Goal: Task Accomplishment & Management: Manage account settings

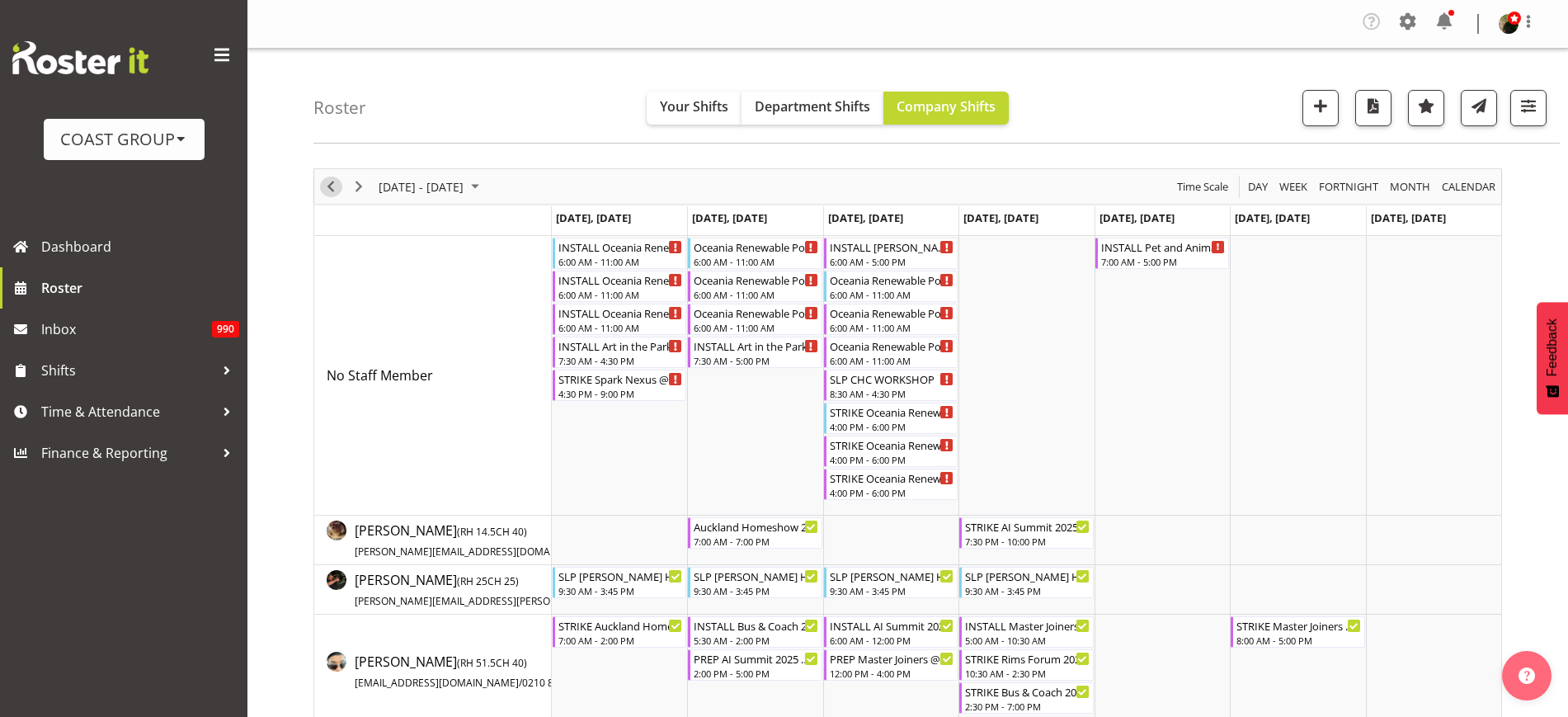
click at [333, 184] on span "Previous" at bounding box center [331, 187] width 20 height 21
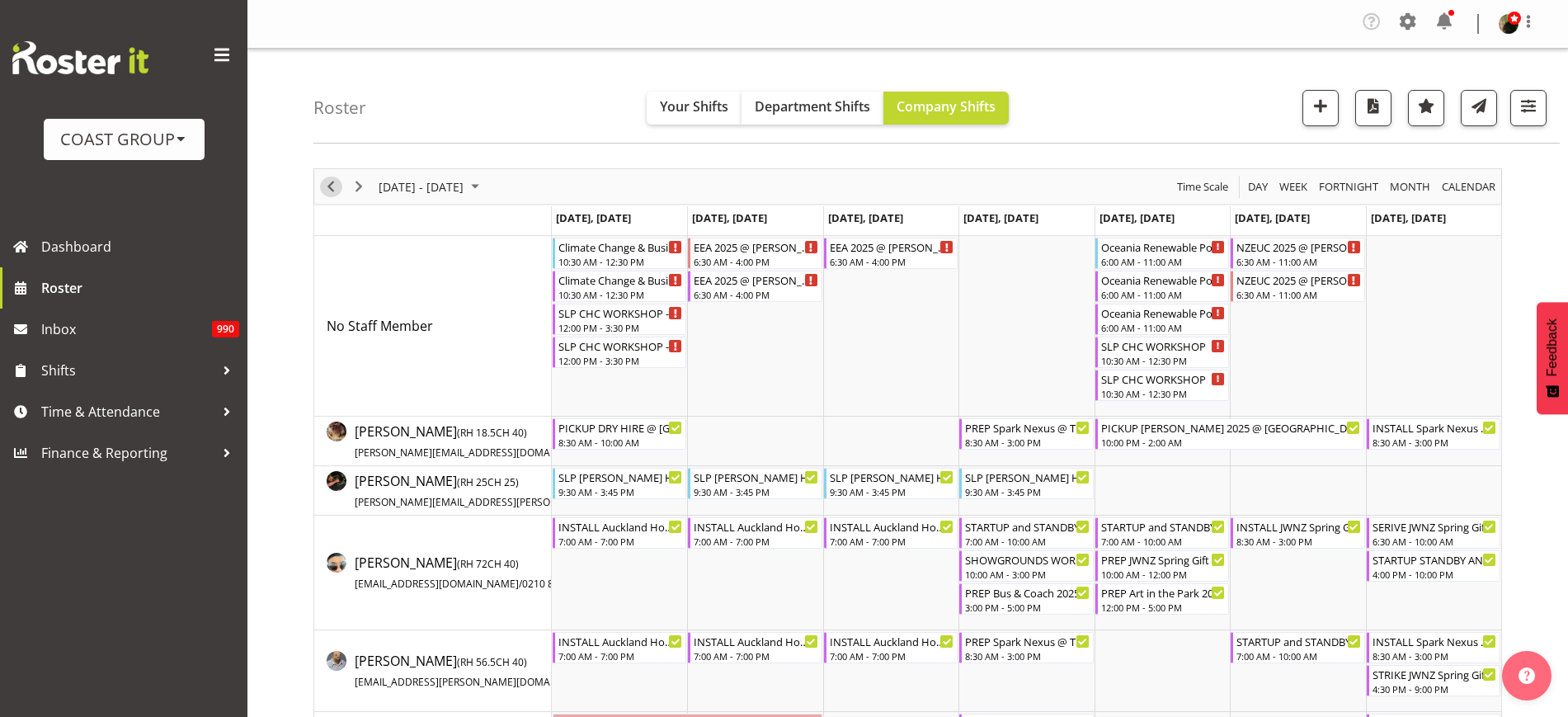
click at [333, 184] on span "Previous" at bounding box center [331, 187] width 20 height 21
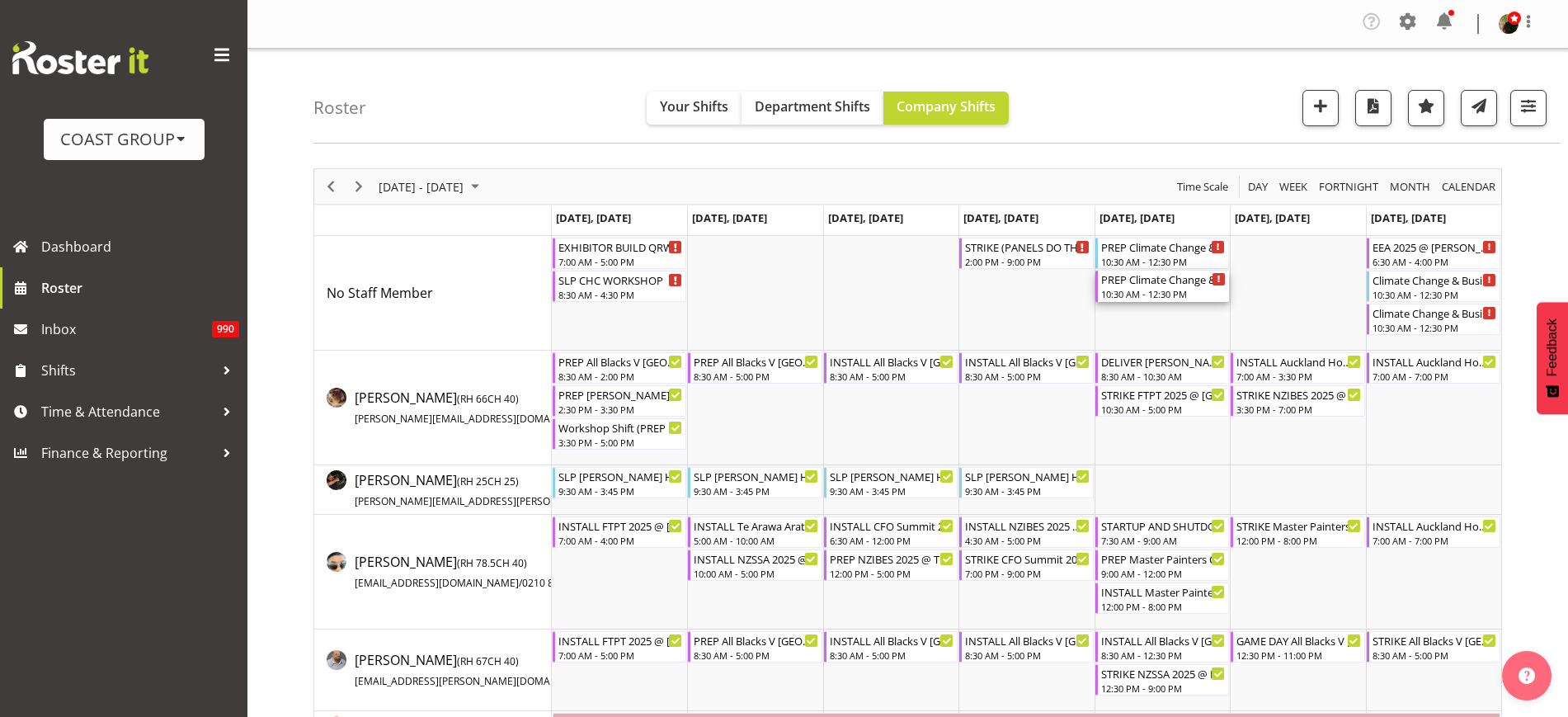
click at [1153, 294] on div "10:30 AM - 12:30 PM" at bounding box center [1163, 294] width 125 height 13
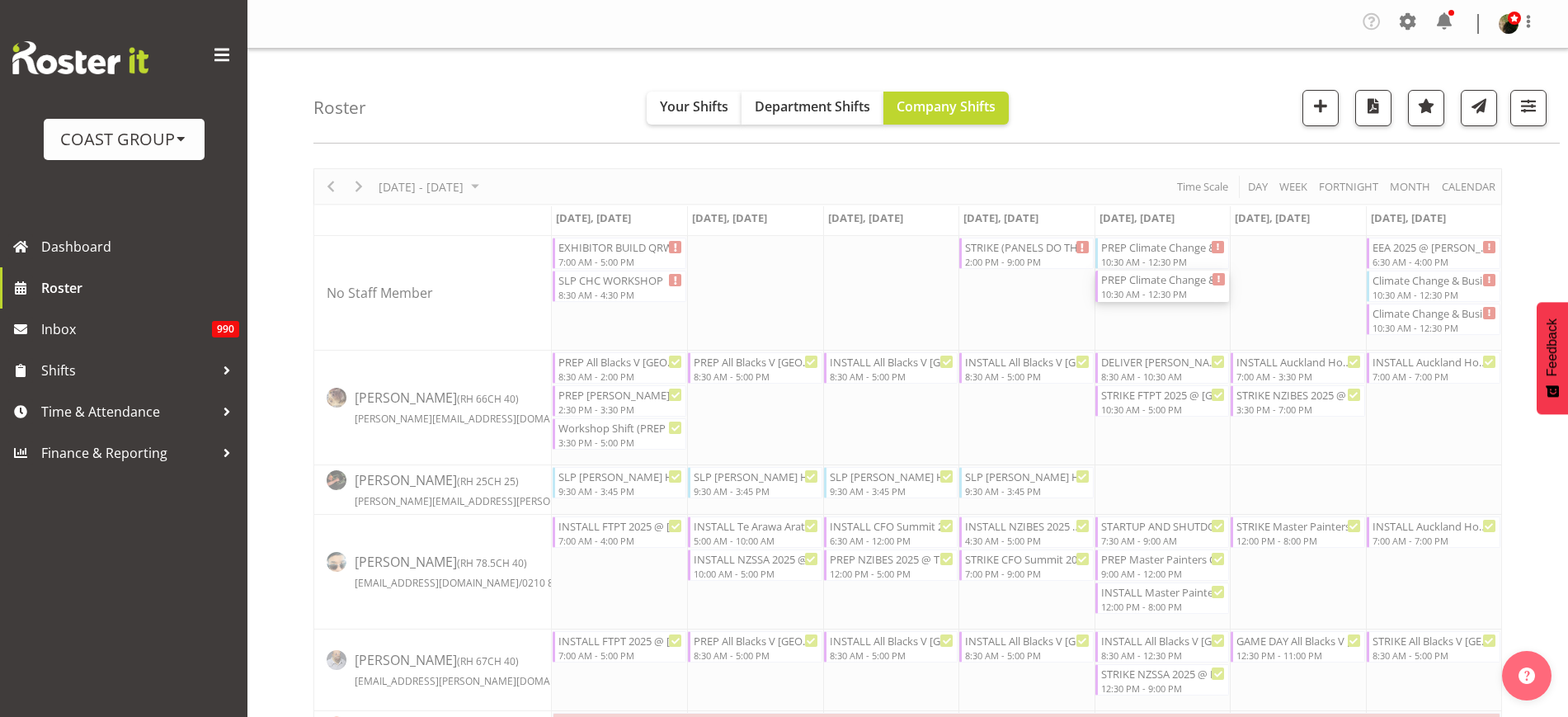
select select
select select "8"
select select "2025"
select select "12"
select select "30"
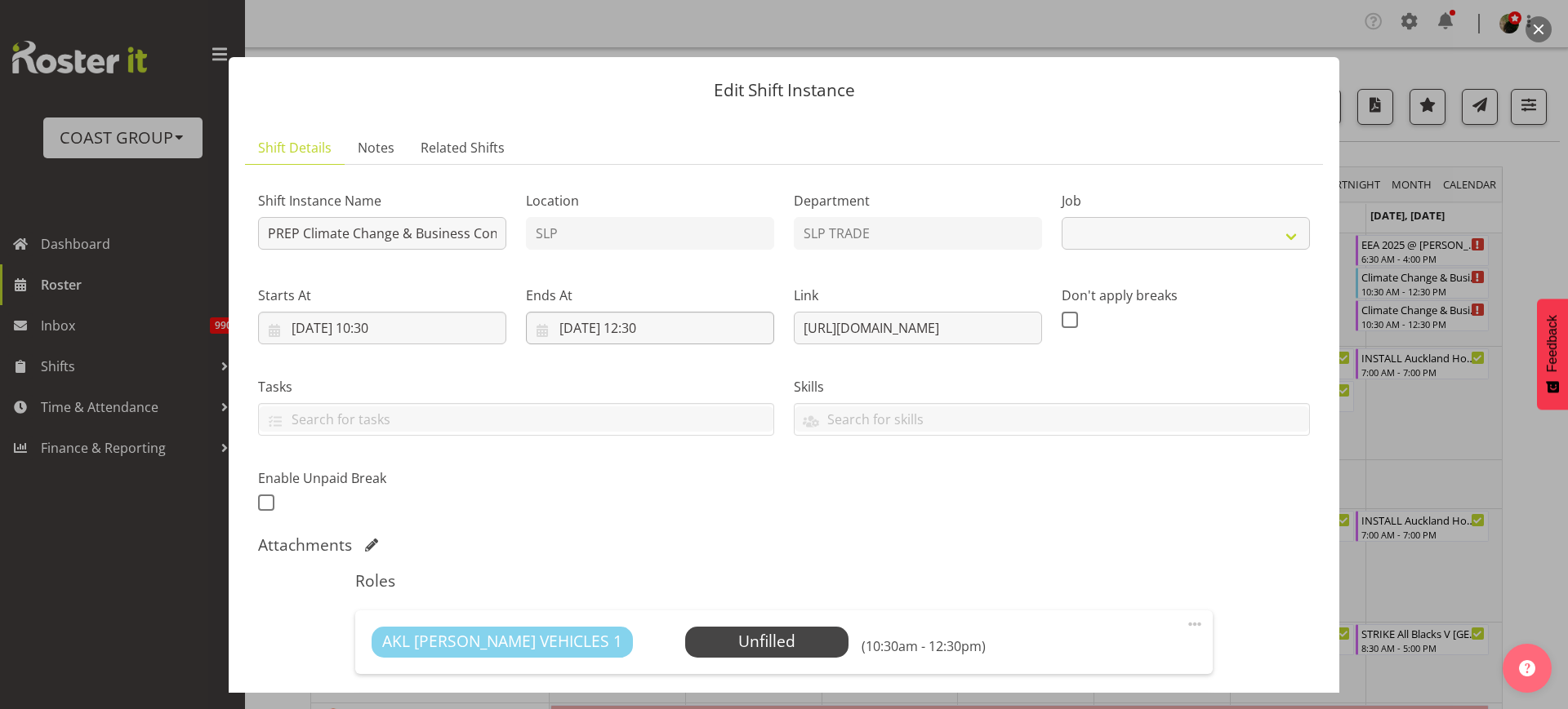
select select "10580"
click at [645, 333] on input "05/09/2025, 12:30" at bounding box center [650, 328] width 248 height 32
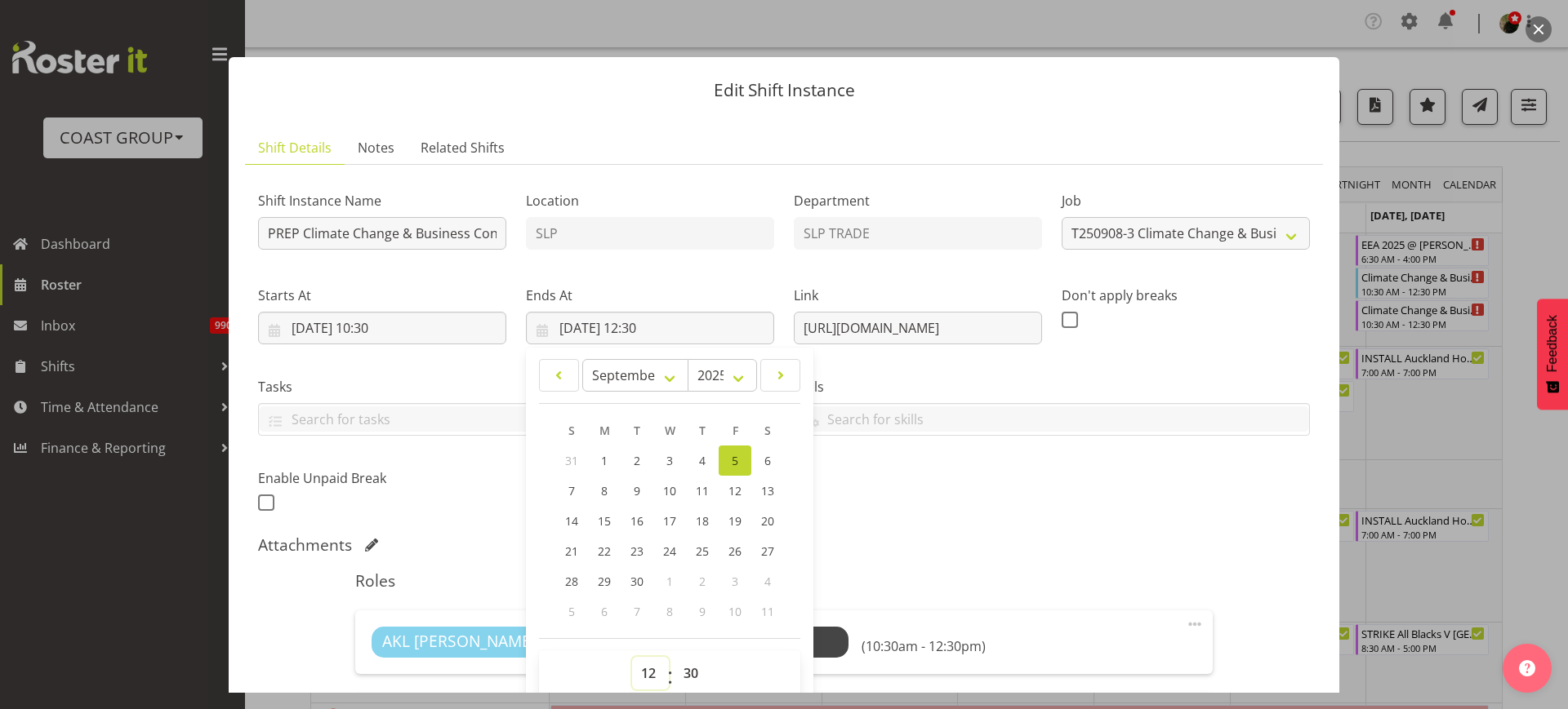
click at [647, 672] on select "00 01 02 03 04 05 06 07 08 09 10 11 12 13 14 15 16 17 18 19 20 21 22 23" at bounding box center [650, 673] width 37 height 32
select select "8"
click at [632, 657] on select "00 01 02 03 04 05 06 07 08 09 10 11 12 13 14 15 16 17 18 19 20 21 22 23" at bounding box center [650, 673] width 37 height 32
type input "05/09/2025, 08:30"
click at [395, 328] on input "05/09/2025, 10:30" at bounding box center [382, 328] width 248 height 32
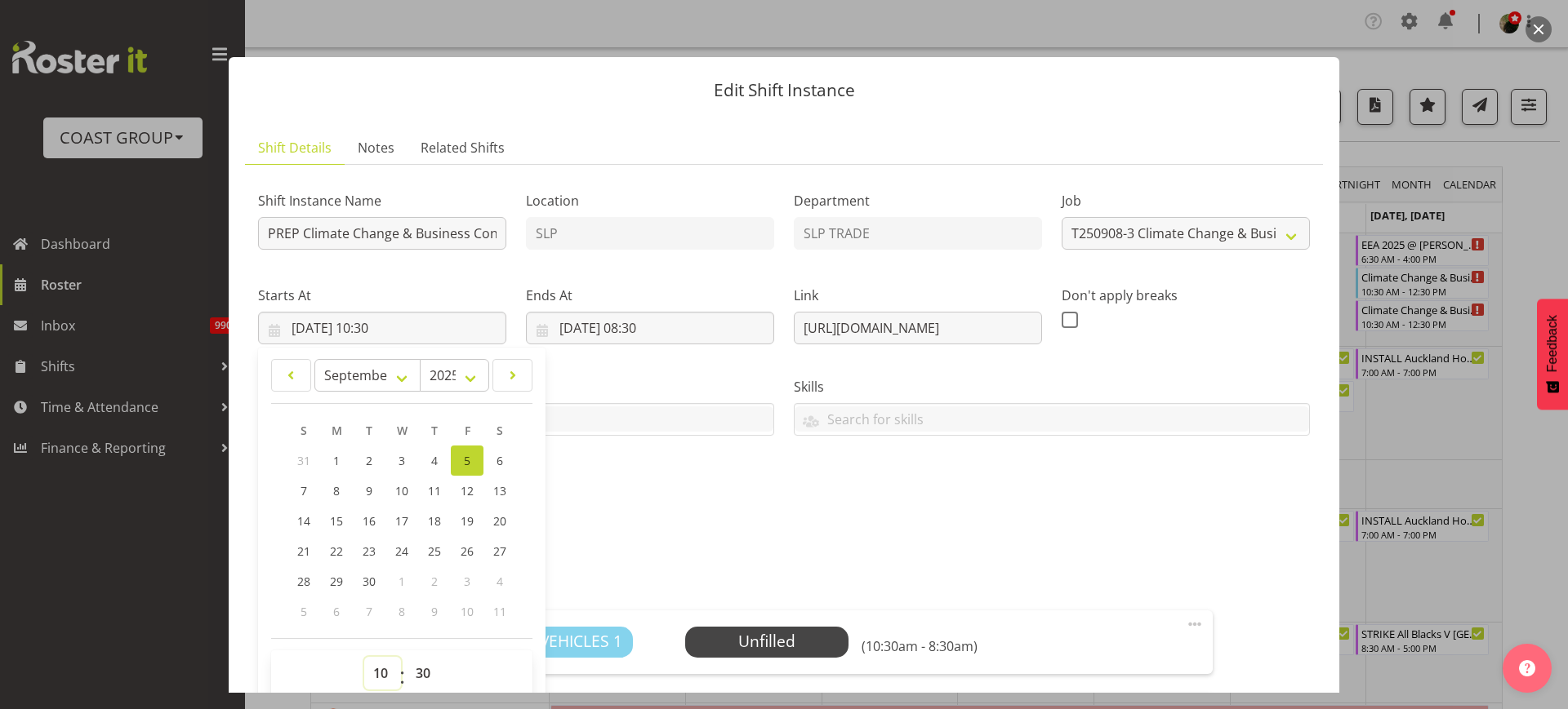
click at [378, 666] on select "00 01 02 03 04 05 06 07 08 09 10 11 12 13 14 15 16 17 18 19 20 21 22 23" at bounding box center [382, 673] width 37 height 32
select select "7"
click at [364, 657] on select "00 01 02 03 04 05 06 07 08 09 10 11 12 13 14 15 16 17 18 19 20 21 22 23" at bounding box center [382, 673] width 37 height 32
type input "05/09/2025, 07:30"
click at [1185, 627] on span at bounding box center [1195, 624] width 20 height 20
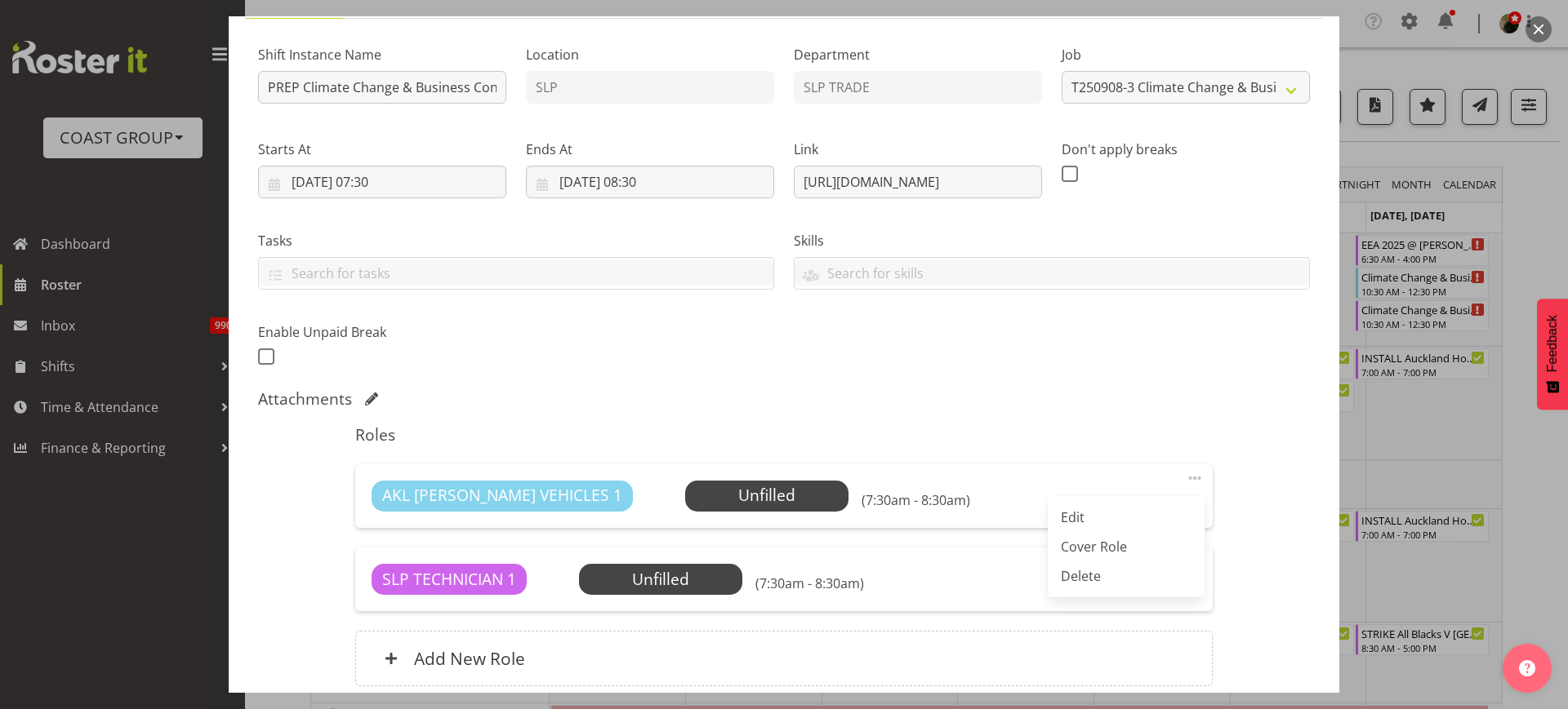
scroll to position [148, 0]
click at [1087, 568] on link "Delete" at bounding box center [1126, 574] width 157 height 29
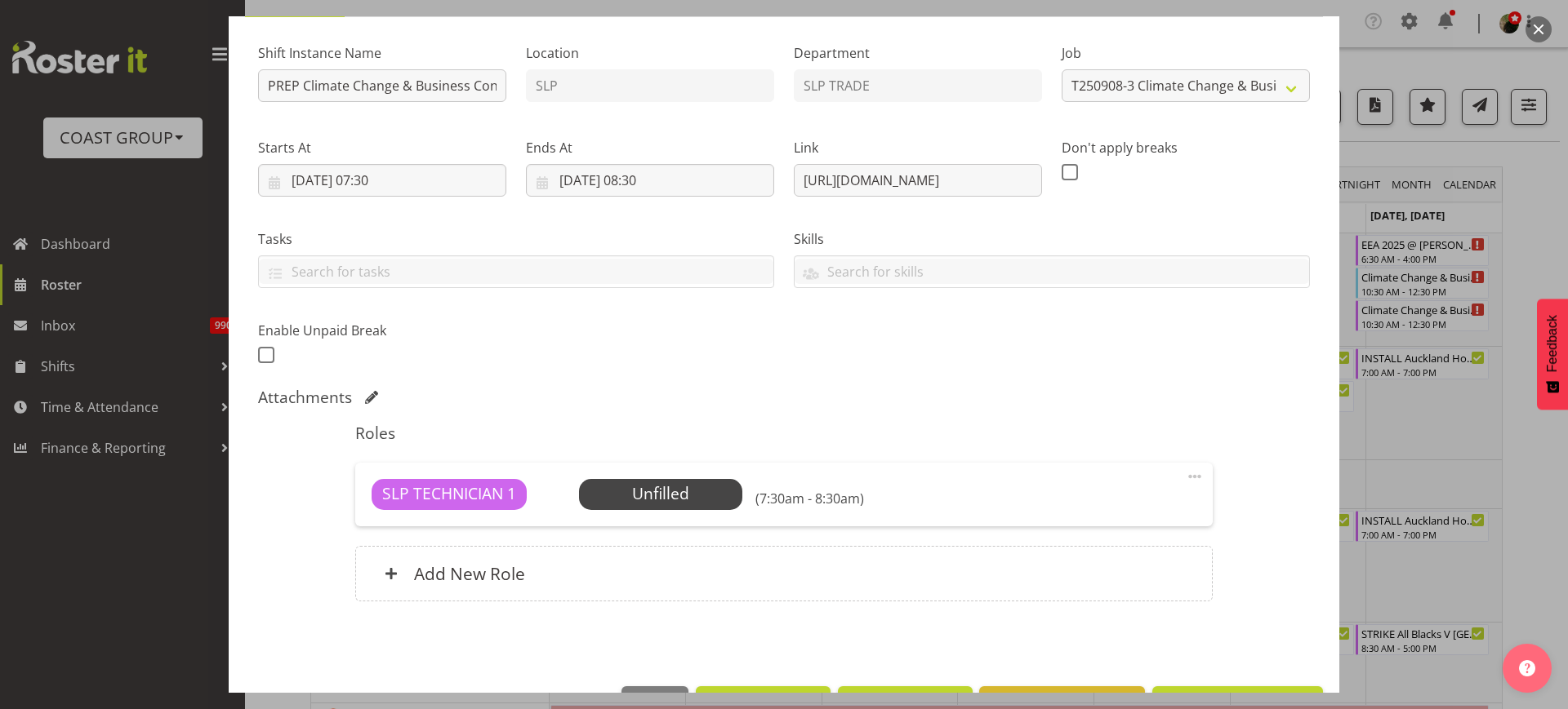
click at [1185, 477] on span at bounding box center [1195, 477] width 20 height 20
click at [1129, 508] on link "Edit" at bounding box center [1126, 515] width 157 height 29
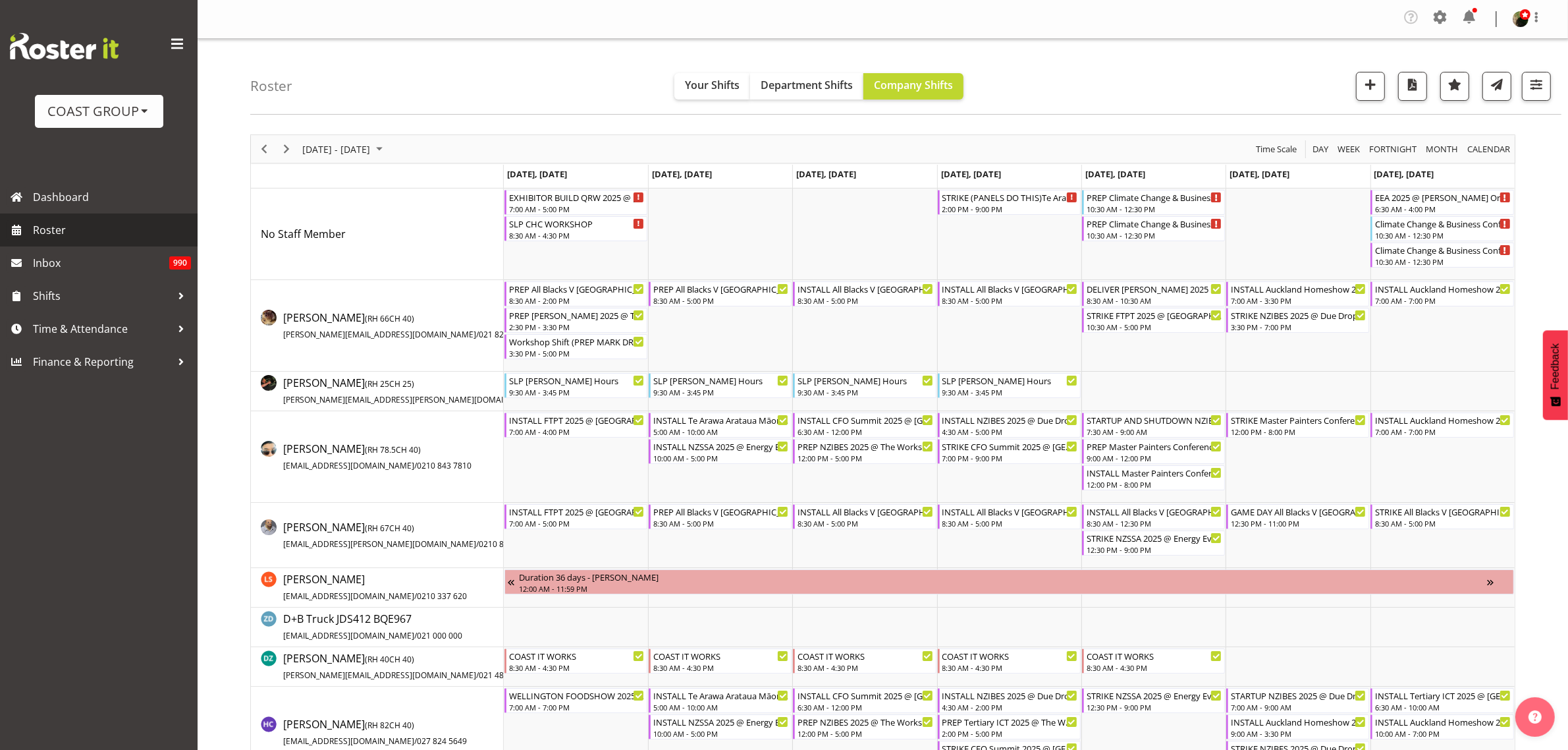
click at [66, 230] on span "Roster" at bounding box center [112, 230] width 158 height 20
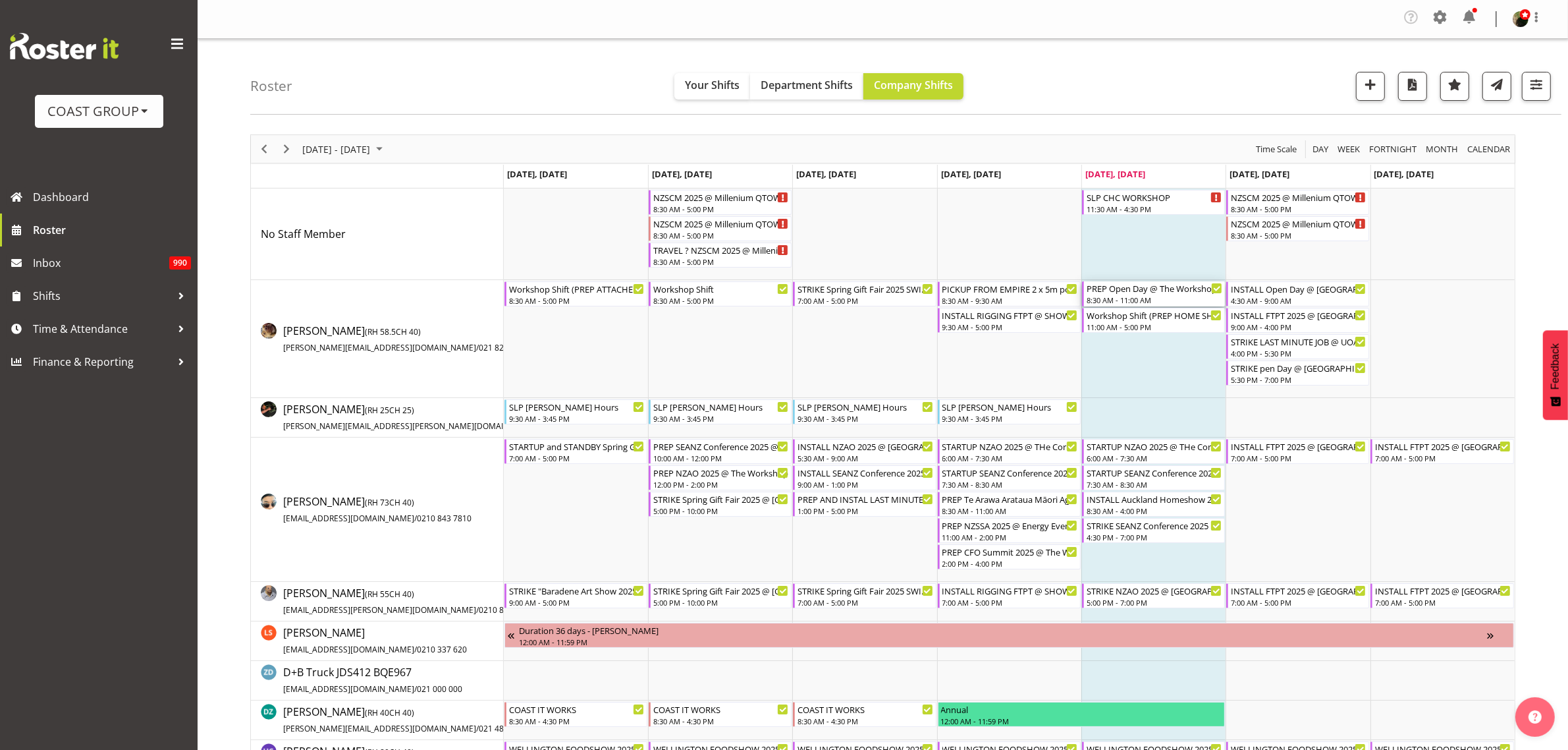
click at [1127, 293] on div "PREP Open Day @ The Workshop" at bounding box center [1154, 288] width 136 height 13
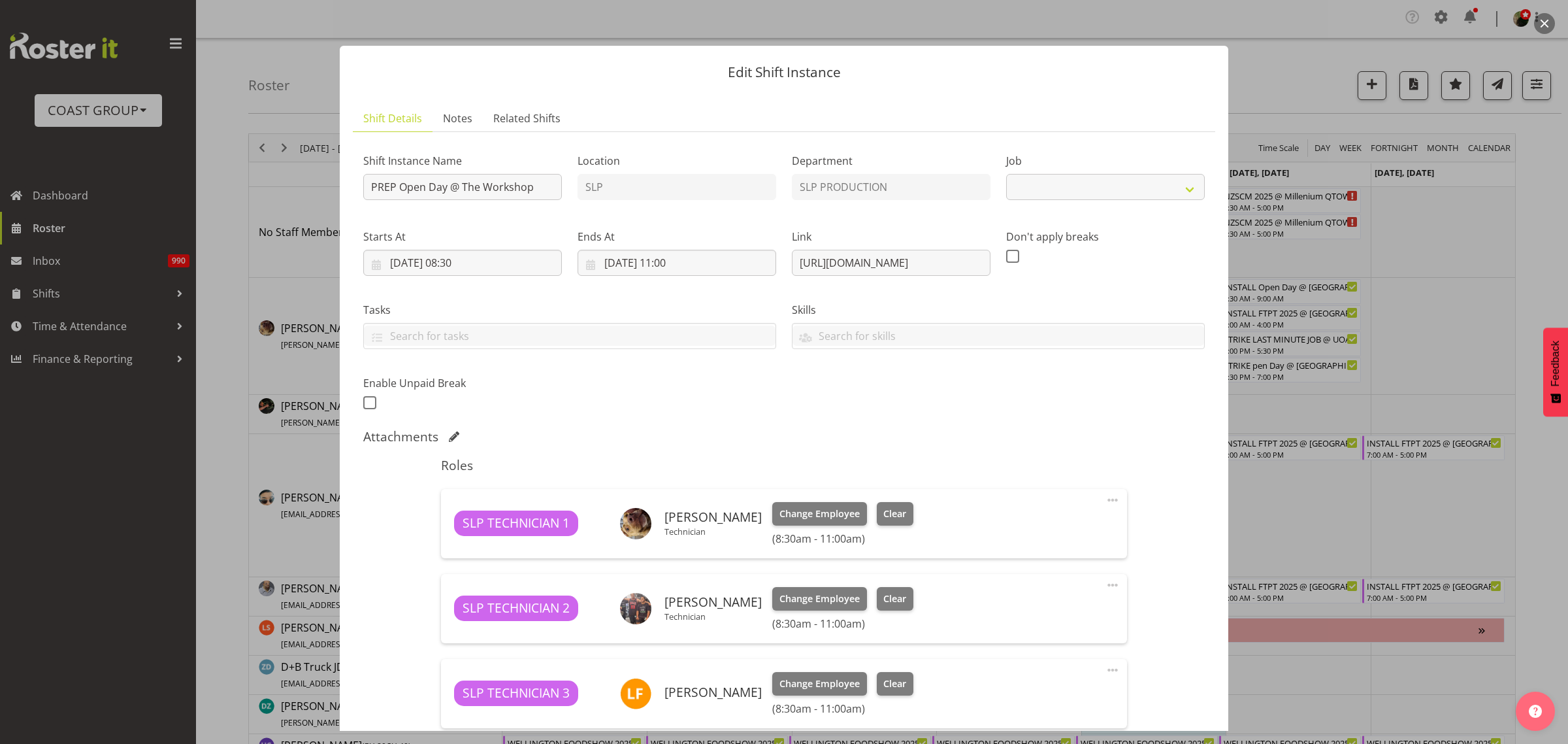
select select "10566"
click at [1105, 498] on span at bounding box center [1113, 500] width 16 height 16
click at [1027, 526] on link "Edit" at bounding box center [1058, 531] width 125 height 23
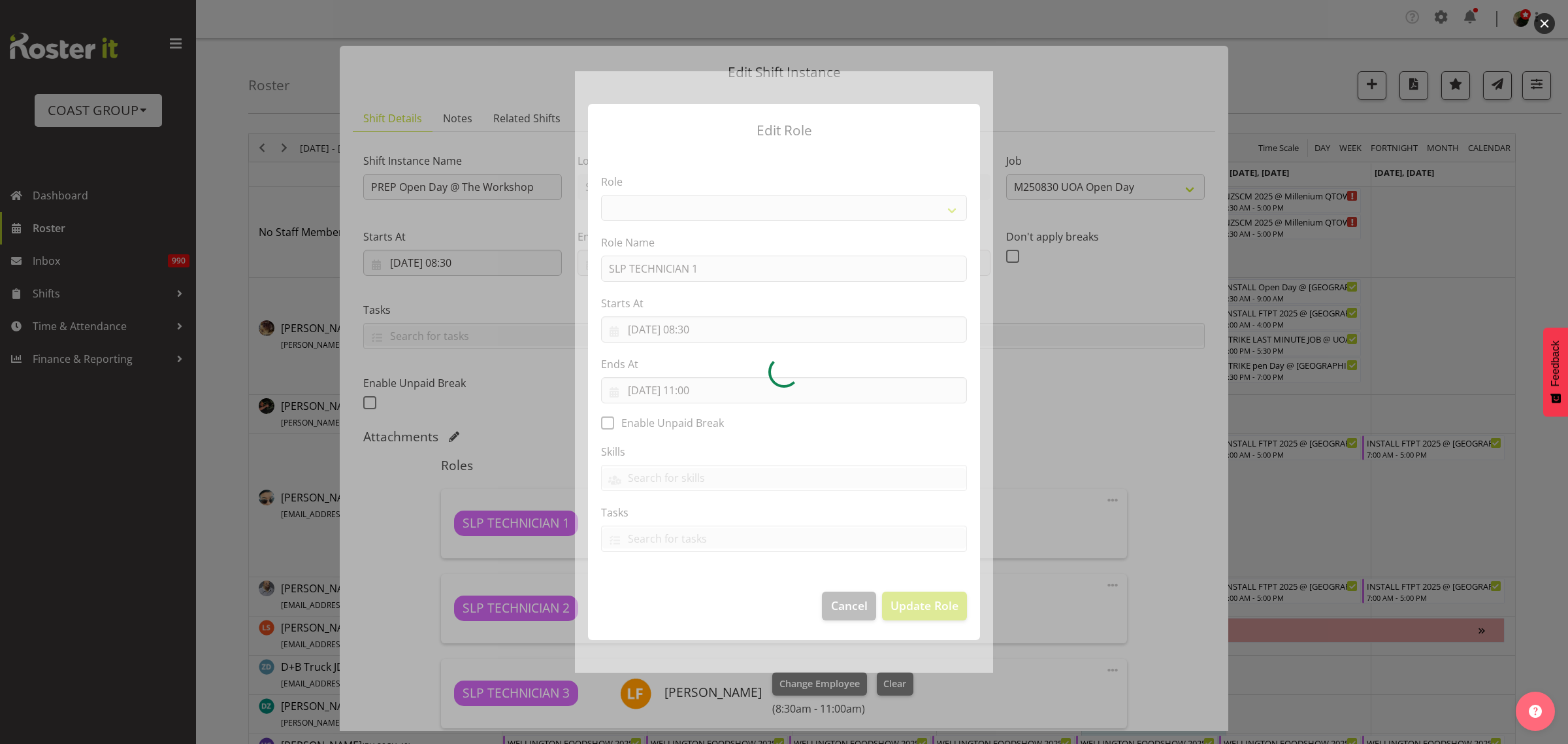
click at [691, 322] on div at bounding box center [784, 371] width 418 height 601
select select "123"
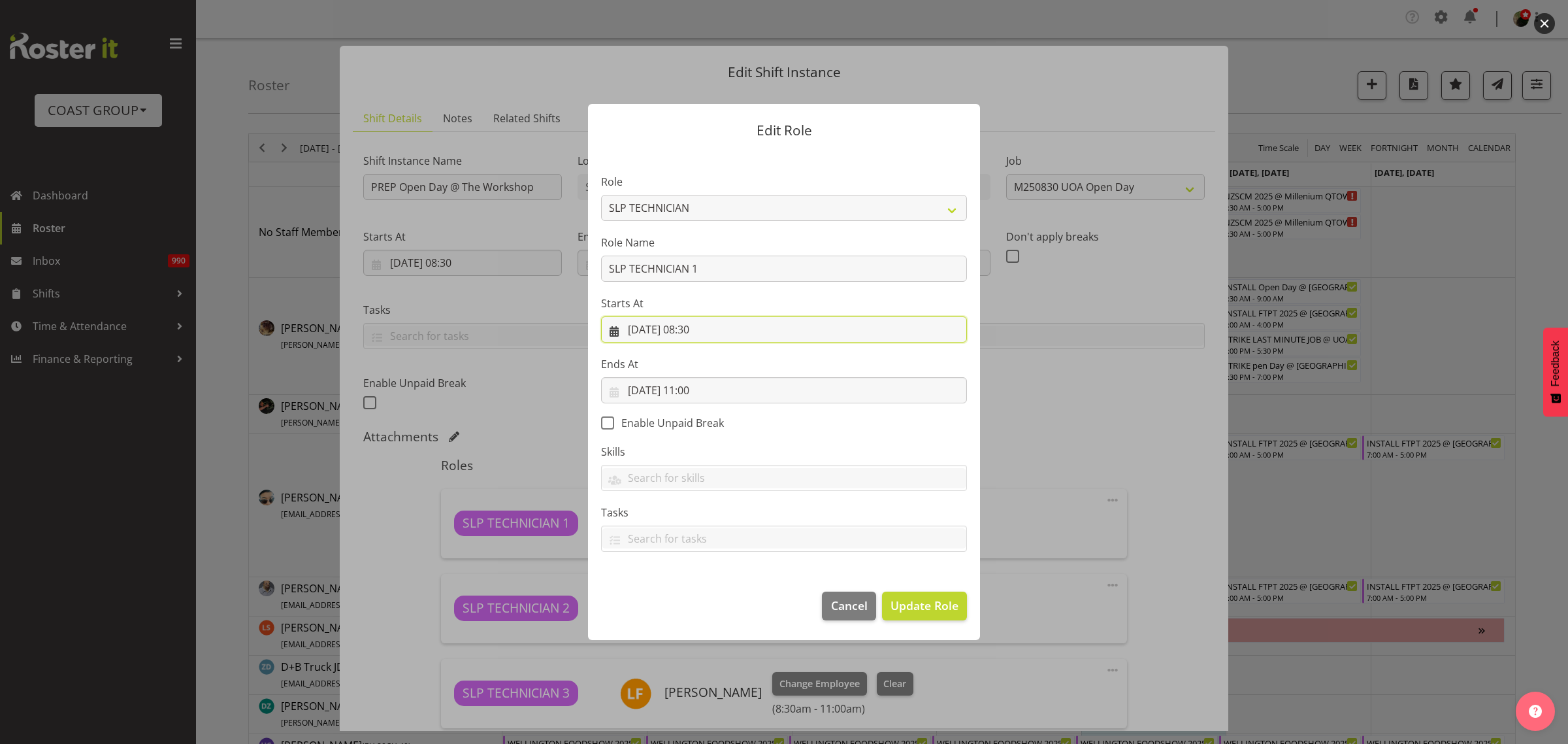
click at [699, 325] on input "29/08/2025, 08:30" at bounding box center [783, 329] width 366 height 26
click at [703, 612] on select "00 01 02 03 04 05 06 07 08 09 10 11 12 13 14 15 16 17 18 19 20 21 22 23" at bounding box center [705, 607] width 29 height 26
select select "9"
click at [690, 595] on select "00 01 02 03 04 05 06 07 08 09 10 11 12 13 14 15 16 17 18 19 20 21 22 23" at bounding box center [705, 607] width 29 height 26
type input "29/08/2025, 09:30"
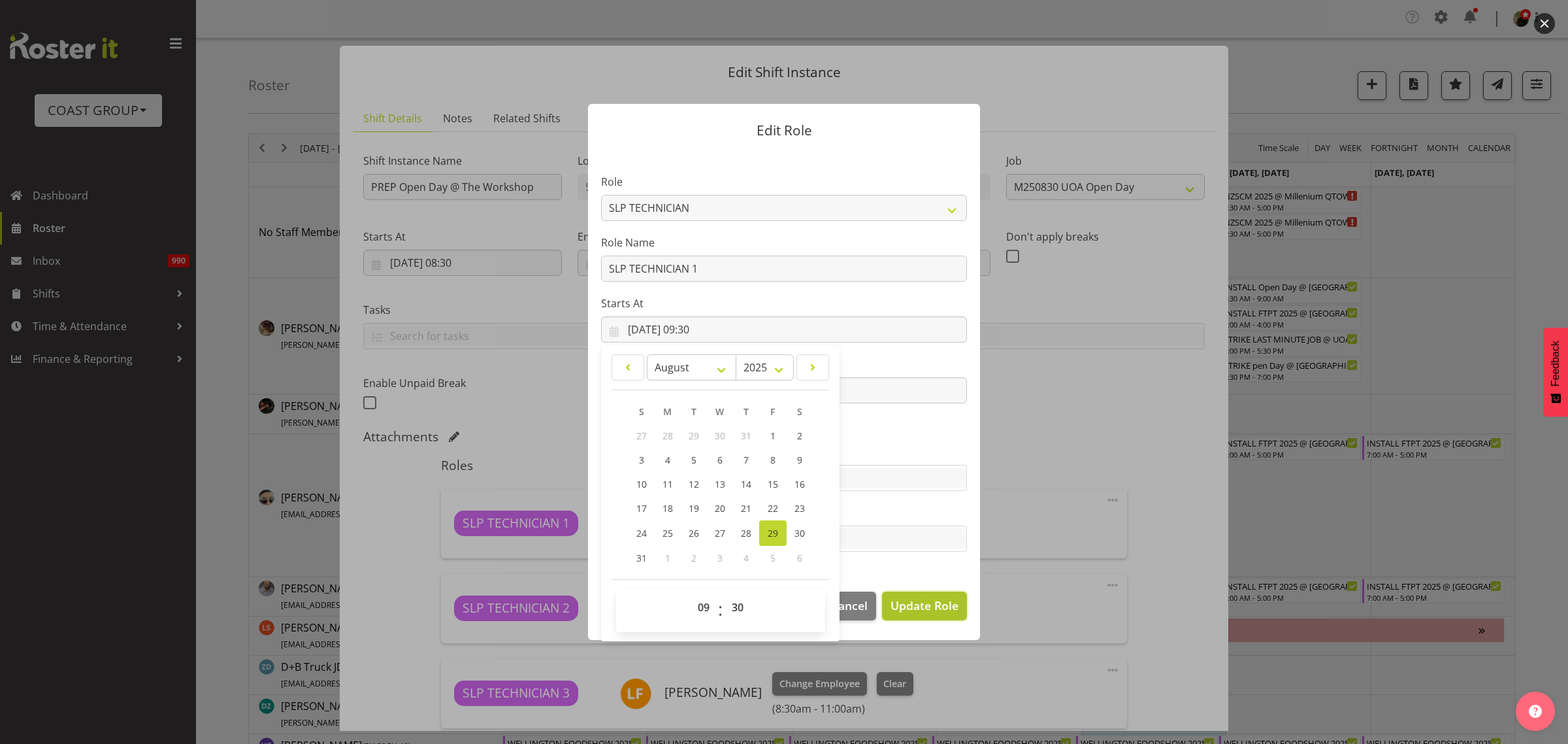
click at [941, 608] on span "Update Role" at bounding box center [925, 606] width 68 height 17
select select
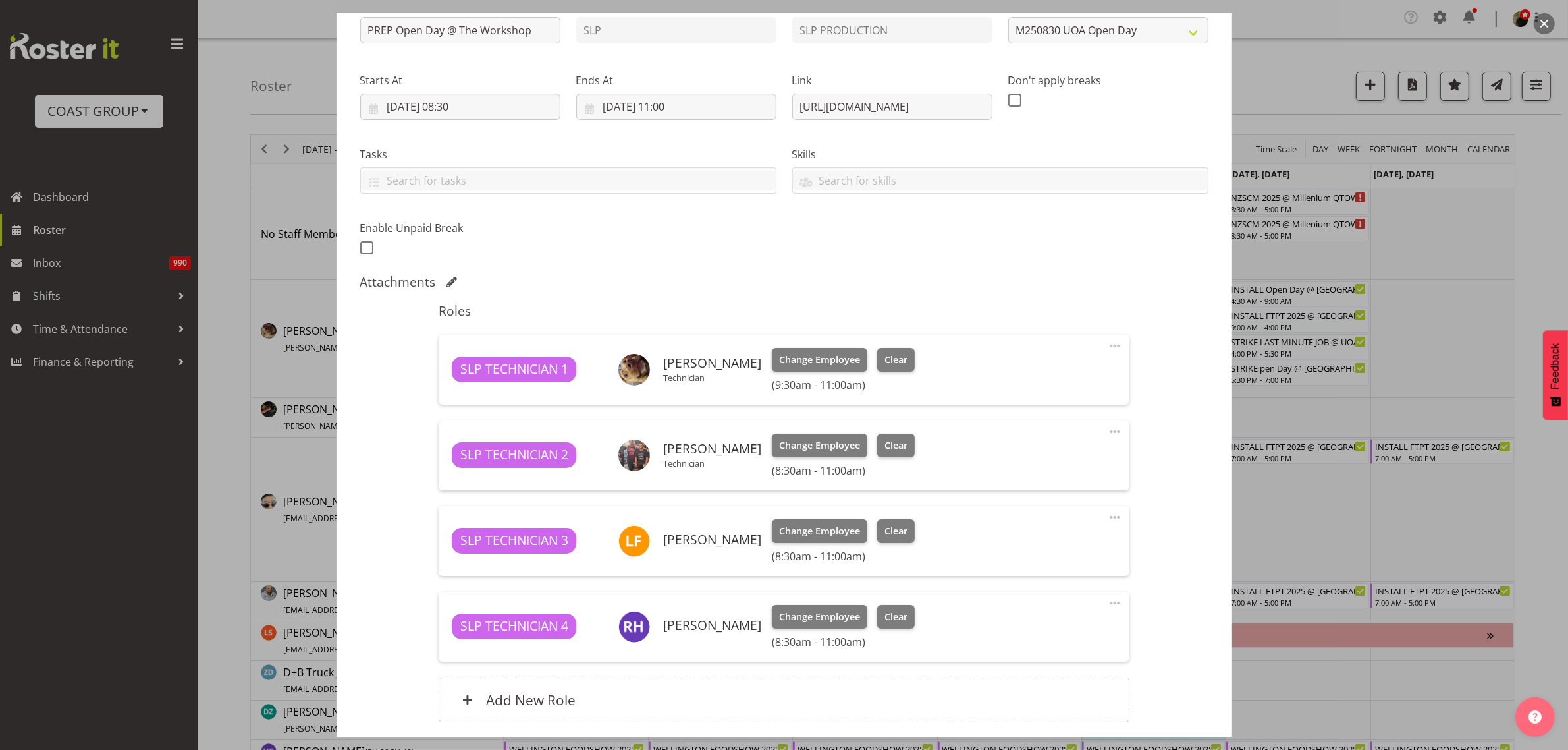
scroll to position [261, 0]
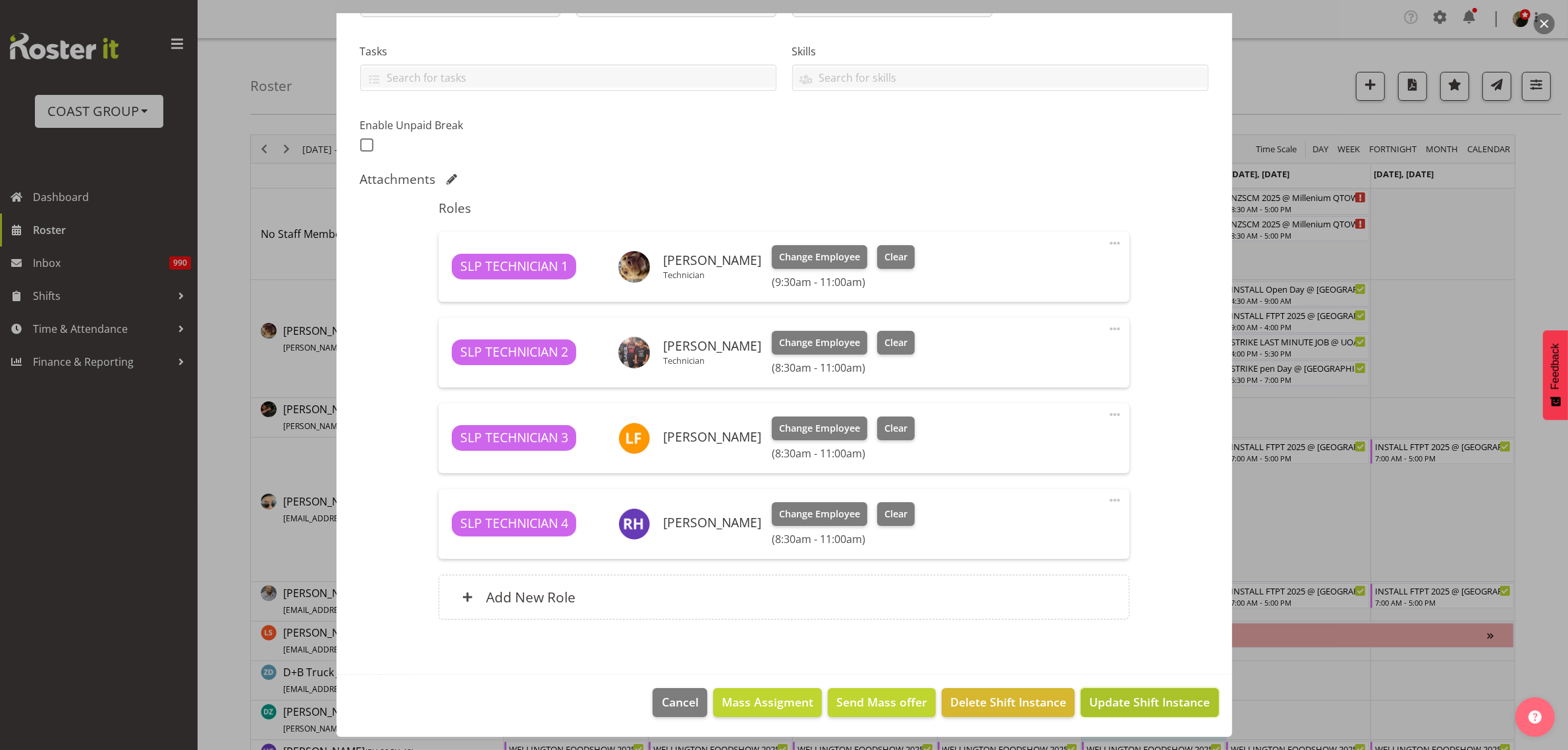
click at [1180, 706] on span "Update Shift Instance" at bounding box center [1150, 702] width 120 height 17
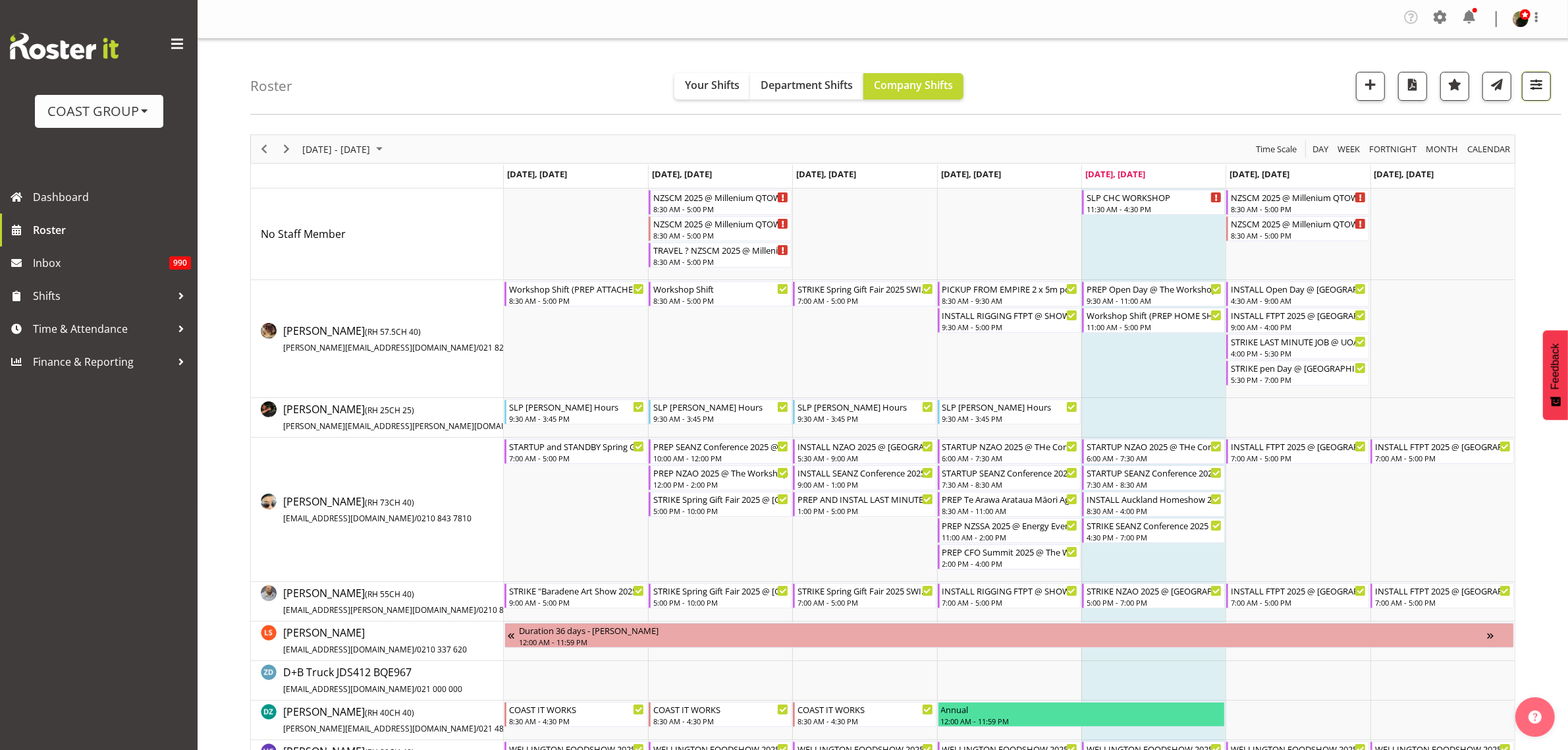
click at [1531, 90] on span "button" at bounding box center [1537, 84] width 17 height 17
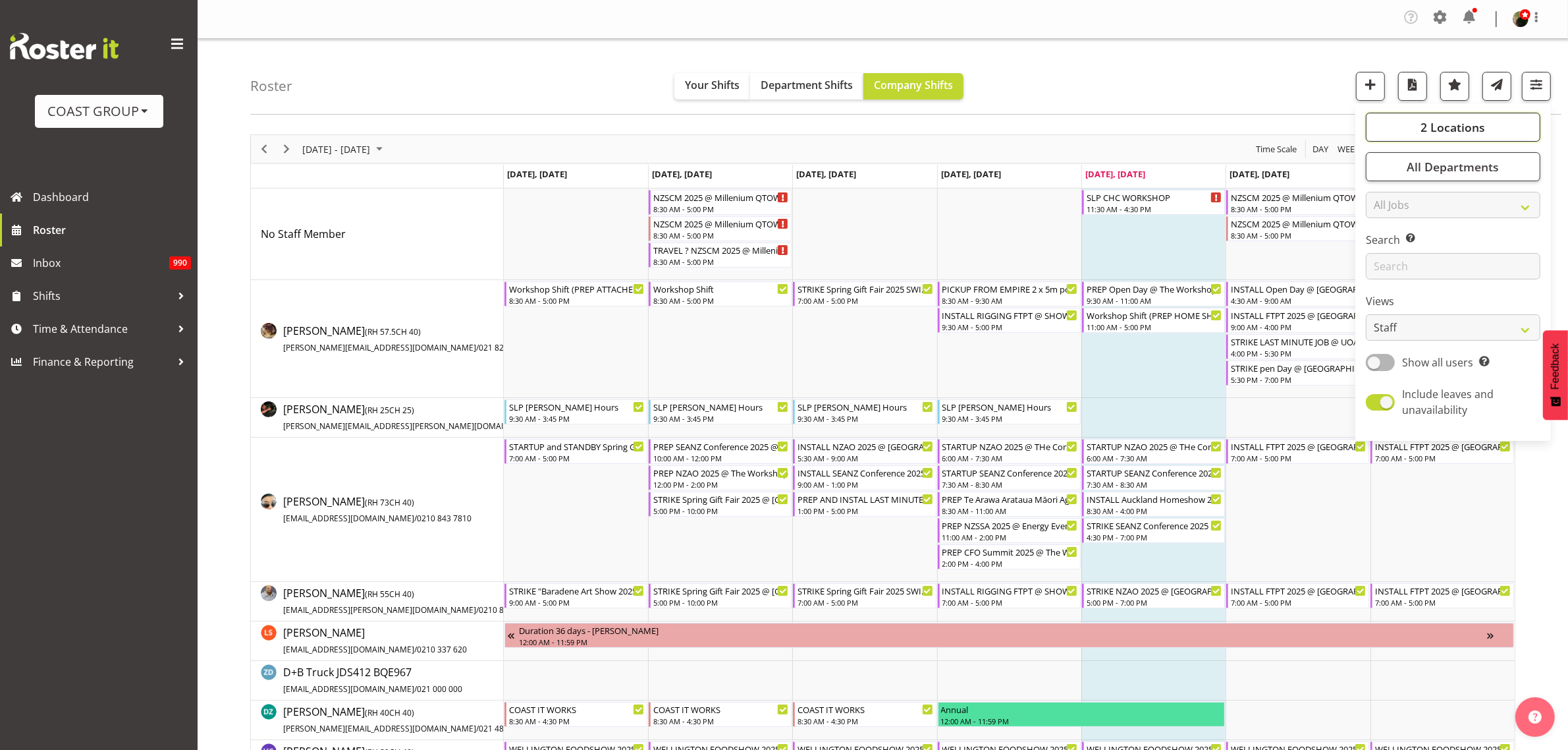
click at [1495, 129] on button "2 Locations" at bounding box center [1453, 127] width 175 height 29
click at [1385, 215] on span at bounding box center [1382, 217] width 11 height 11
click at [1385, 215] on input "SLP CHC" at bounding box center [1381, 217] width 9 height 9
checkbox input "false"
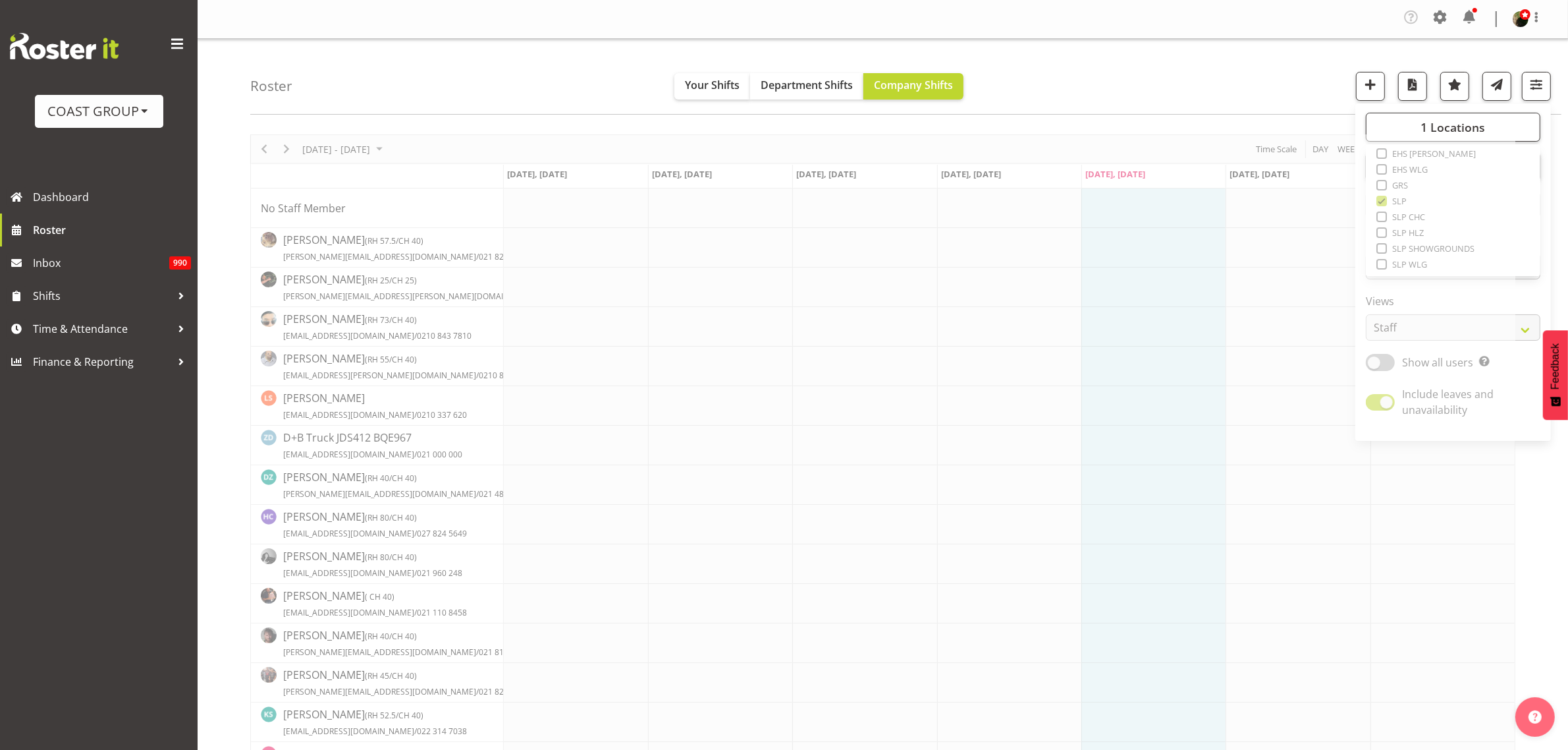
click at [1224, 54] on div "Roster Your Shifts Department Shifts Company Shifts 1 Locations Clear CARLTON E…" at bounding box center [906, 76] width 1312 height 76
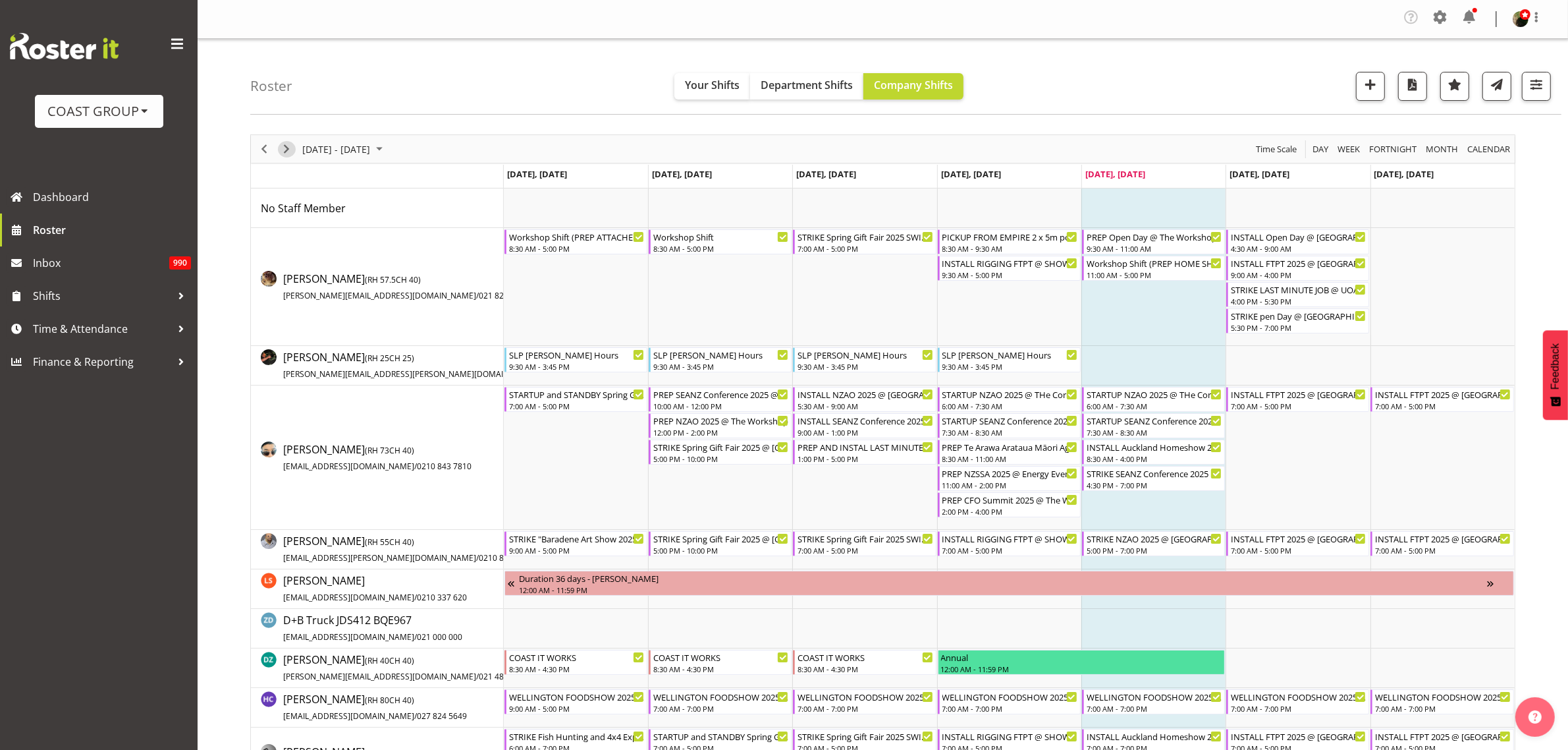
click at [290, 149] on span "Next" at bounding box center [286, 149] width 16 height 17
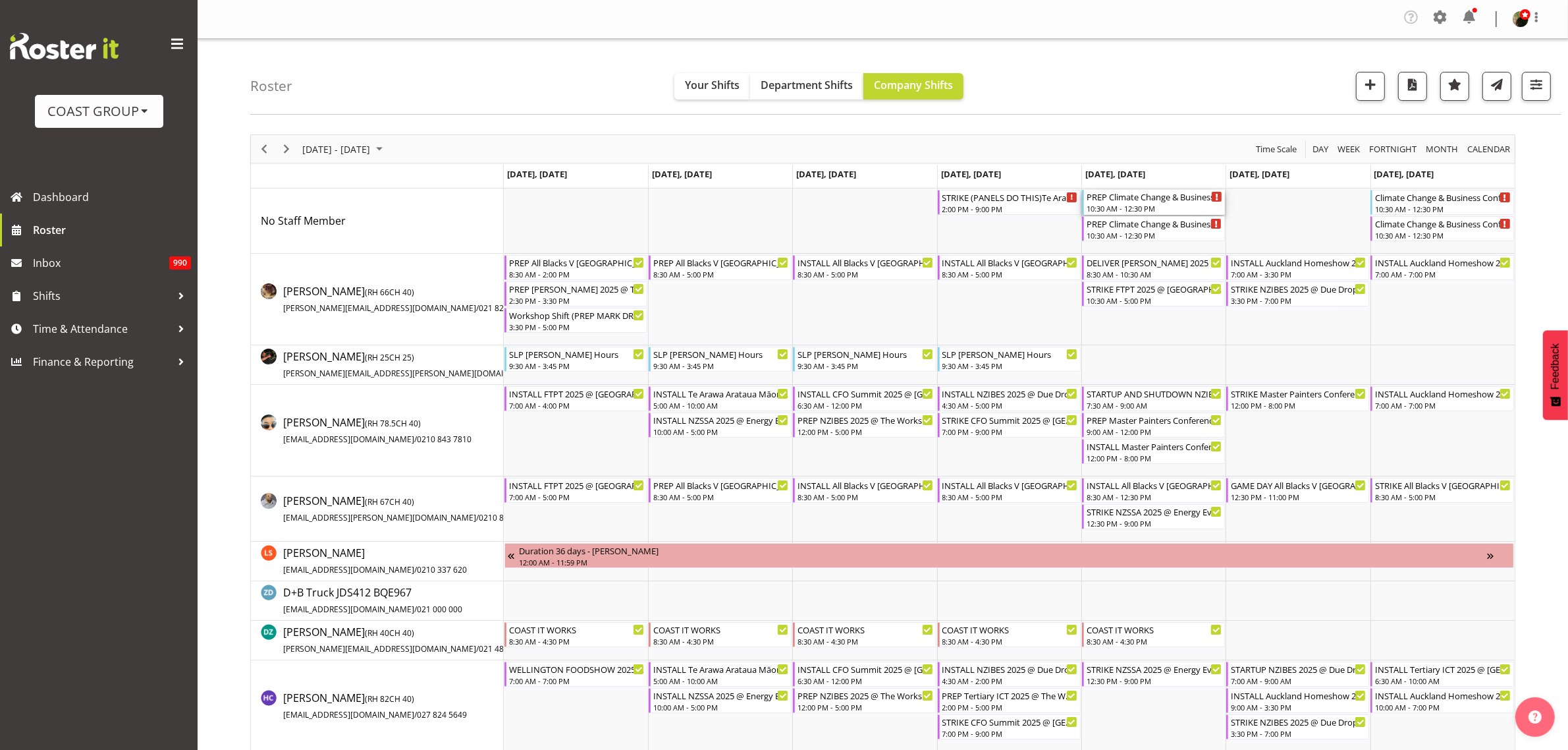
click at [1134, 204] on div "10:30 AM - 12:30 PM" at bounding box center [1154, 208] width 136 height 11
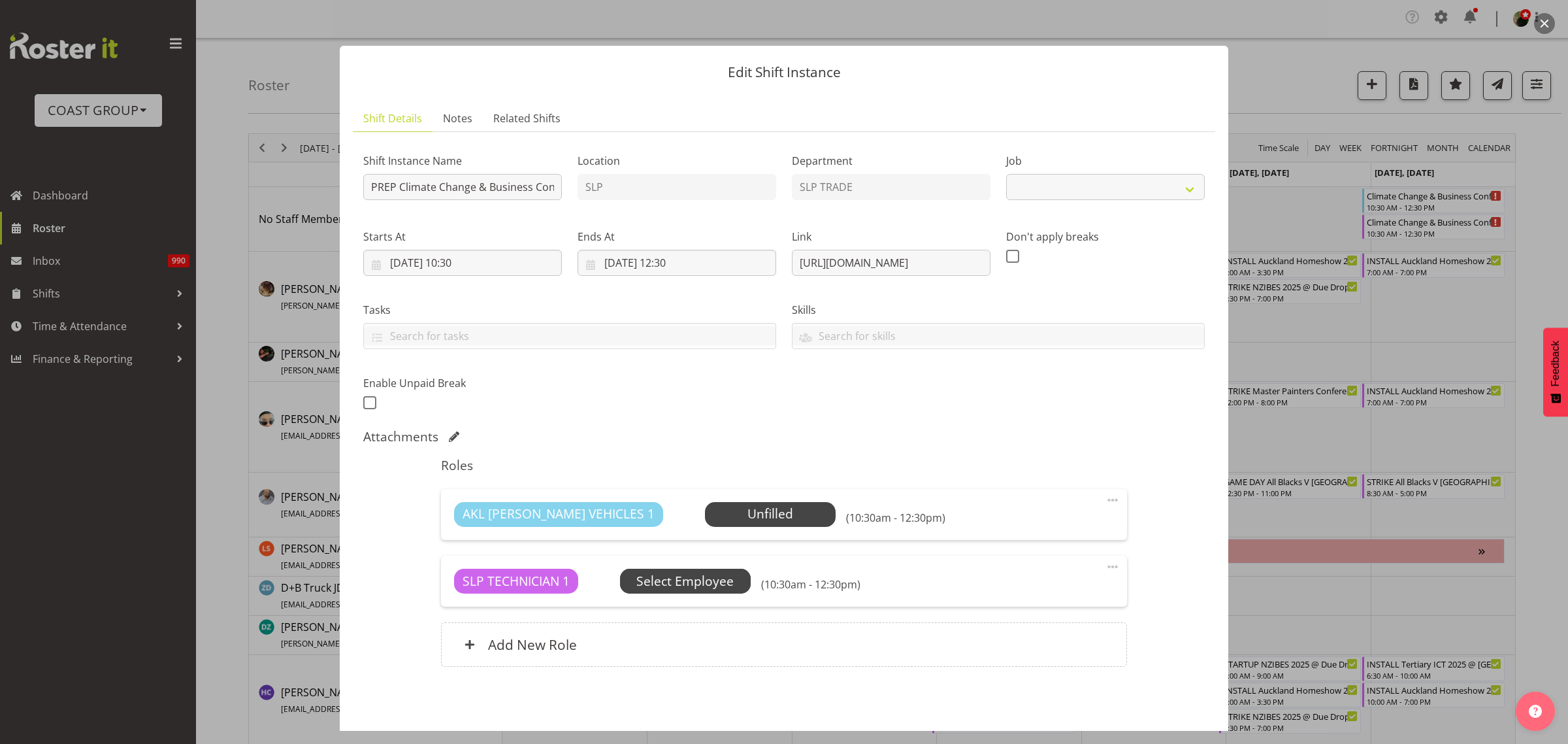
select select "10580"
click at [1105, 567] on span at bounding box center [1113, 567] width 16 height 16
click at [1022, 602] on link "Edit" at bounding box center [1058, 598] width 125 height 23
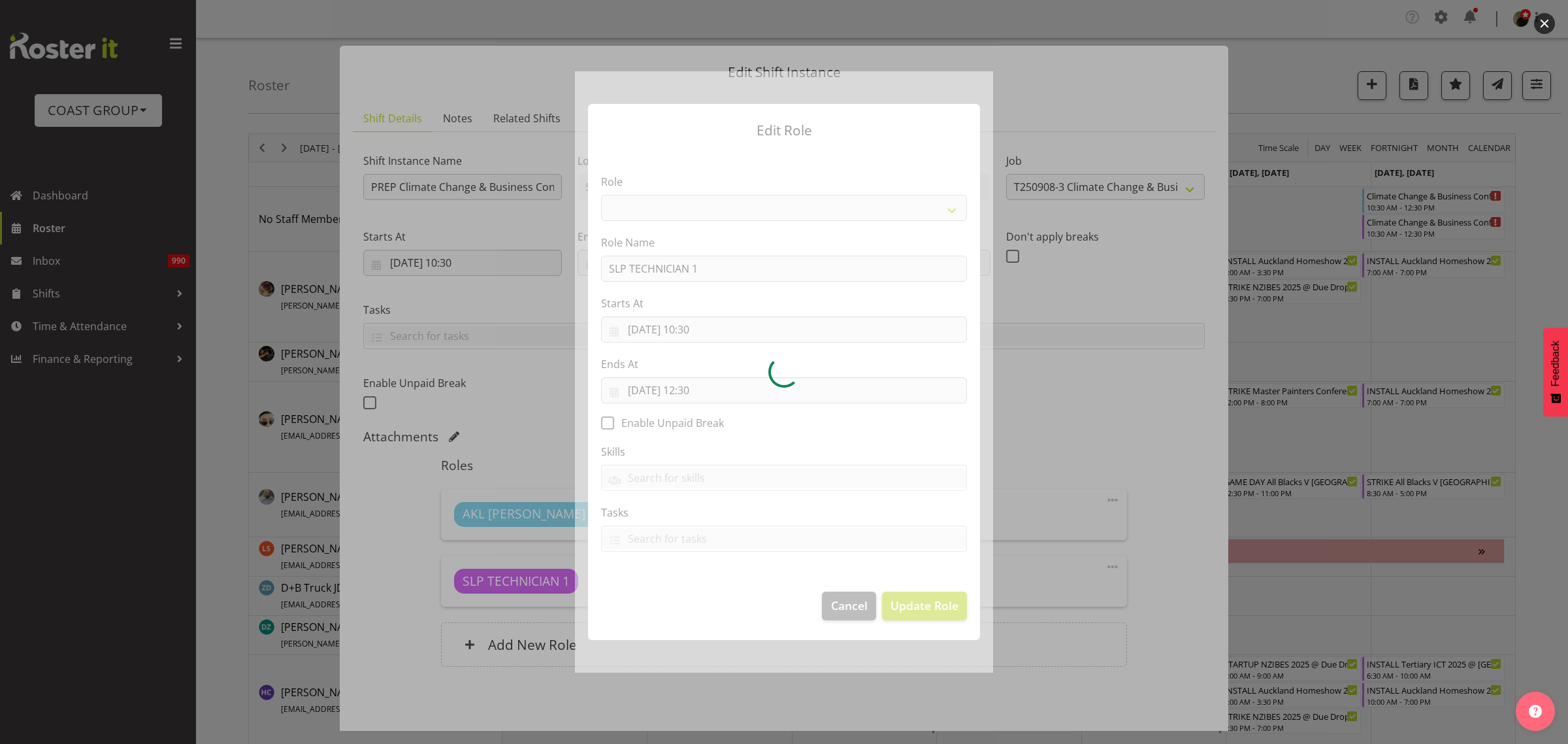
select select "123"
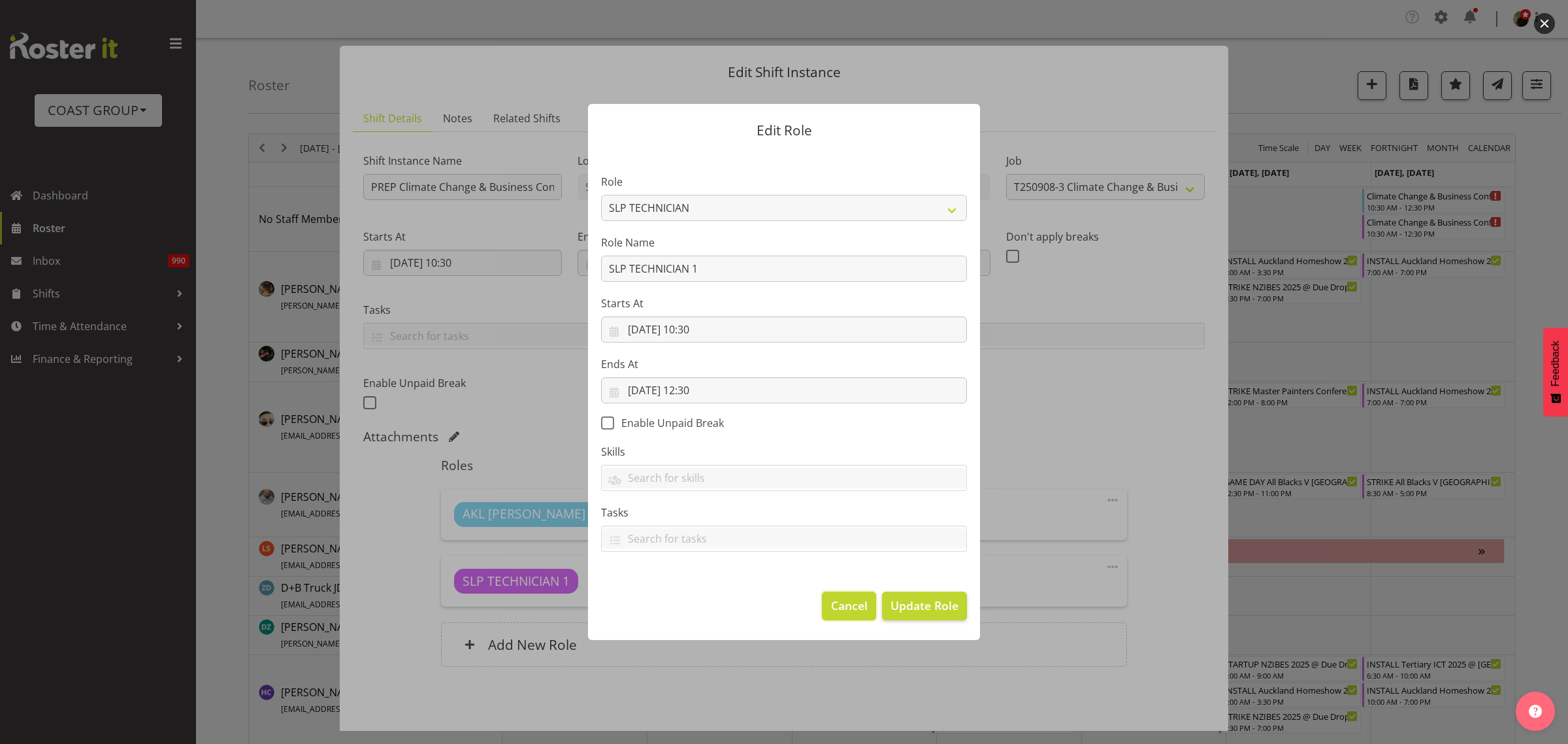
click at [826, 599] on button "Cancel" at bounding box center [848, 606] width 54 height 29
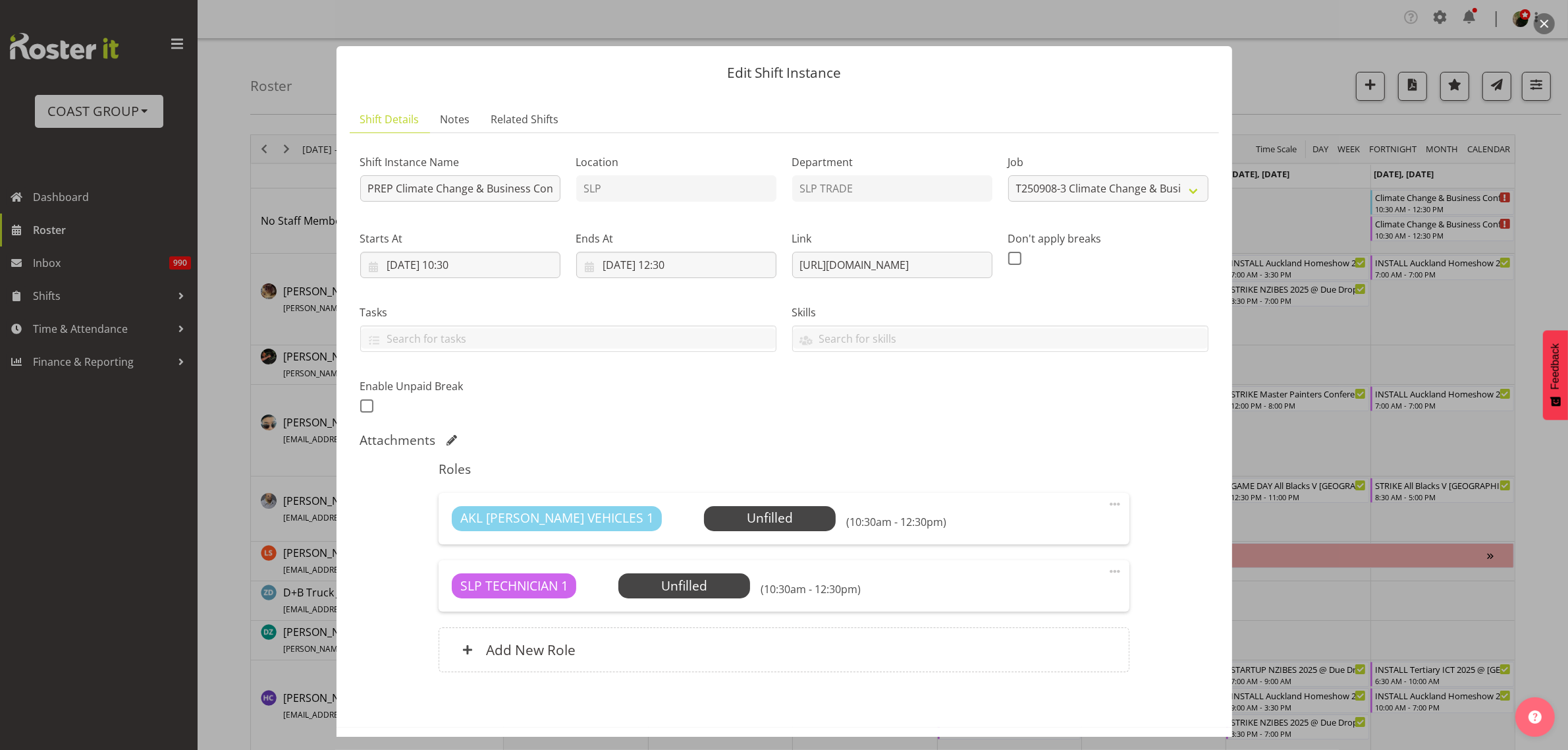
click at [1107, 573] on span at bounding box center [1115, 572] width 16 height 16
click at [1044, 606] on link "Edit" at bounding box center [1059, 603] width 126 height 23
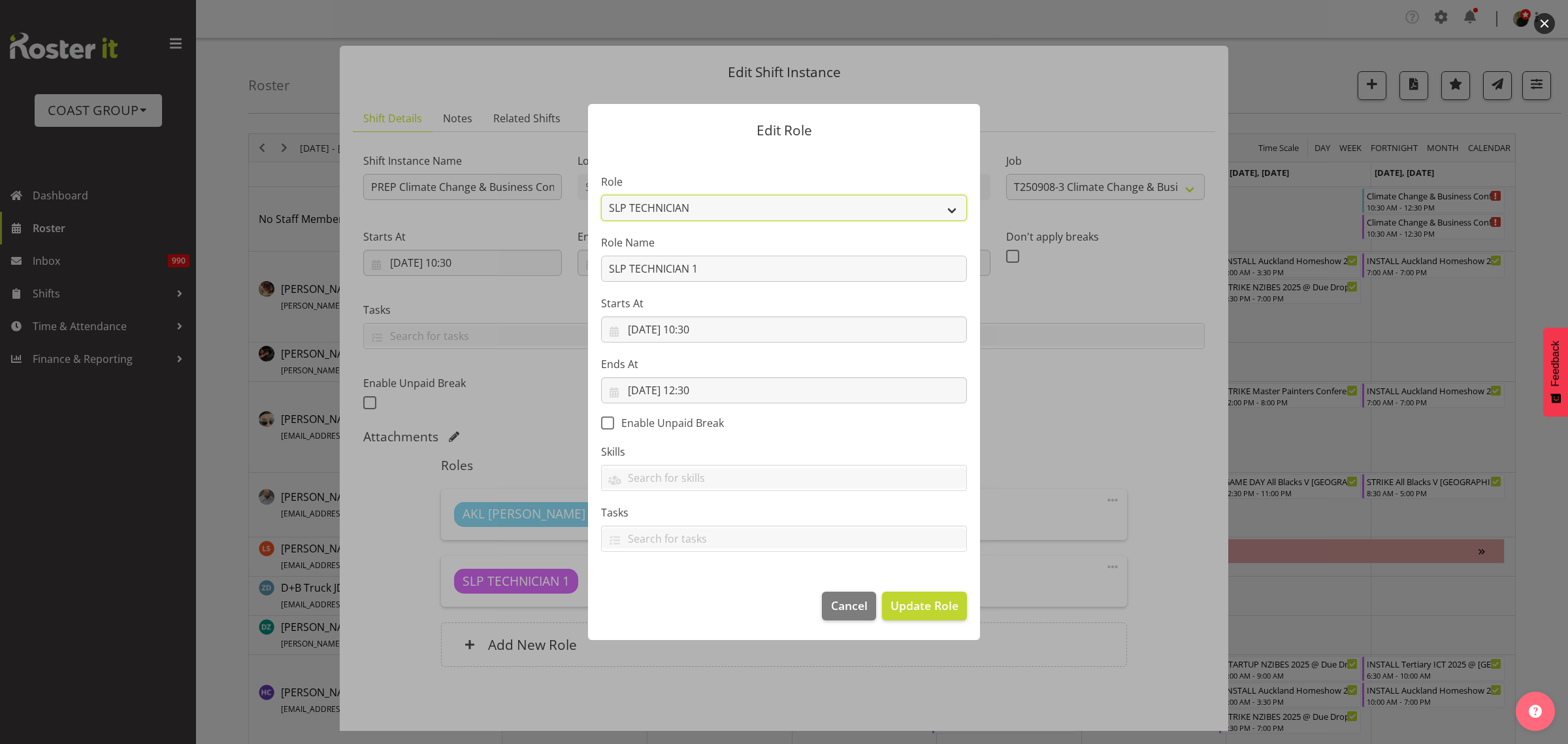
click at [880, 213] on select "ACCOUNT MANAGER ACCOUNT MANAGER DW ACCOUNTS AKL DIANNA VEHICLES AKL RYMER VEHIC…" at bounding box center [783, 207] width 366 height 26
select select "125"
click at [601, 195] on select "ACCOUNT MANAGER ACCOUNT MANAGER DW ACCOUNTS AKL DIANNA VEHICLES AKL RYMER VEHIC…" at bounding box center [783, 207] width 366 height 26
click at [939, 604] on span "Update Role" at bounding box center [925, 606] width 68 height 17
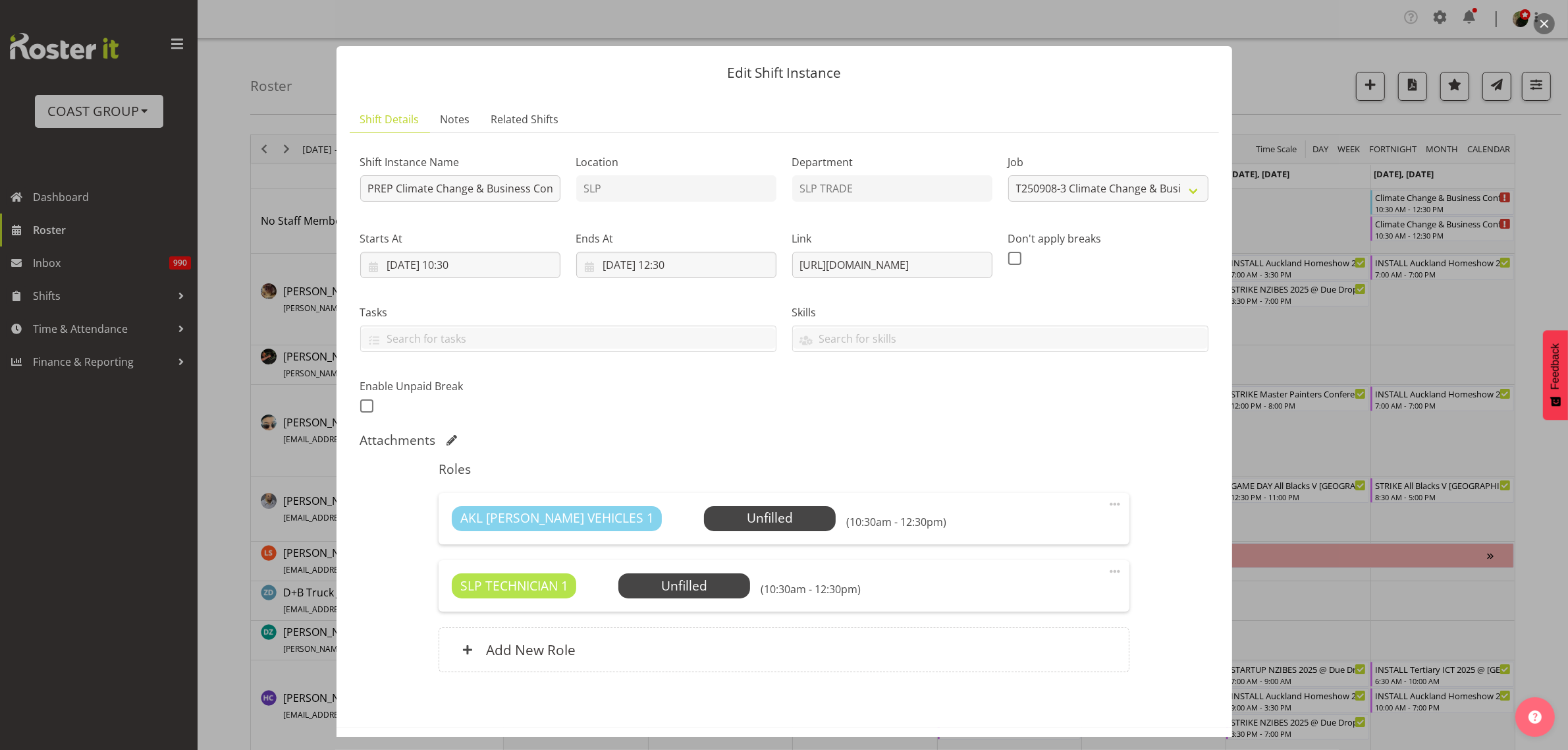
click at [1107, 504] on span at bounding box center [1115, 504] width 16 height 16
click at [1037, 585] on link "Delete" at bounding box center [1059, 583] width 126 height 23
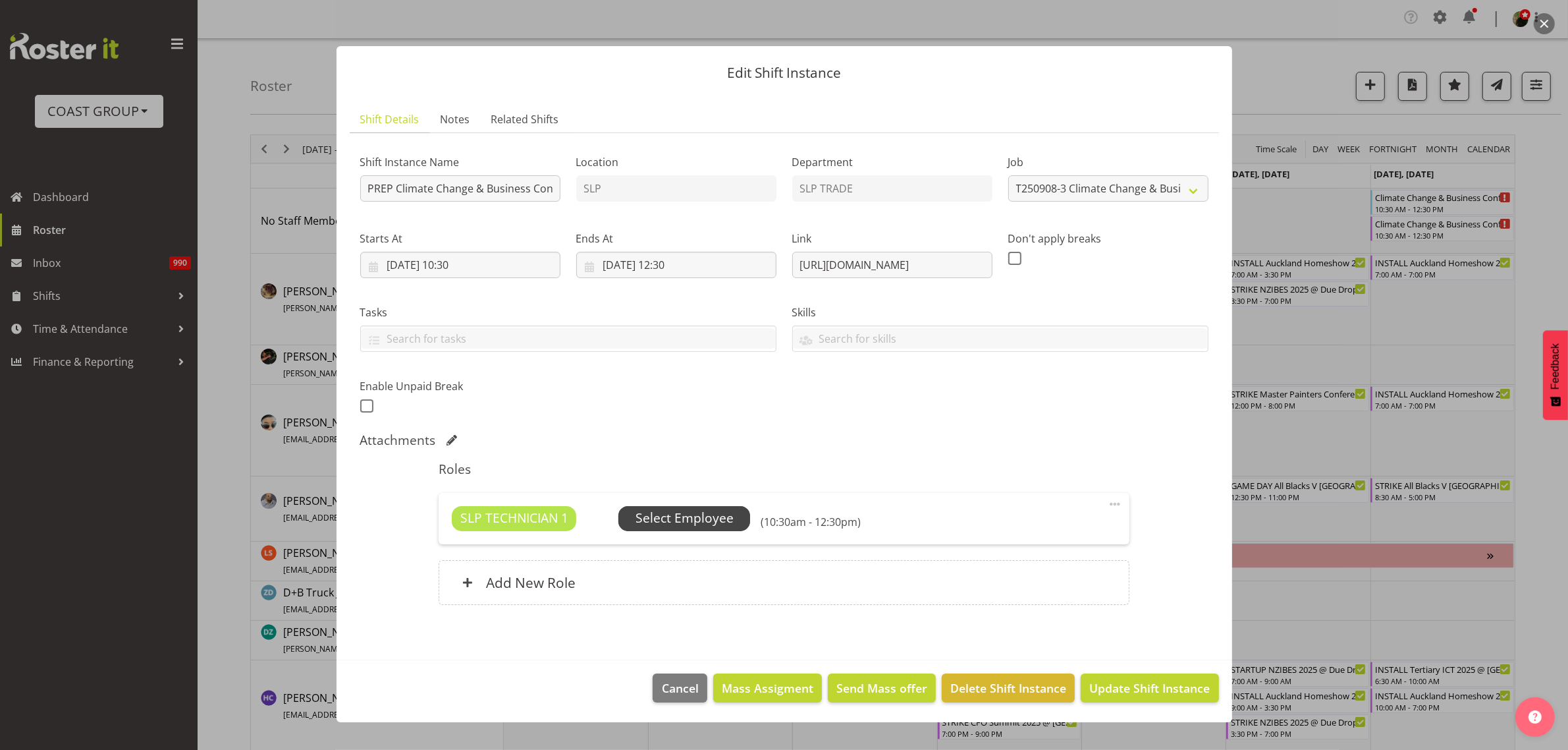
click at [689, 518] on span "Select Employee" at bounding box center [685, 518] width 98 height 19
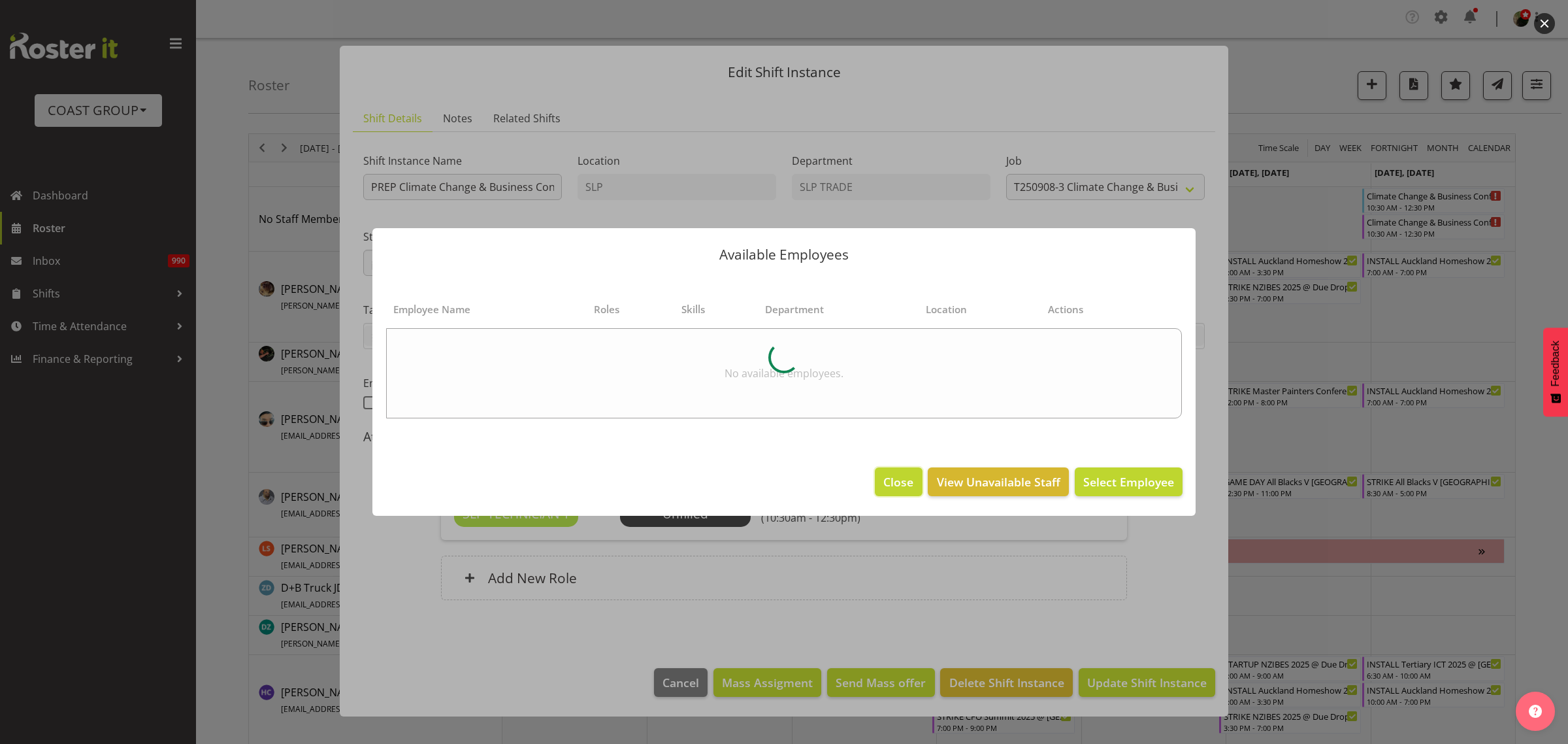
click at [897, 490] on span "Close" at bounding box center [898, 482] width 30 height 17
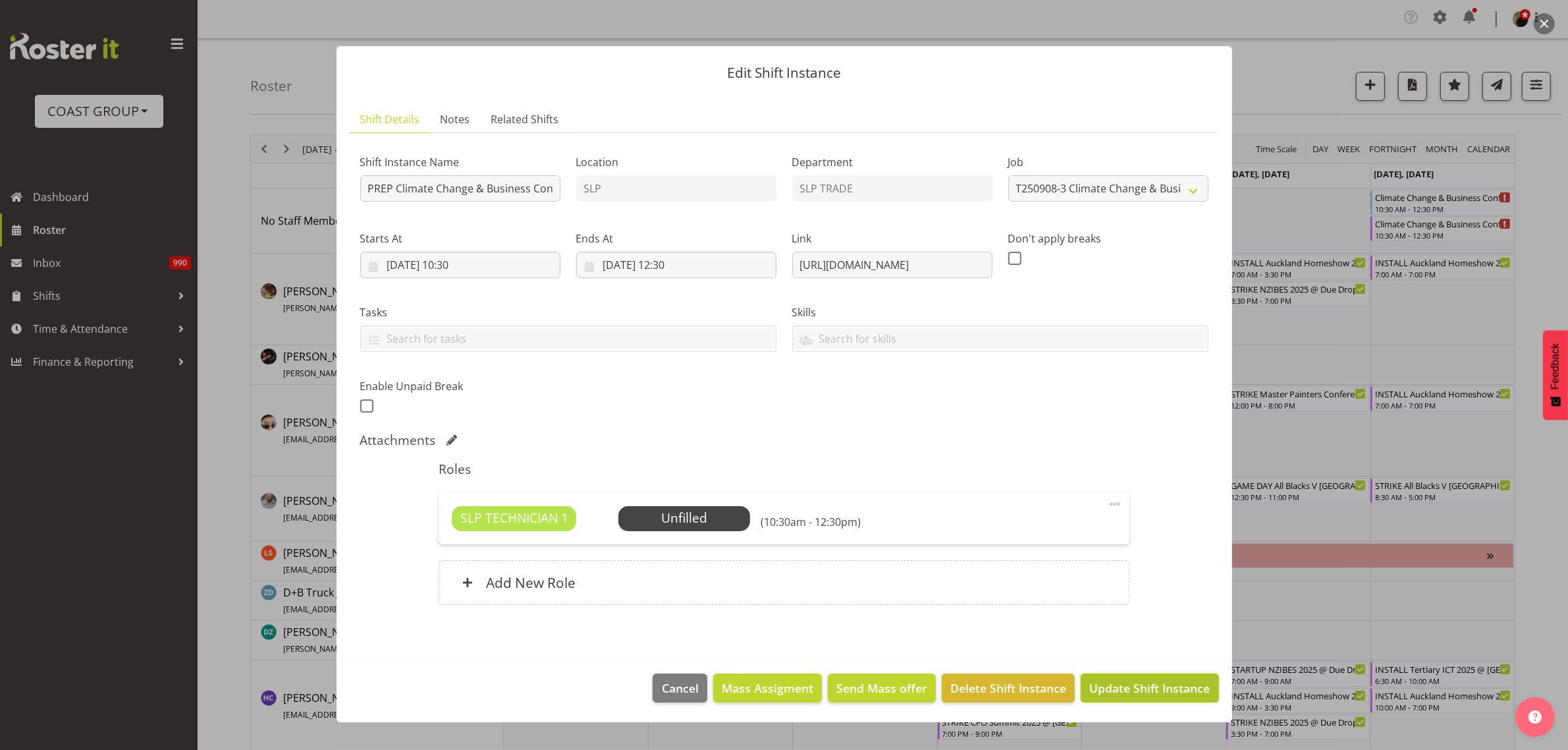
click at [1181, 690] on span "Update Shift Instance" at bounding box center [1150, 688] width 120 height 17
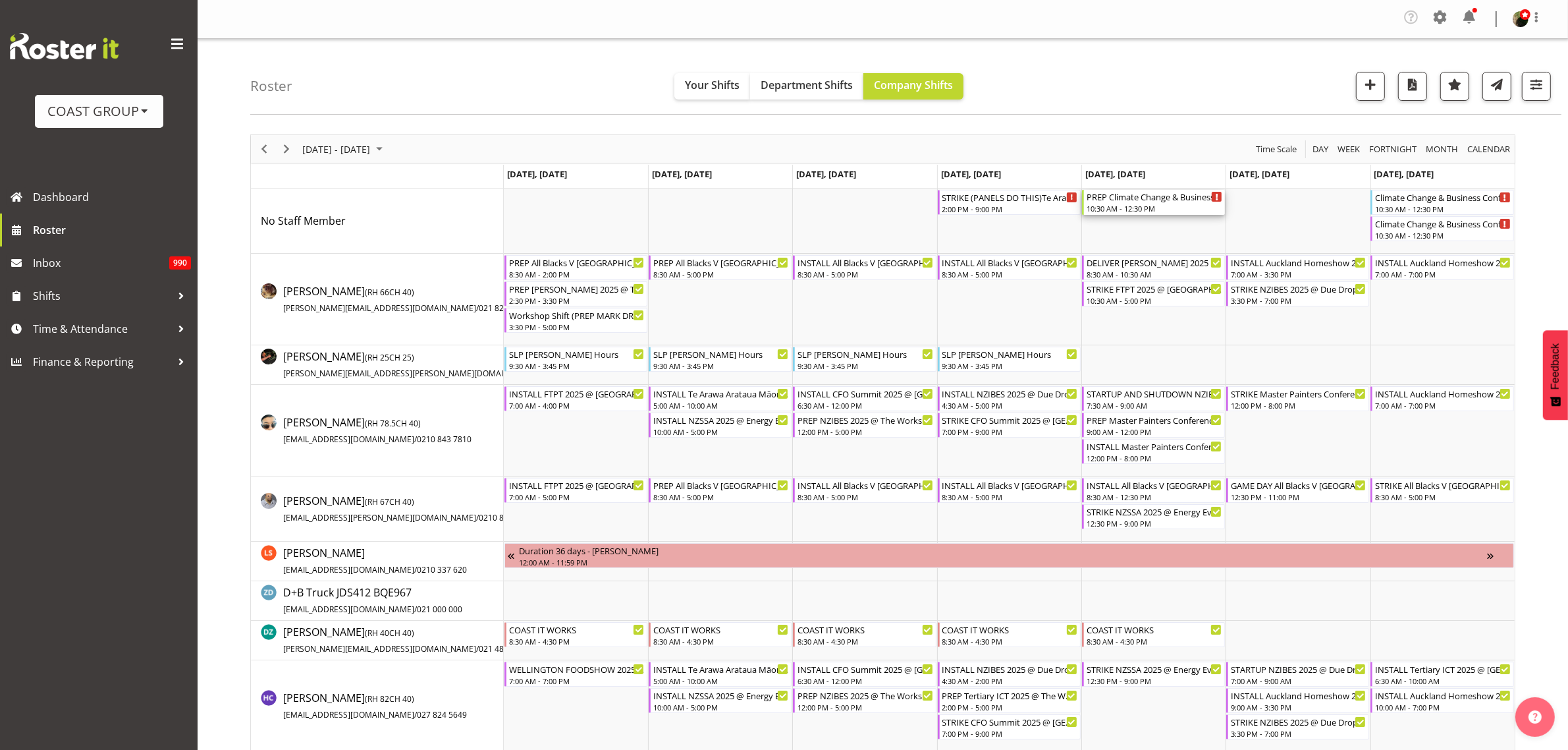
click at [1148, 208] on div "10:30 AM - 12:30 PM" at bounding box center [1154, 208] width 136 height 11
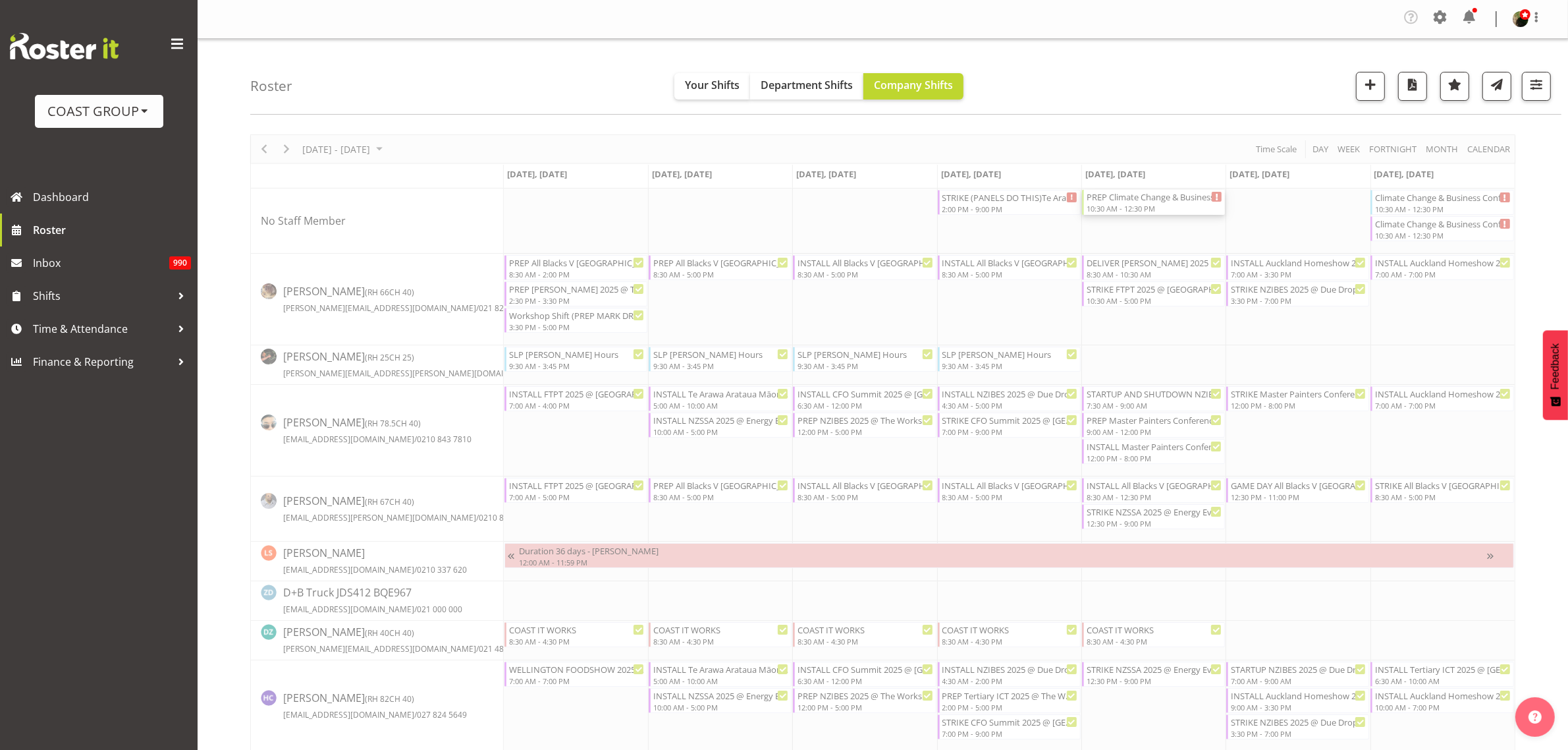
select select
select select "8"
select select "2025"
select select "12"
select select "30"
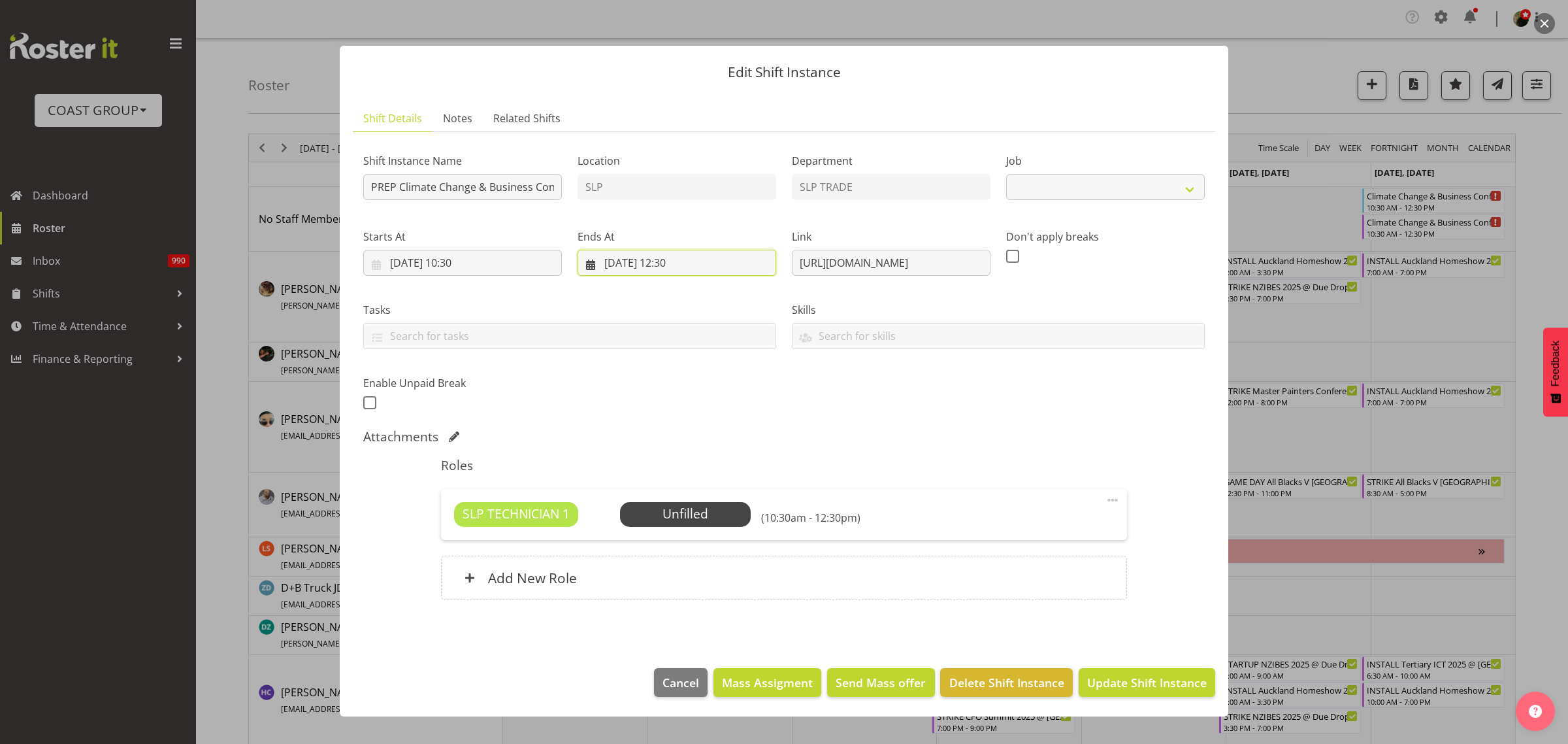
click at [684, 265] on input "05/09/2025, 12:30" at bounding box center [676, 262] width 198 height 26
select select "10580"
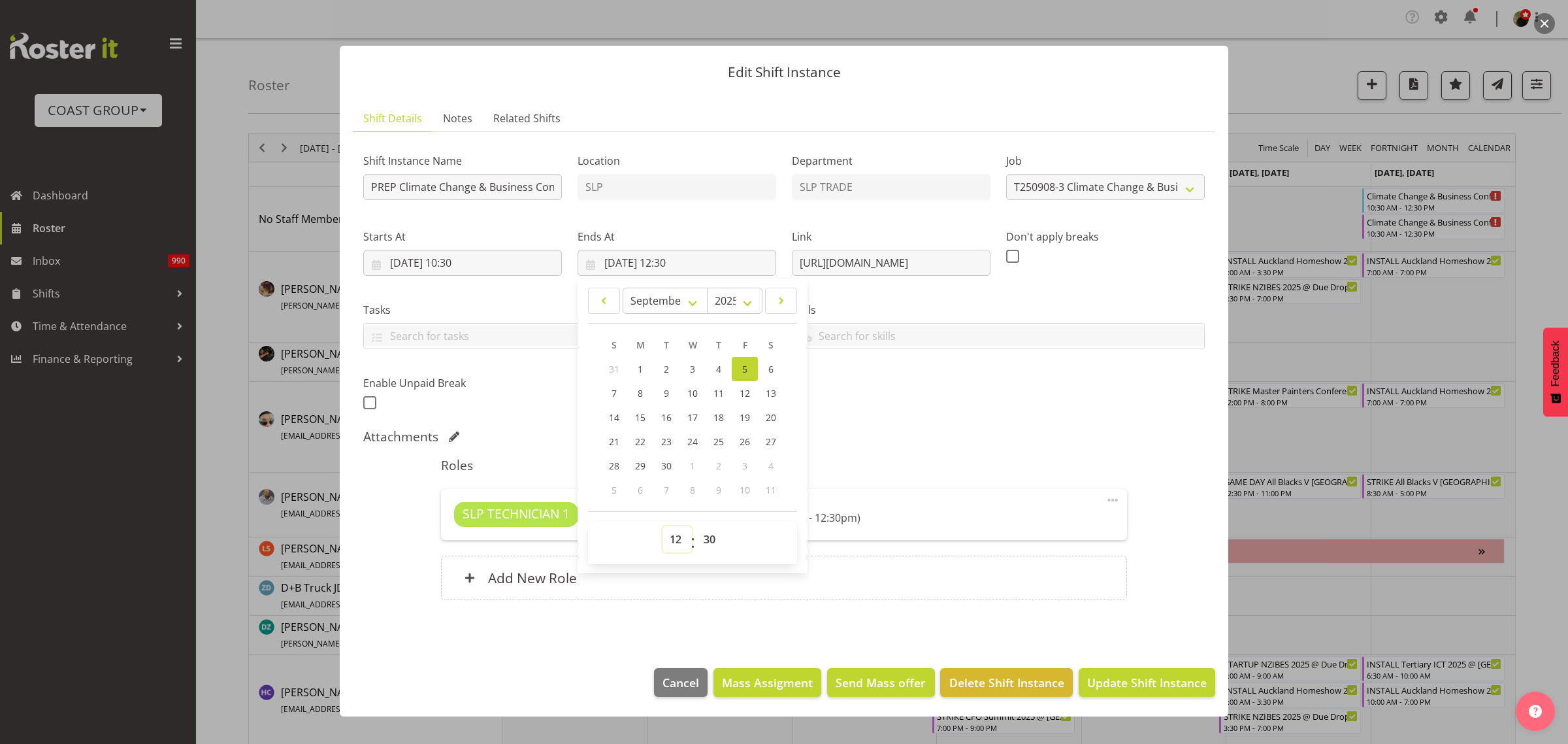
drag, startPoint x: 677, startPoint y: 535, endPoint x: 675, endPoint y: 527, distance: 8.2
click at [674, 533] on select "00 01 02 03 04 05 06 07 08 09 10 11 12 13 14 15 16 17 18 19 20 21 22 23" at bounding box center [677, 539] width 29 height 26
select select "10"
click at [663, 526] on select "00 01 02 03 04 05 06 07 08 09 10 11 12 13 14 15 16 17 18 19 20 21 22 23" at bounding box center [677, 539] width 29 height 26
type input "05/09/2025, 10:30"
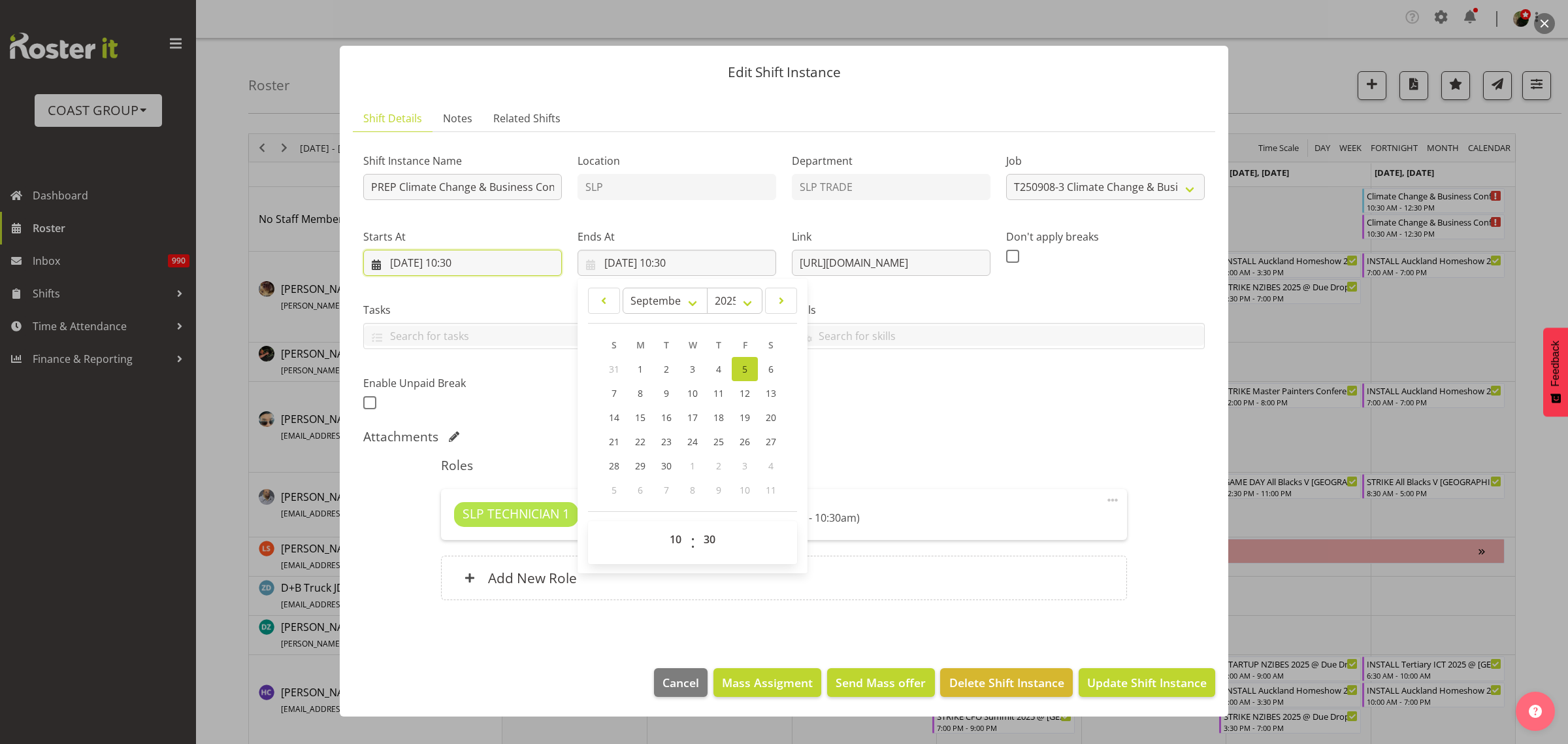
click at [465, 258] on input "05/09/2025, 10:30" at bounding box center [462, 262] width 198 height 26
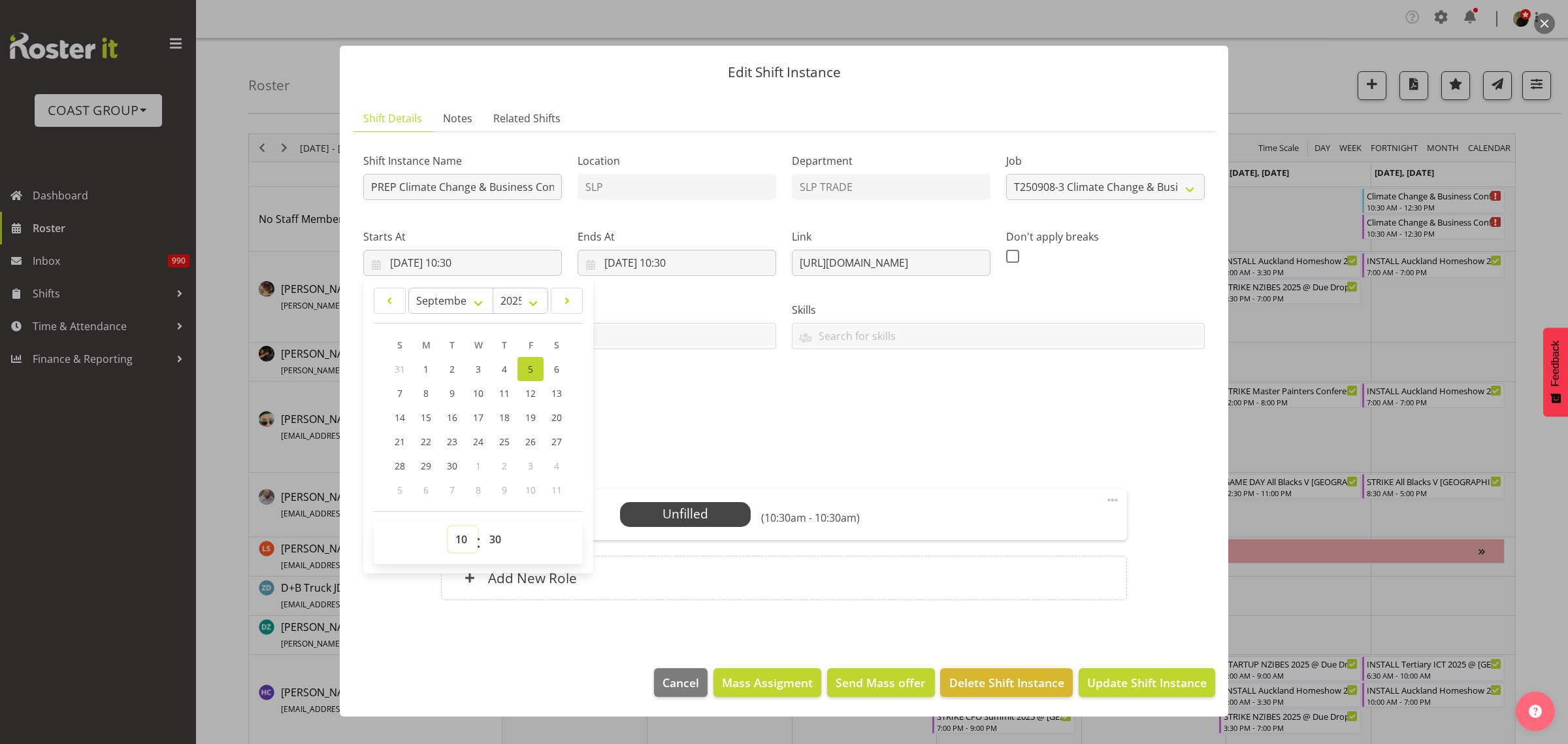
click at [464, 529] on select "00 01 02 03 04 05 06 07 08 09 10 11 12 13 14 15 16 17 18 19 20 21 22 23" at bounding box center [463, 539] width 29 height 26
select select "9"
click at [448, 526] on select "00 01 02 03 04 05 06 07 08 09 10 11 12 13 14 15 16 17 18 19 20 21 22 23" at bounding box center [463, 539] width 29 height 26
type input "05/09/2025, 09:30"
click at [670, 264] on input "05/09/2025, 10:30" at bounding box center [676, 262] width 198 height 26
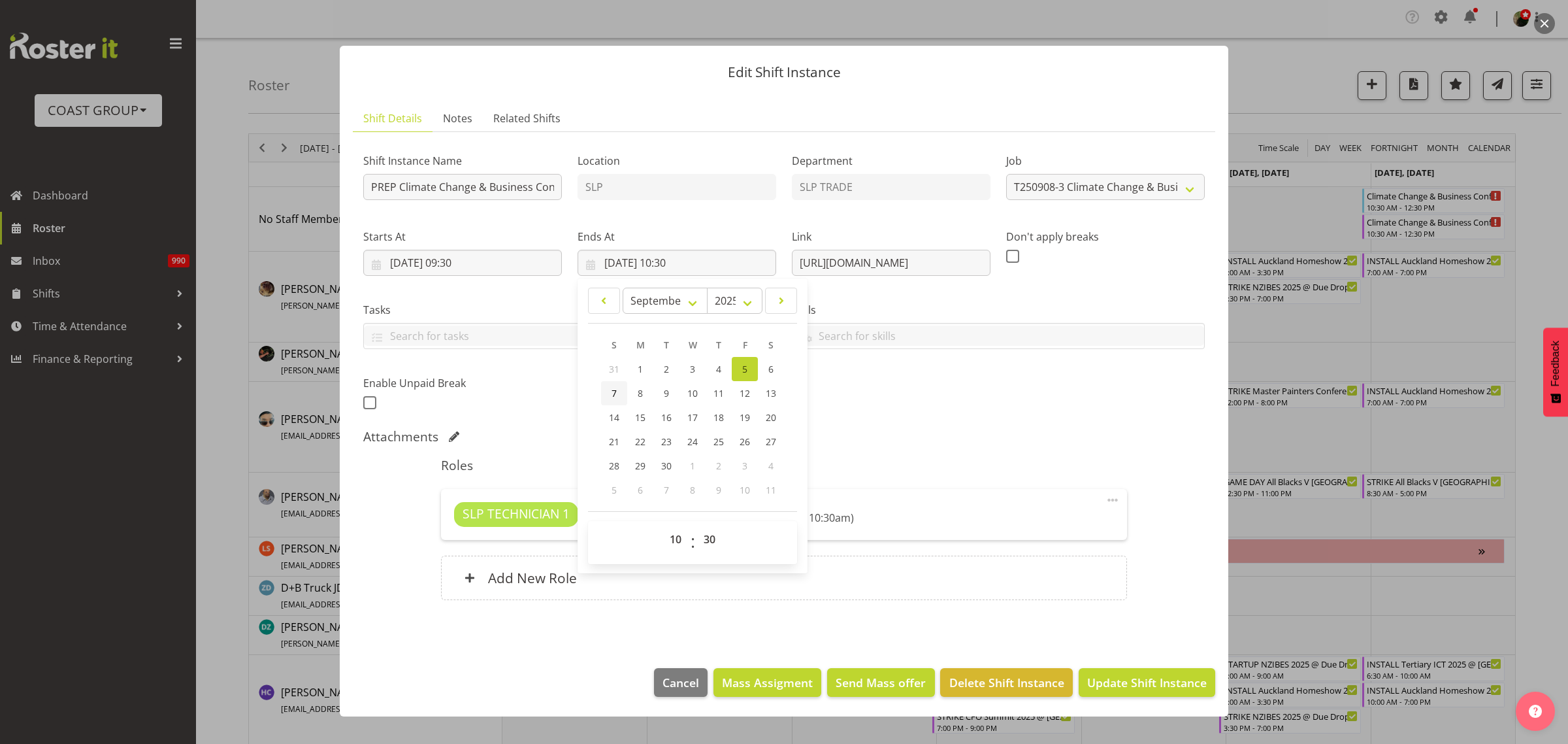
click at [615, 393] on span "7" at bounding box center [614, 393] width 5 height 13
type input "07/09/2025, 10:30"
click at [480, 266] on input "05/09/2025, 09:30" at bounding box center [462, 262] width 198 height 26
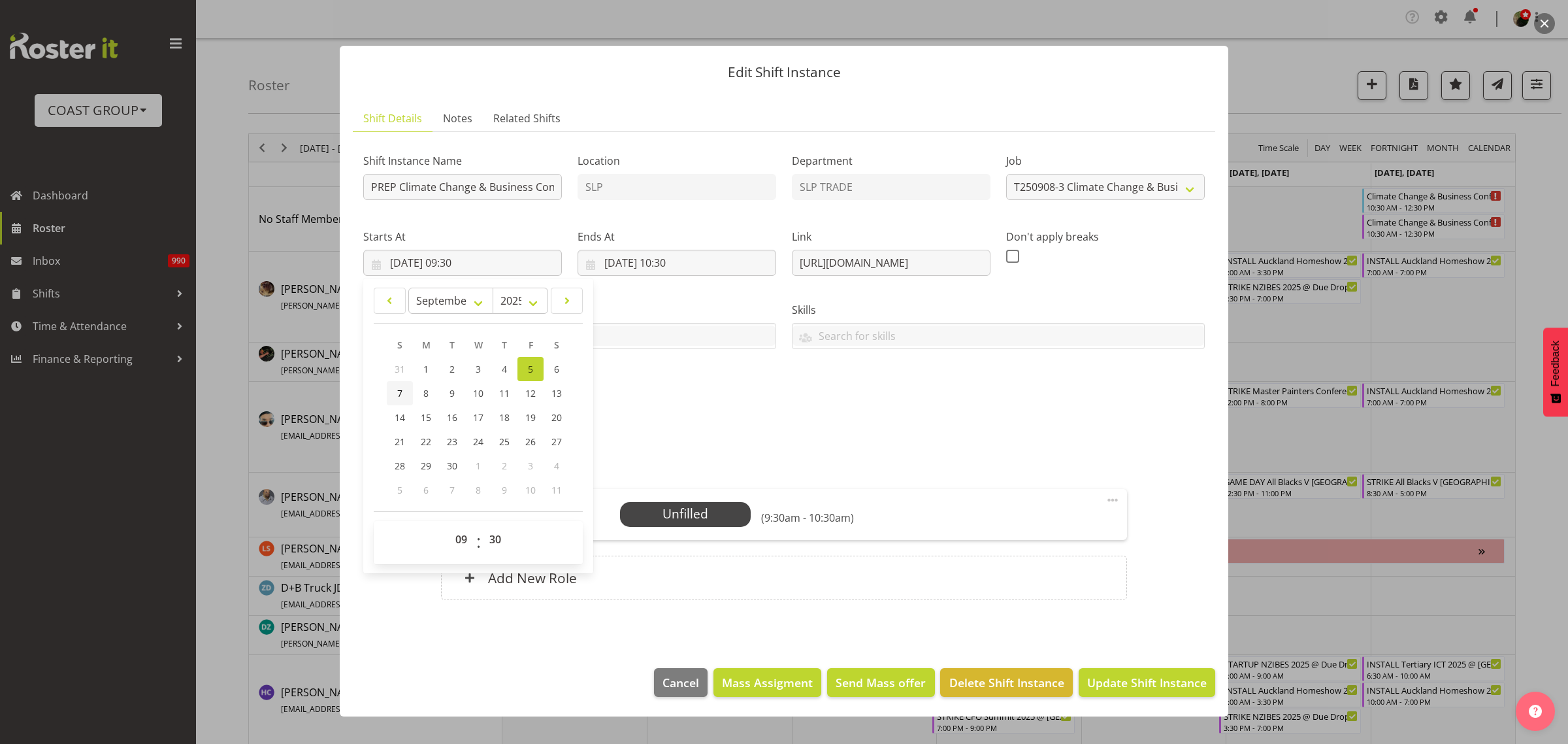
click at [402, 391] on link "7" at bounding box center [400, 393] width 26 height 24
type input "07/09/2025, 09:30"
click at [1178, 688] on span "Update Shift Instance" at bounding box center [1147, 683] width 119 height 17
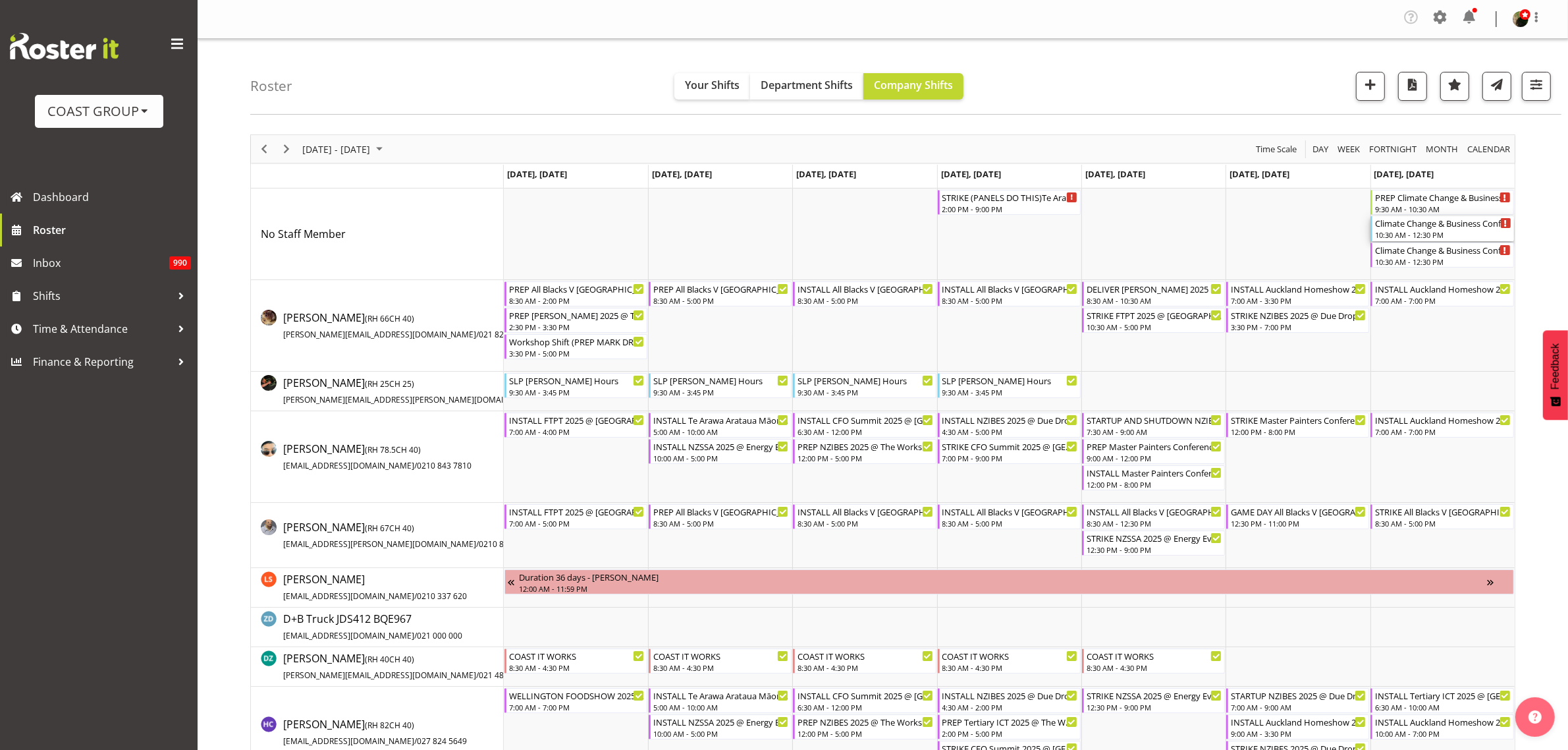
click at [1420, 228] on div "Climate Change & Business Conference 2025 @ Viaduct Events Center on site @ 1100" at bounding box center [1443, 223] width 136 height 13
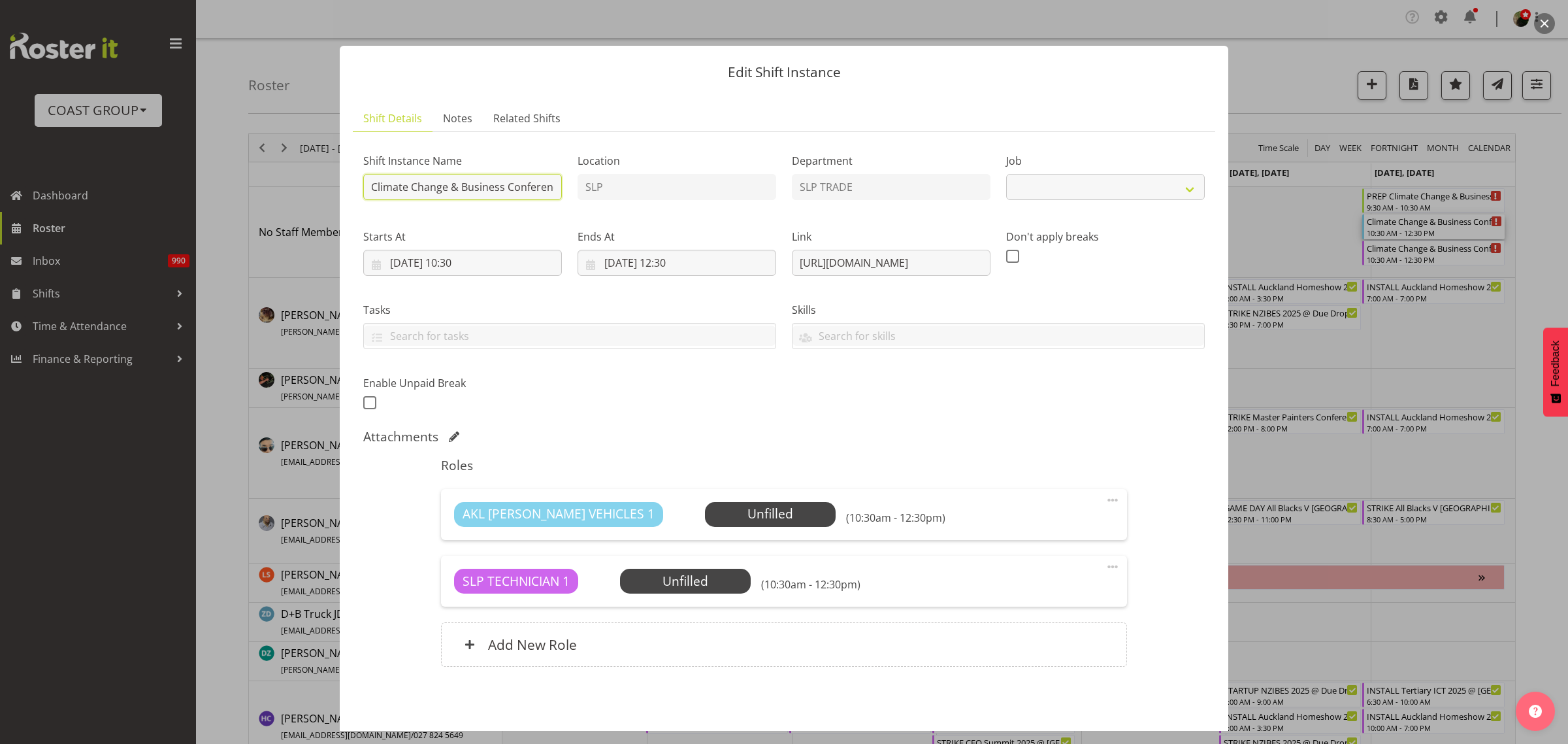
click at [366, 184] on input "Climate Change & Business Conference 2025 @ Viaduct Events Center on site @ 1100" at bounding box center [462, 187] width 198 height 26
select select "10580"
type input "INSTALL Climate Change & Business Conference 2025 @ Viaduct Events Center on si…"
click at [1105, 500] on span at bounding box center [1113, 500] width 16 height 16
click at [1050, 575] on link "Delete" at bounding box center [1058, 578] width 125 height 23
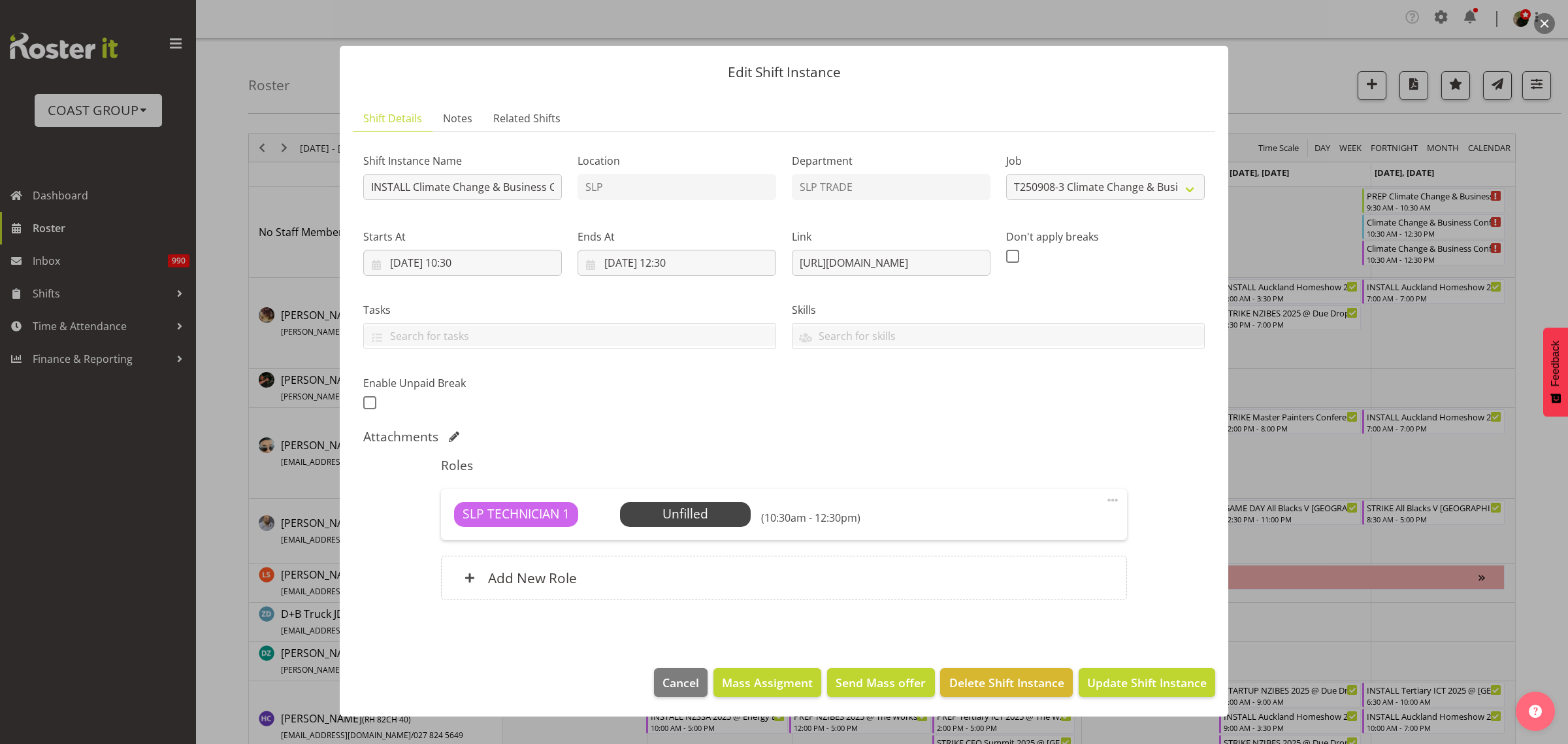
click at [1113, 498] on span at bounding box center [1113, 500] width 16 height 16
click at [1044, 530] on link "Edit" at bounding box center [1058, 531] width 125 height 23
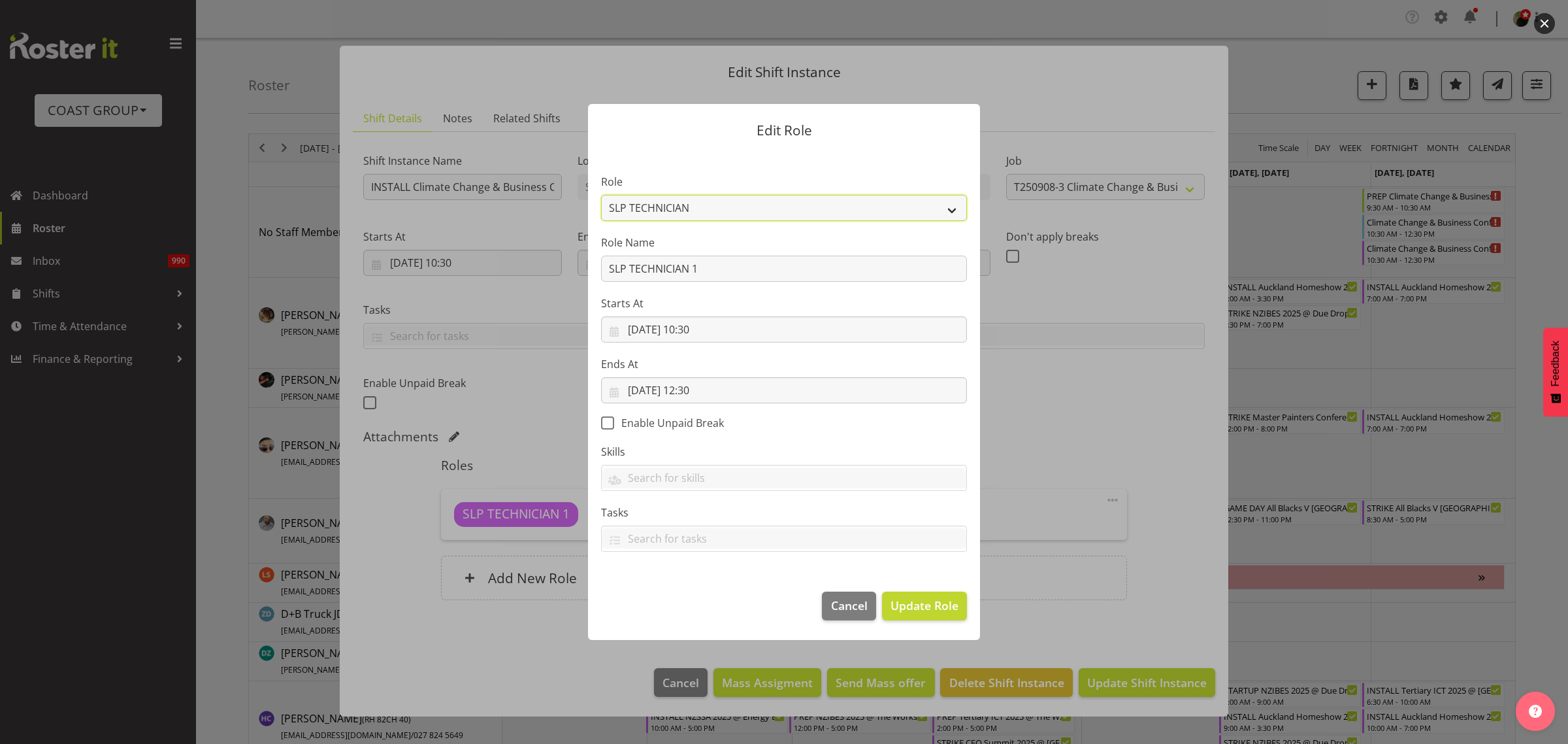
click at [703, 205] on select "ACCOUNT MANAGER ACCOUNT MANAGER DW ACCOUNTS AKL DIANNA VEHICLES AKL RYMER VEHIC…" at bounding box center [783, 207] width 366 height 26
select select "125"
click at [601, 195] on select "ACCOUNT MANAGER ACCOUNT MANAGER DW ACCOUNTS AKL DIANNA VEHICLES AKL RYMER VEHIC…" at bounding box center [783, 207] width 366 height 26
click at [946, 612] on span "Update Role" at bounding box center [925, 606] width 68 height 17
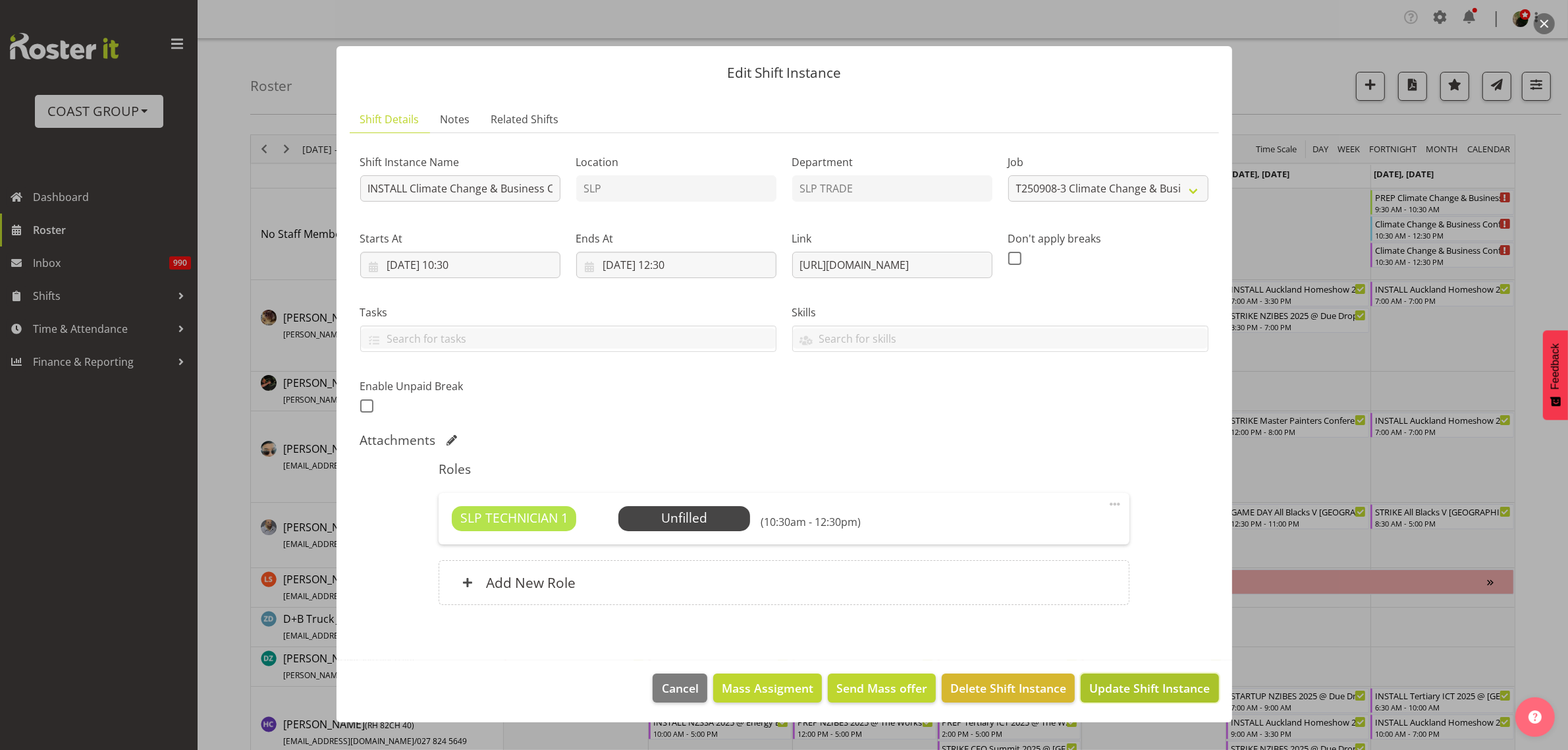
click at [1191, 690] on span "Update Shift Instance" at bounding box center [1150, 688] width 120 height 17
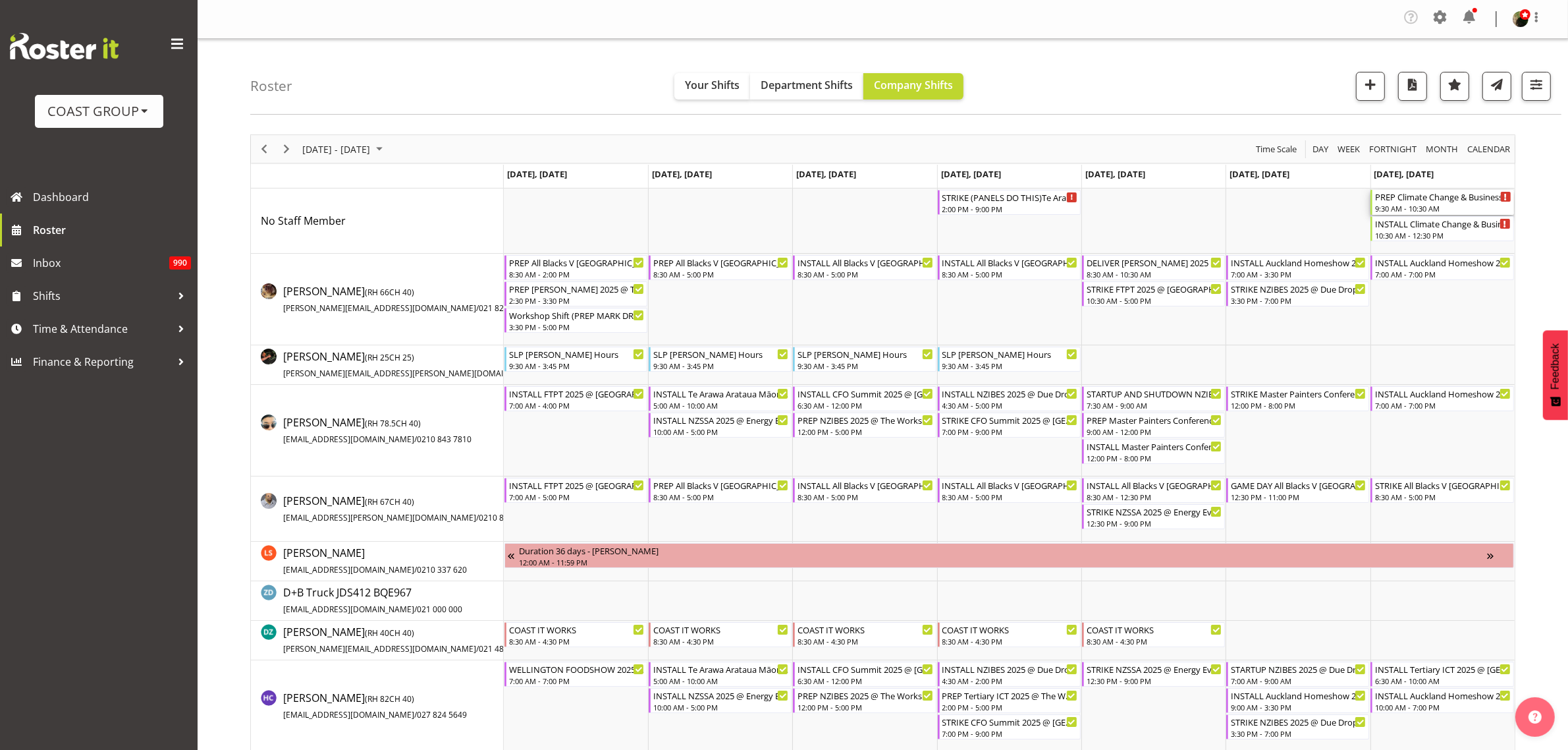
click at [1397, 206] on div "9:30 AM - 10:30 AM" at bounding box center [1443, 208] width 136 height 11
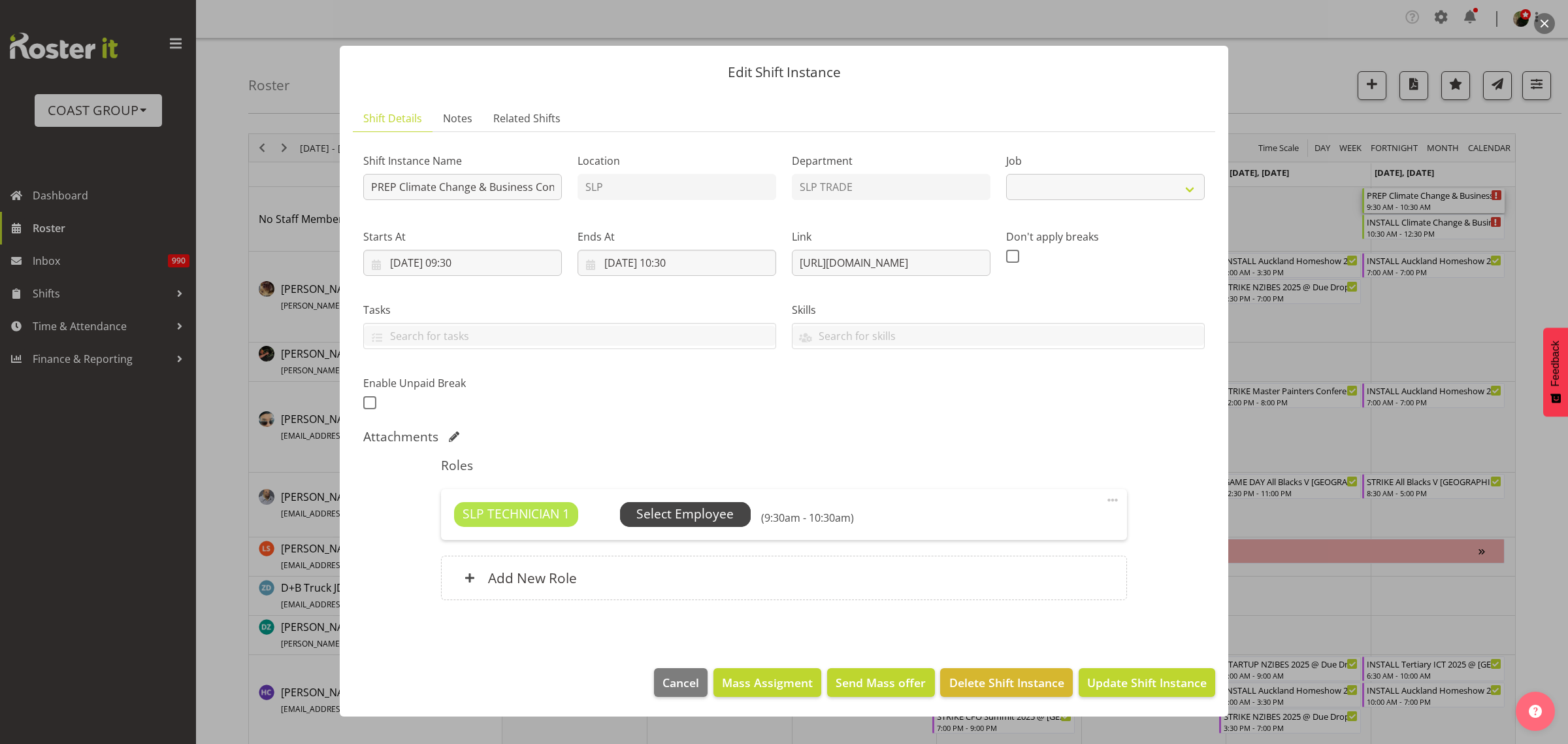
select select "10580"
click at [716, 511] on span "Select Employee" at bounding box center [685, 514] width 98 height 19
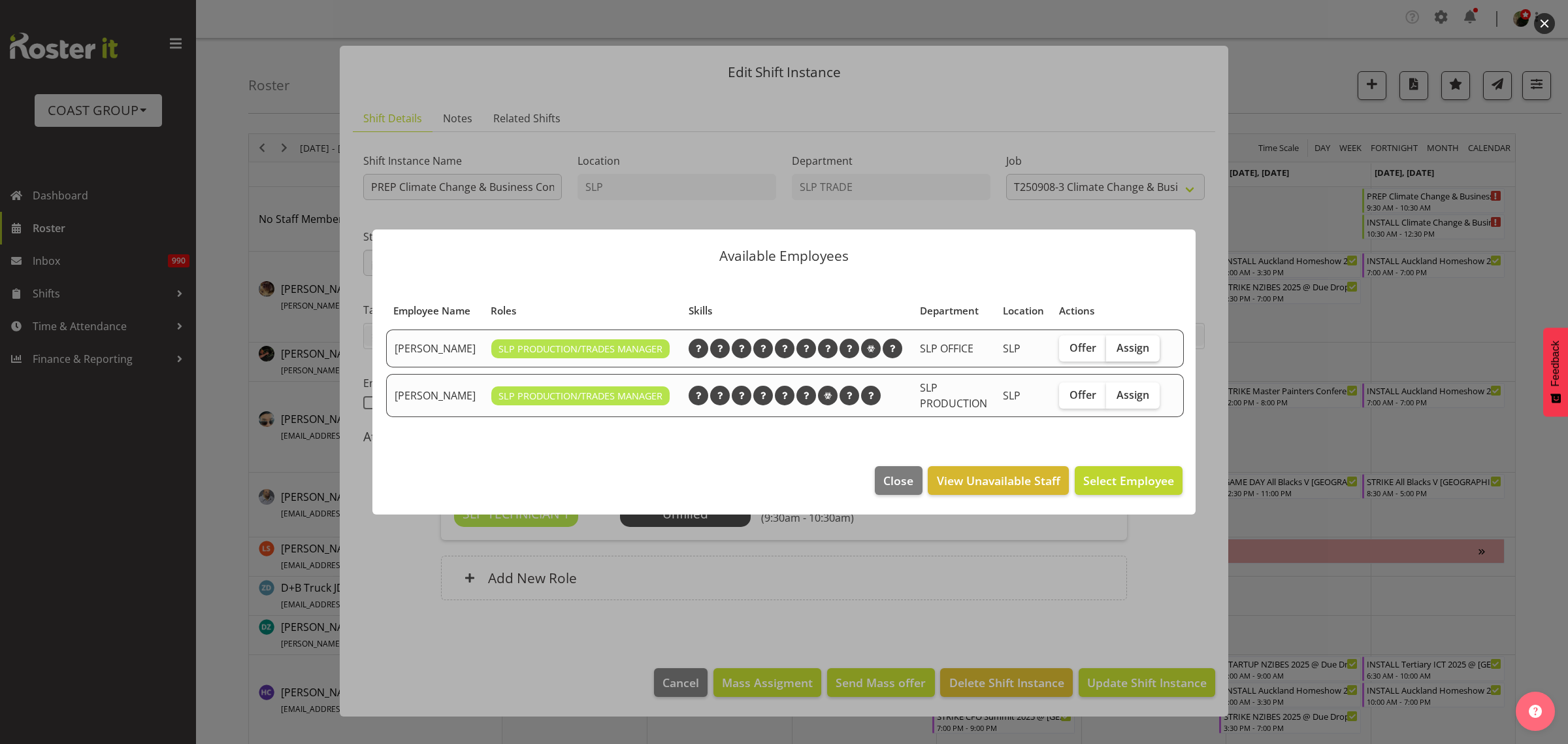
click at [1131, 351] on span "Assign" at bounding box center [1133, 348] width 33 height 13
click at [1115, 351] on input "Assign" at bounding box center [1110, 347] width 9 height 9
checkbox input "true"
click at [1118, 488] on span "Assign Jason Adams" at bounding box center [1108, 481] width 132 height 16
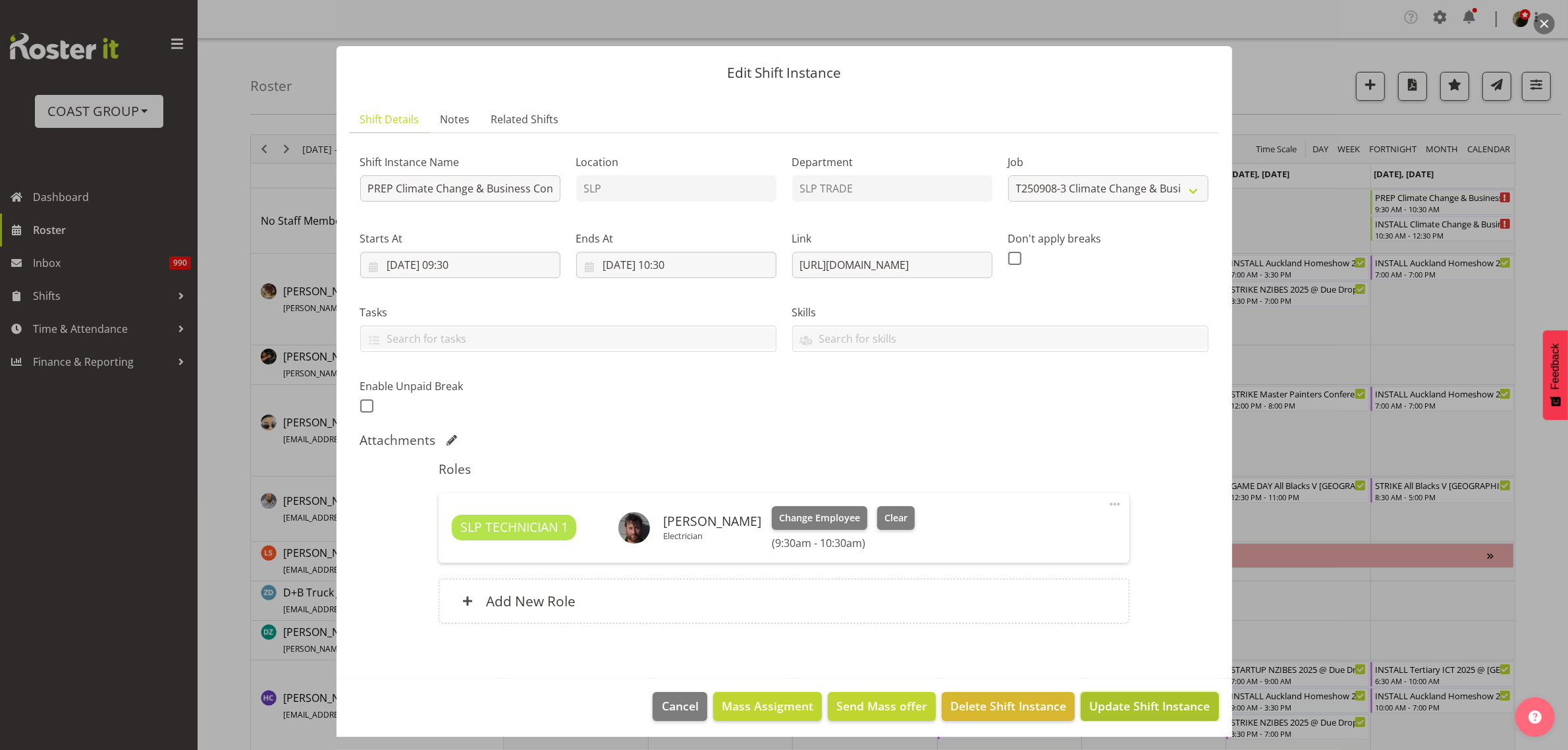
click at [1102, 704] on span "Update Shift Instance" at bounding box center [1150, 706] width 120 height 17
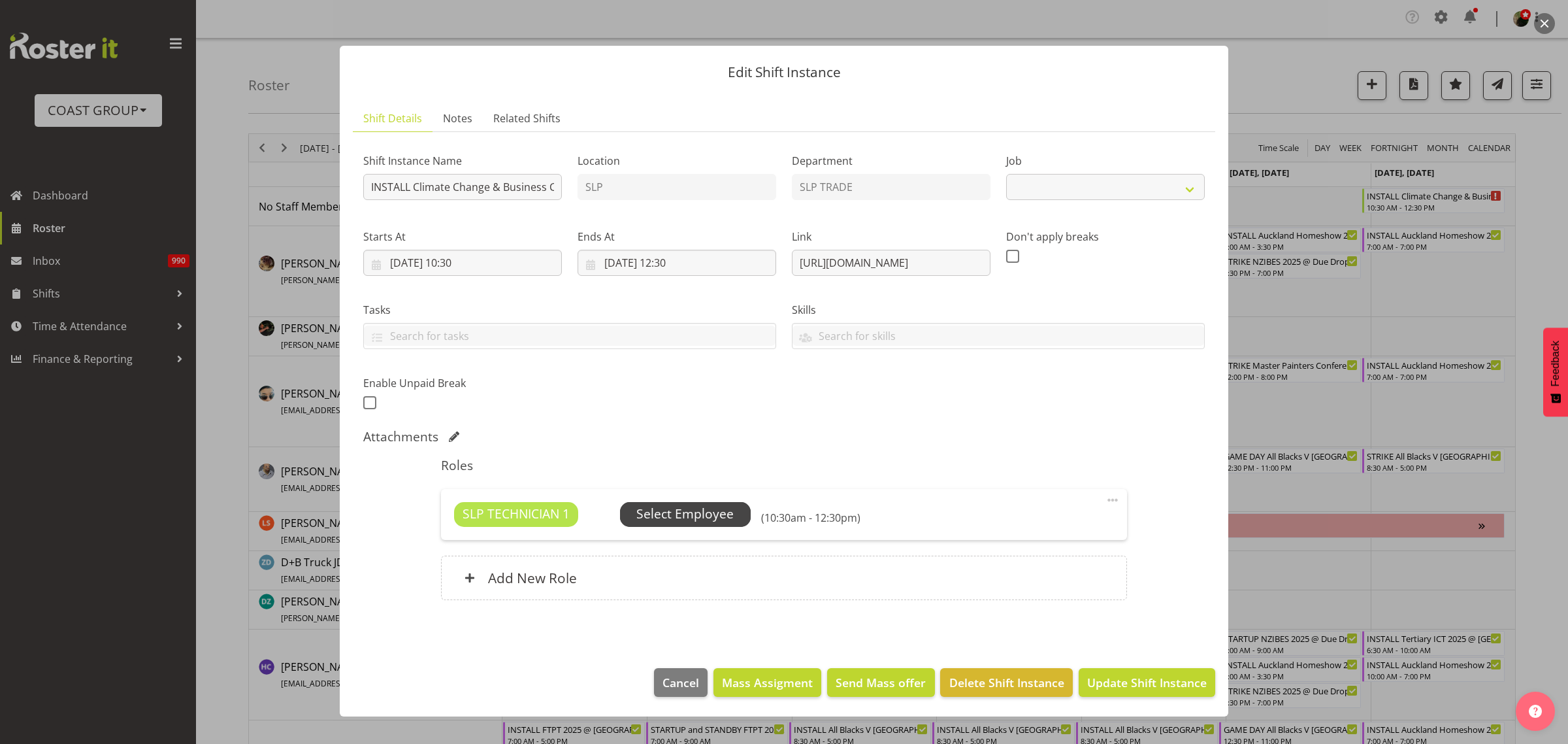
select select "10580"
click at [682, 514] on span "Select Employee" at bounding box center [685, 514] width 98 height 19
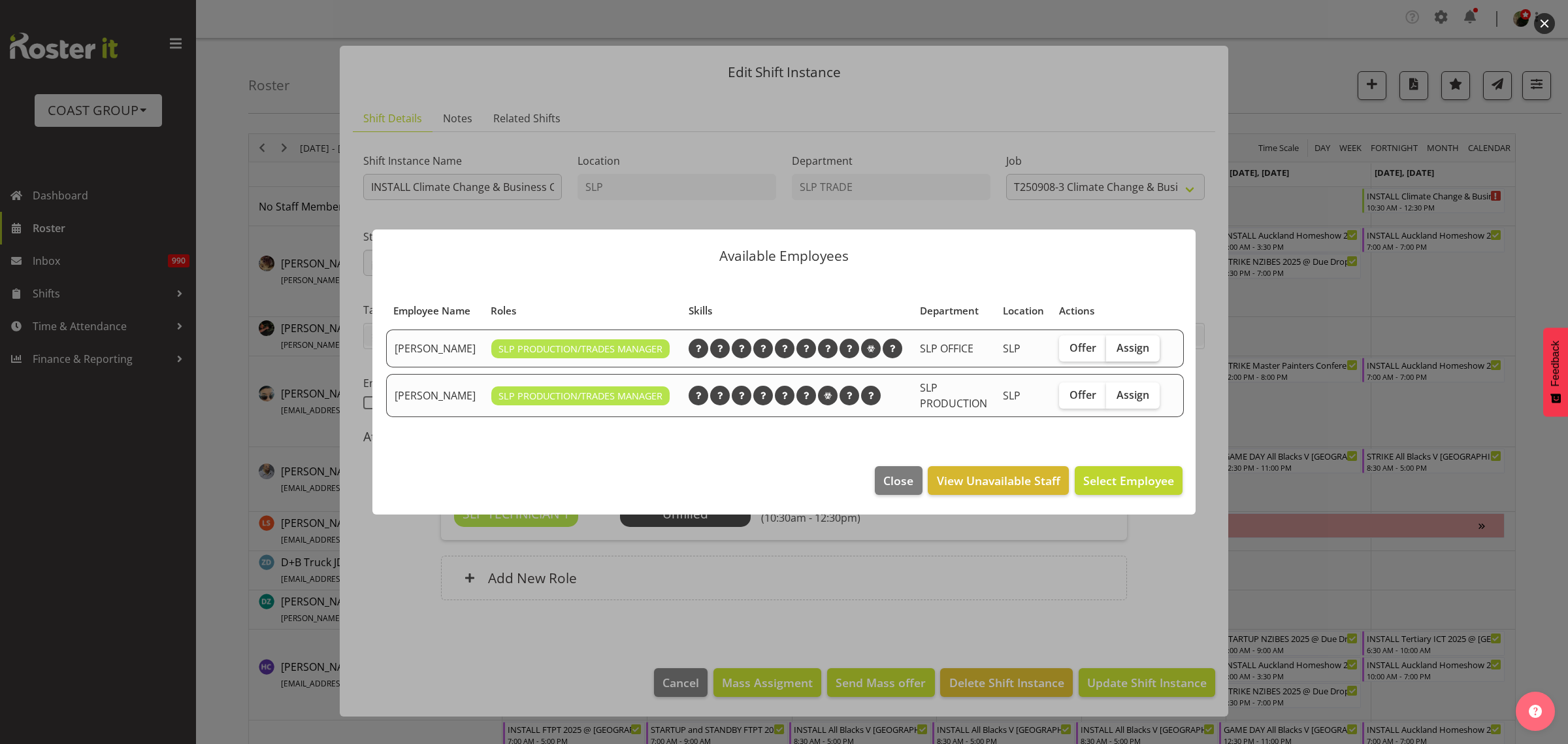
click at [1141, 354] on span "Assign" at bounding box center [1133, 348] width 33 height 13
click at [1115, 352] on input "Assign" at bounding box center [1110, 347] width 9 height 9
checkbox input "true"
click at [1115, 488] on span "Assign Jason Adams" at bounding box center [1108, 481] width 132 height 16
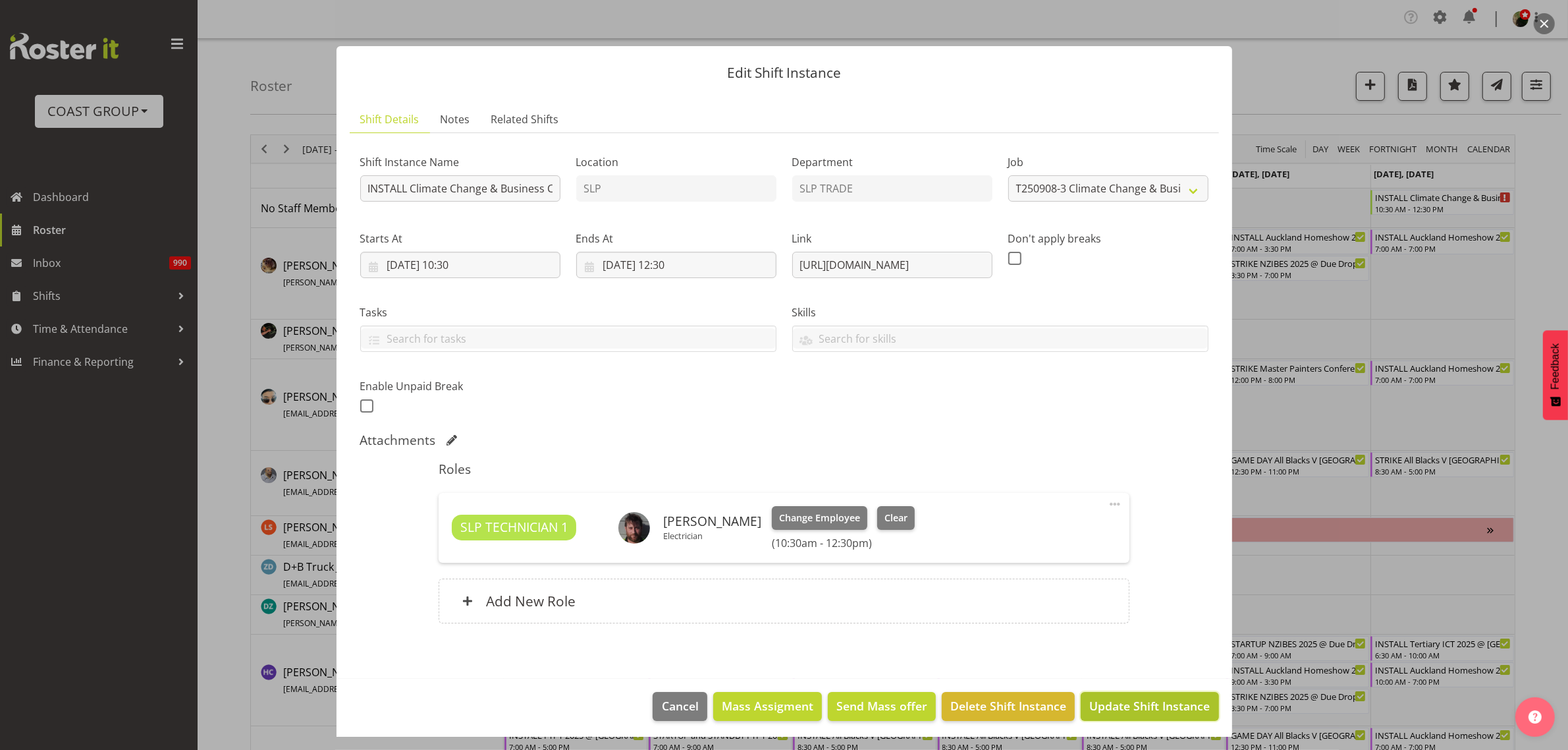
click at [1146, 704] on span "Update Shift Instance" at bounding box center [1150, 706] width 120 height 17
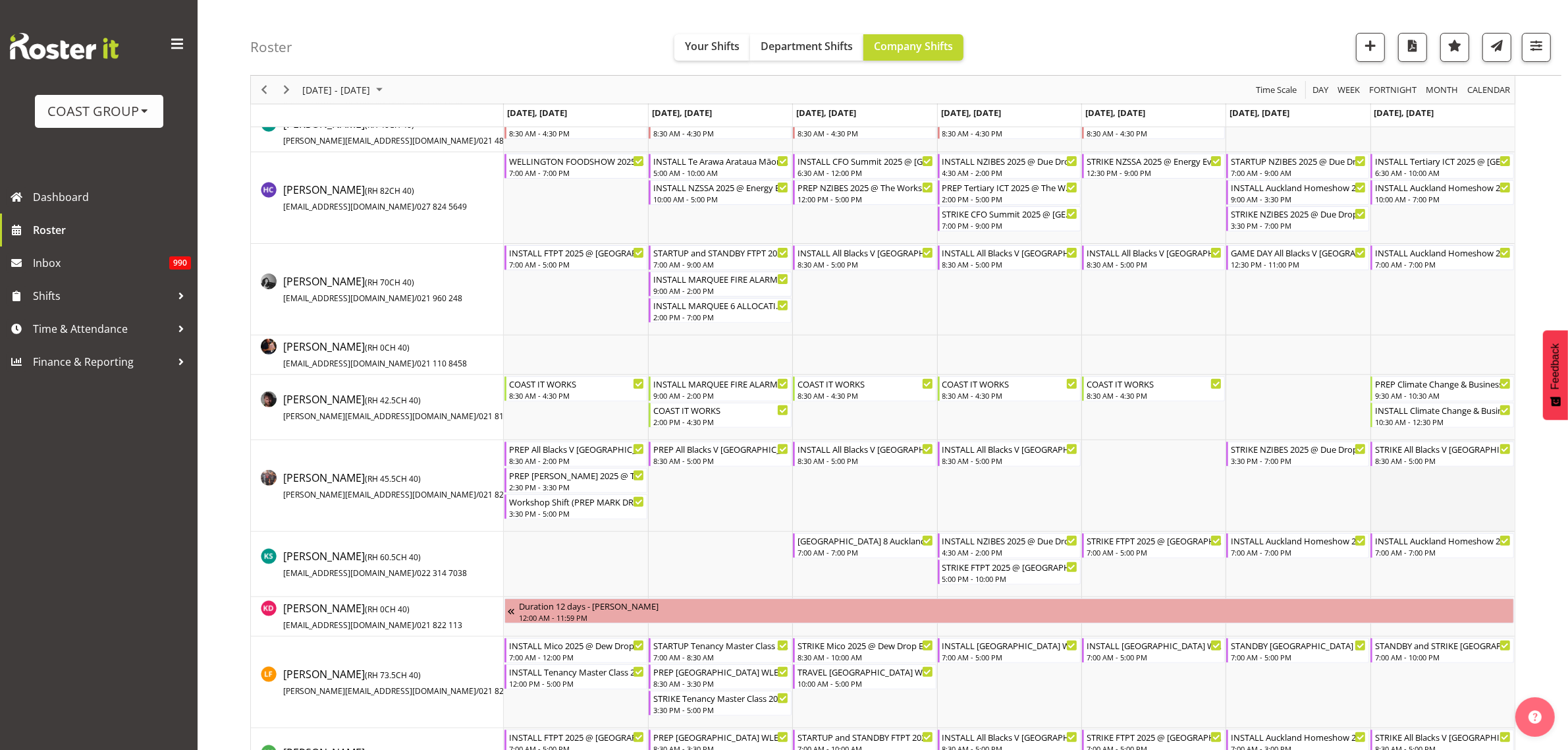
scroll to position [659, 0]
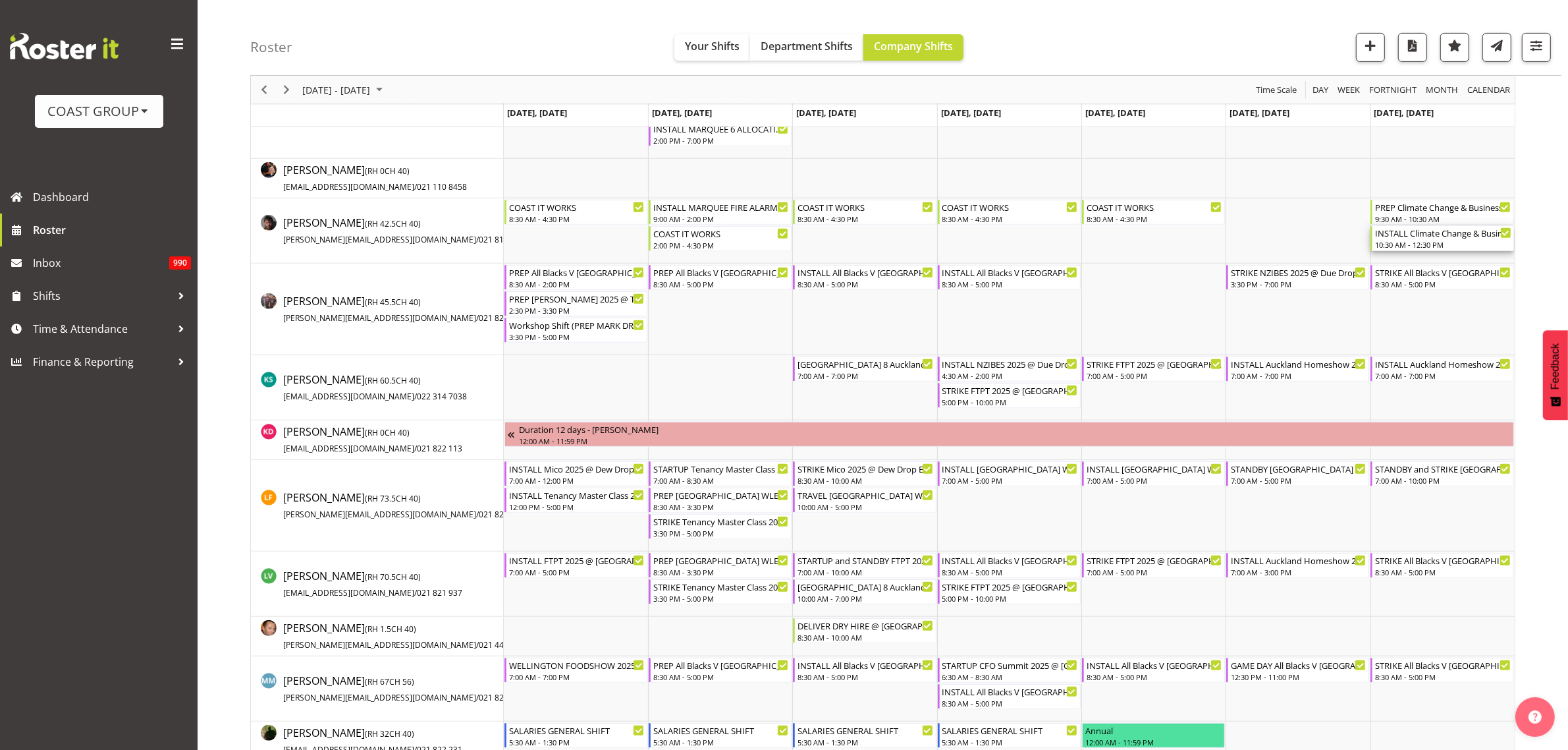
click at [1418, 235] on div "INSTALL Climate Change & Business Conference 2025 @ Viaduct Events Center on si…" at bounding box center [1443, 233] width 136 height 13
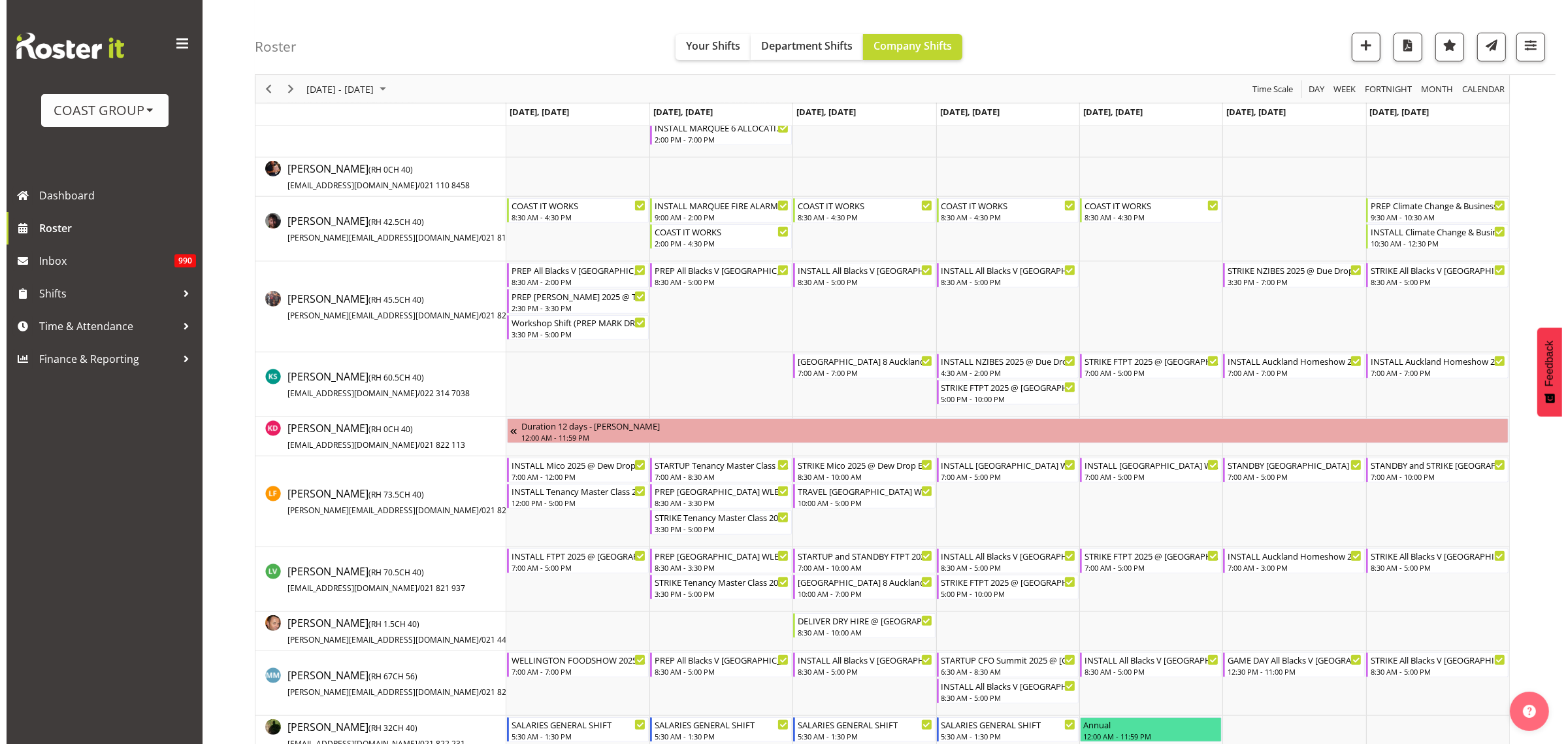
scroll to position [0, 0]
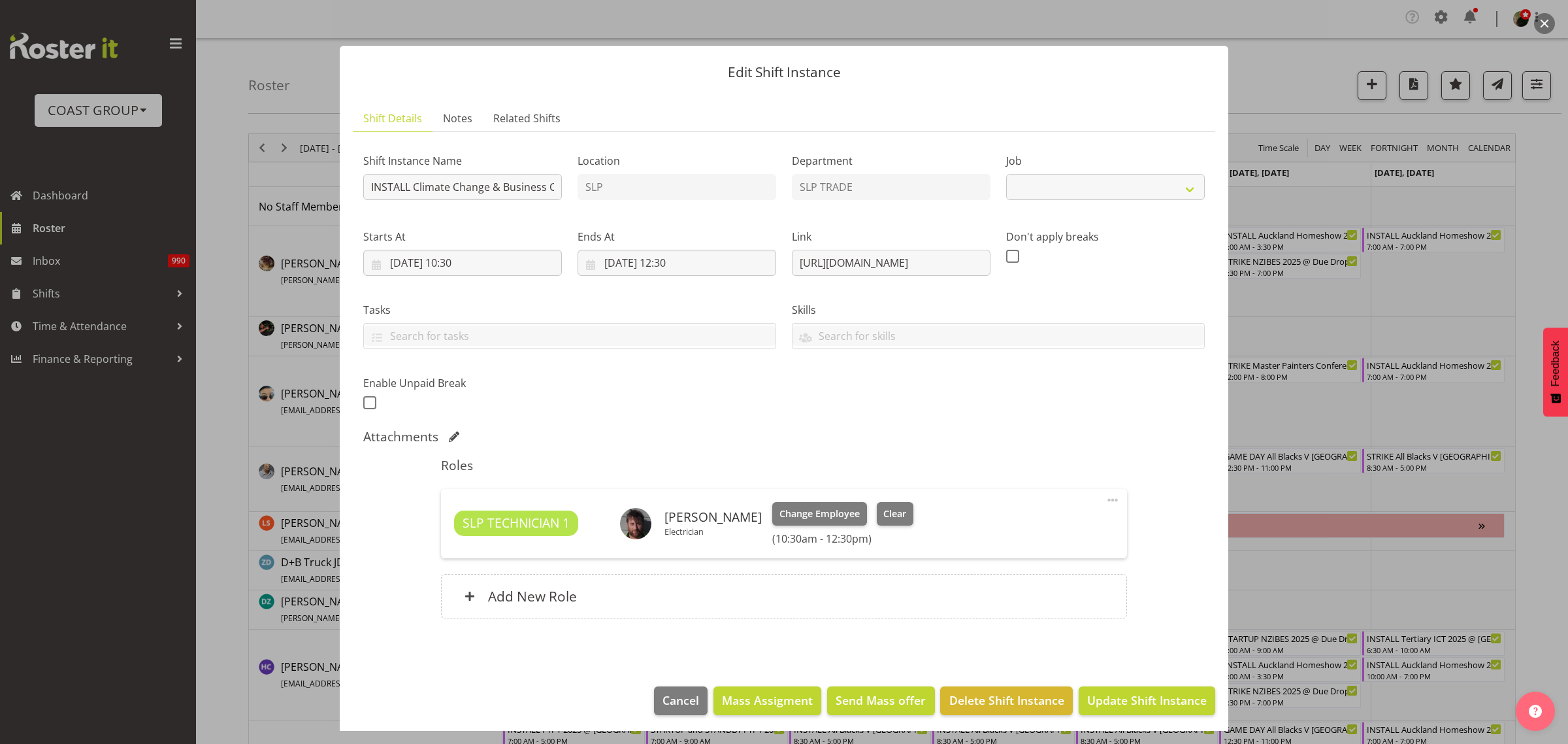
select select "10580"
drag, startPoint x: 791, startPoint y: 266, endPoint x: 1474, endPoint y: 308, distance: 684.3
click at [1474, 308] on div "Edit Shift Instance Shift Details Notes Related Shifts Shift Instance Name INST…" at bounding box center [784, 372] width 1568 height 744
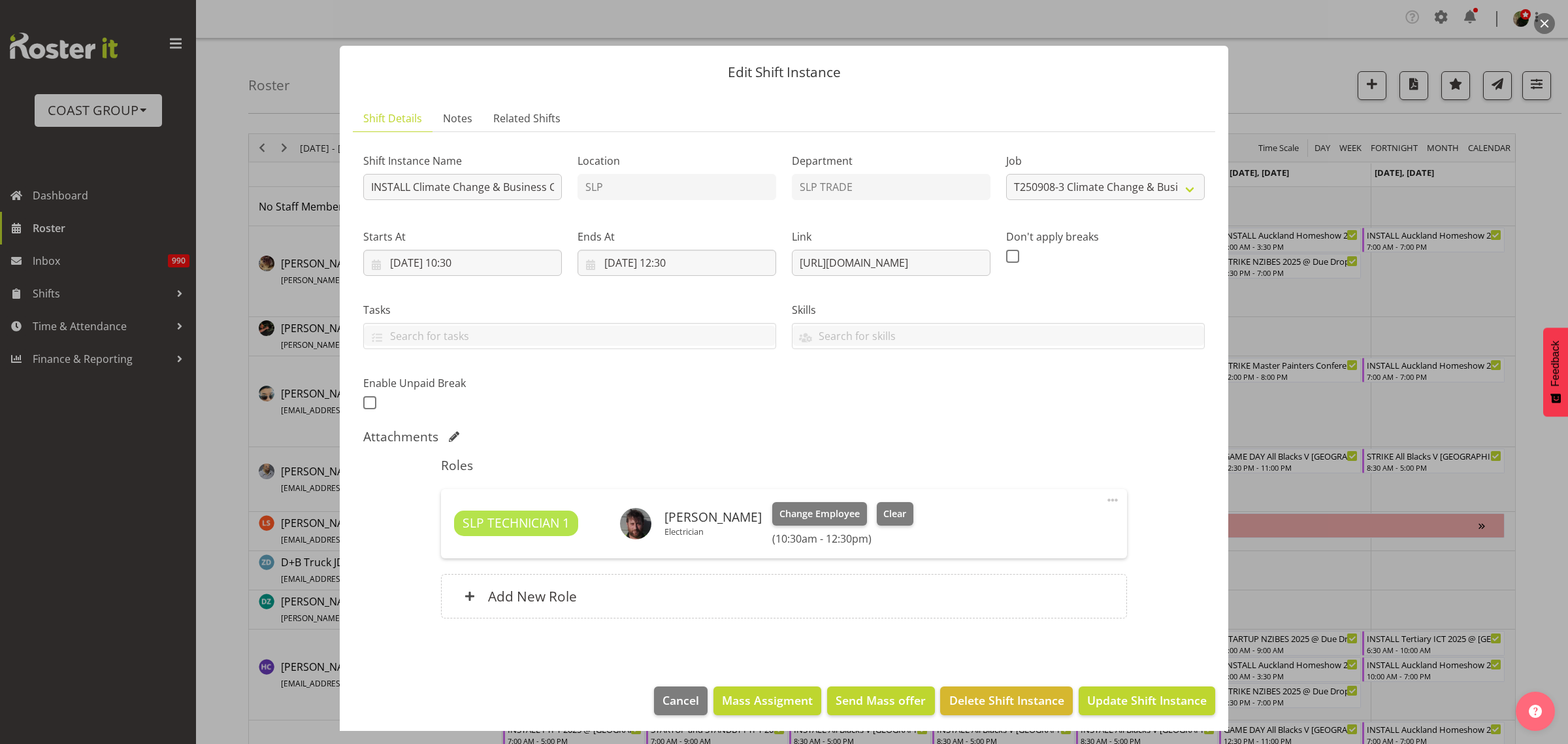
click at [1550, 23] on button "button" at bounding box center [1544, 23] width 21 height 21
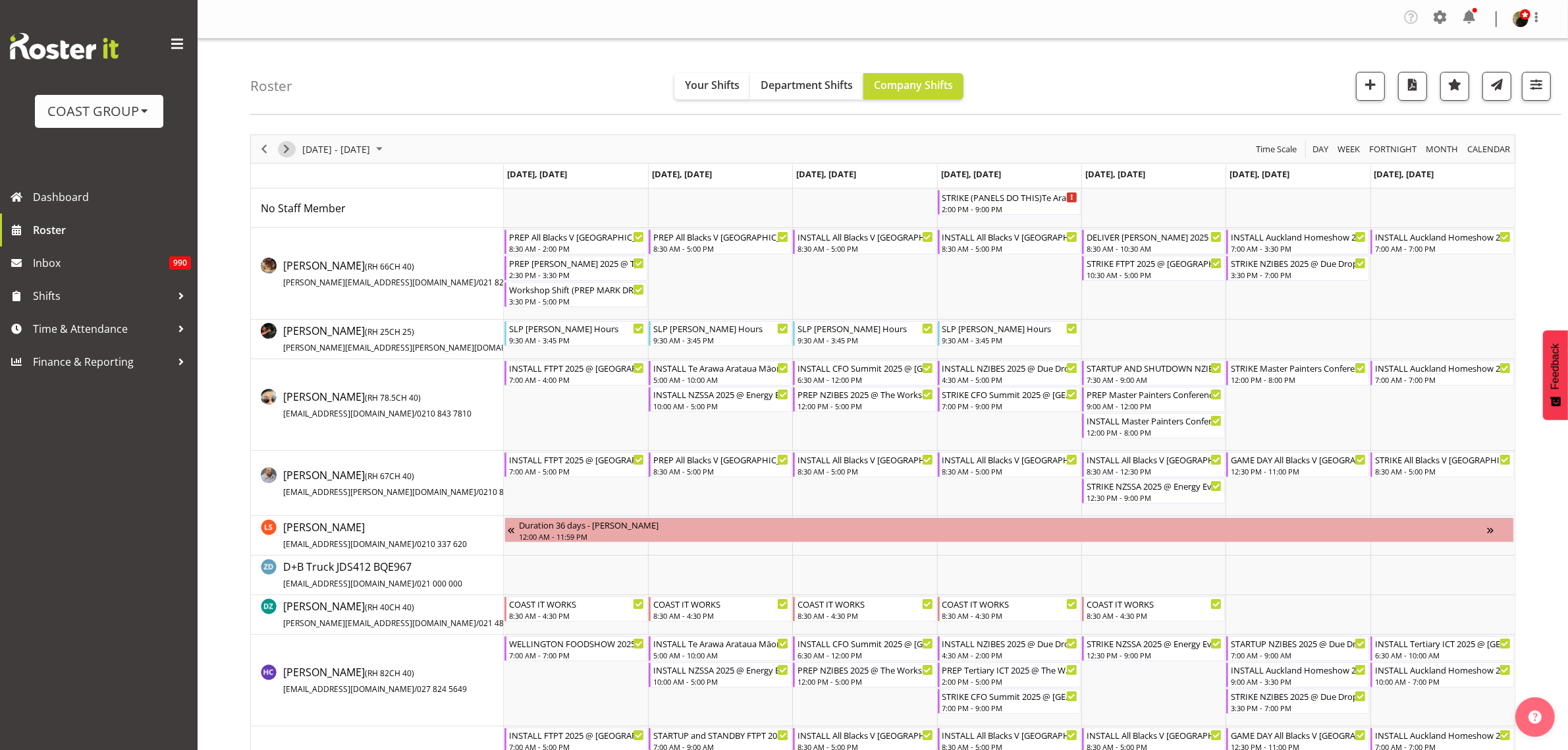
click at [286, 149] on span "Next" at bounding box center [286, 149] width 16 height 17
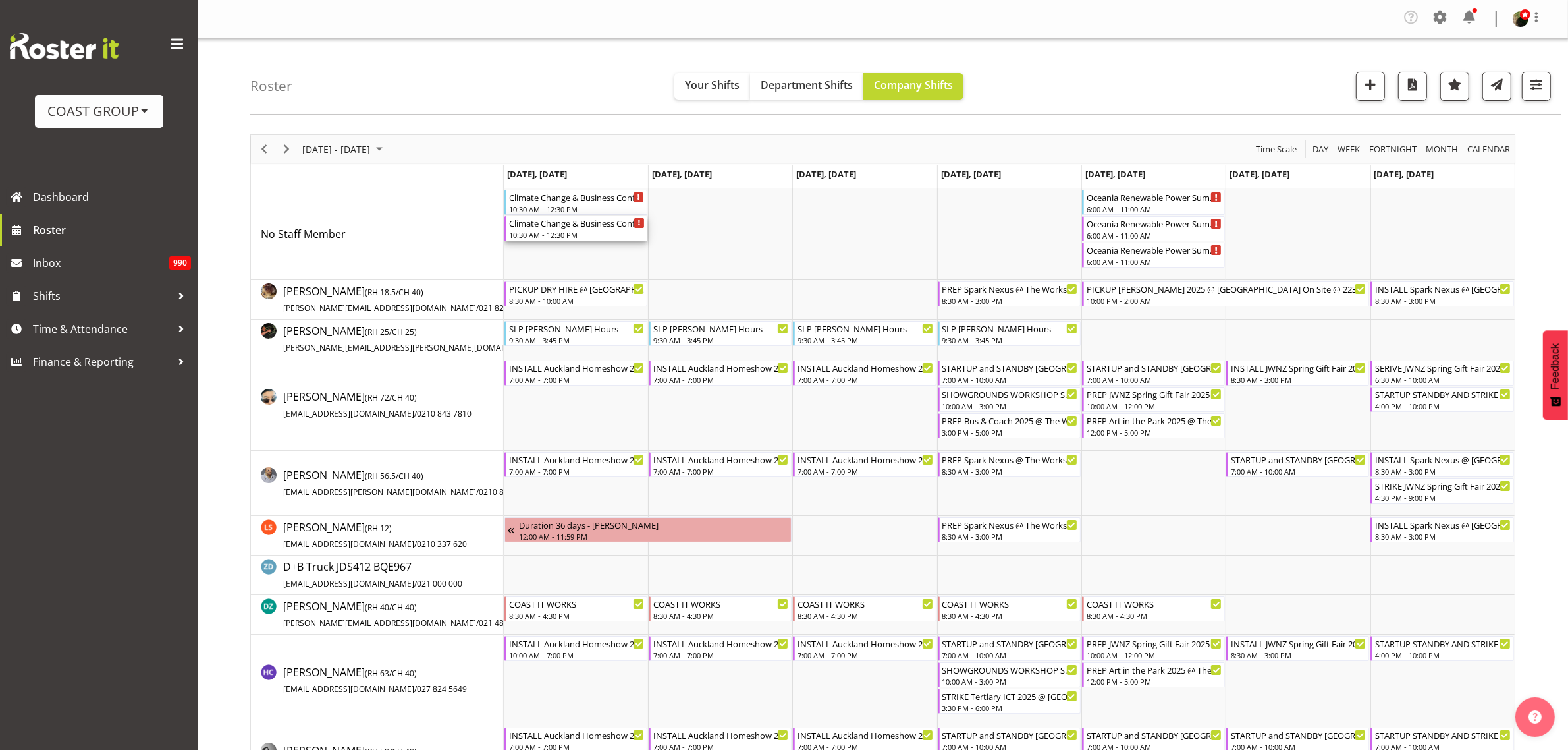
click at [578, 239] on div "10:30 AM - 12:30 PM" at bounding box center [577, 235] width 136 height 11
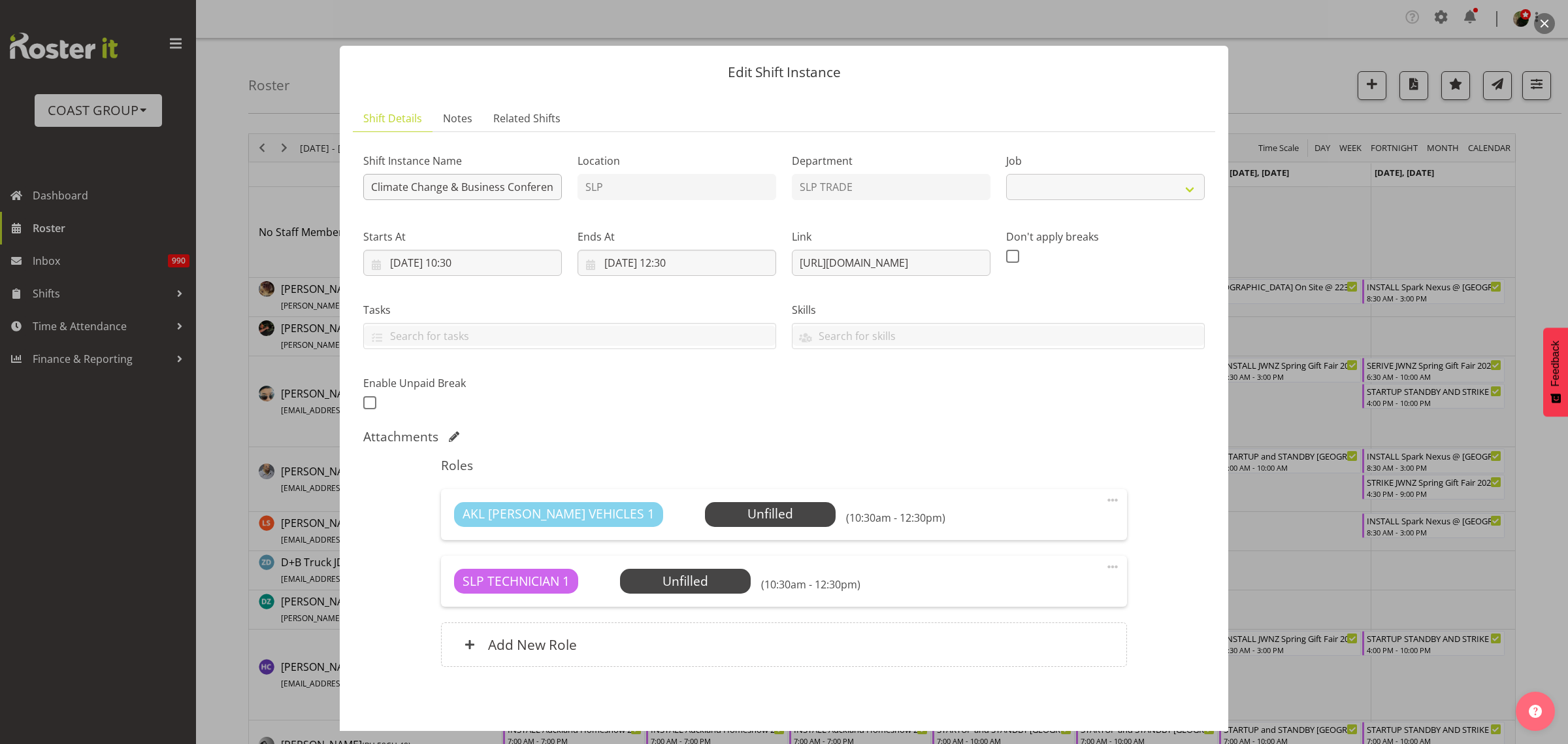
select select "10580"
click at [367, 182] on input "Climate Change & Business Conference 2025 @ Viaduct Events Center on site @ 1100" at bounding box center [462, 187] width 198 height 26
type input "STRIKE Climate Change & Business Conference 2025 @ Viaduct Events Center on sit…"
click at [475, 264] on input "08/09/2025, 10:30" at bounding box center [462, 262] width 198 height 26
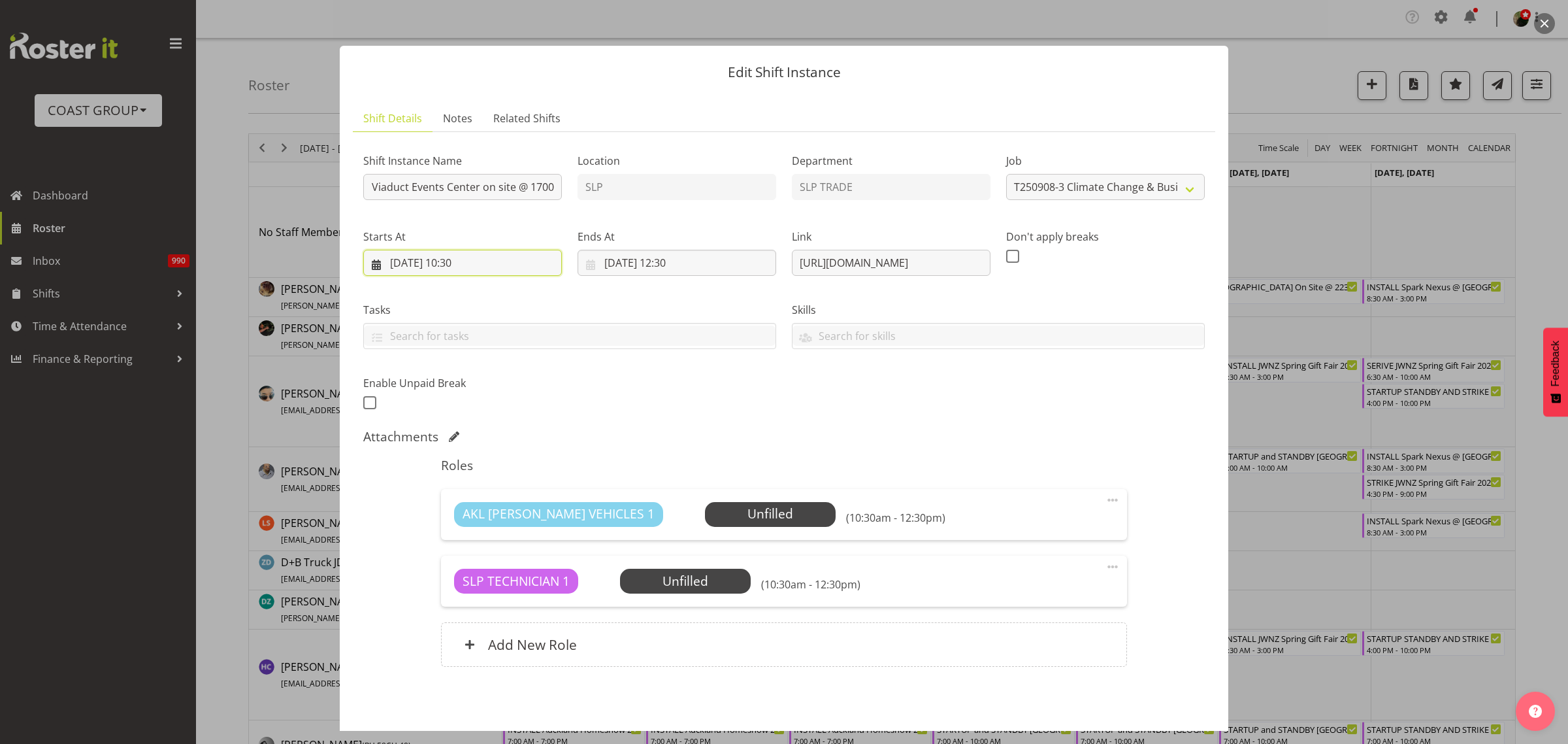
scroll to position [0, 0]
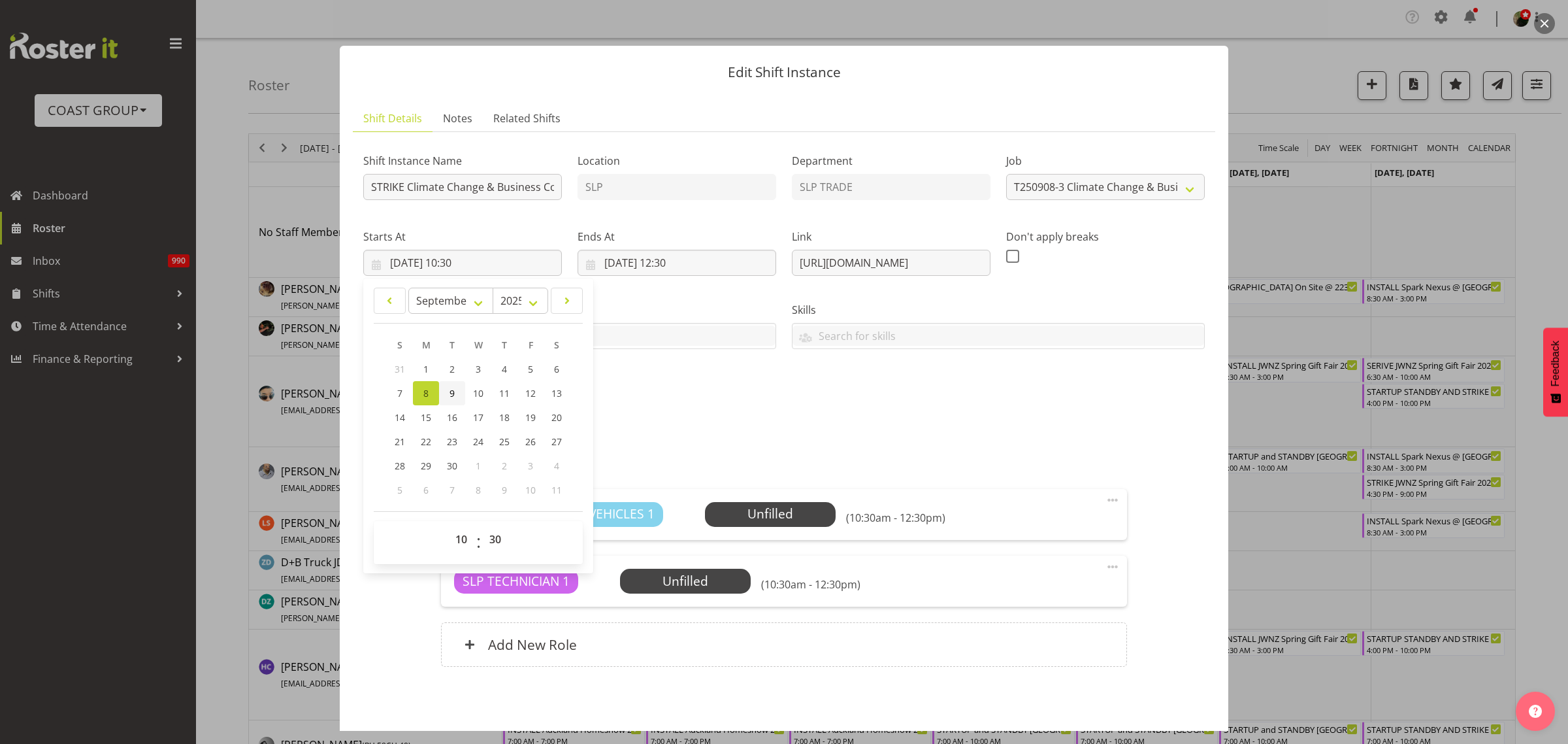
click at [449, 394] on span "9" at bounding box center [452, 393] width 5 height 13
type input "09/09/2025, 10:30"
click at [457, 541] on select "00 01 02 03 04 05 06 07 08 09 10 11 12 13 14 15 16 17 18 19 20 21 22 23" at bounding box center [463, 539] width 29 height 26
select select "16"
click at [448, 526] on select "00 01 02 03 04 05 06 07 08 09 10 11 12 13 14 15 16 17 18 19 20 21 22 23" at bounding box center [463, 539] width 29 height 26
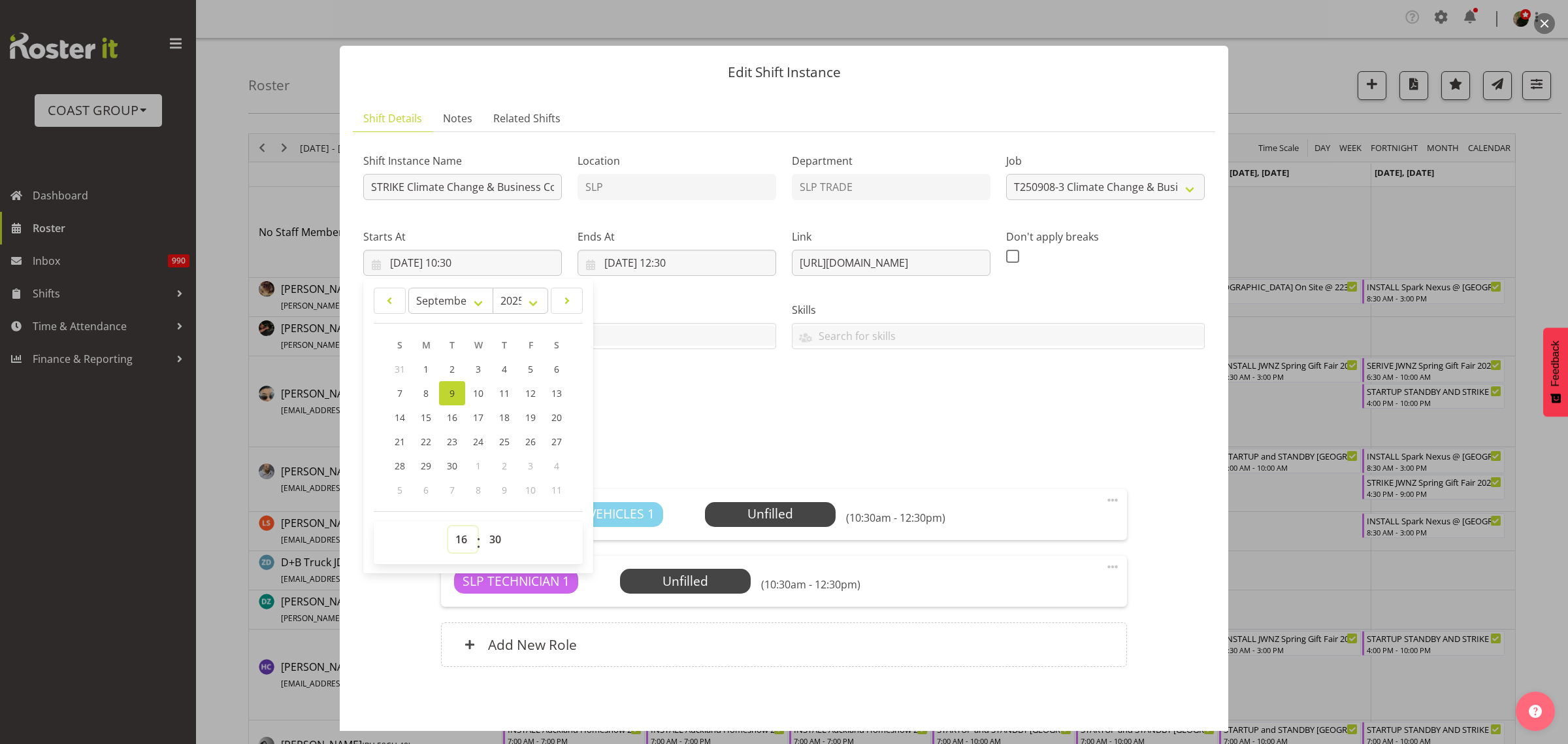
type input "09/09/2025, 16:30"
click at [682, 256] on input "08/09/2025, 12:30" at bounding box center [676, 262] width 198 height 26
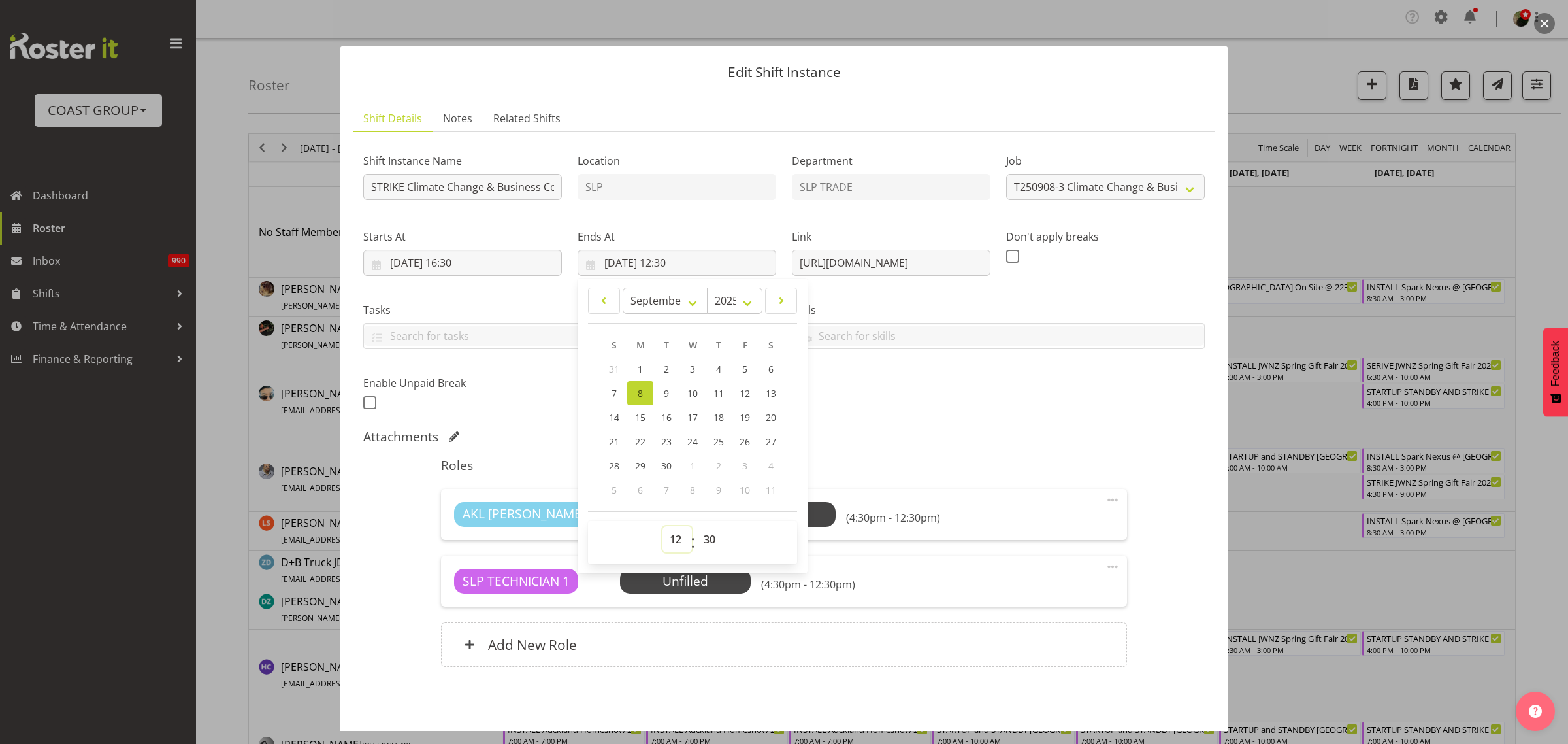
click at [672, 540] on select "00 01 02 03 04 05 06 07 08 09 10 11 12 13 14 15 16 17 18 19 20 21 22 23" at bounding box center [677, 539] width 29 height 26
select select "18"
click at [663, 526] on select "00 01 02 03 04 05 06 07 08 09 10 11 12 13 14 15 16 17 18 19 20 21 22 23" at bounding box center [677, 539] width 29 height 26
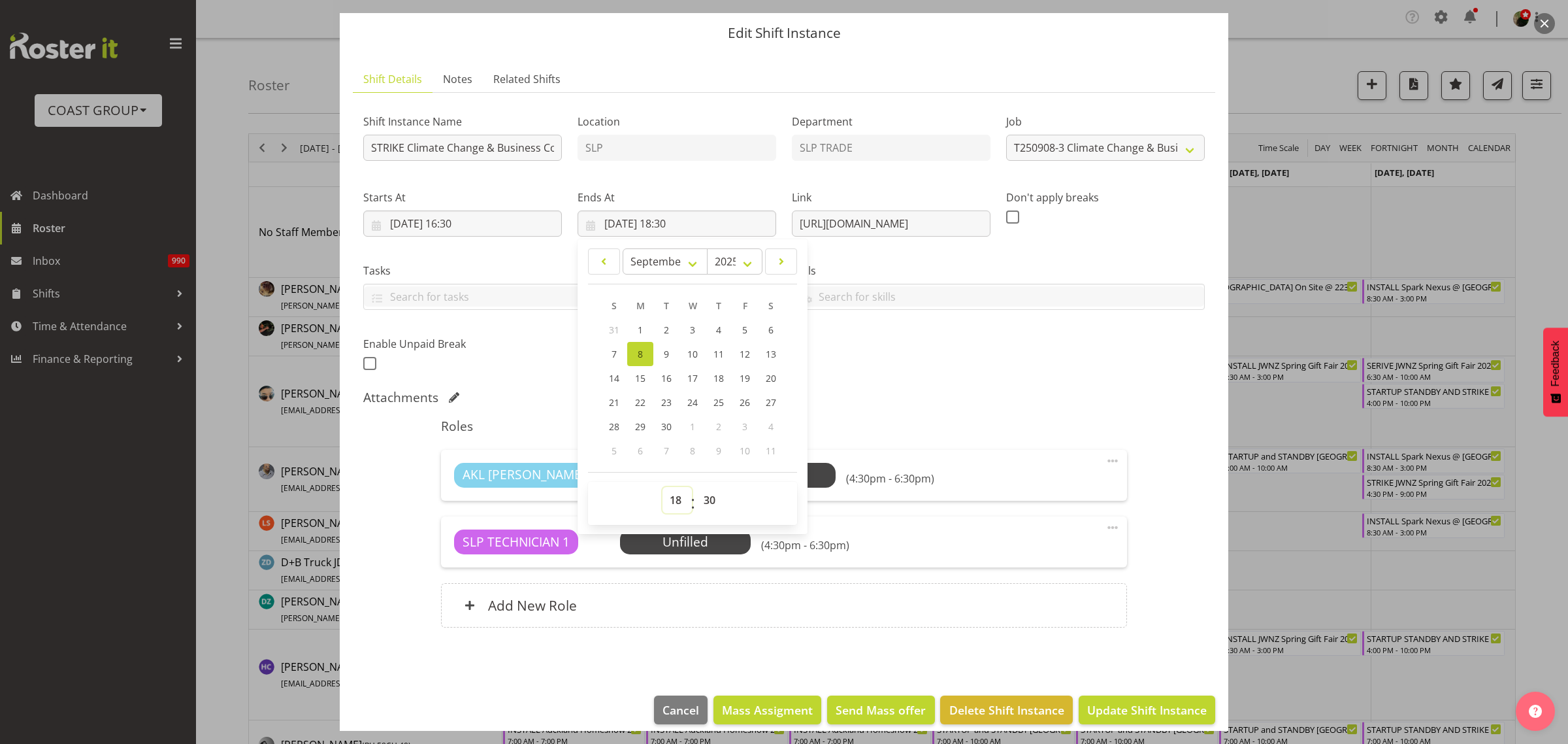
scroll to position [53, 0]
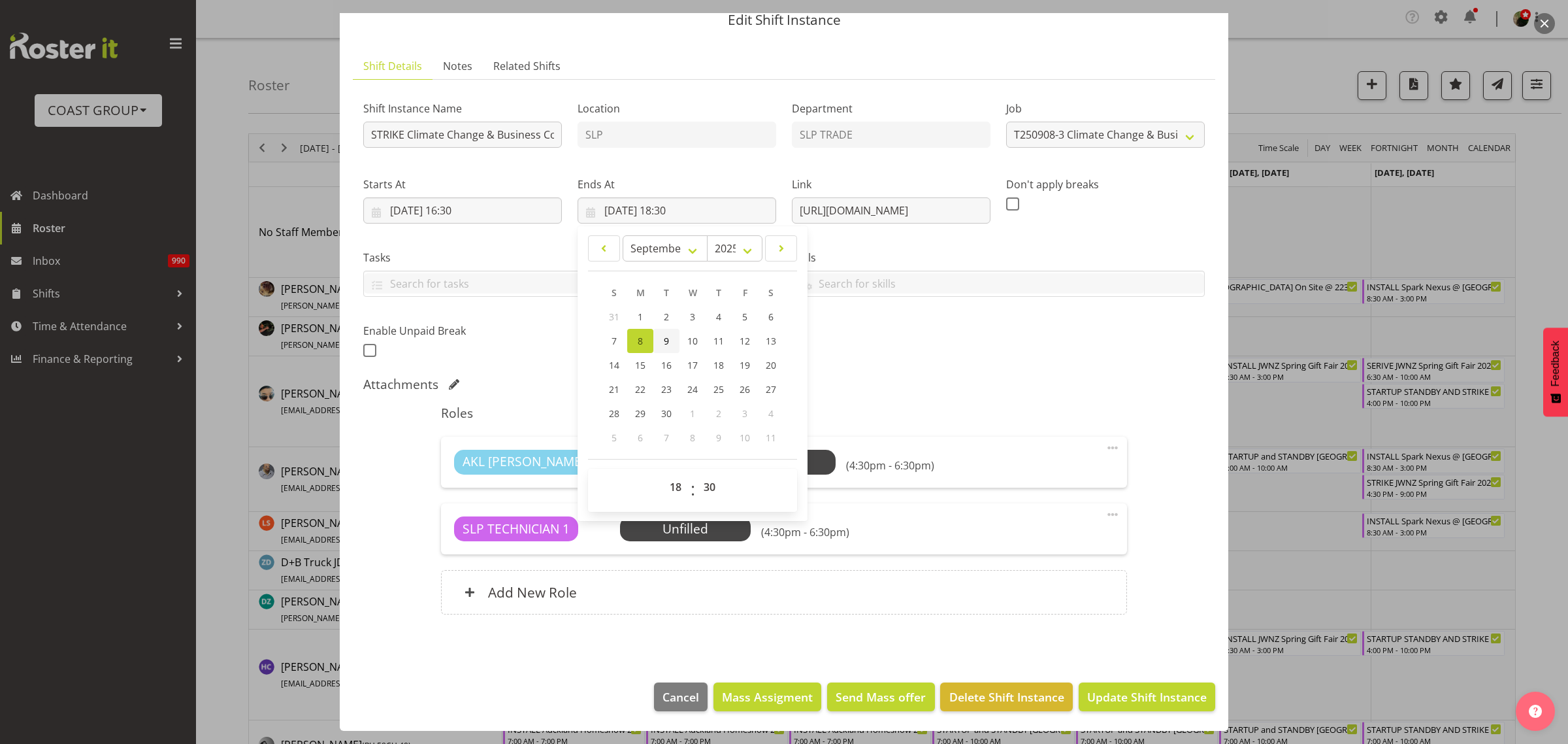
click at [664, 335] on span "9" at bounding box center [666, 341] width 5 height 13
type input "09/09/2025, 18:30"
click at [1158, 700] on span "Update Shift Instance" at bounding box center [1147, 697] width 119 height 17
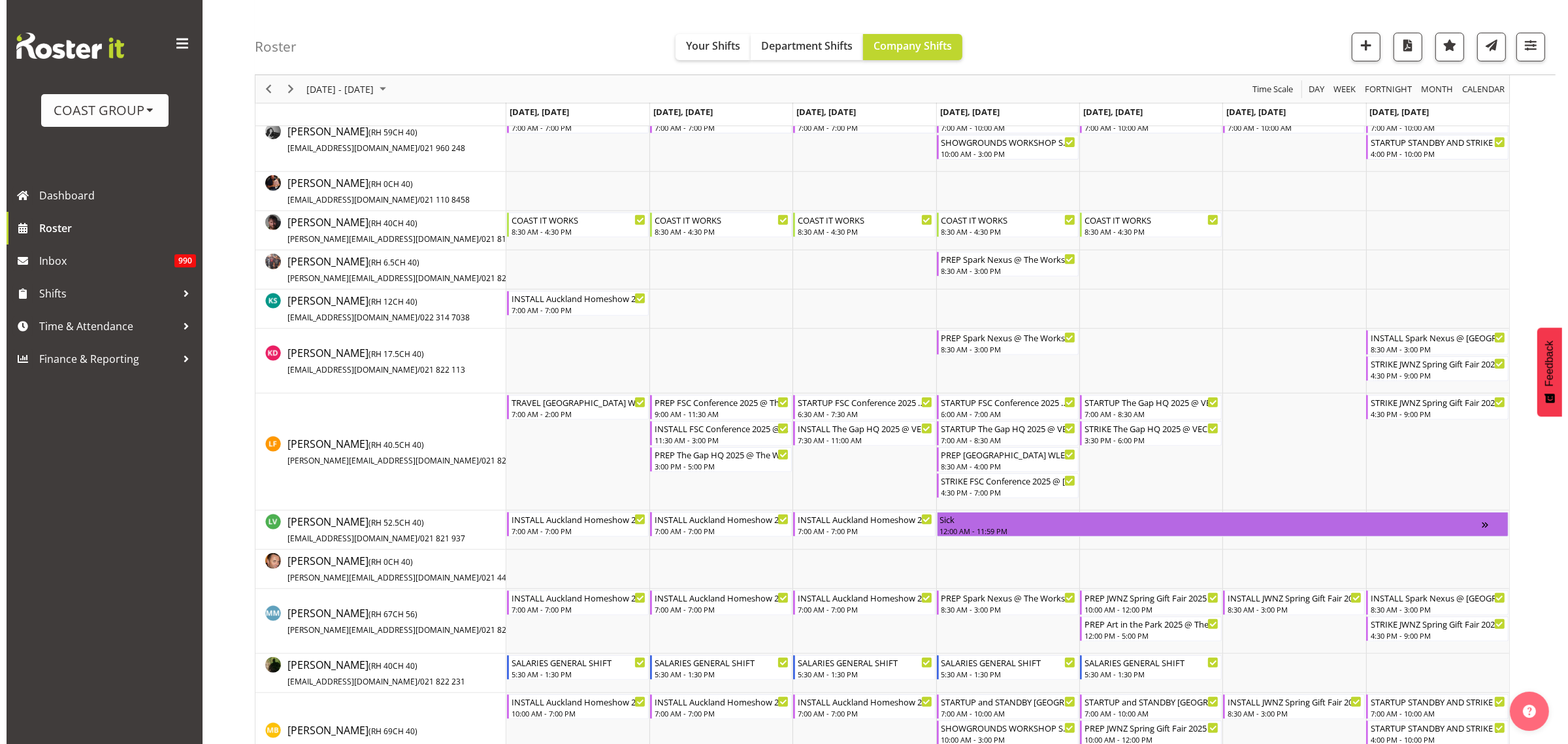
scroll to position [654, 0]
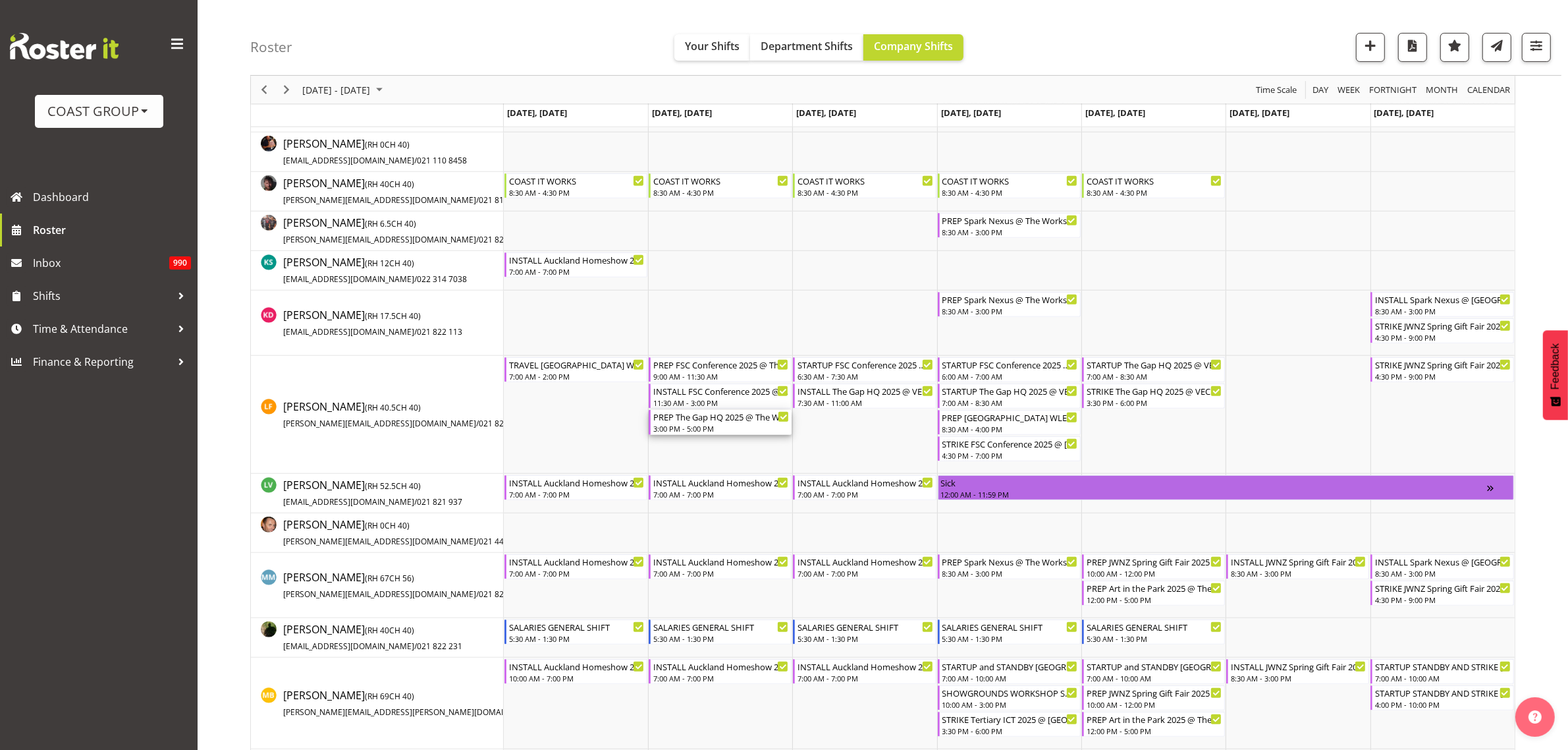
click at [703, 427] on div "3:00 PM - 5:00 PM" at bounding box center [721, 429] width 136 height 11
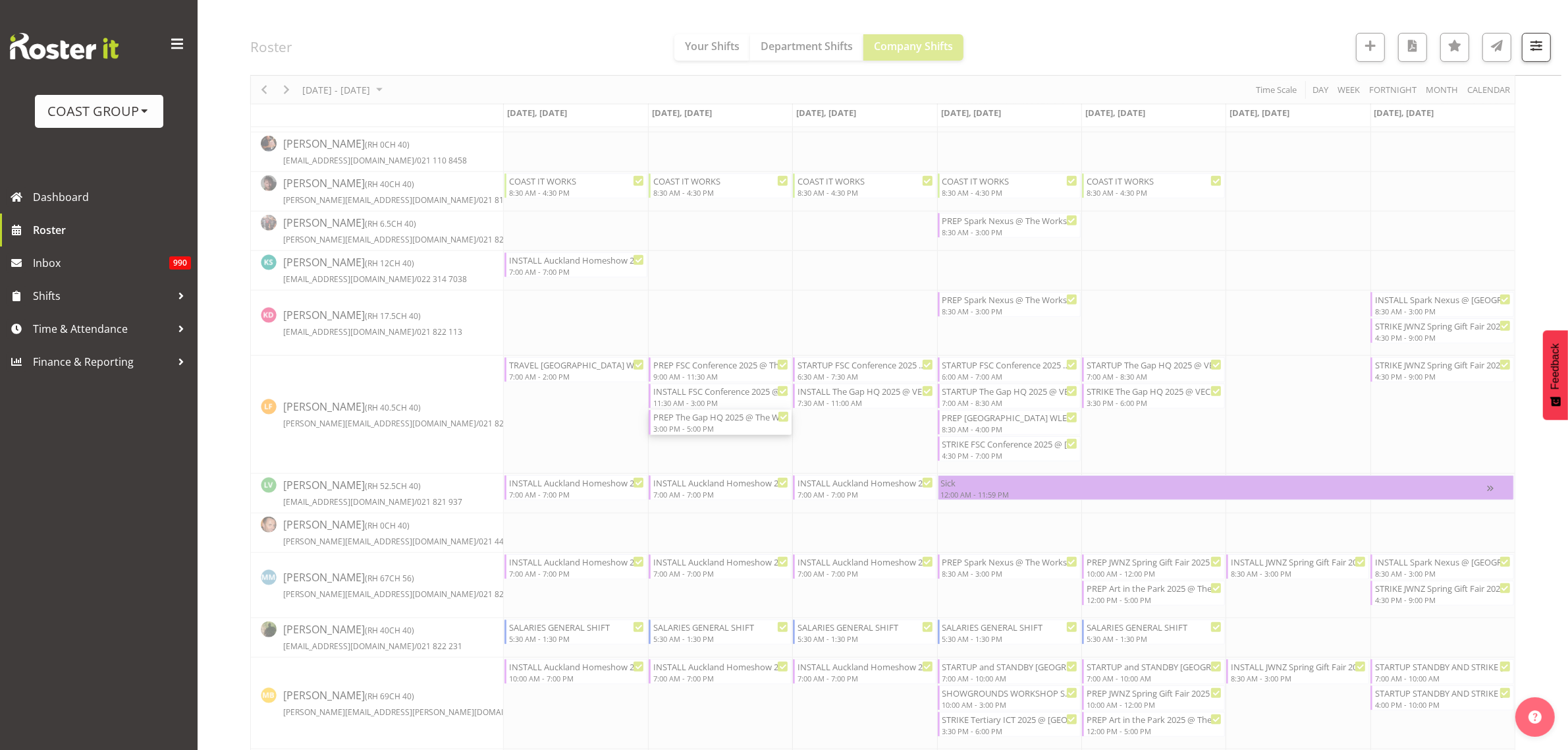
select select
select select "8"
select select "2025"
select select "17"
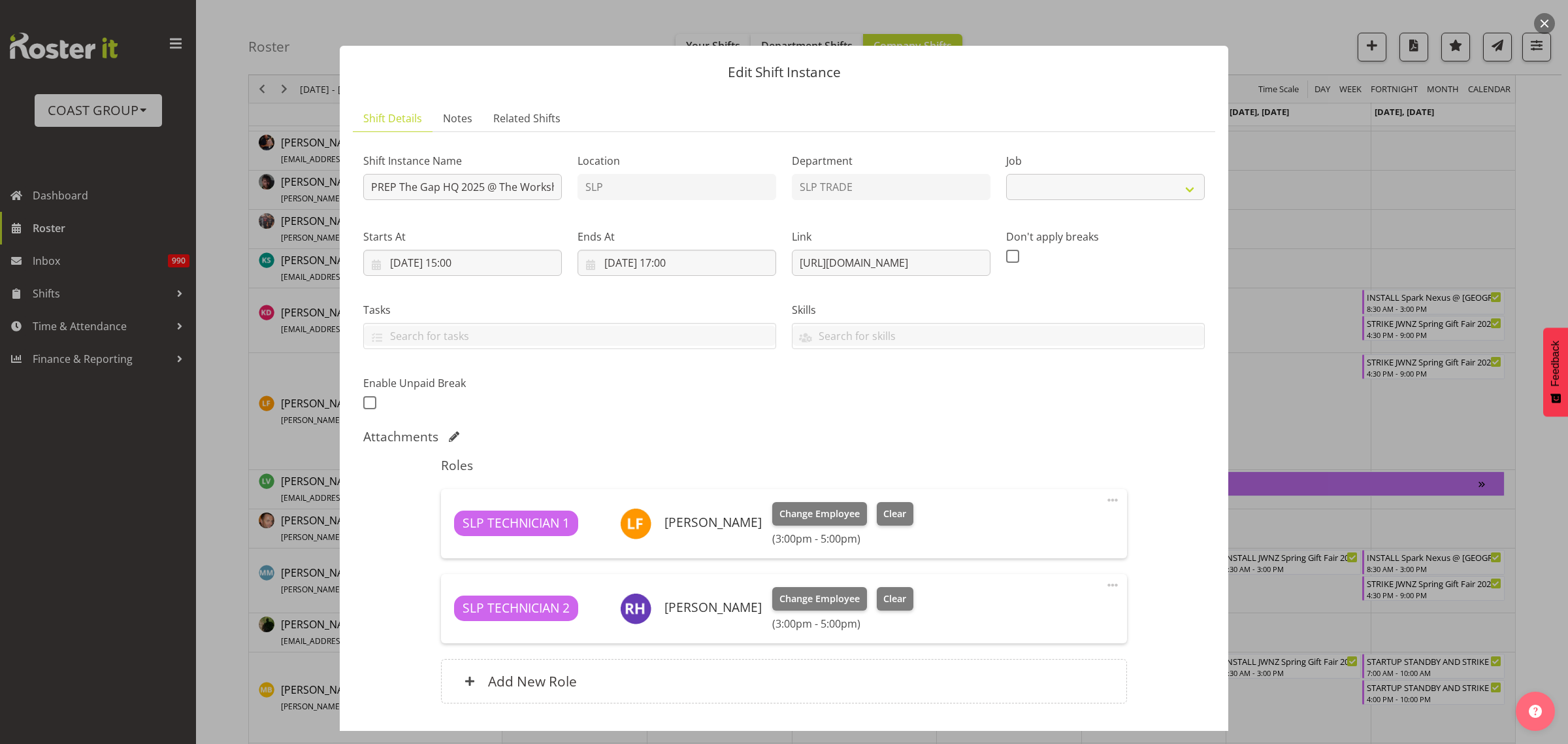
select select "10541"
click at [665, 258] on input "09/09/2025, 17:00" at bounding box center [676, 262] width 198 height 26
click at [671, 541] on select "00 01 02 03 04 05 06 07 08 09 10 11 12 13 14 15 16 17 18 19 20 21 22 23" at bounding box center [677, 539] width 29 height 26
select select "16"
click at [663, 526] on select "00 01 02 03 04 05 06 07 08 09 10 11 12 13 14 15 16 17 18 19 20 21 22 23" at bounding box center [677, 539] width 29 height 26
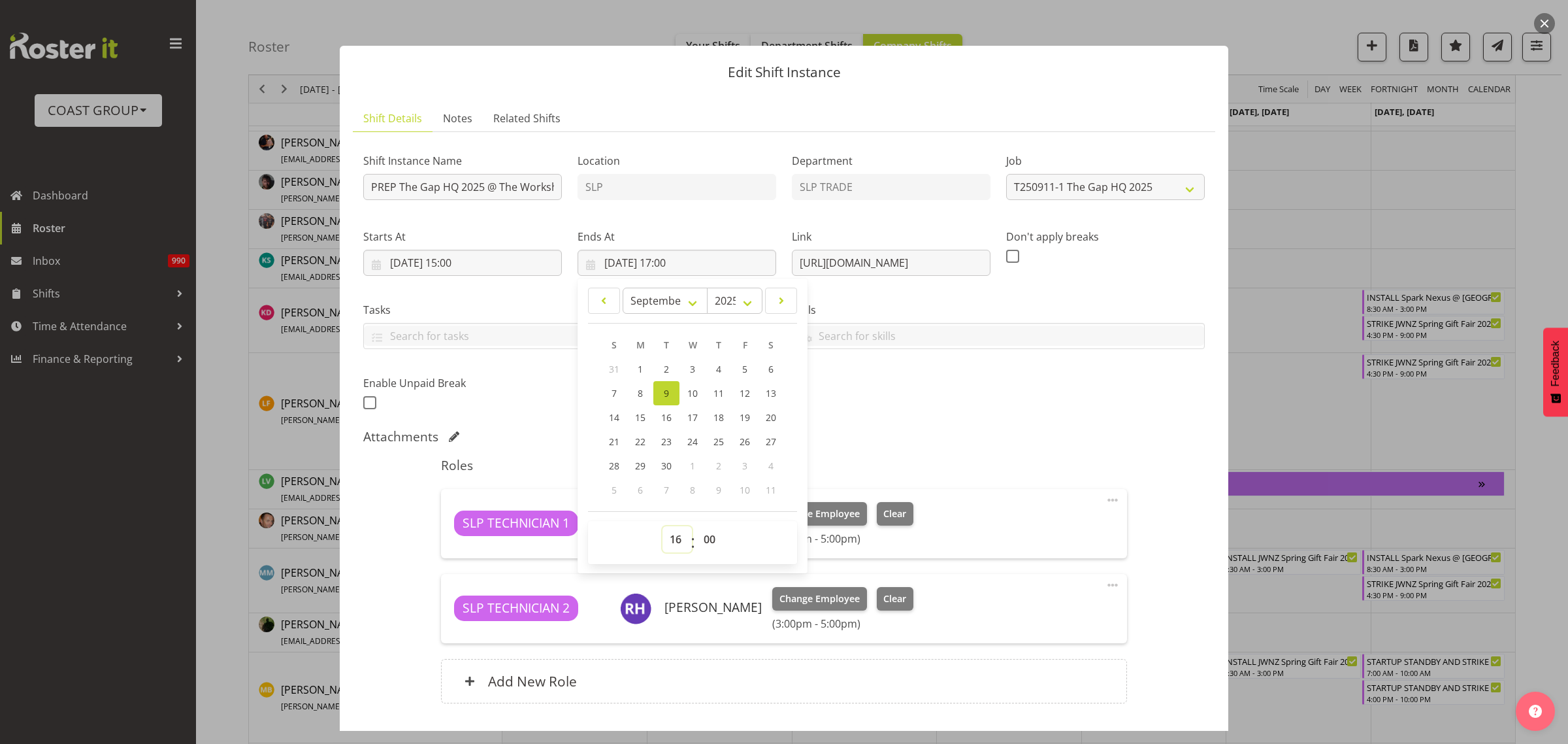
type input "09/09/2025, 16:00"
select select "30"
type input "09/09/2025, 16:30"
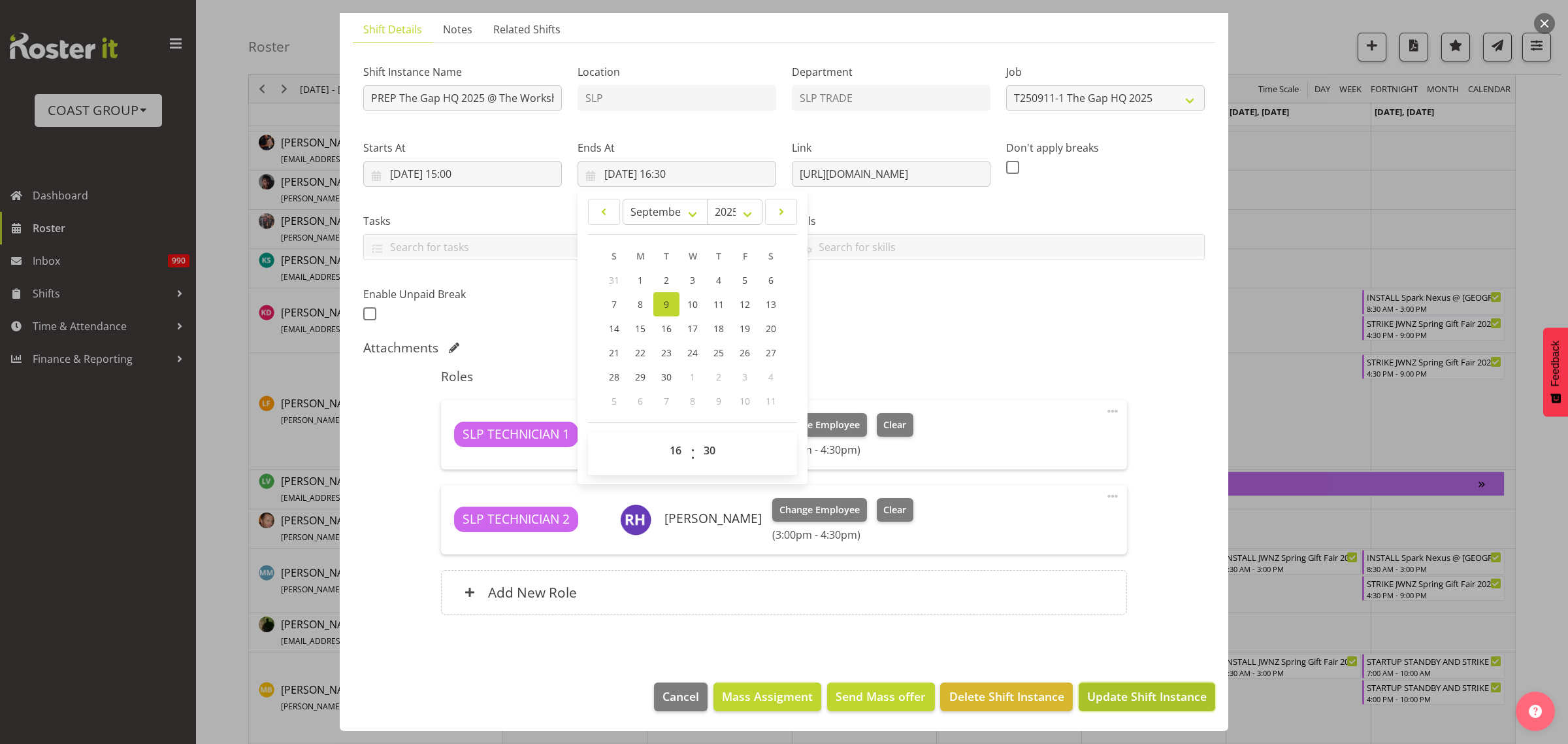
click at [1111, 698] on span "Update Shift Instance" at bounding box center [1147, 696] width 119 height 17
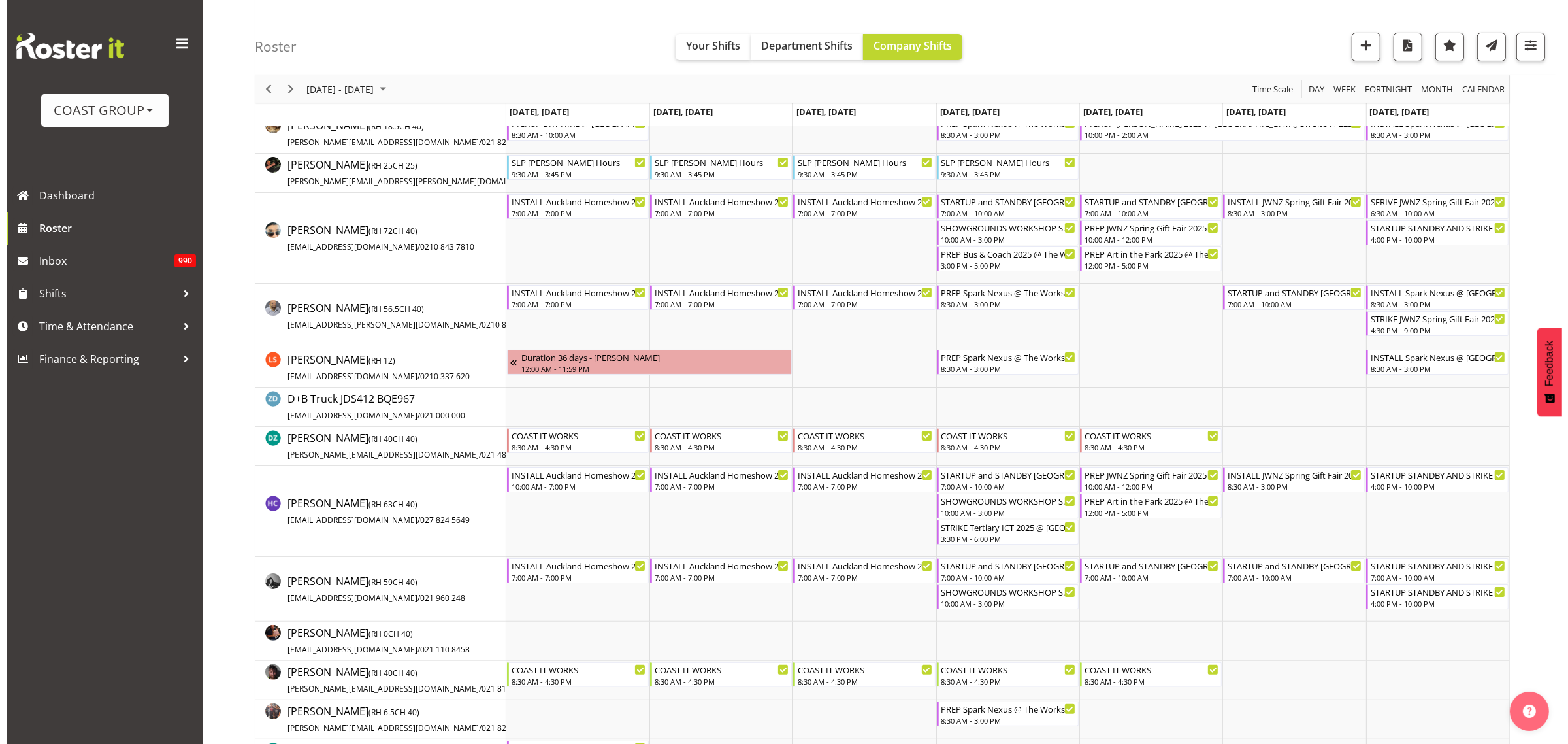
scroll to position [0, 0]
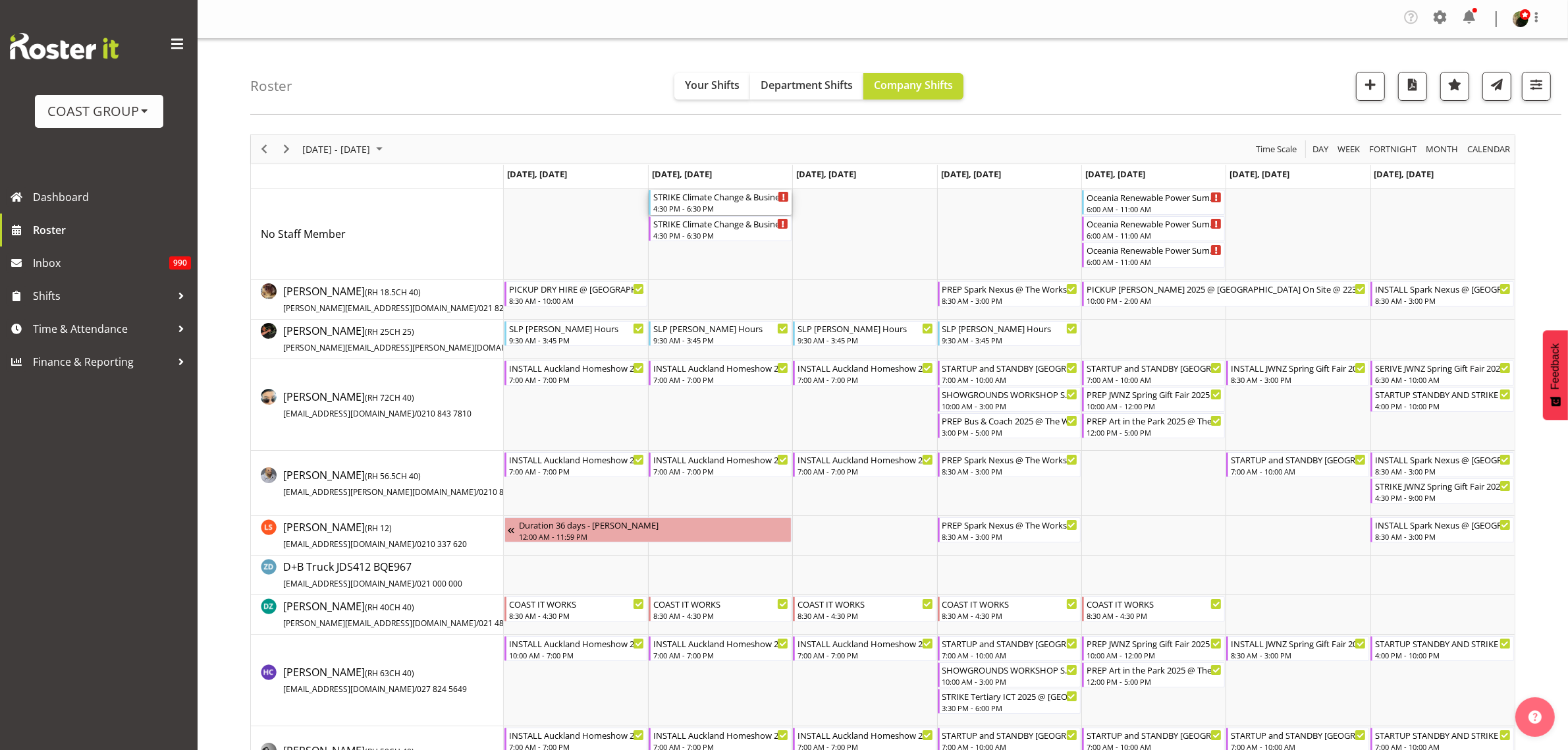
click at [687, 196] on div "STRIKE Climate Change & Business Conference 2025 @ Viaduct Events Center on sit…" at bounding box center [721, 196] width 136 height 13
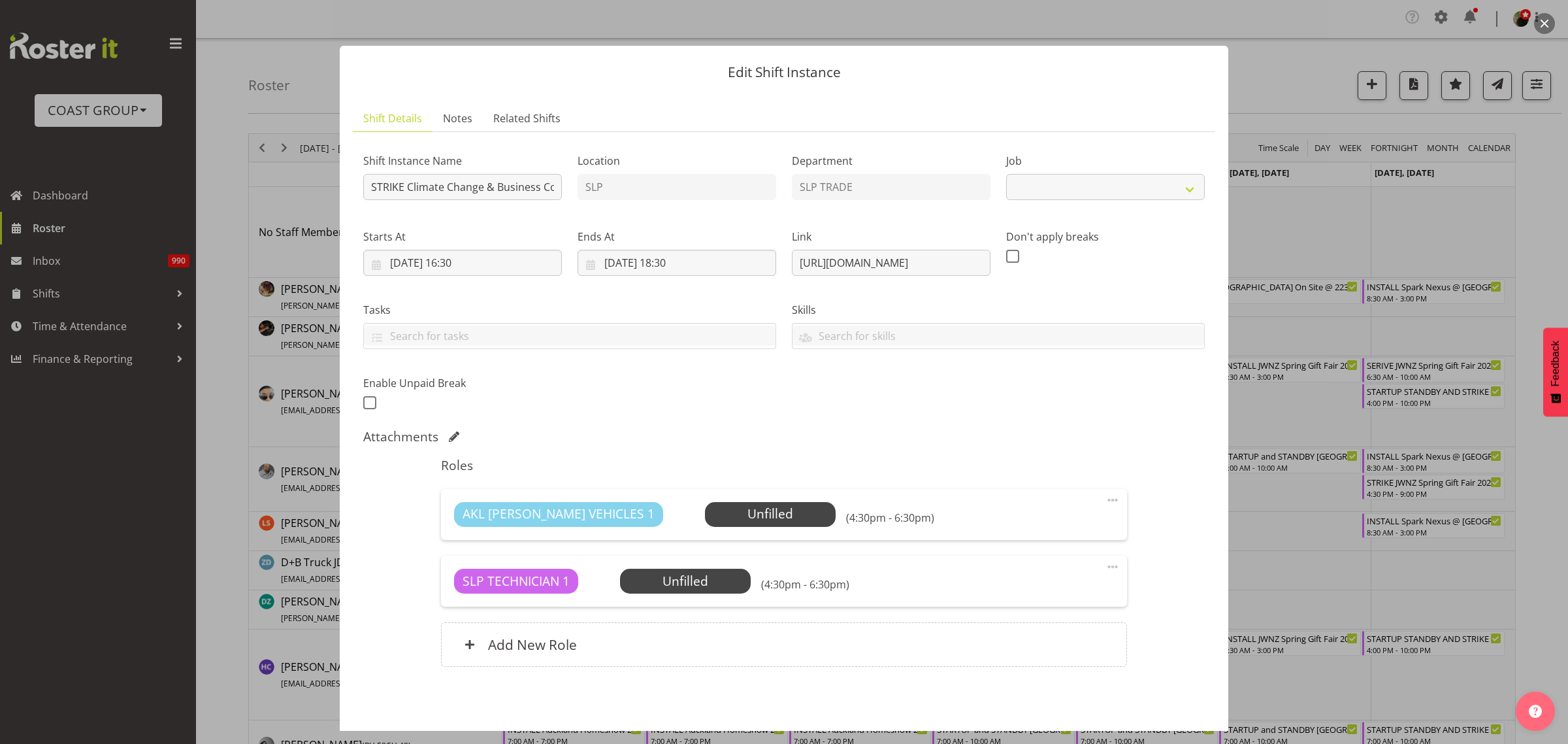
select select "10580"
click at [728, 514] on span "Select Employee" at bounding box center [770, 514] width 98 height 19
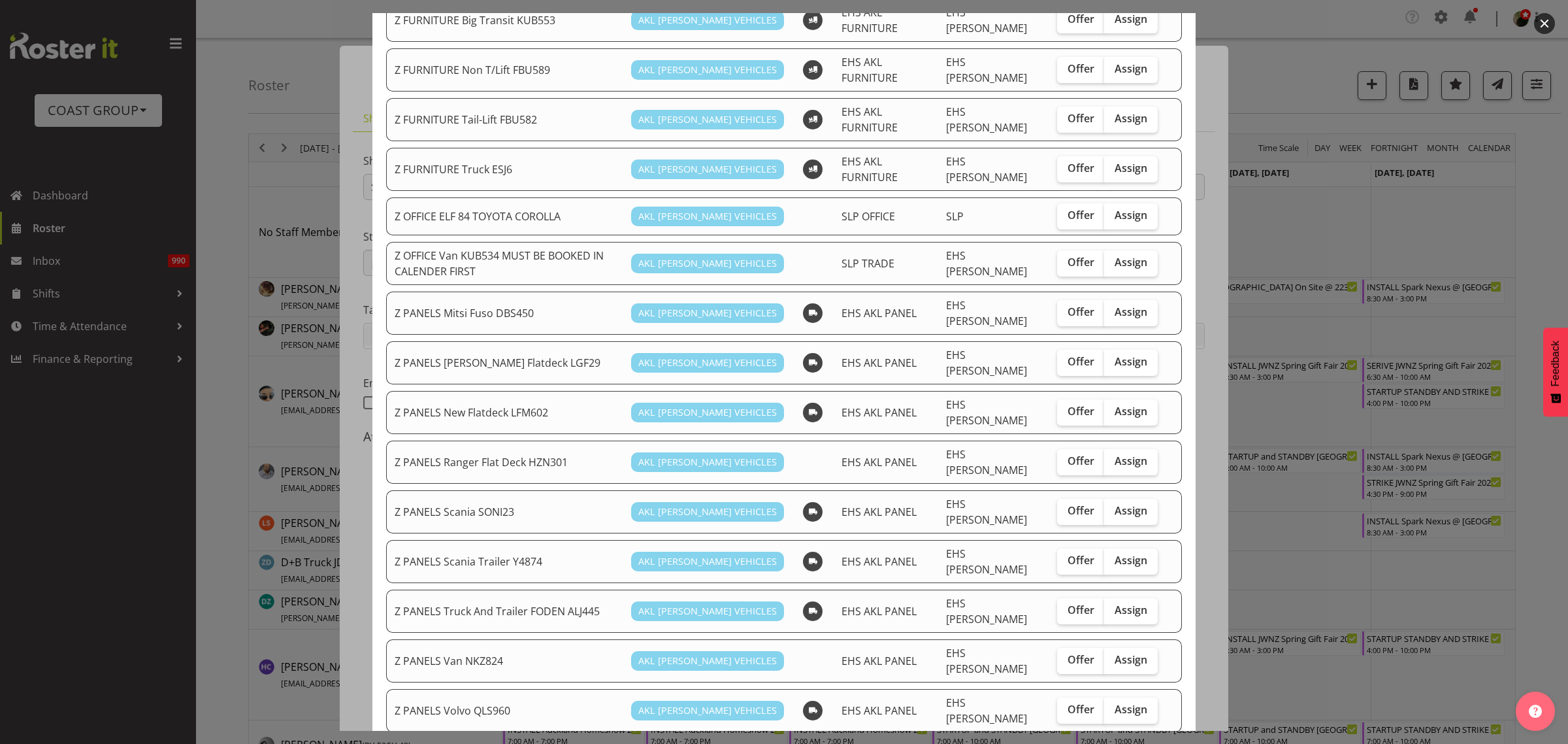
scroll to position [899, 0]
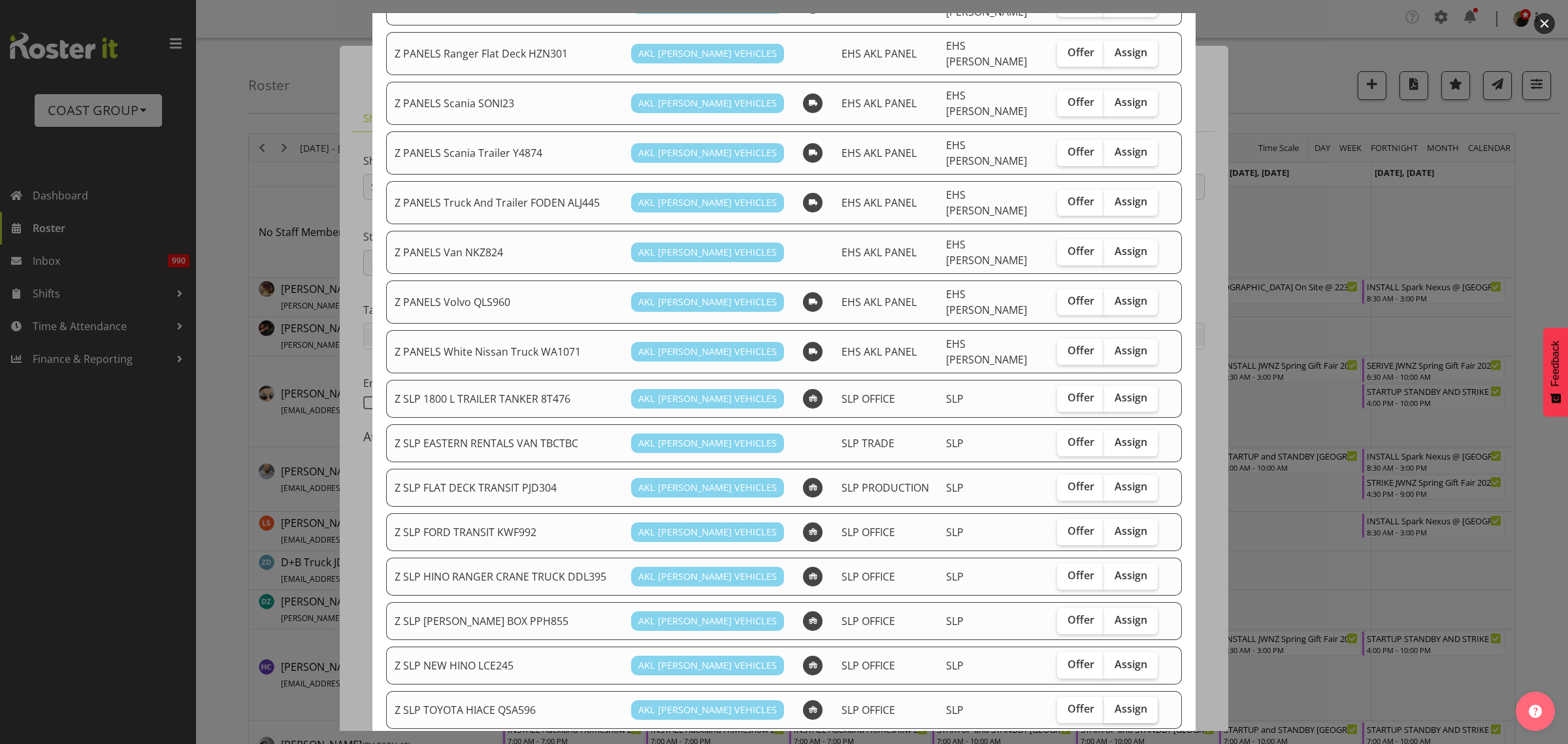
click at [1116, 702] on span "Assign" at bounding box center [1131, 709] width 33 height 13
click at [1113, 705] on input "Assign" at bounding box center [1108, 709] width 9 height 9
checkbox input "true"
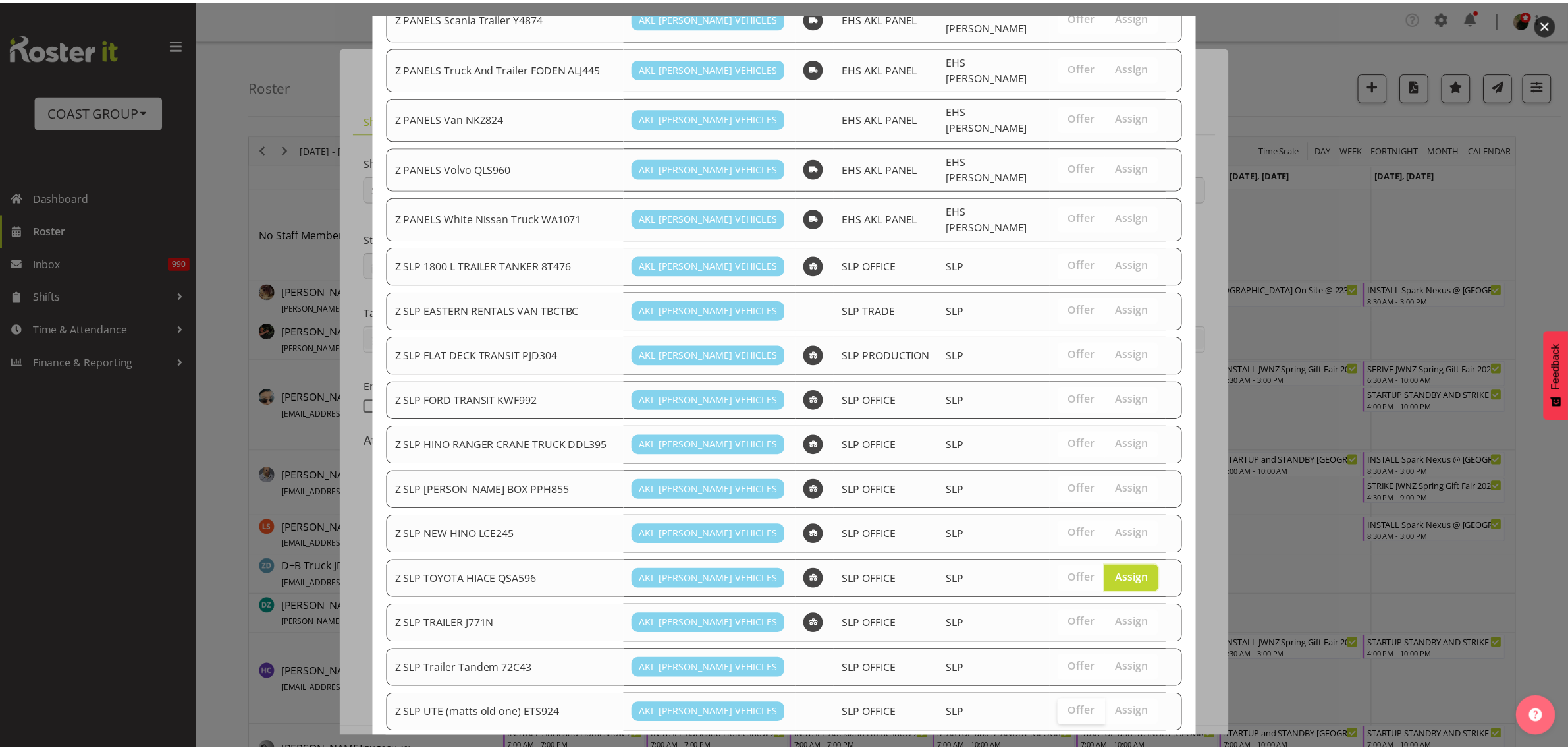
scroll to position [1112, 0]
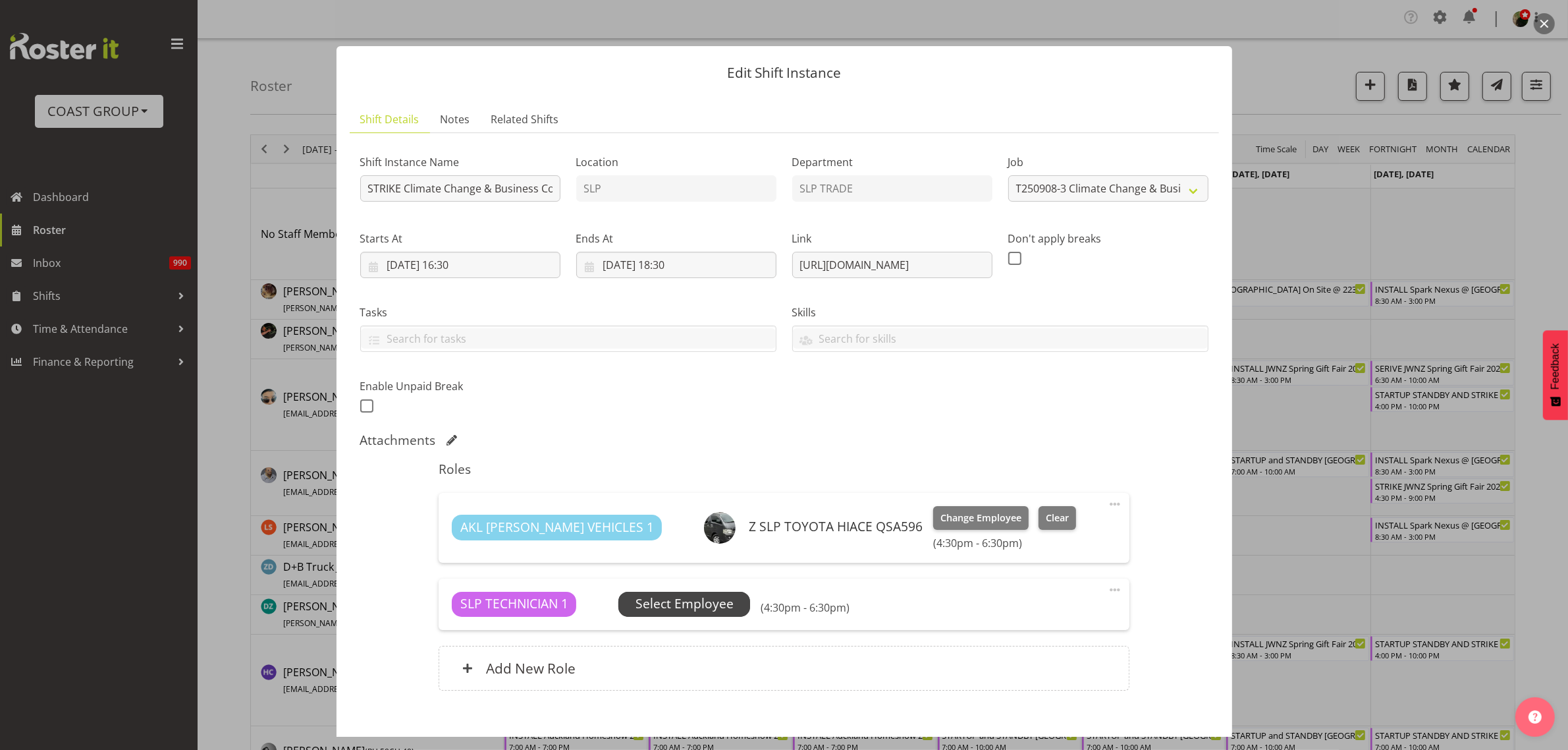
click at [659, 605] on span "Select Employee" at bounding box center [685, 604] width 98 height 19
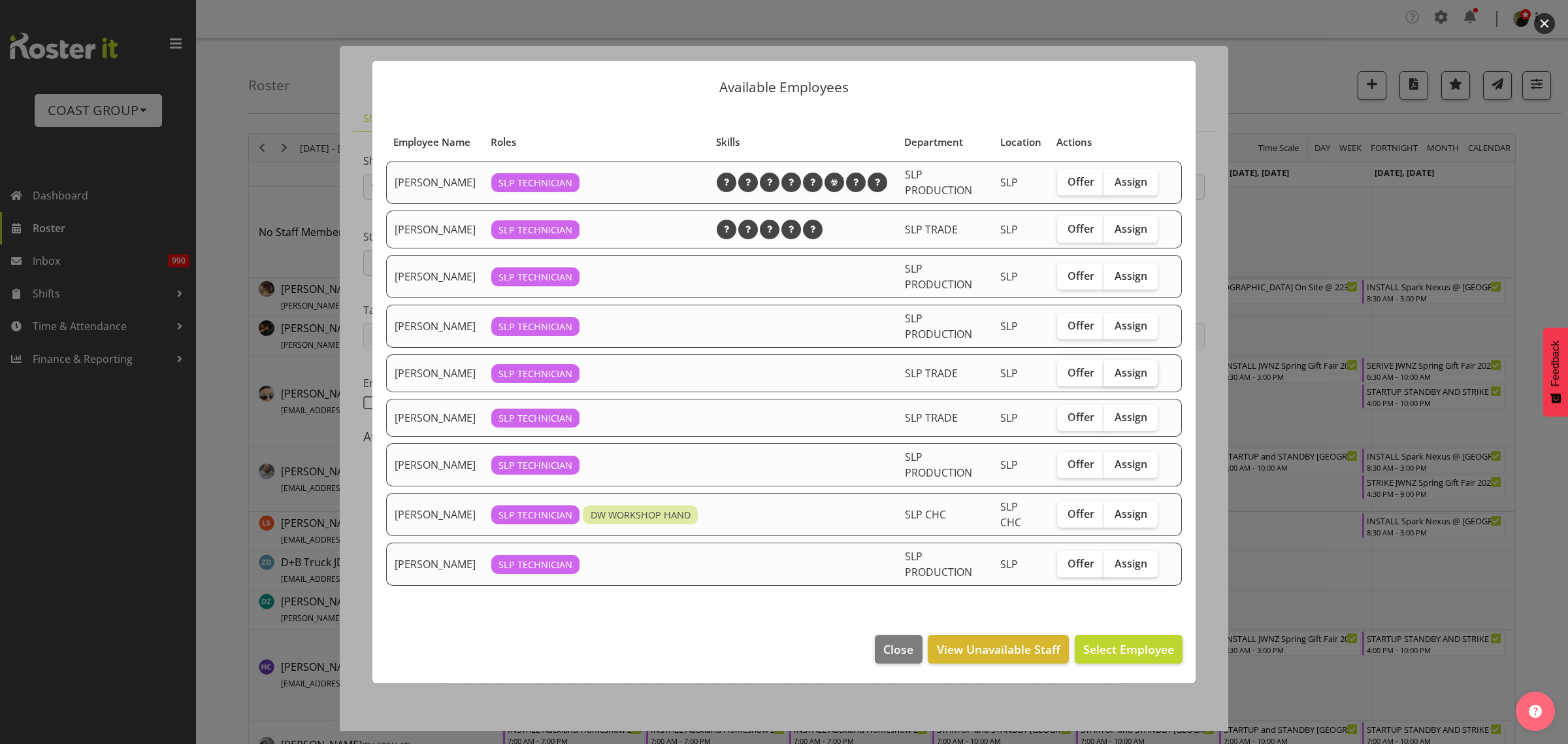
click at [1139, 376] on span "Assign" at bounding box center [1131, 373] width 33 height 13
click at [1113, 376] on input "Assign" at bounding box center [1108, 372] width 9 height 9
checkbox input "true"
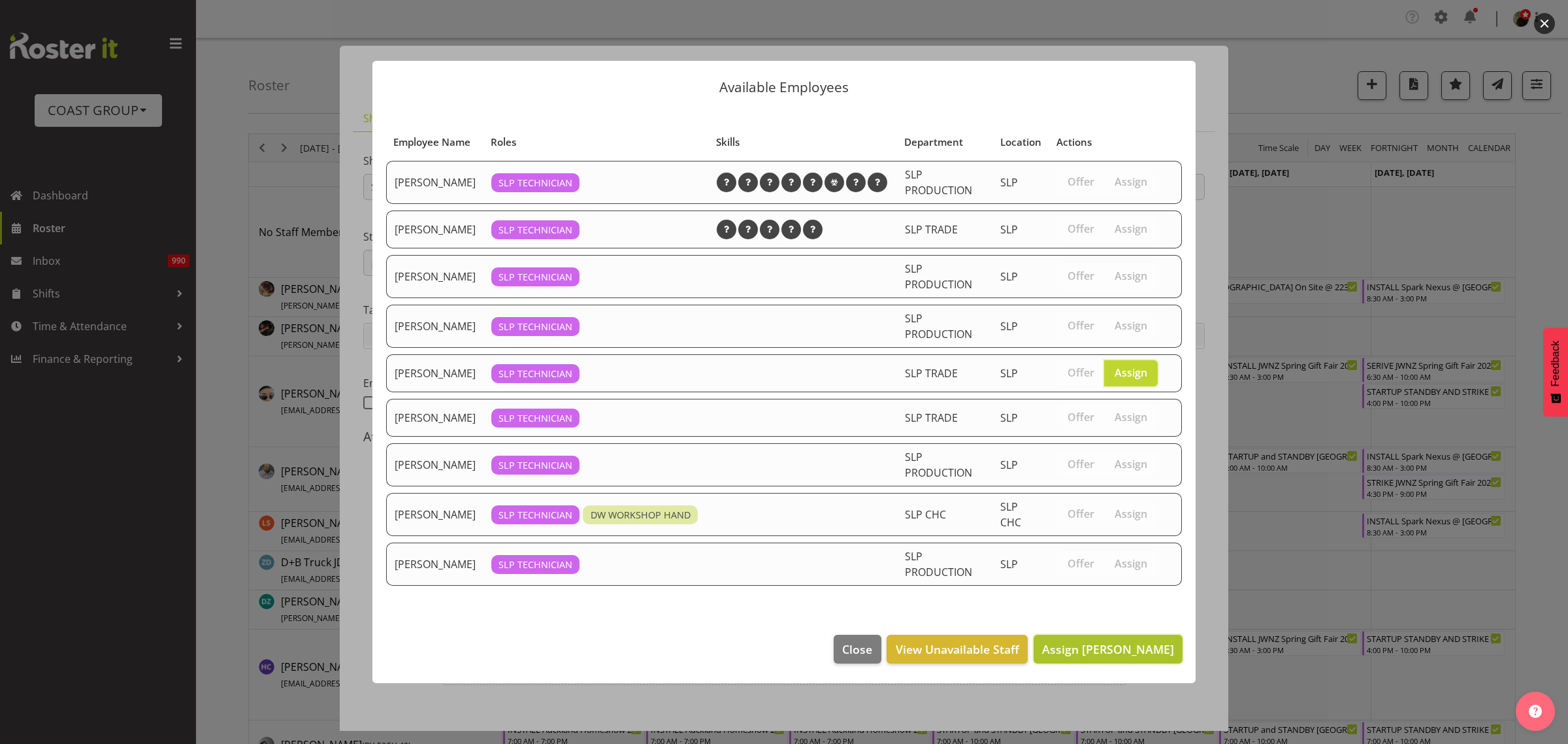
click at [1101, 644] on span "Assign Lance Ferguson" at bounding box center [1108, 650] width 132 height 16
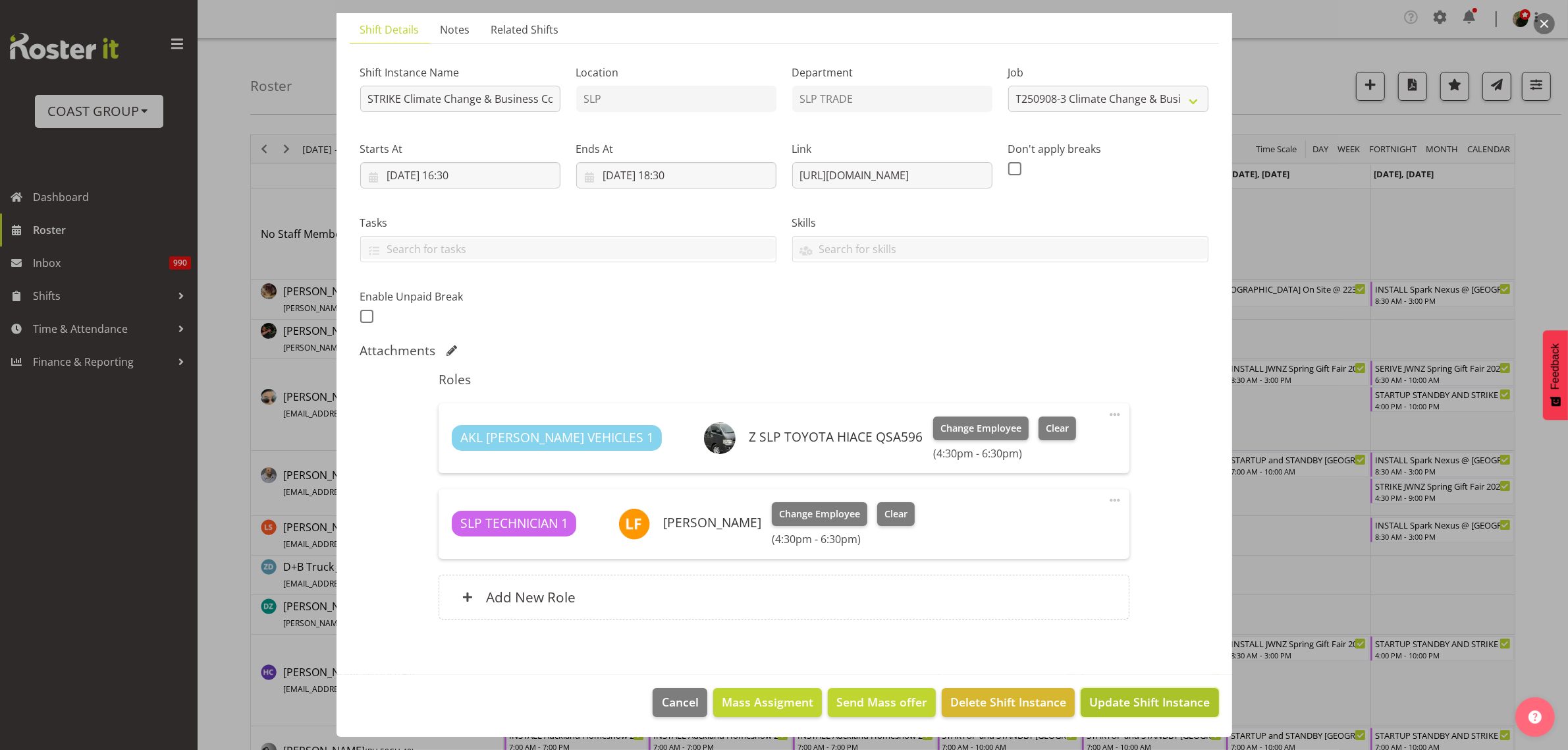
click at [1141, 706] on span "Update Shift Instance" at bounding box center [1150, 702] width 120 height 17
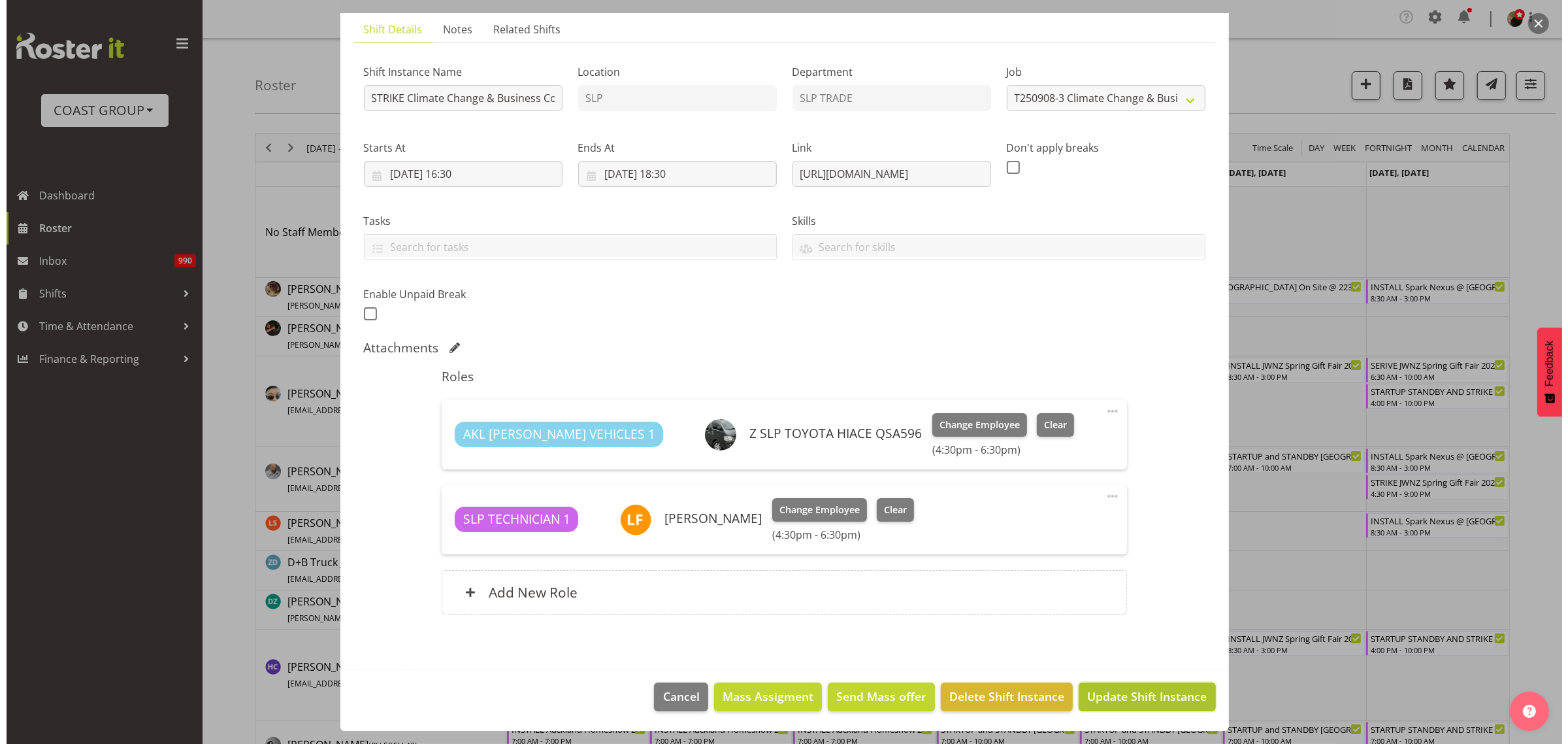
scroll to position [37, 0]
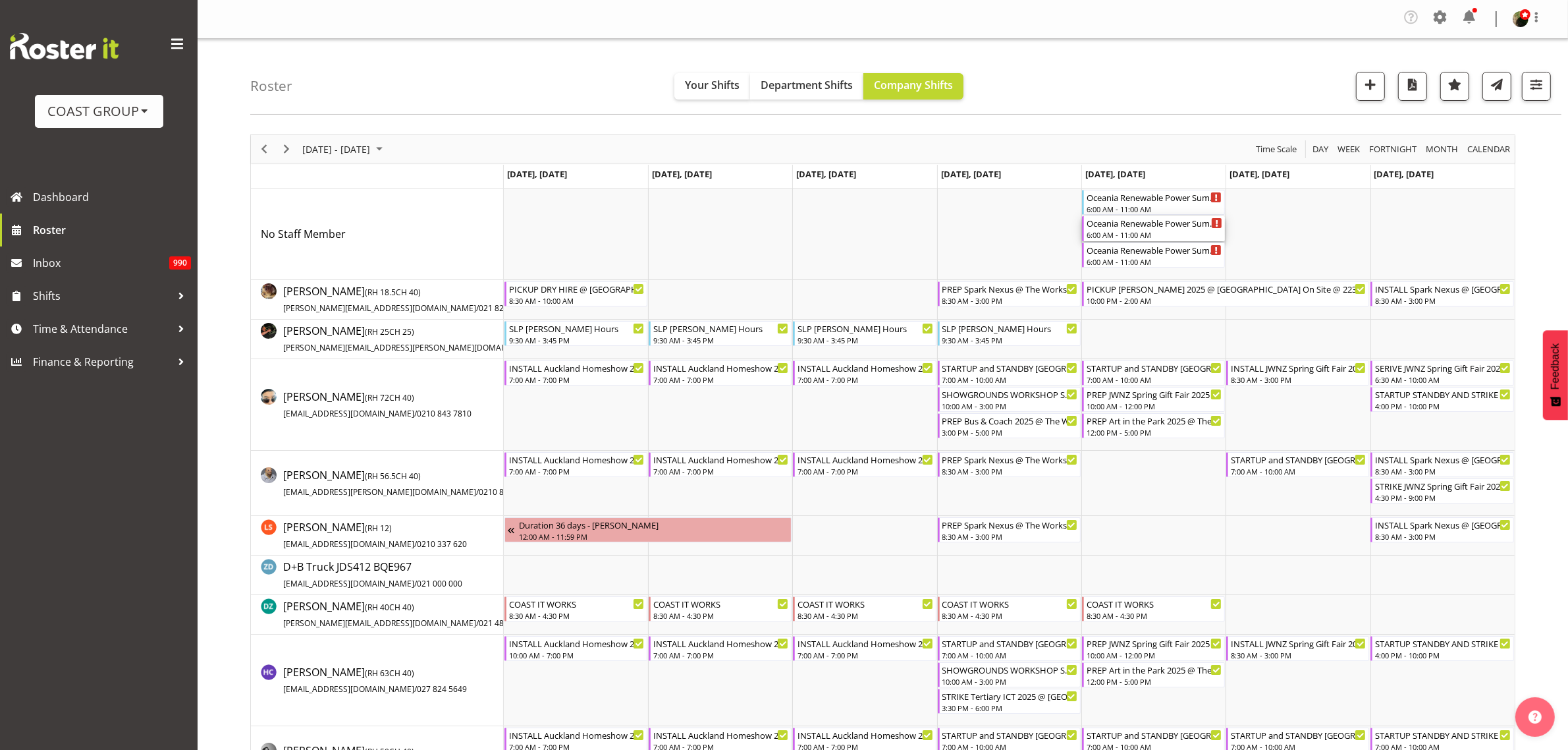
click at [1117, 228] on div "Oceania Renewable Power Summit 2025 @ The Pullman On Site @ 0700" at bounding box center [1154, 223] width 136 height 13
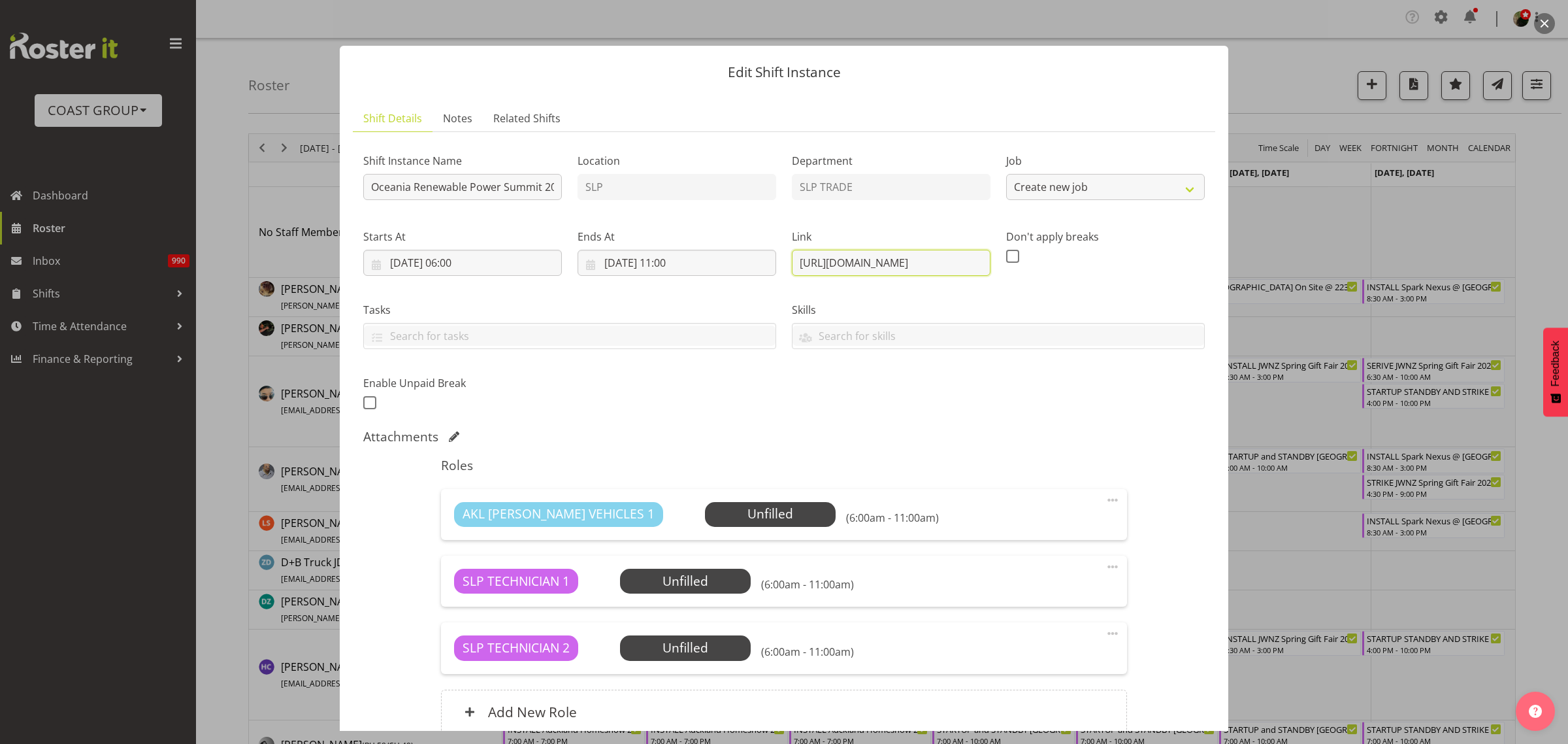
select select "10547"
click at [1314, 267] on div "Edit Shift Instance Shift Details Notes Related Shifts Shift Instance Name Ocea…" at bounding box center [784, 372] width 1568 height 744
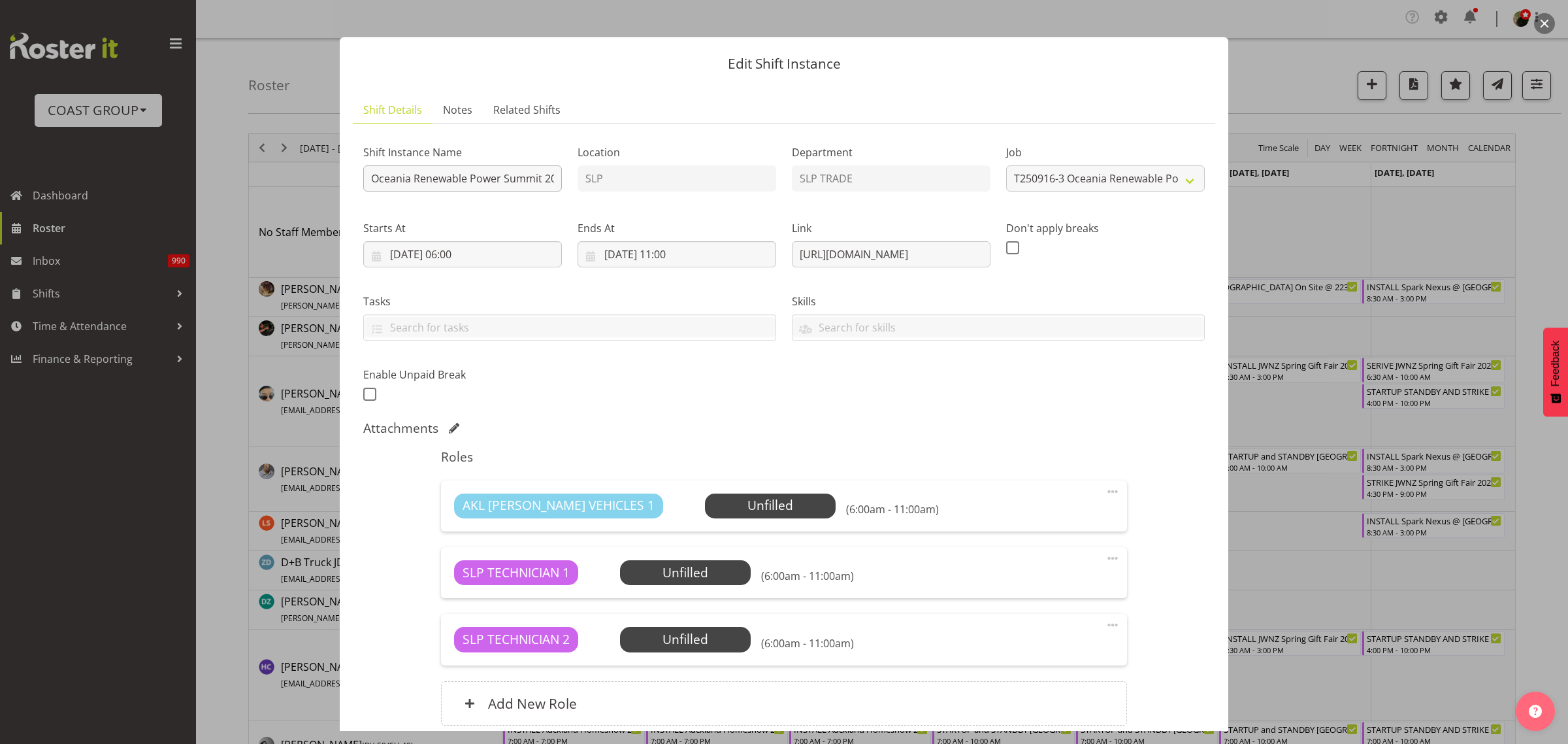
scroll to position [0, 0]
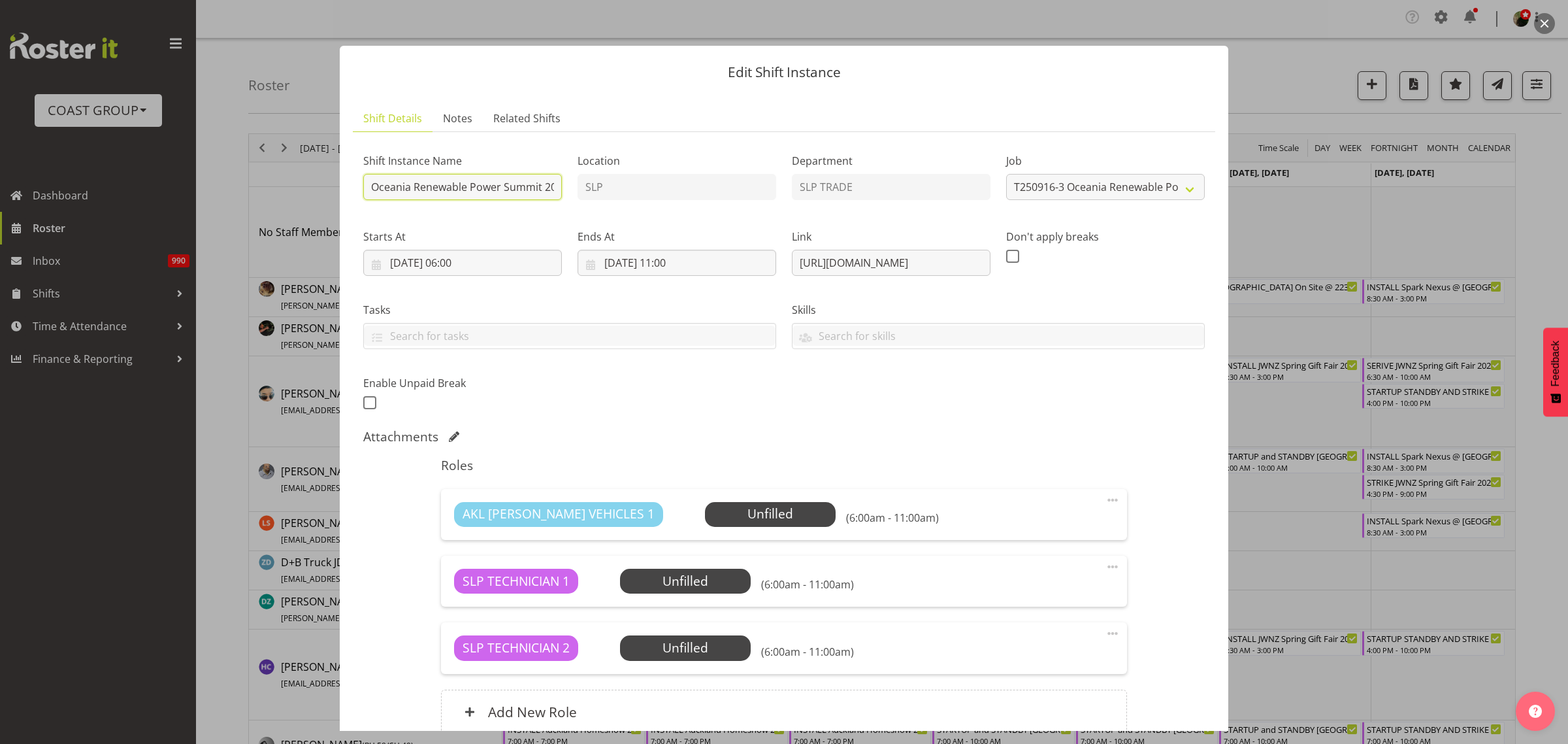
click at [364, 190] on input "Oceania Renewable Power Summit 2025 @ The Pullman On Site @ 0700" at bounding box center [462, 187] width 198 height 26
type input "PREP Oceania Renewable Power Summit 2025 @ The Workshop"
click at [477, 268] on input "12/09/2025, 06:00" at bounding box center [462, 262] width 198 height 26
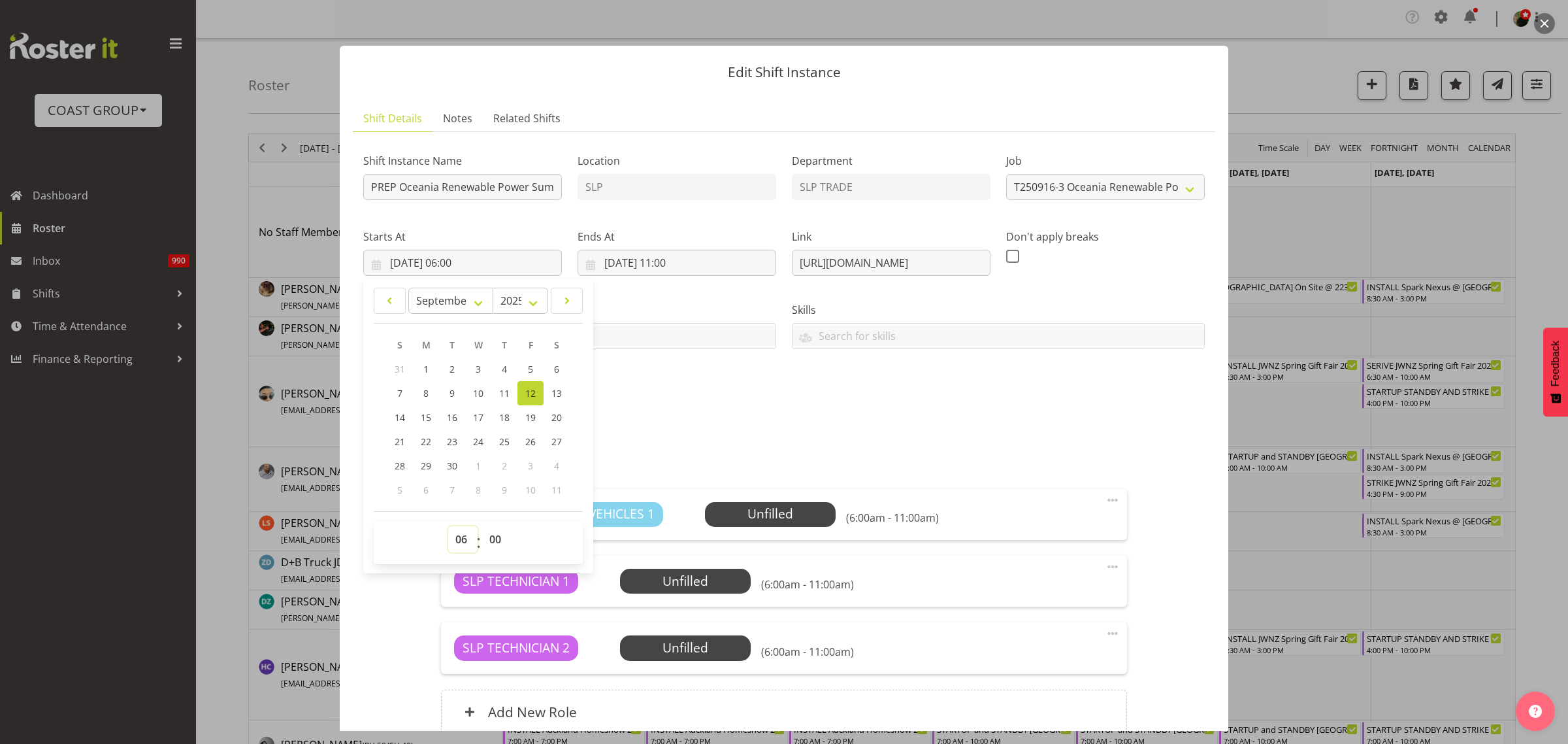
click at [457, 541] on select "00 01 02 03 04 05 06 07 08 09 10 11 12 13 14 15 16 17 18 19 20 21 22 23" at bounding box center [463, 539] width 29 height 26
select select "7"
click at [448, 526] on select "00 01 02 03 04 05 06 07 08 09 10 11 12 13 14 15 16 17 18 19 20 21 22 23" at bounding box center [463, 539] width 29 height 26
type input "12/09/2025, 07:00"
drag, startPoint x: 459, startPoint y: 547, endPoint x: 459, endPoint y: 538, distance: 9.0
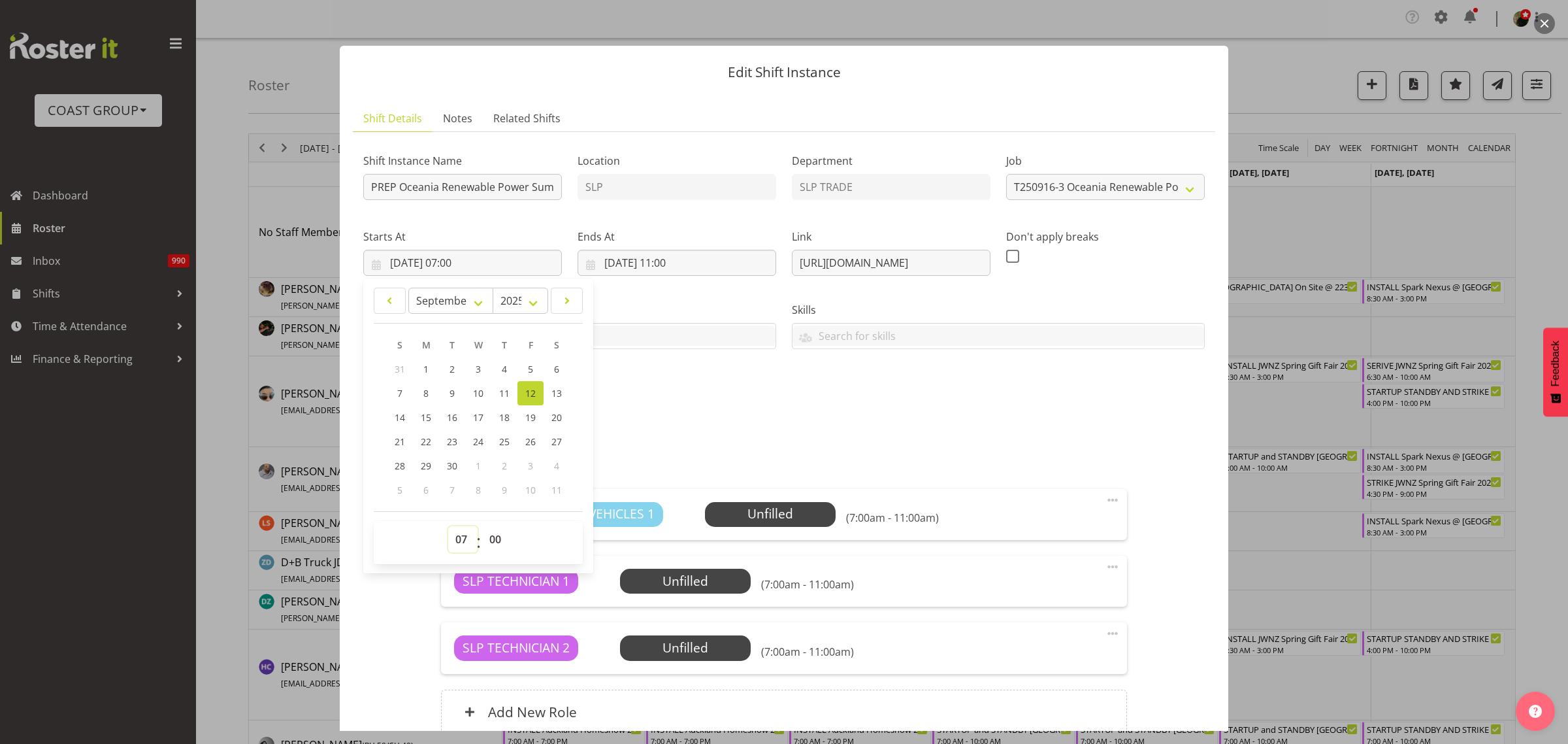
click at [459, 547] on select "00 01 02 03 04 05 06 07 08 09 10 11 12 13 14 15 16 17 18 19 20 21 22 23" at bounding box center [463, 539] width 29 height 26
select select "8"
click at [448, 526] on select "00 01 02 03 04 05 06 07 08 09 10 11 12 13 14 15 16 17 18 19 20 21 22 23" at bounding box center [463, 539] width 29 height 26
type input "12/09/2025, 08:00"
select select "30"
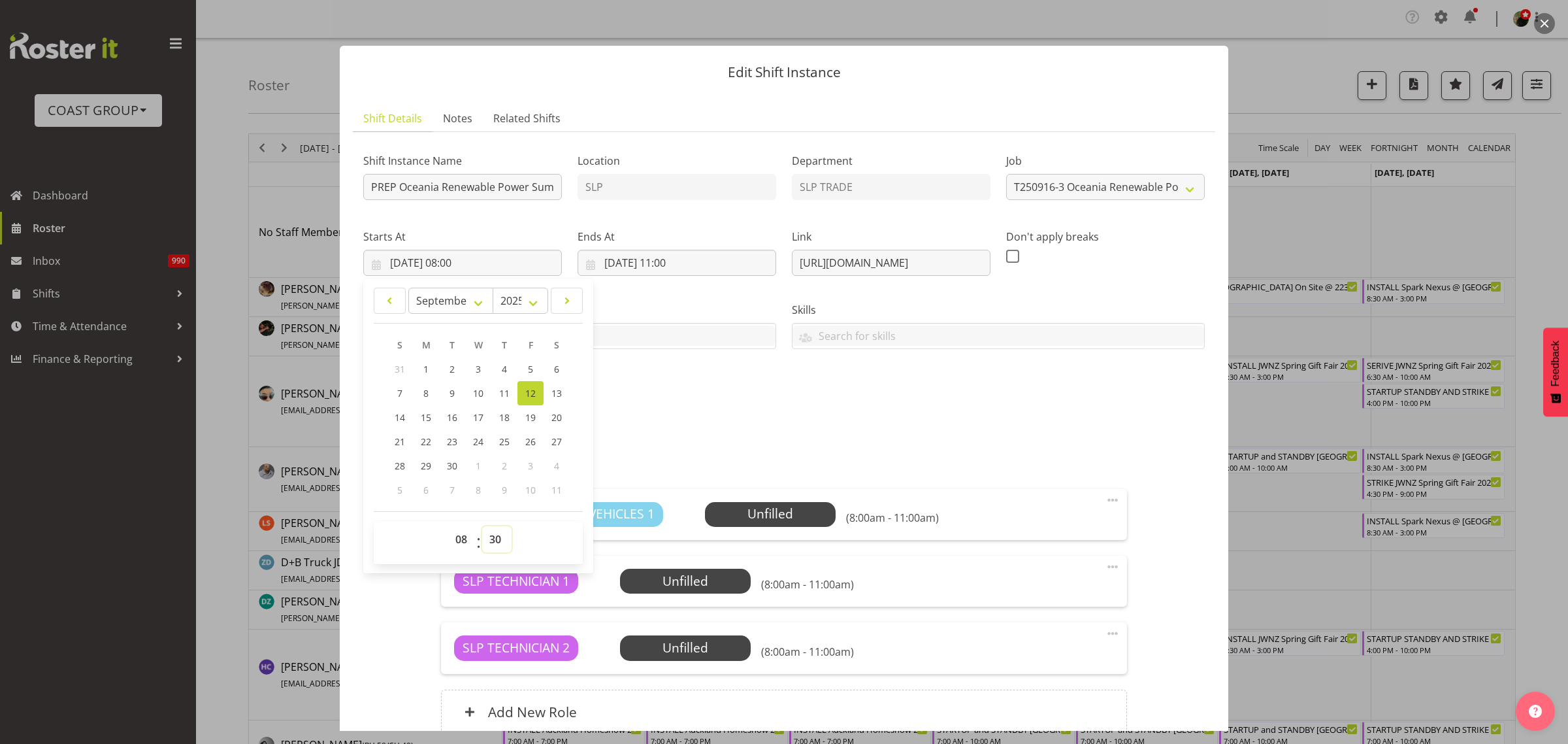
type input "12/09/2025, 08:30"
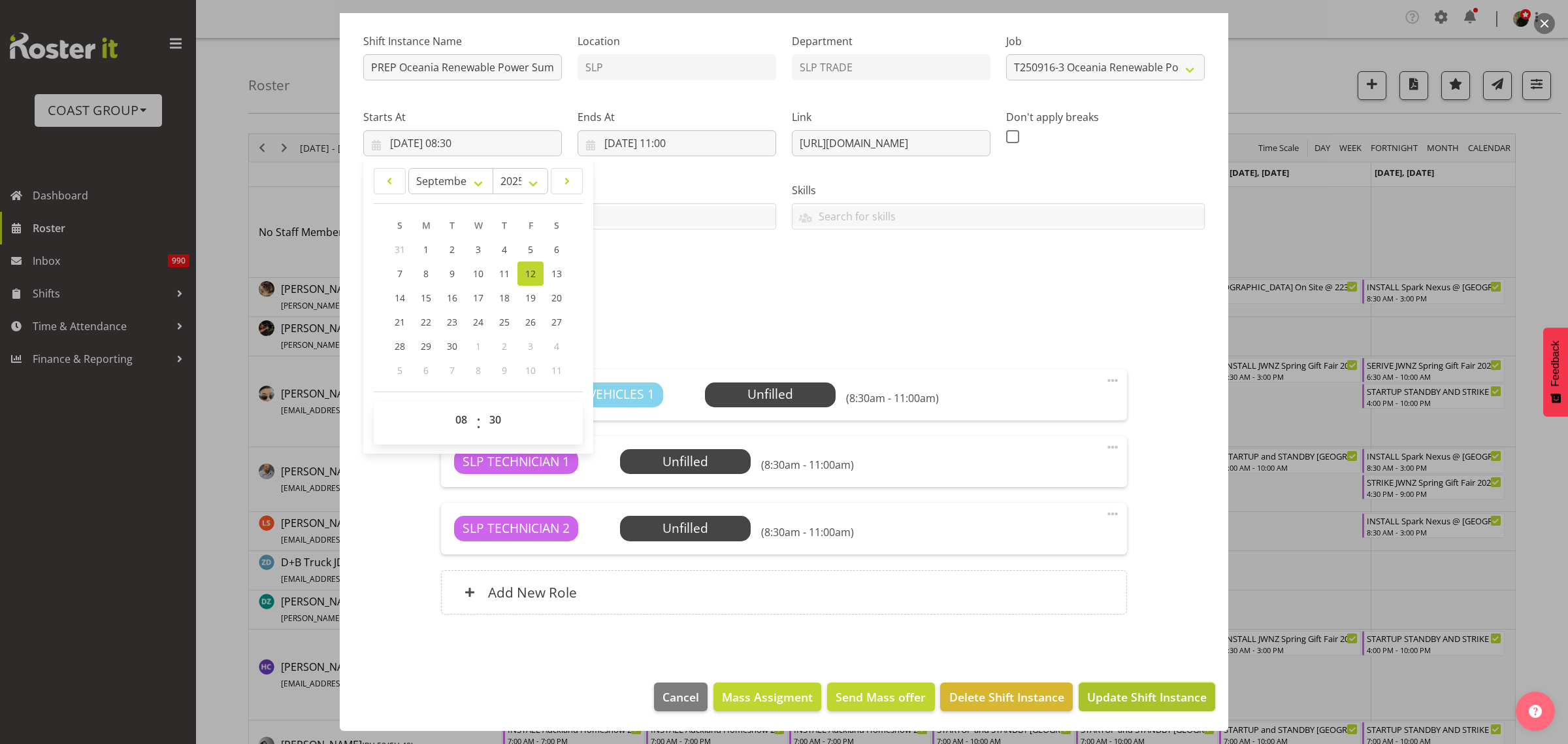
click at [1164, 699] on span "Update Shift Instance" at bounding box center [1147, 697] width 119 height 17
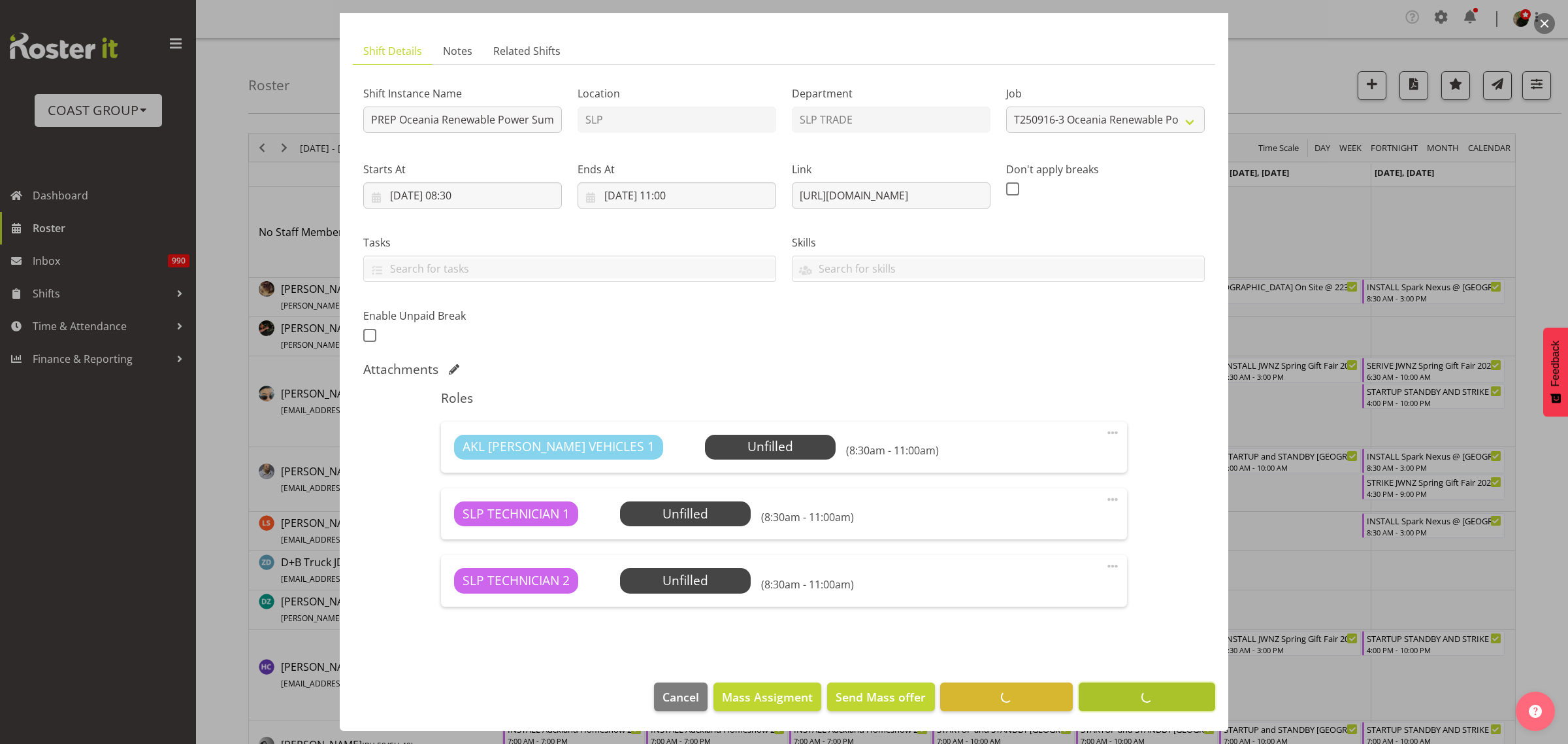
scroll to position [67, 0]
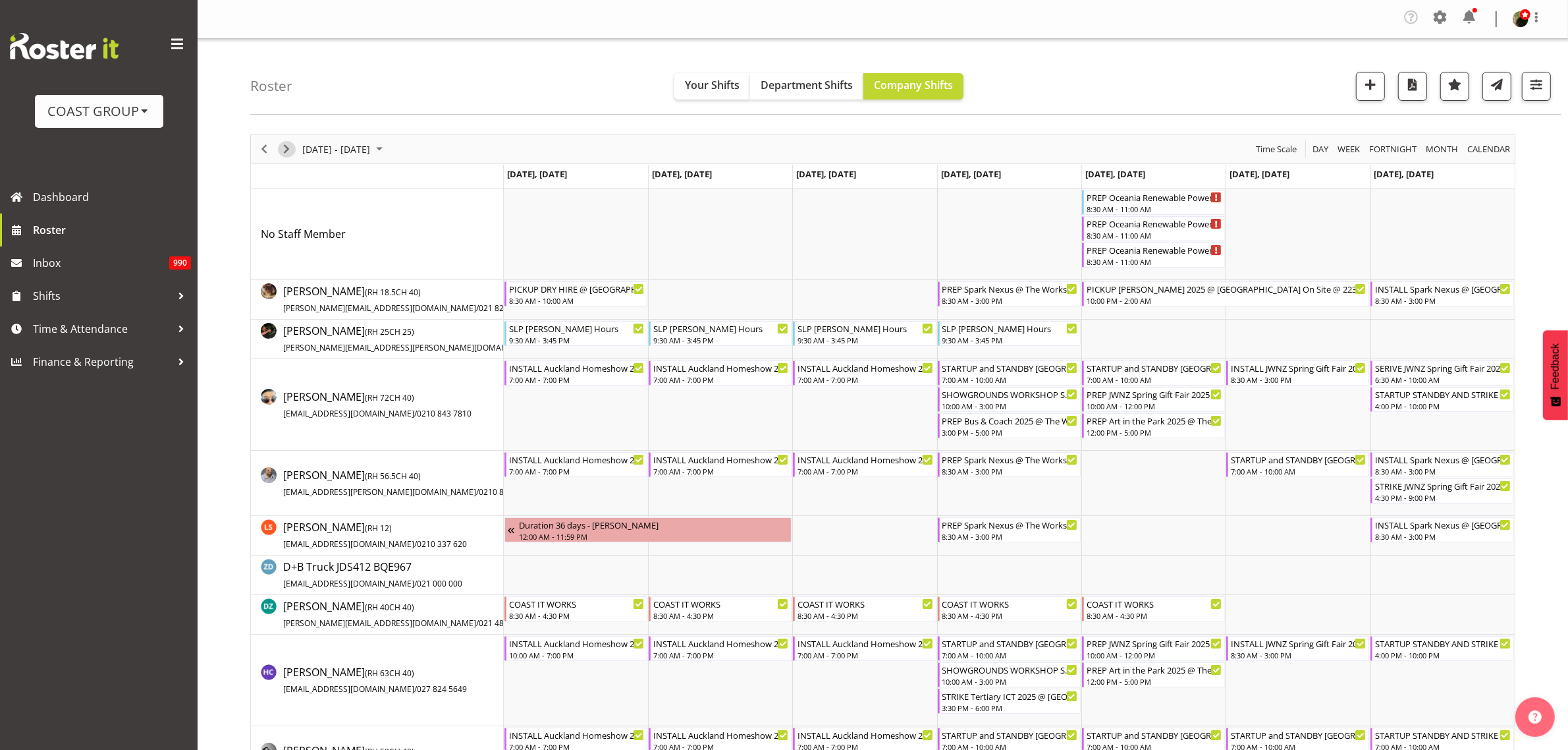
click at [282, 145] on span "Next" at bounding box center [286, 149] width 16 height 17
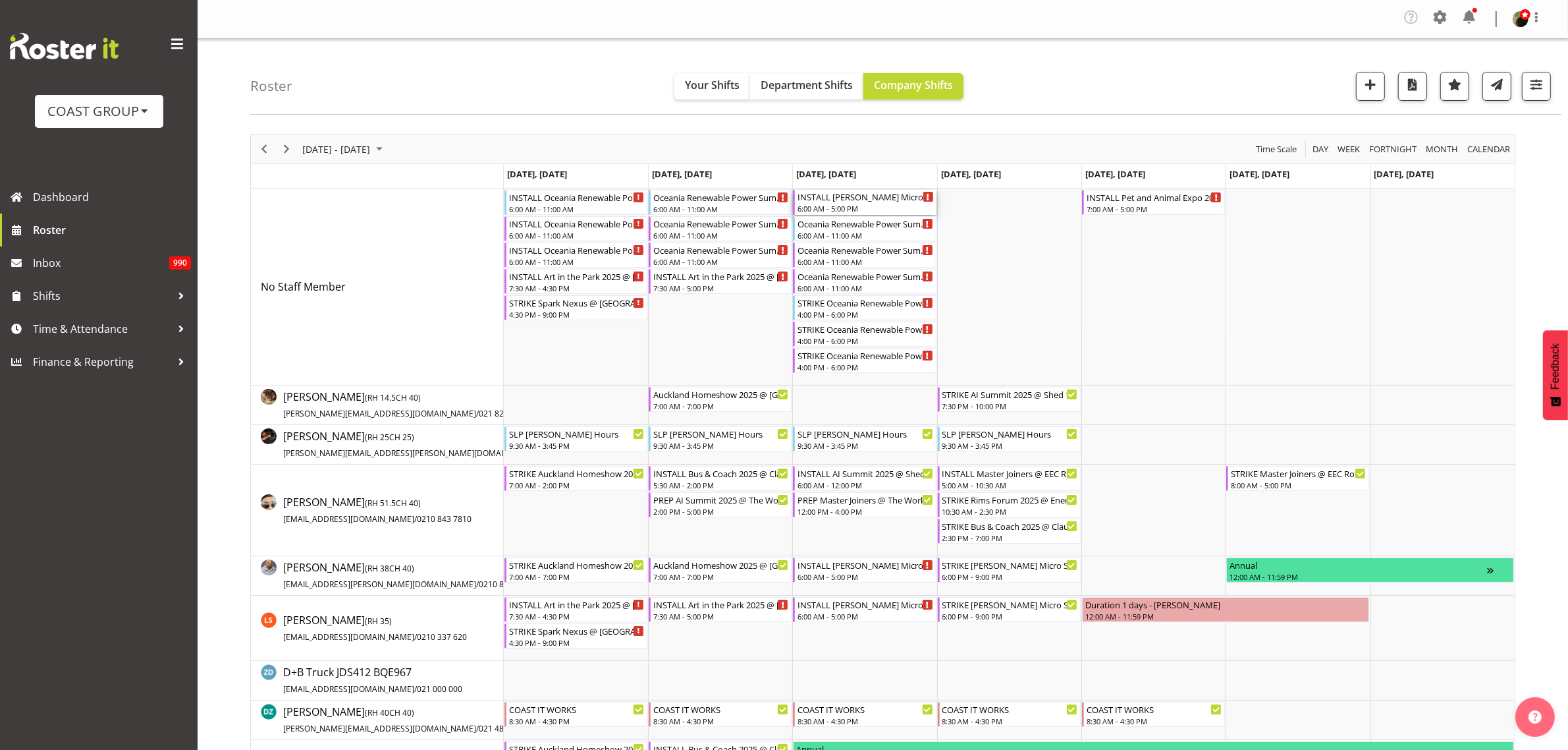
click at [849, 198] on div "INSTALL Ingram Micro Showcase @ Auckland Showgrounds" at bounding box center [865, 196] width 136 height 13
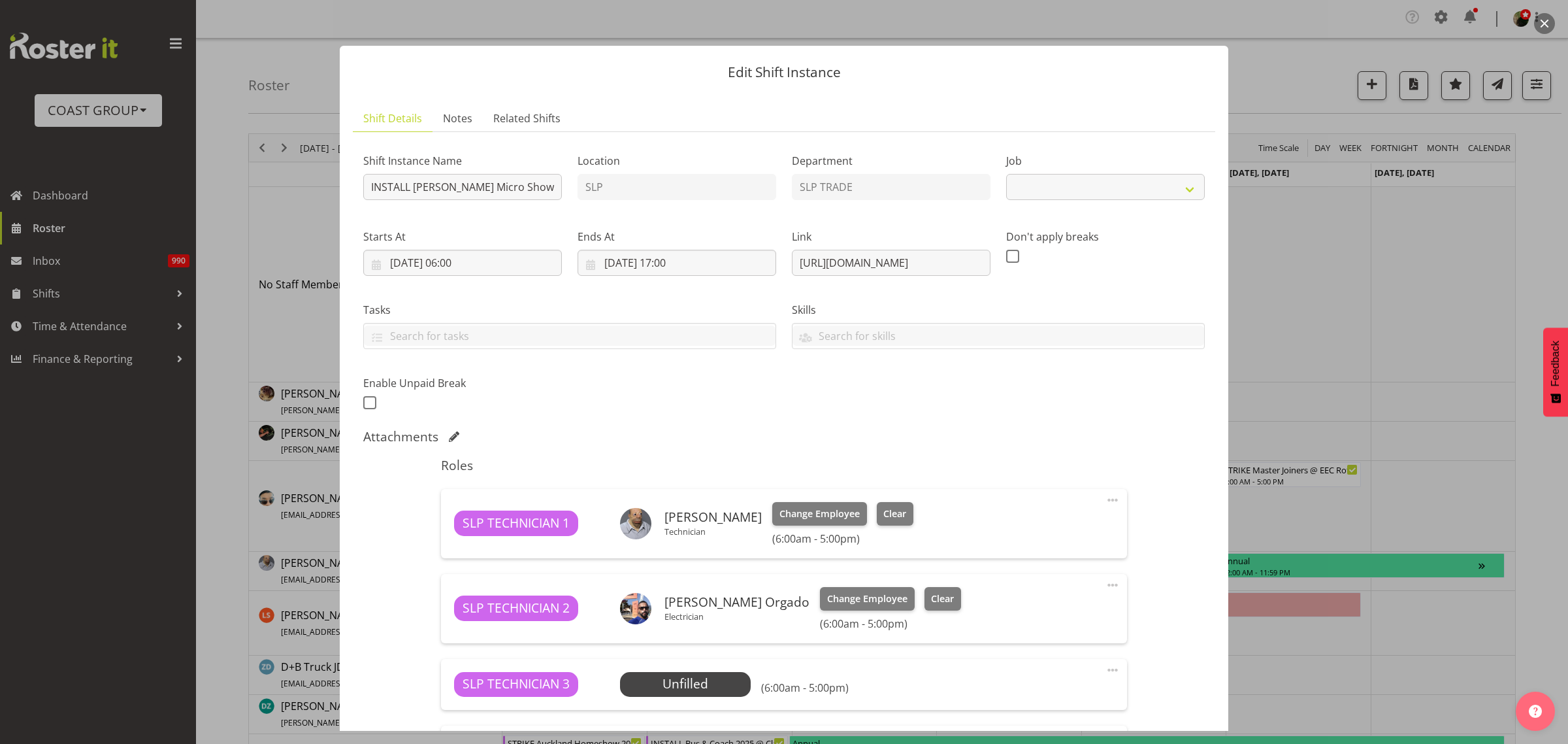
select select "9212"
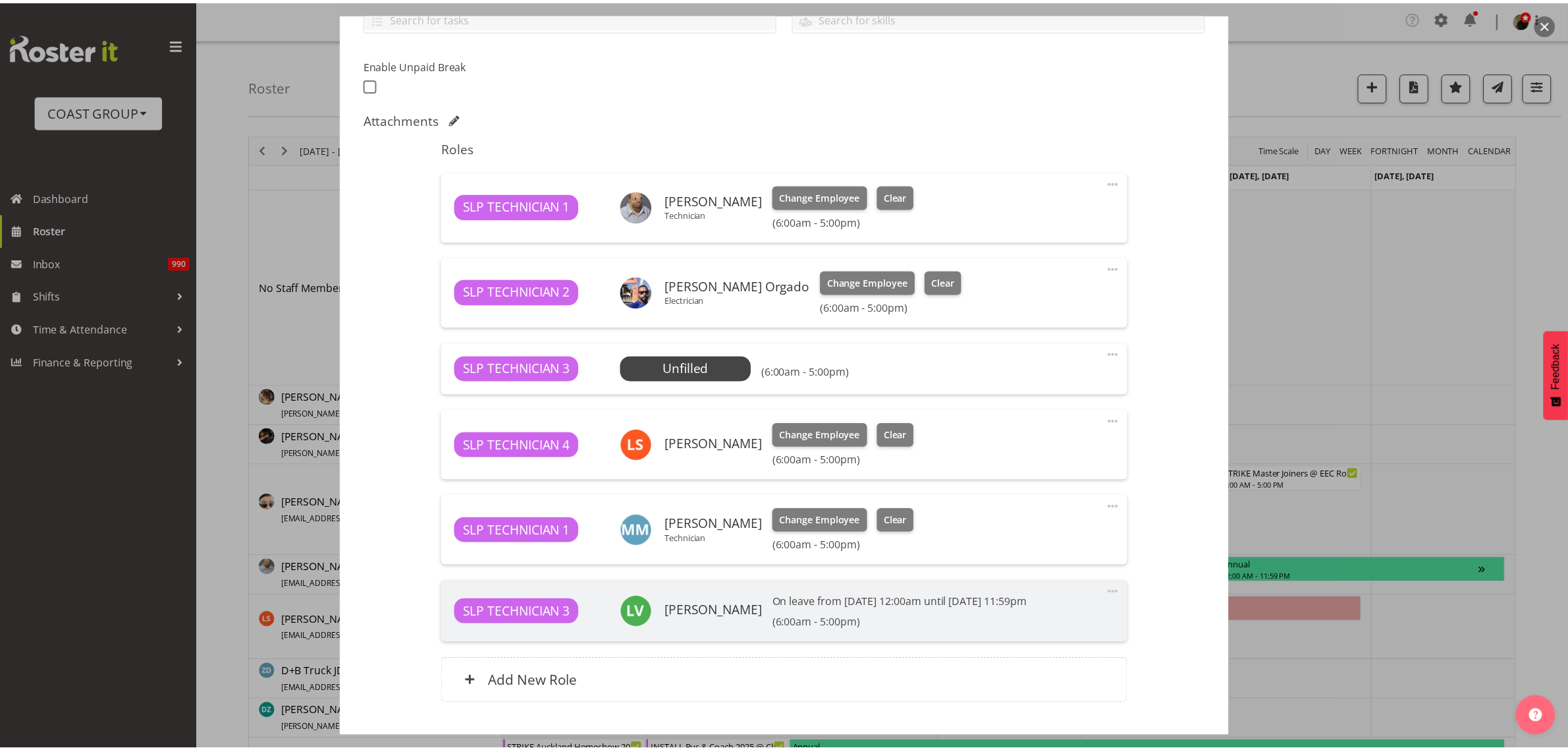
scroll to position [329, 0]
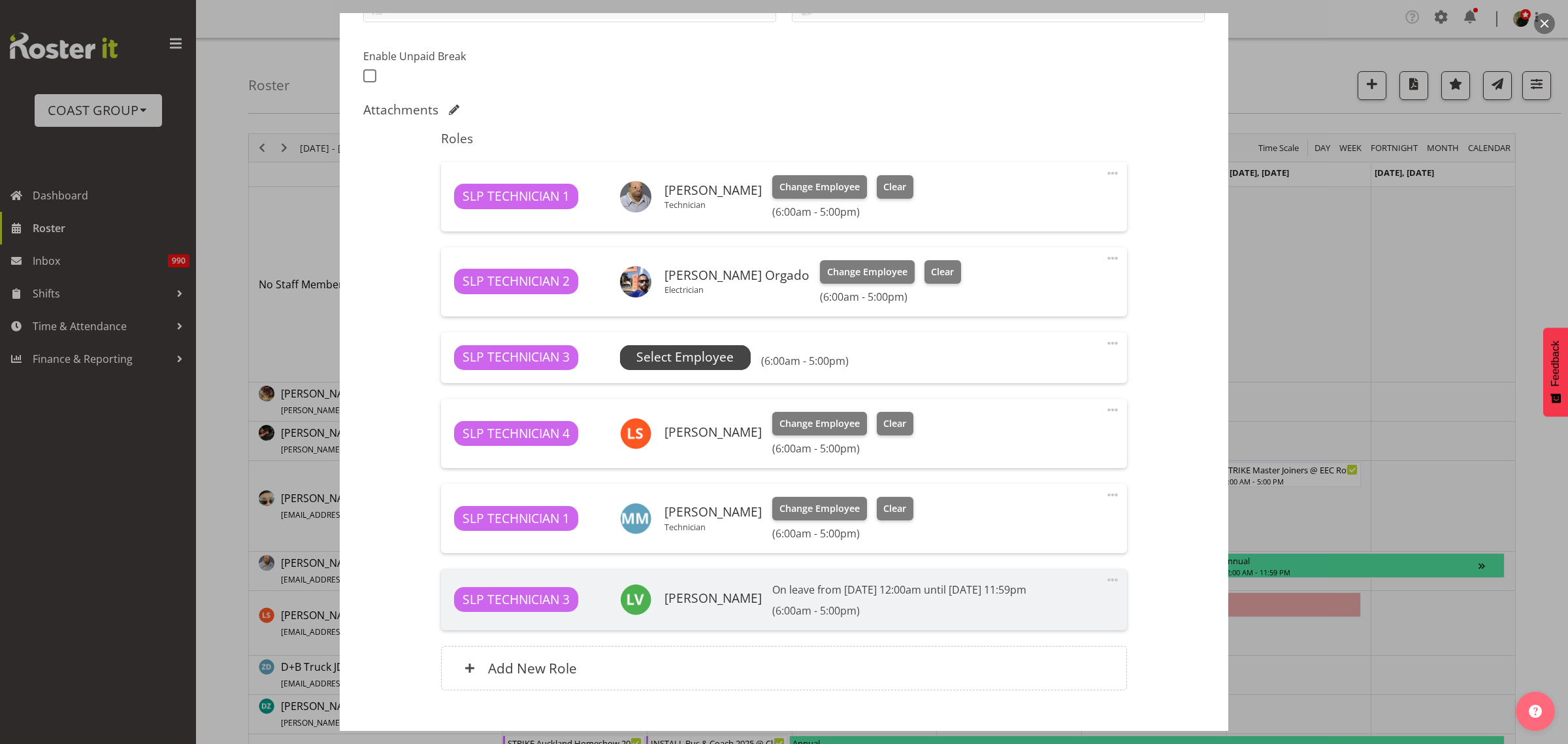
click at [677, 355] on span "Select Employee" at bounding box center [685, 357] width 98 height 19
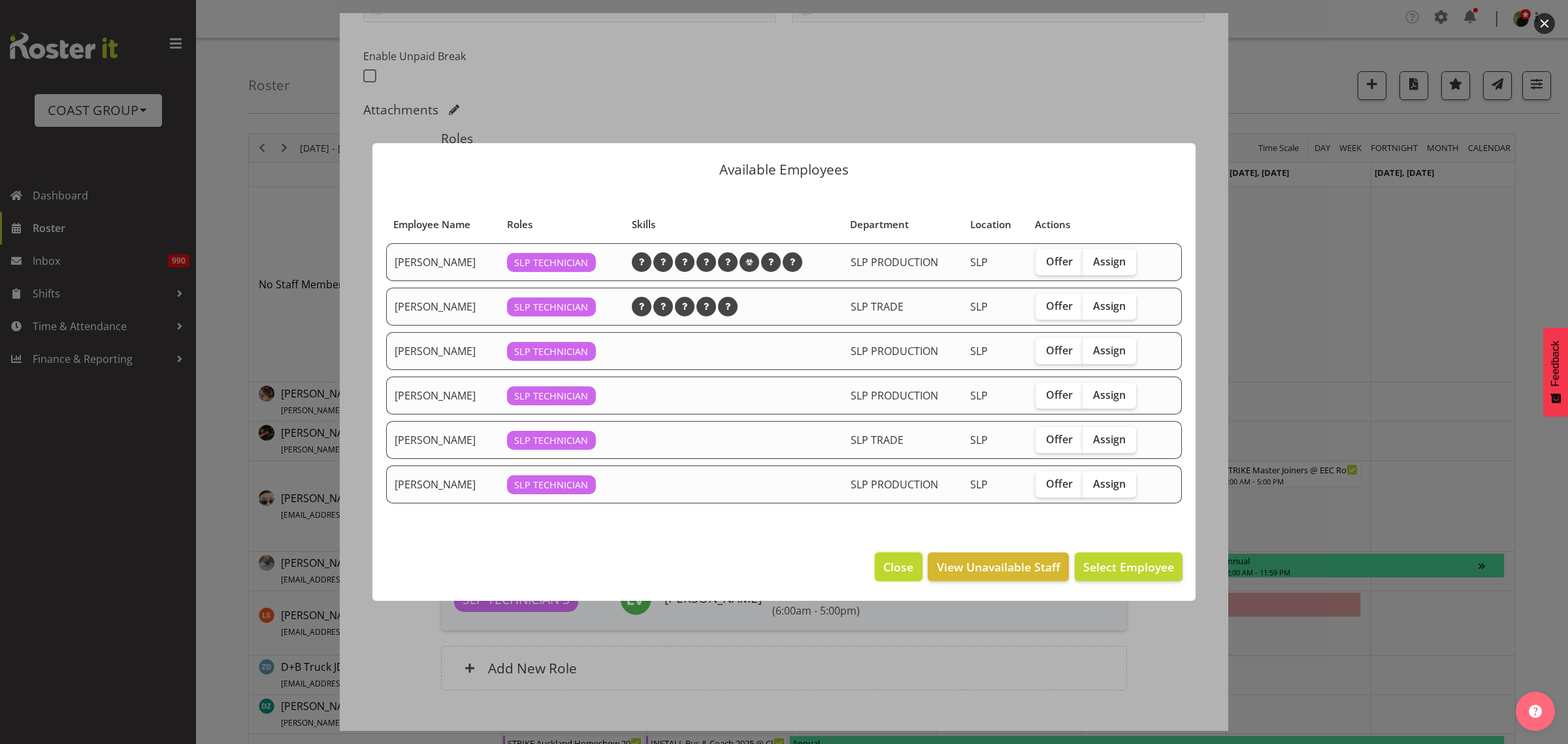
click at [905, 565] on span "Close" at bounding box center [898, 567] width 30 height 17
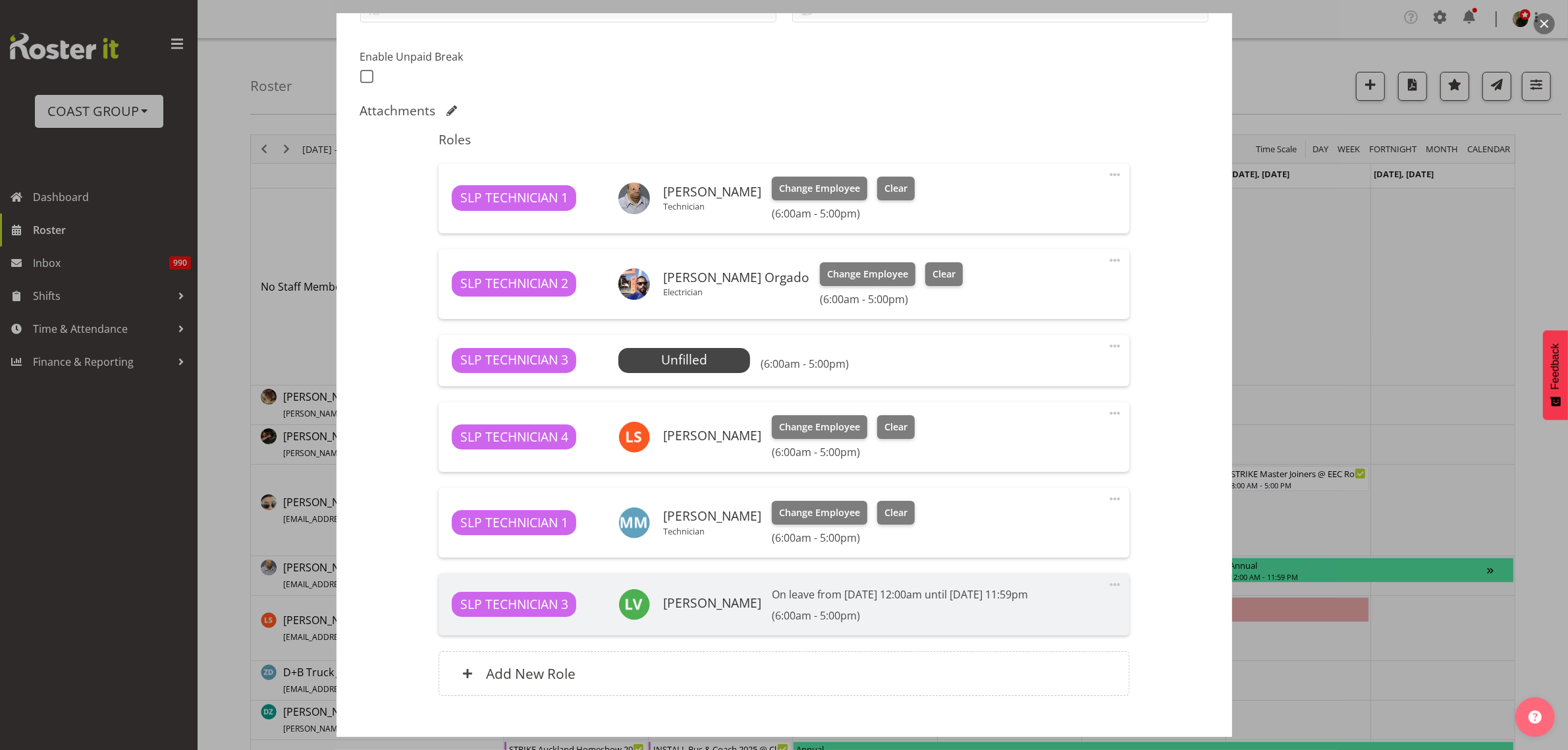
click at [1107, 346] on span at bounding box center [1115, 346] width 16 height 16
click at [1044, 425] on link "Delete" at bounding box center [1059, 425] width 126 height 23
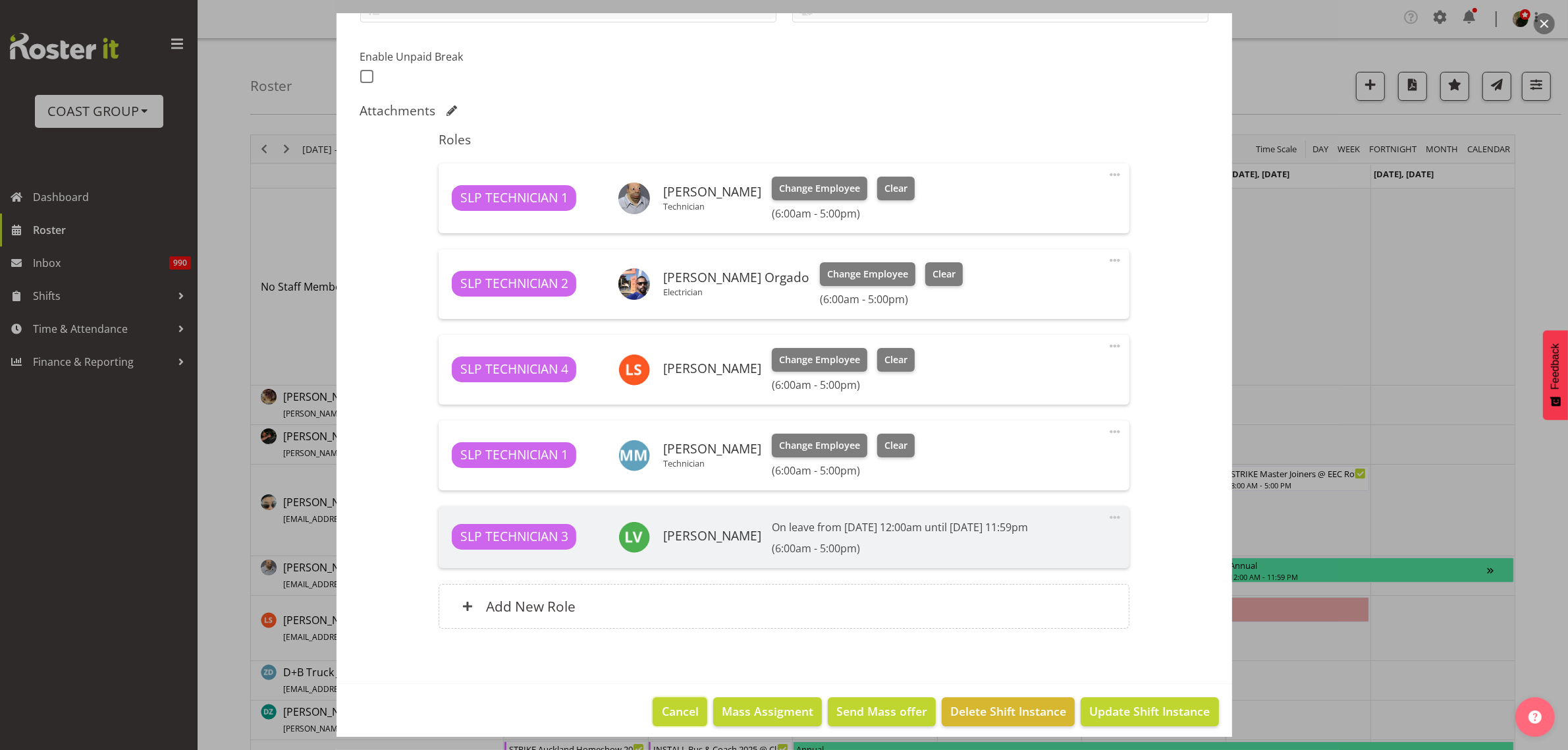
click at [669, 713] on span "Cancel" at bounding box center [680, 711] width 37 height 17
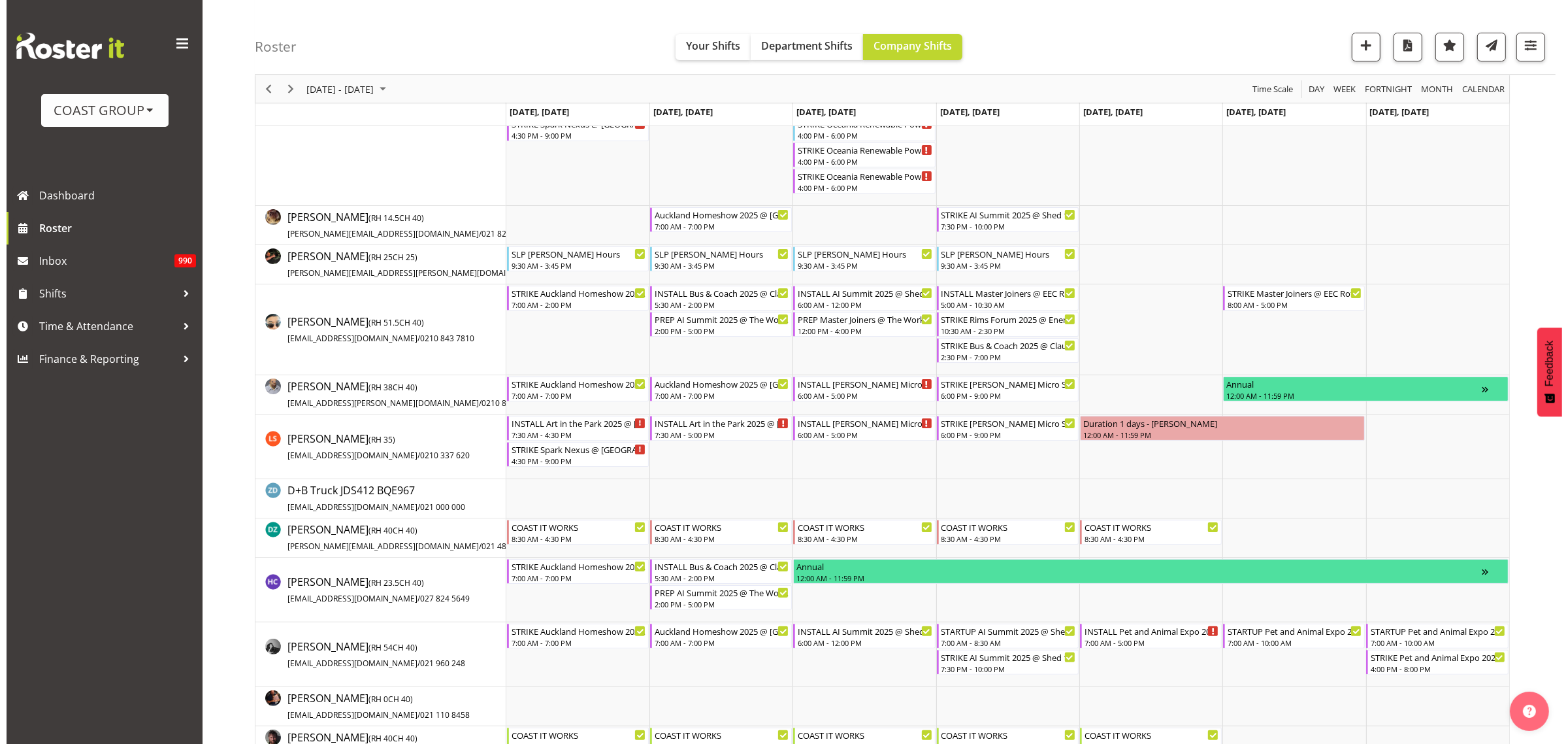
scroll to position [245, 0]
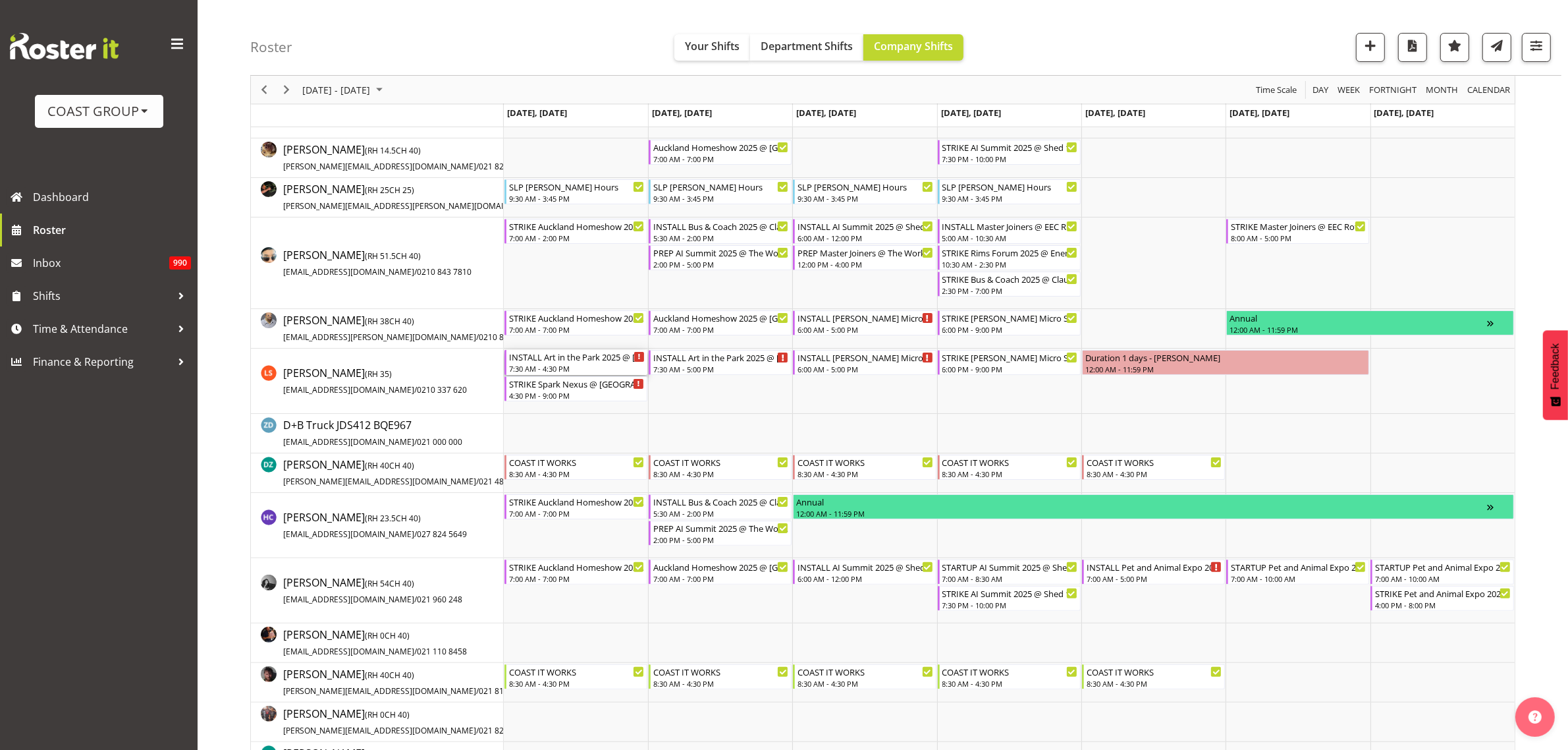
click at [561, 360] on div "INSTALL Art in the Park 2025 @ Eden Park On SIte @ 0830" at bounding box center [577, 357] width 136 height 13
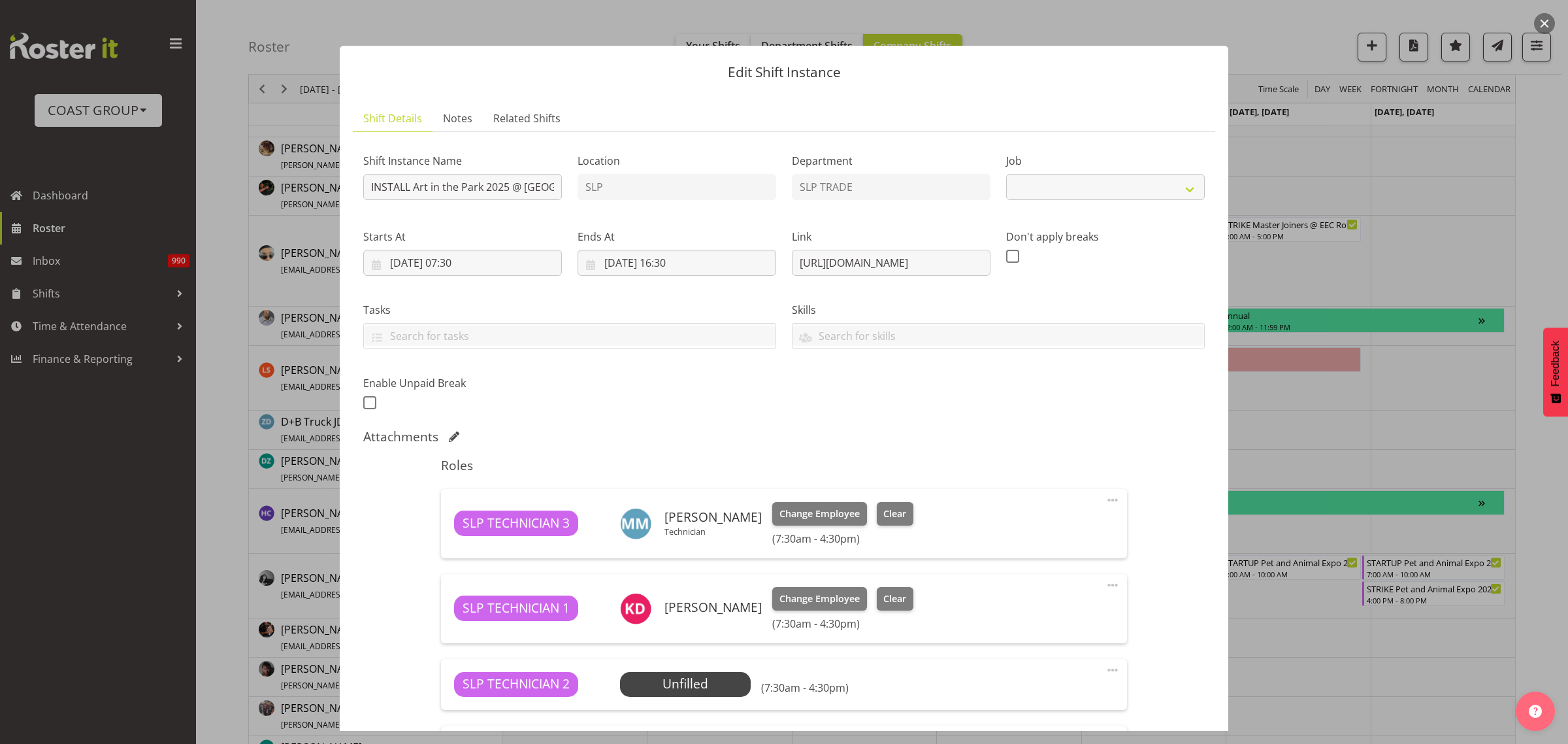
select select "9928"
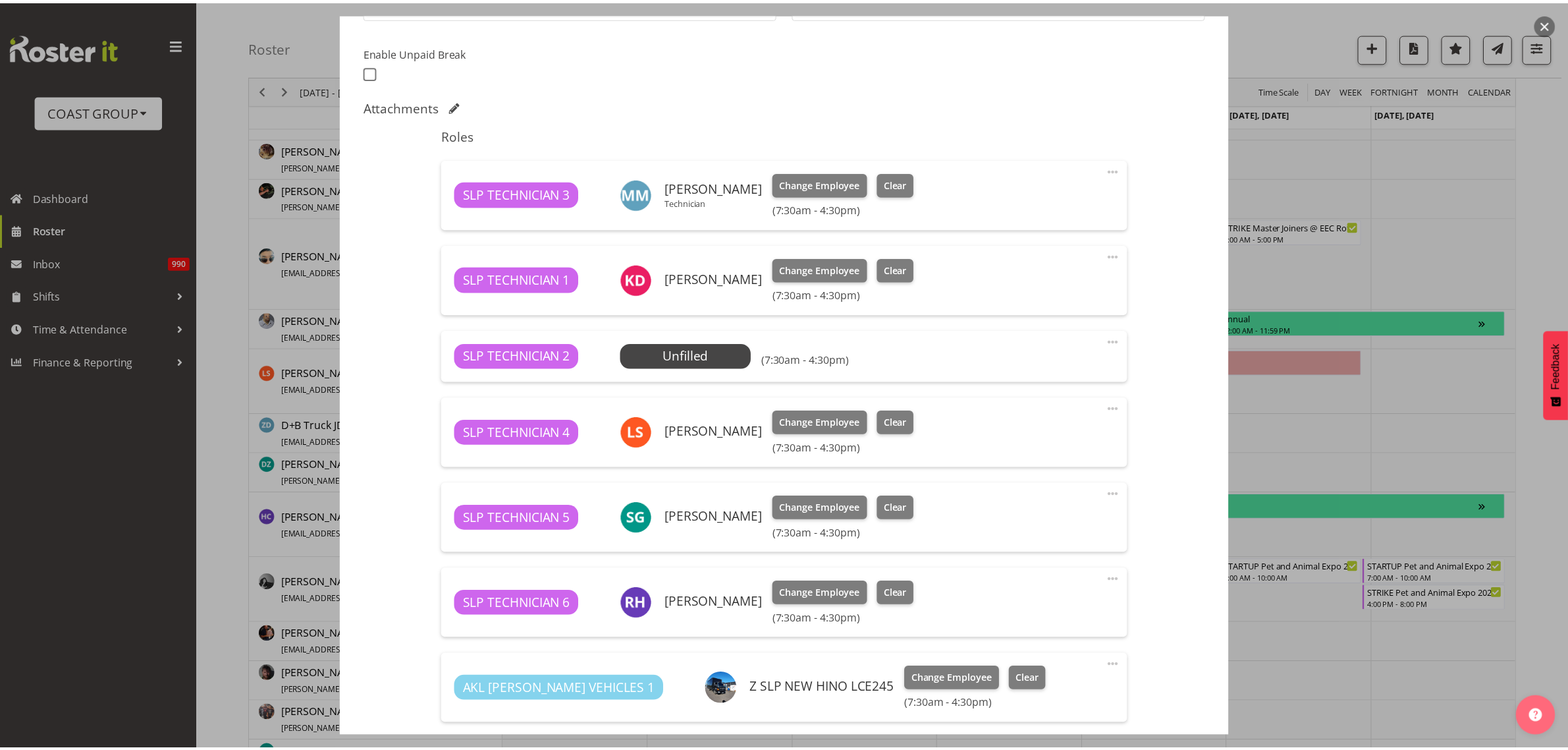
scroll to position [333, 0]
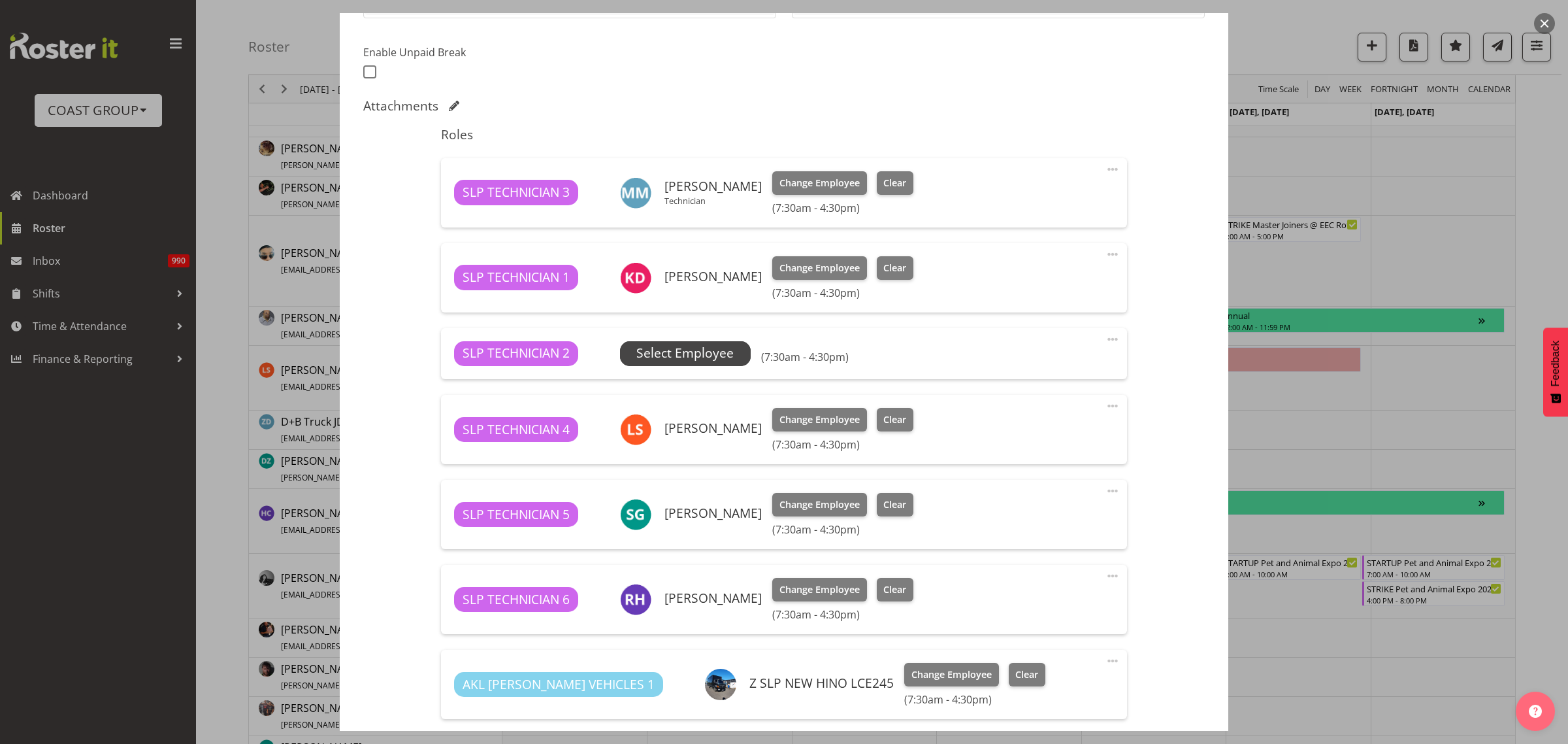
click at [684, 355] on span "Select Employee" at bounding box center [685, 353] width 98 height 19
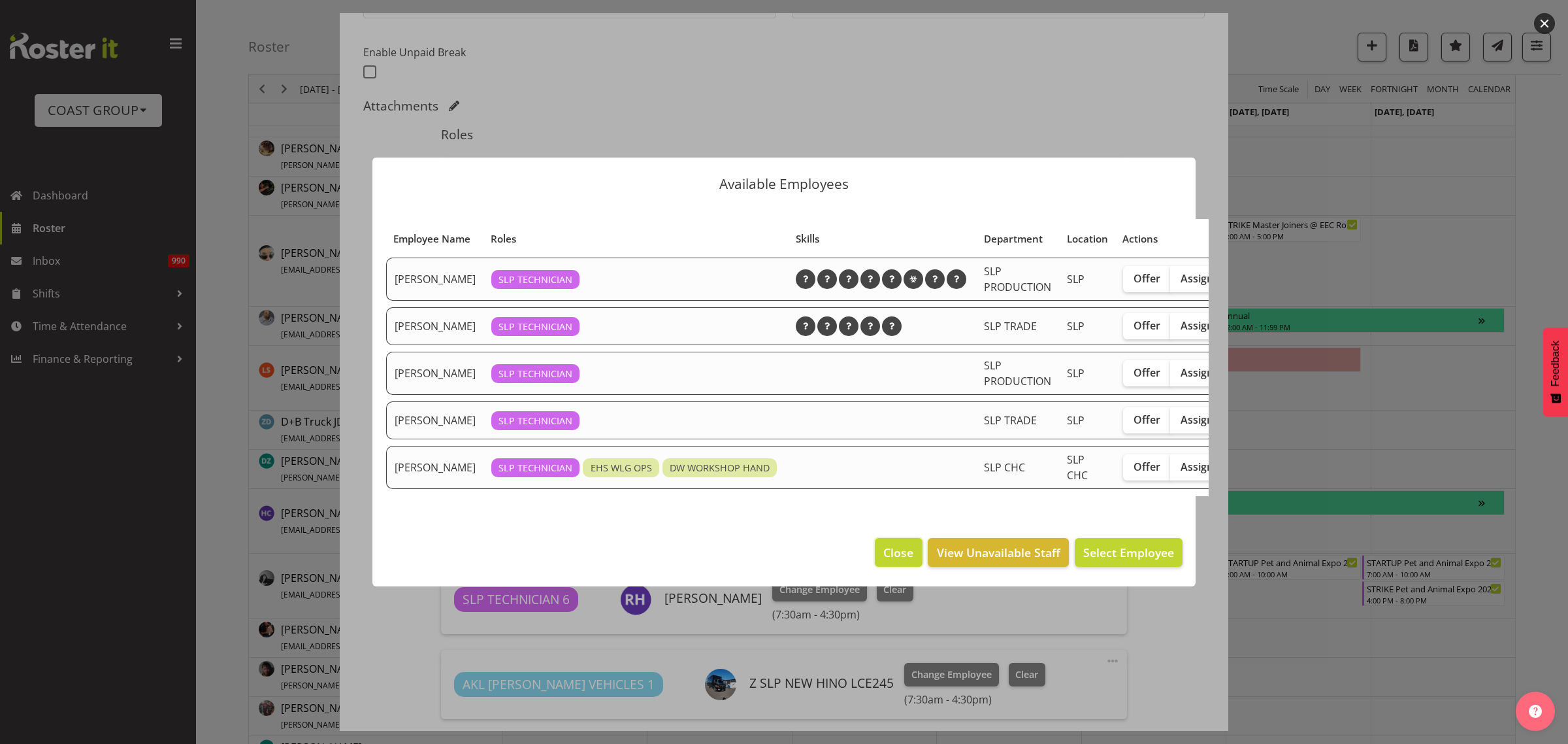
click at [909, 561] on span "Close" at bounding box center [898, 553] width 30 height 17
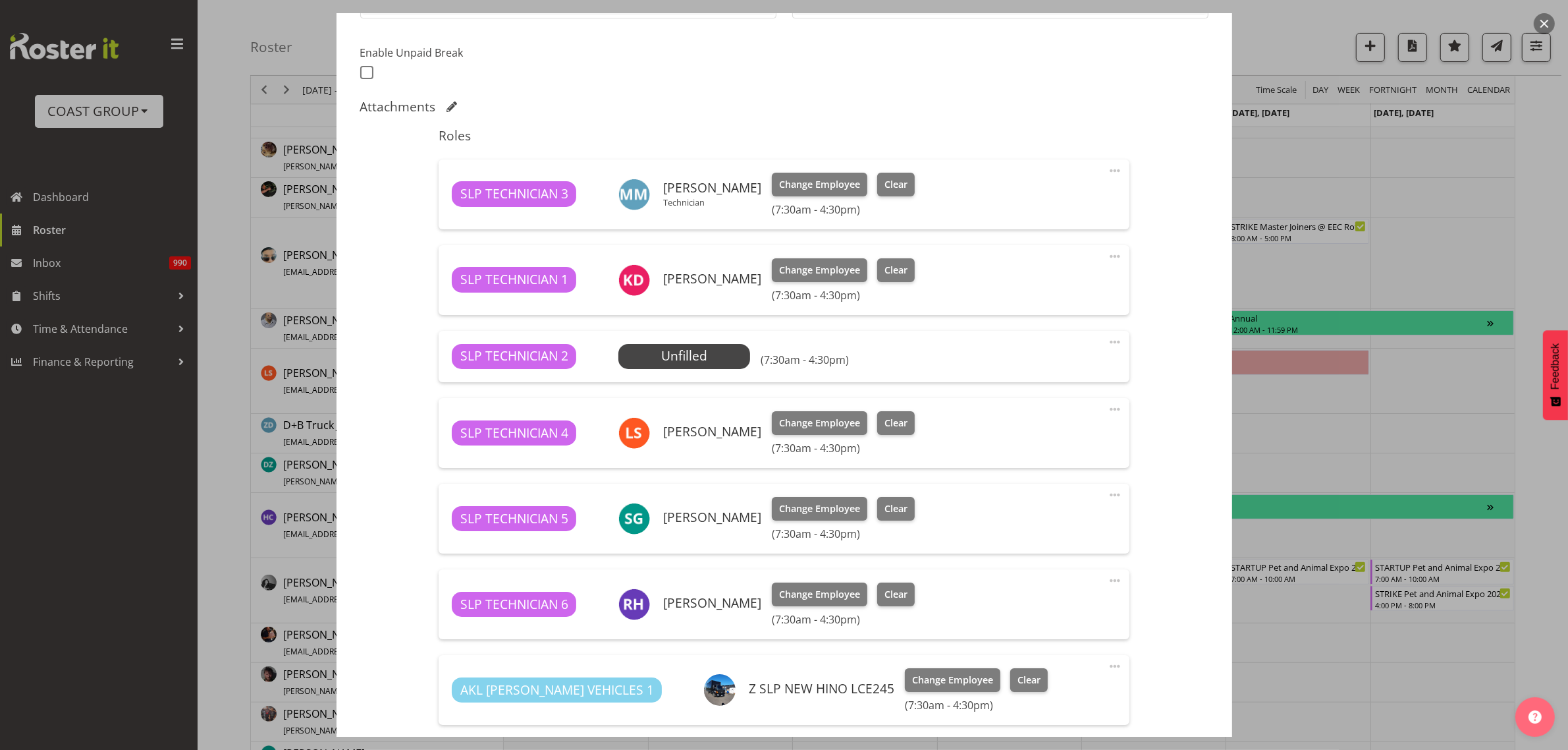
click at [1107, 338] on span at bounding box center [1115, 342] width 16 height 16
click at [1037, 423] on link "Delete" at bounding box center [1059, 421] width 126 height 23
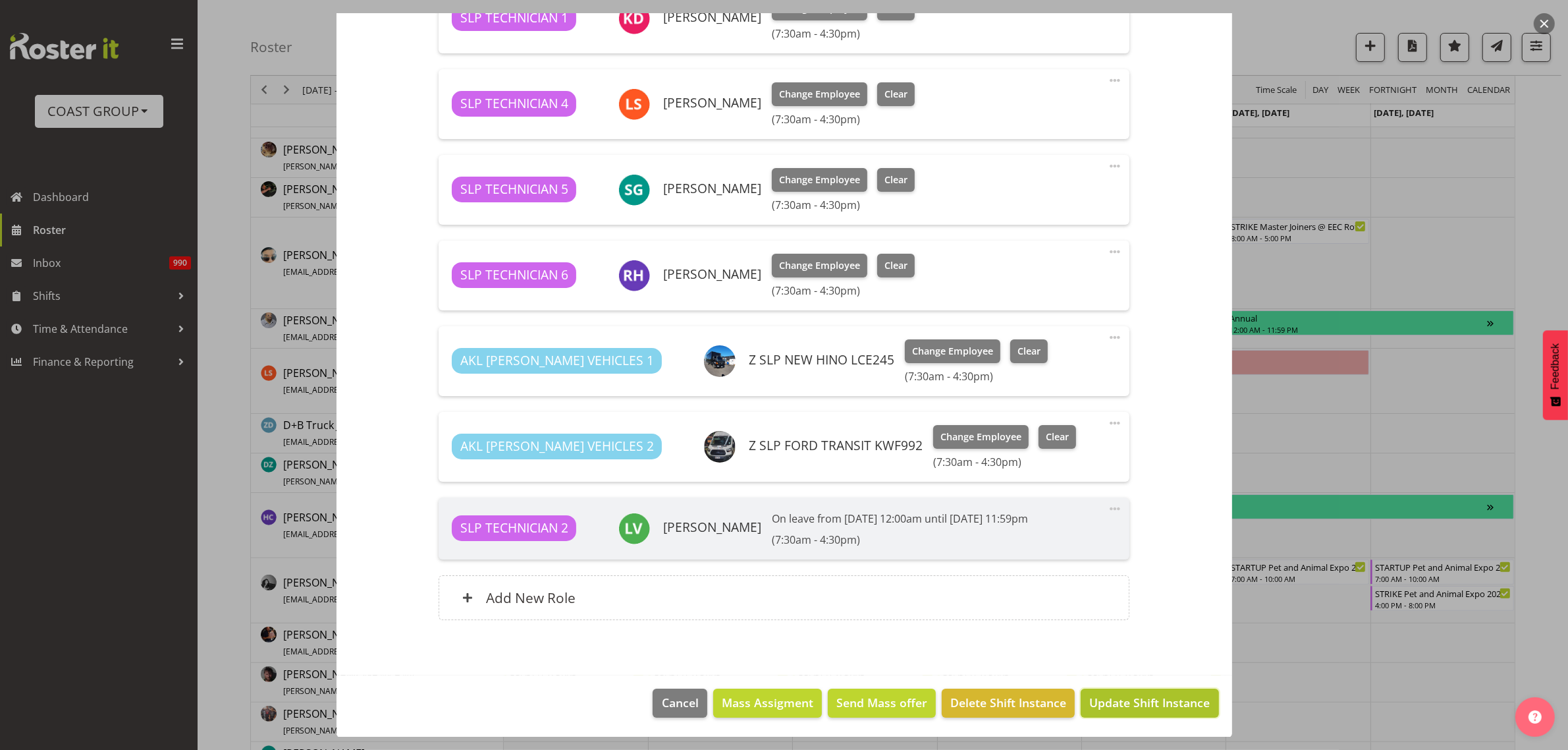
click at [1122, 700] on span "Update Shift Instance" at bounding box center [1150, 702] width 120 height 17
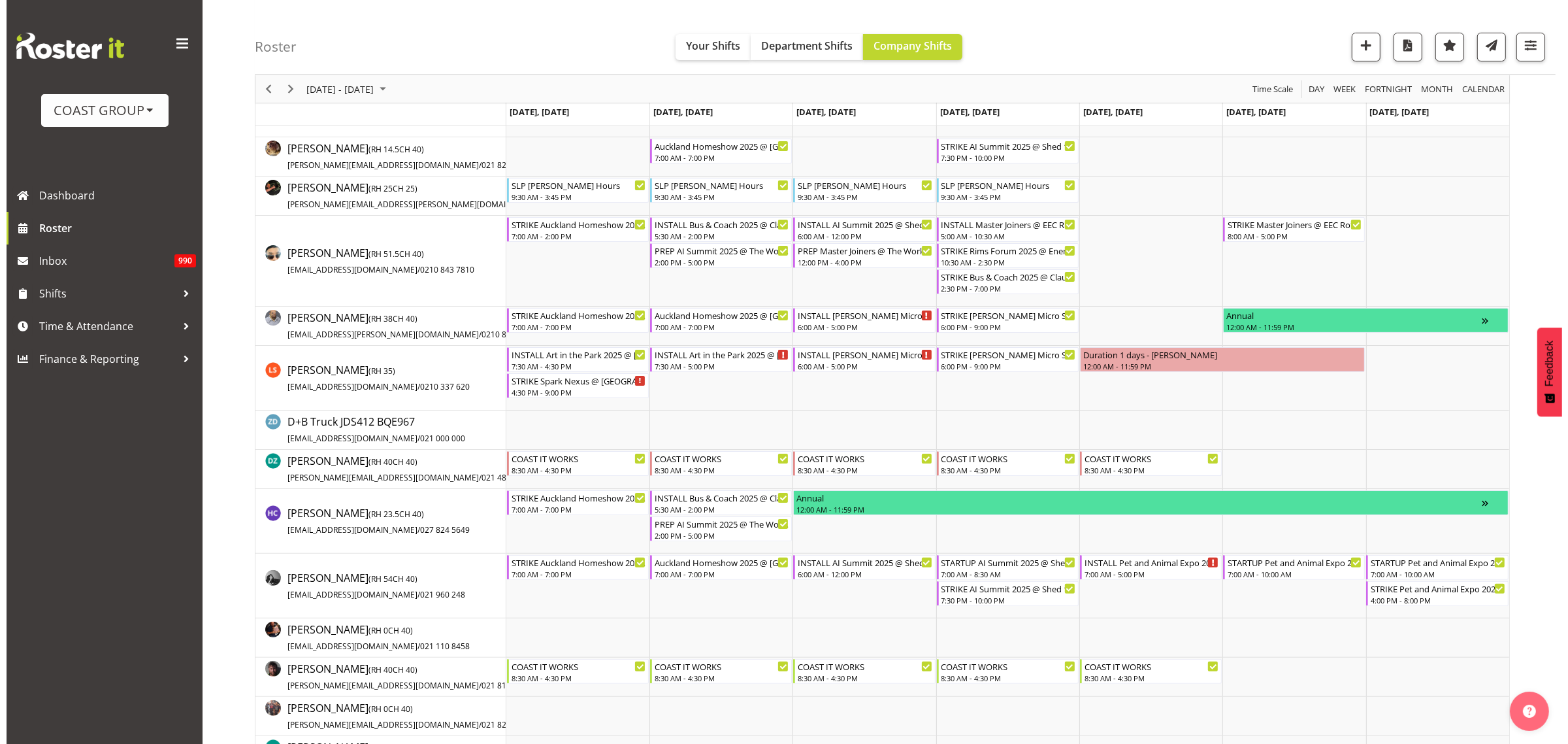
scroll to position [401, 0]
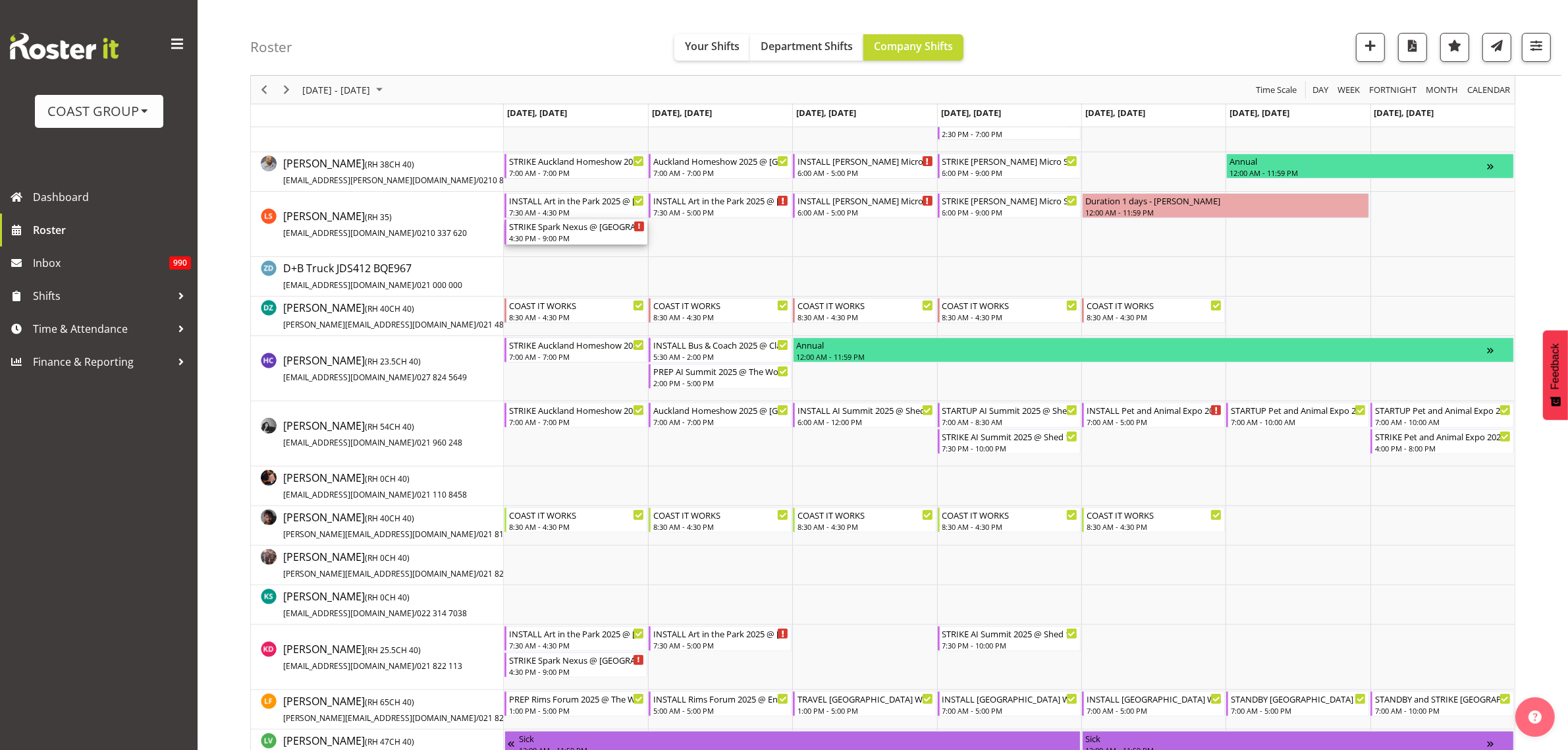
click at [573, 235] on div "4:30 PM - 9:00 PM" at bounding box center [577, 238] width 136 height 11
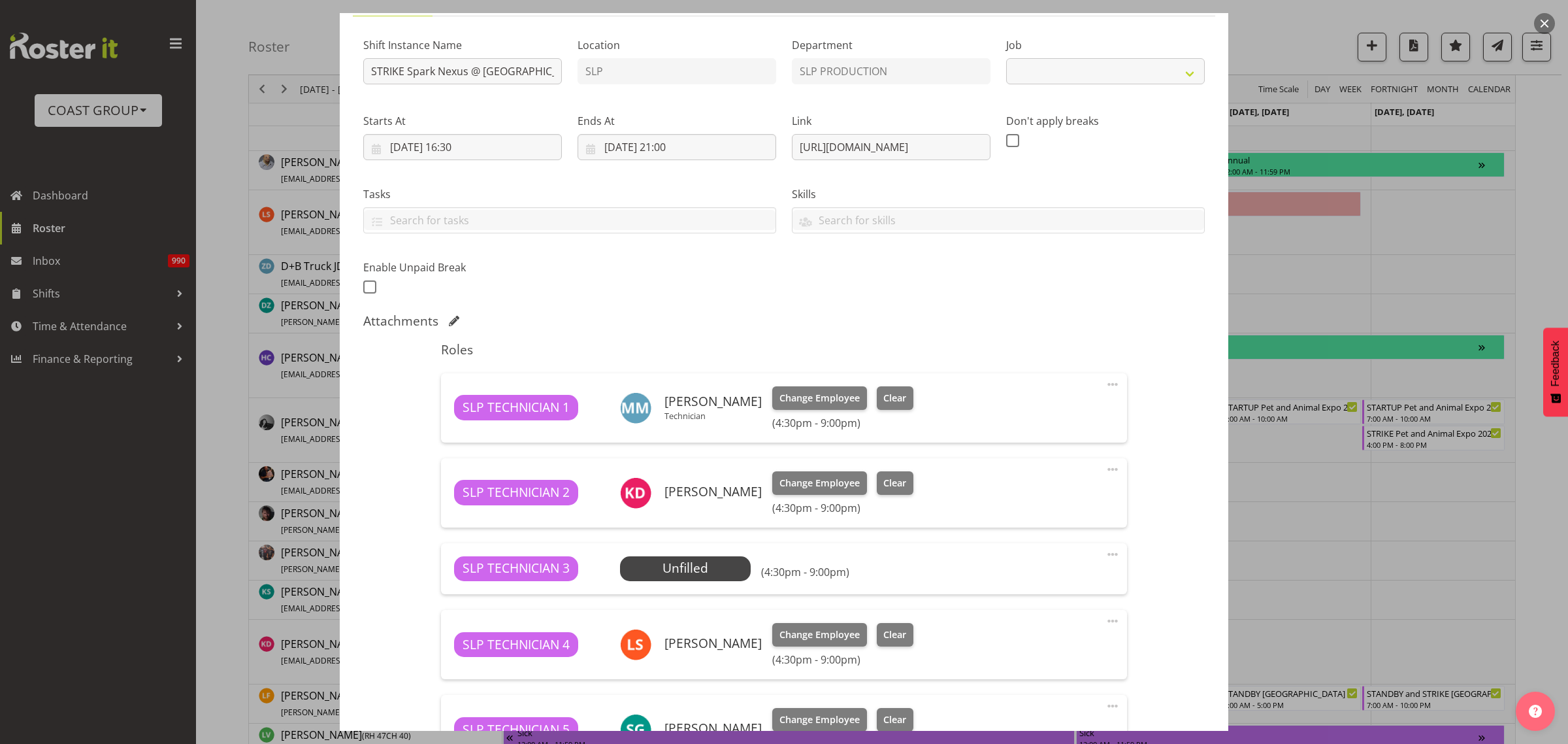
scroll to position [327, 0]
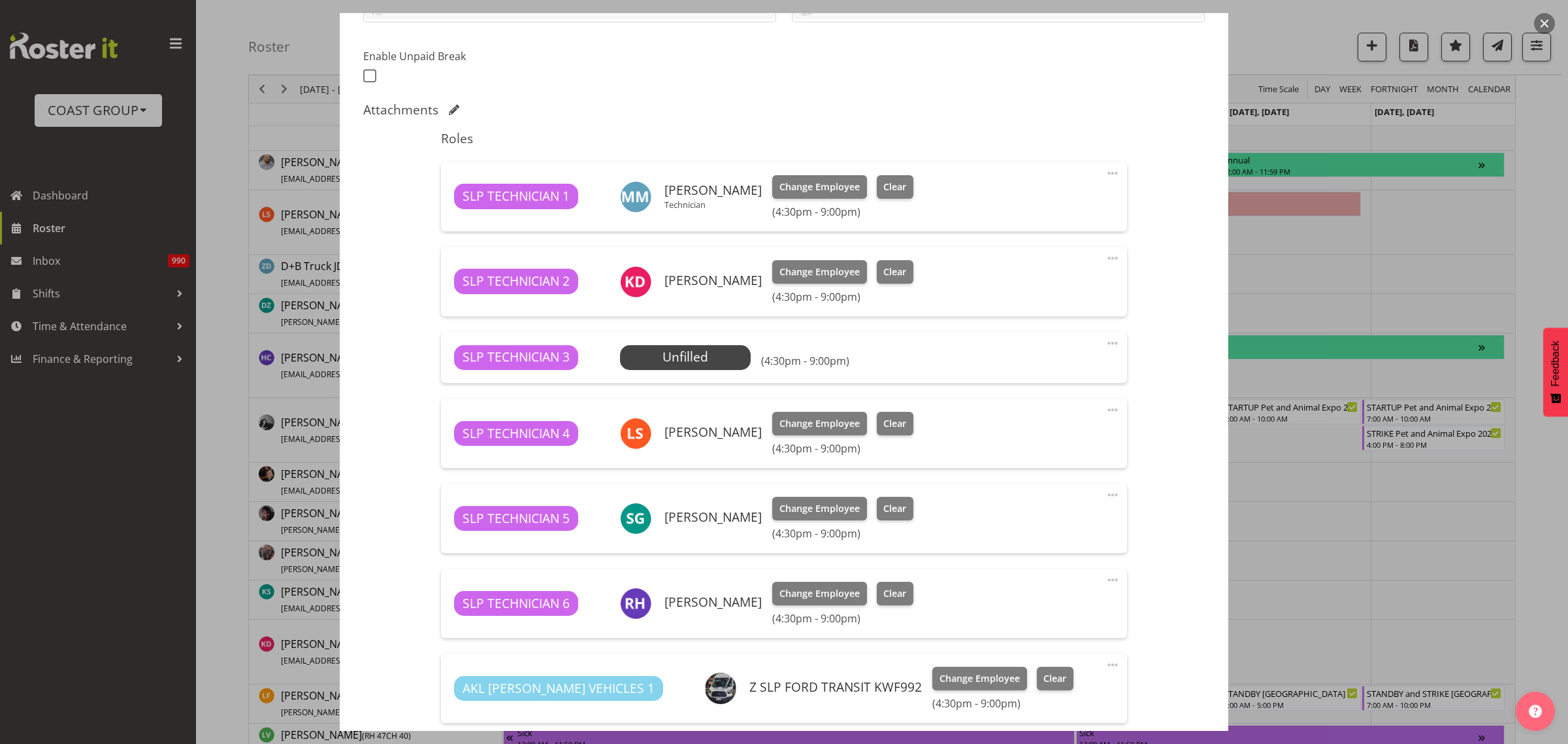
select select "10454"
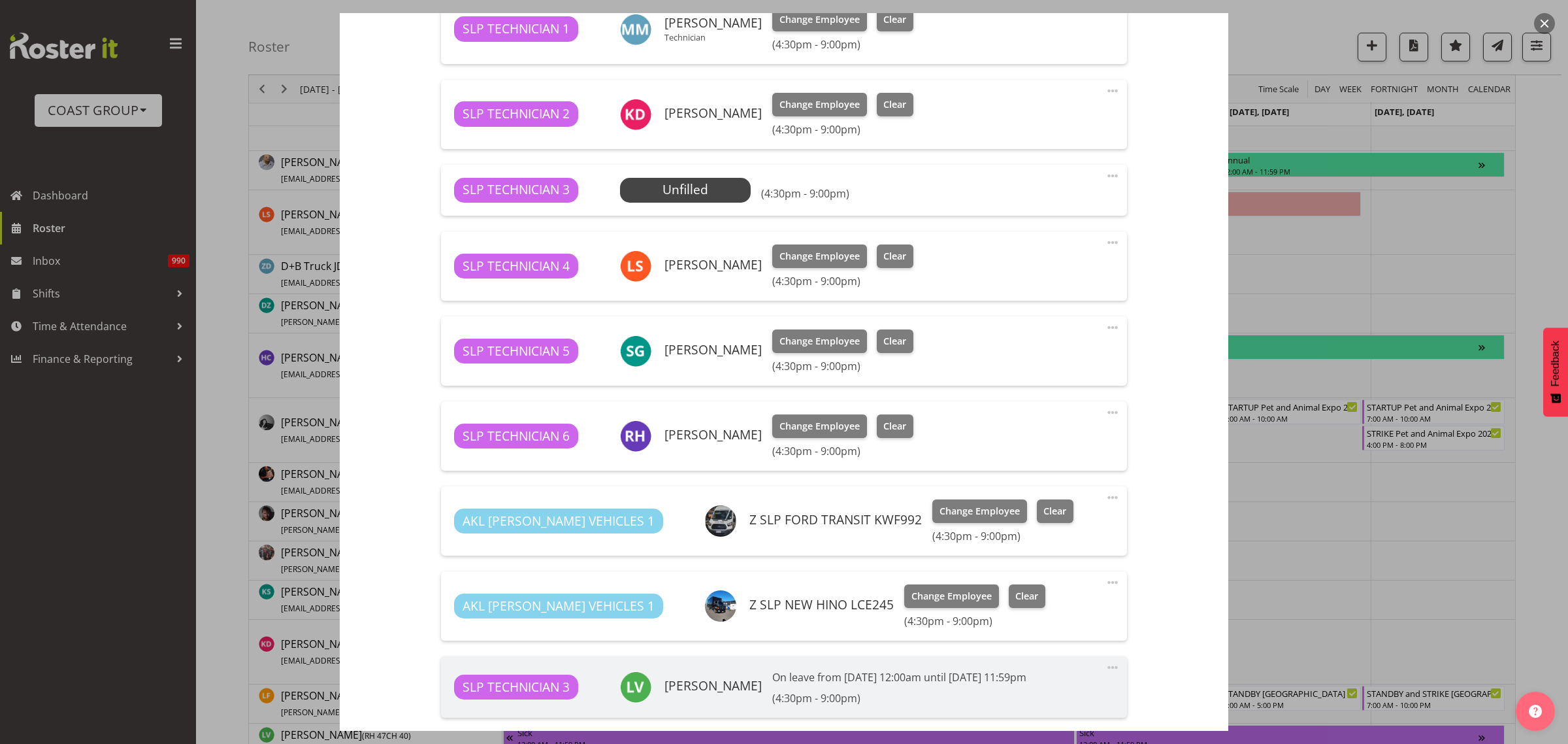
scroll to position [409, 0]
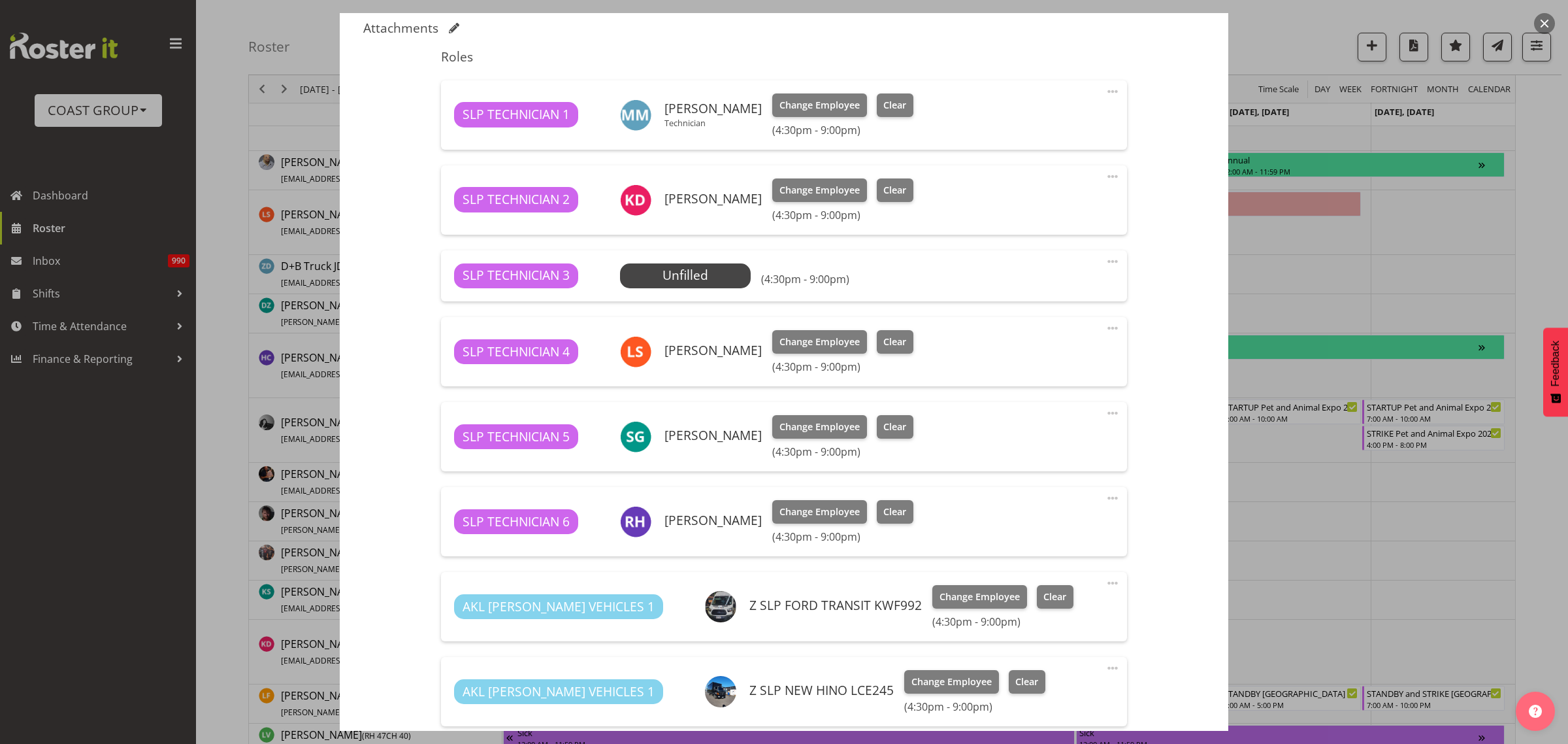
click at [1105, 258] on span at bounding box center [1113, 262] width 16 height 16
click at [1053, 342] on link "Delete" at bounding box center [1058, 339] width 125 height 23
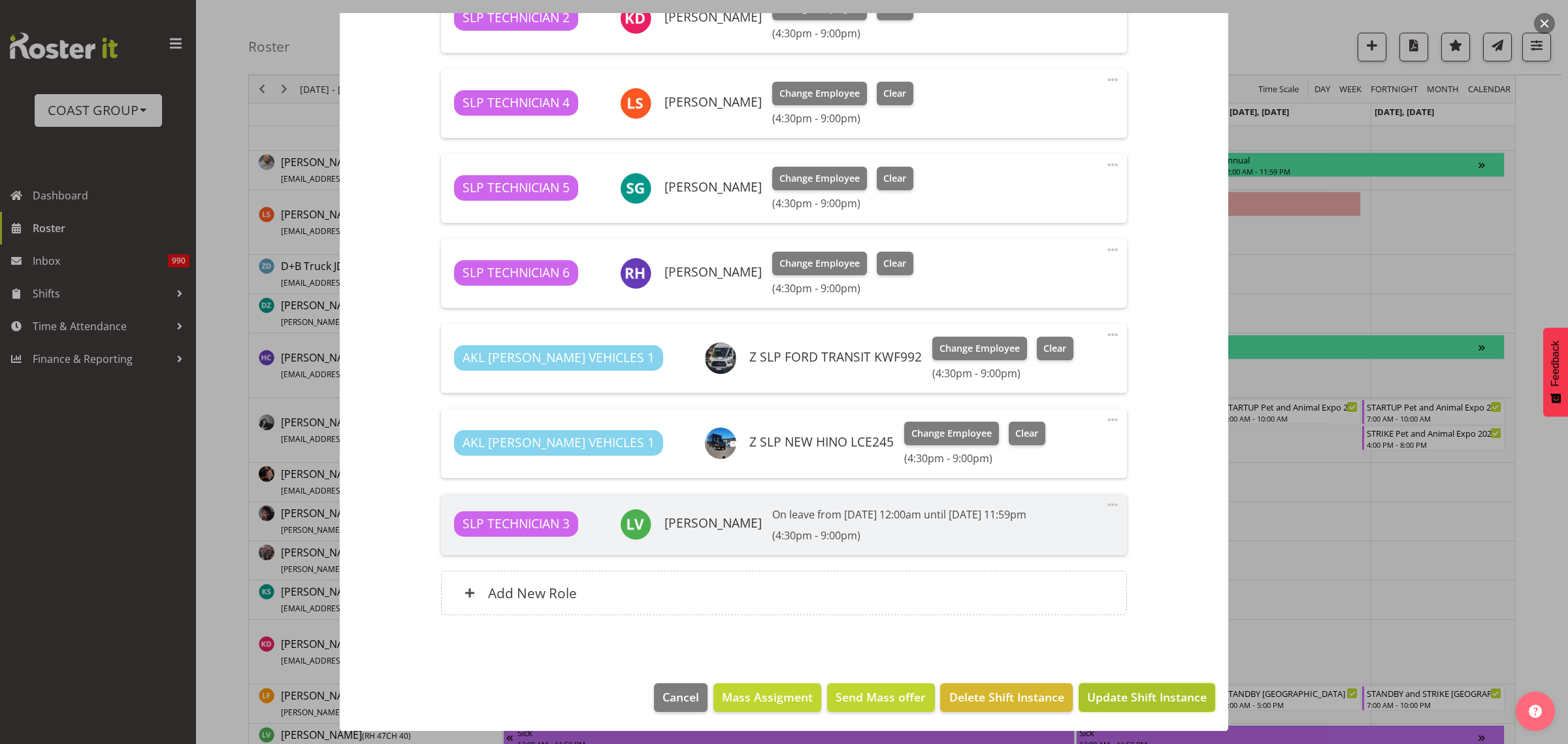
click at [1147, 699] on span "Update Shift Instance" at bounding box center [1147, 697] width 119 height 17
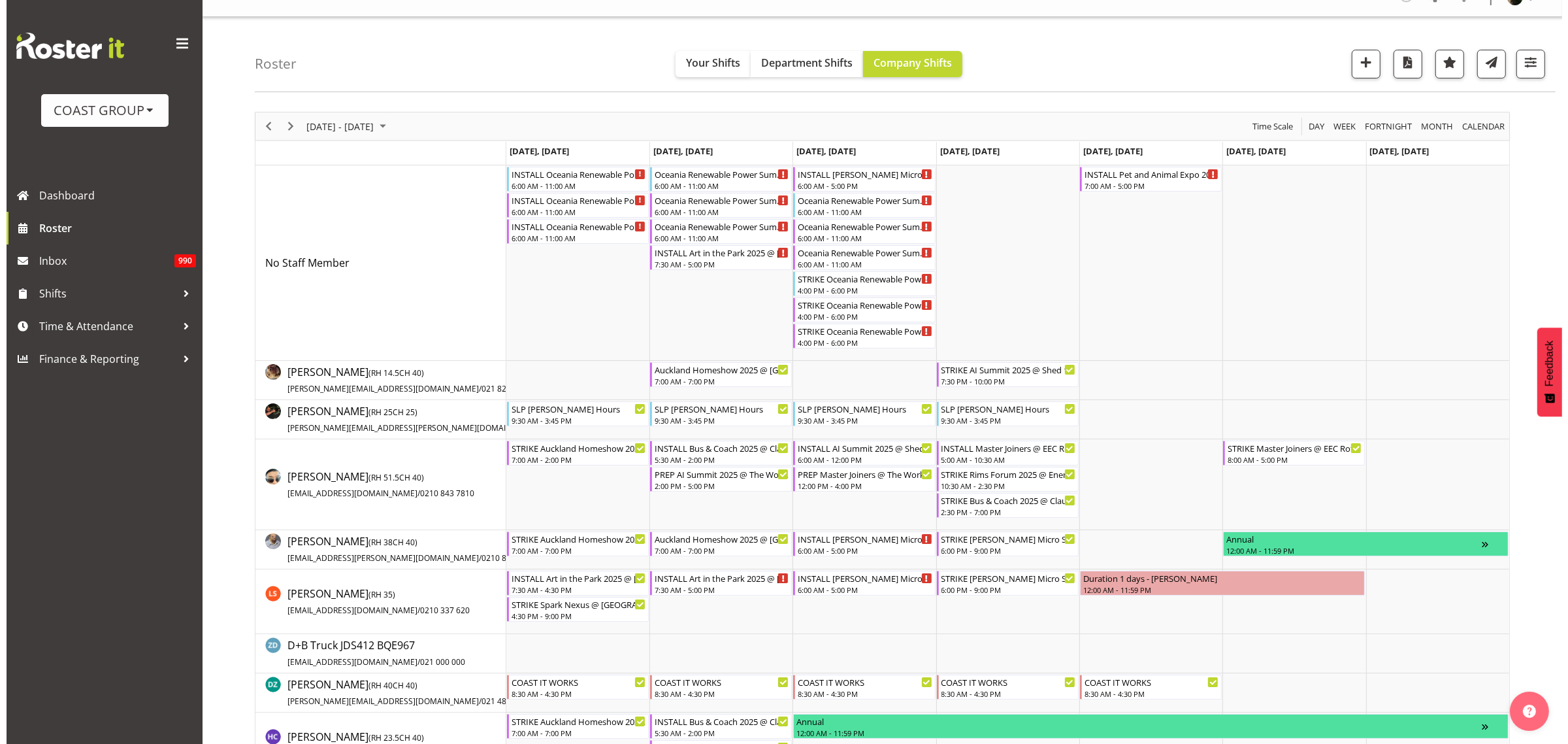
scroll to position [0, 0]
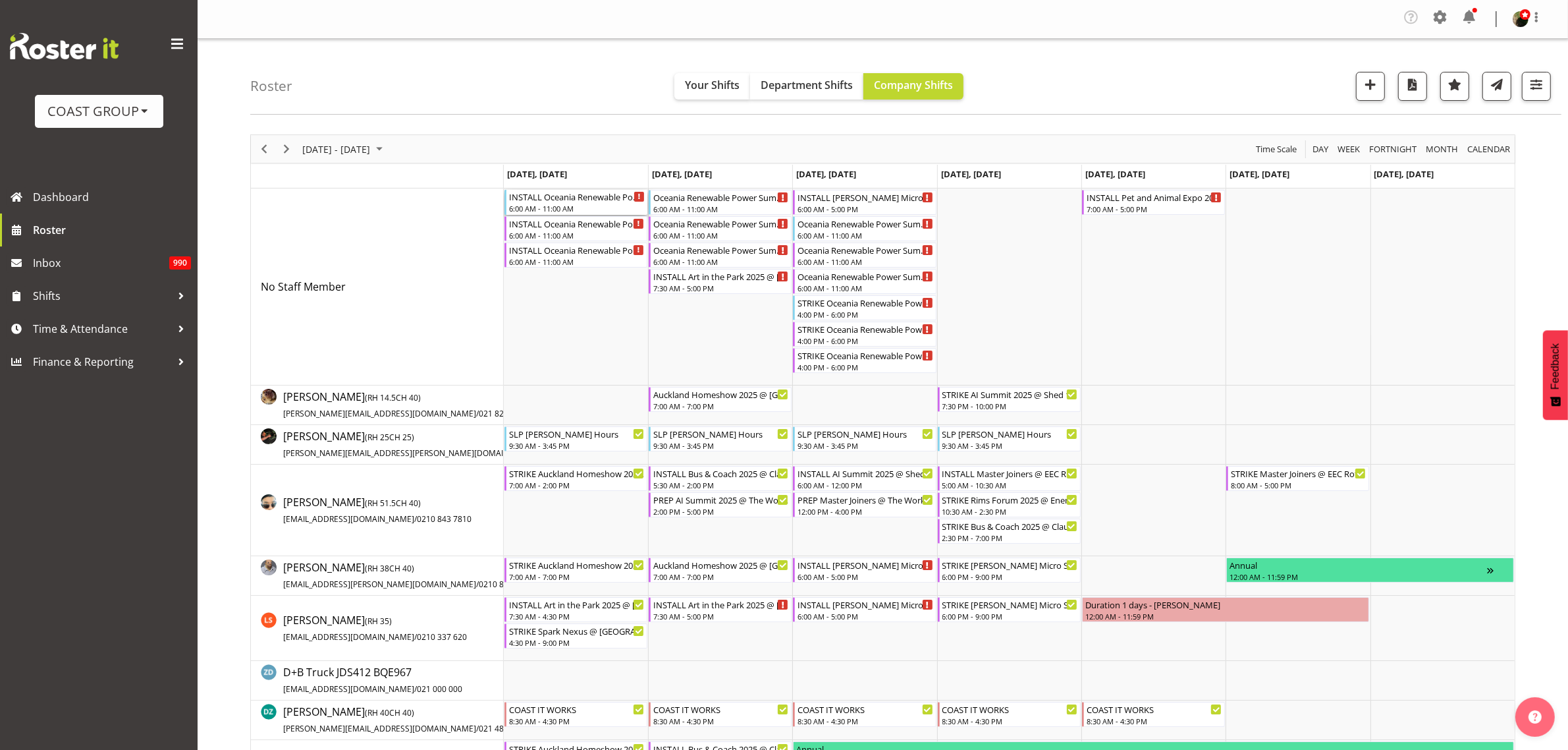
click at [551, 203] on div "INSTALL Oceania Renewable Power Summit 2025 @ The Pullman On Site @ 0700 6:00 A…" at bounding box center [577, 202] width 136 height 25
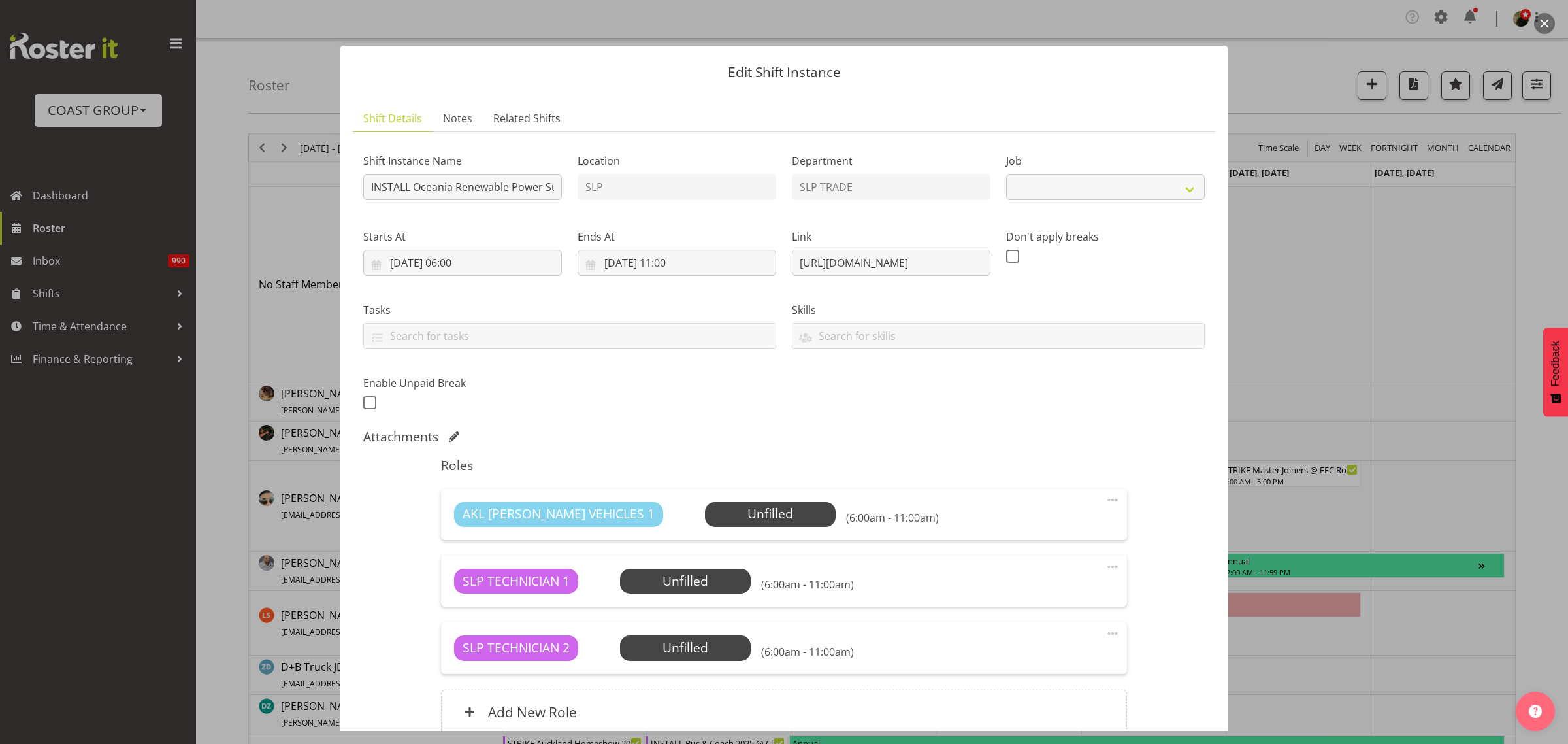
select select "10547"
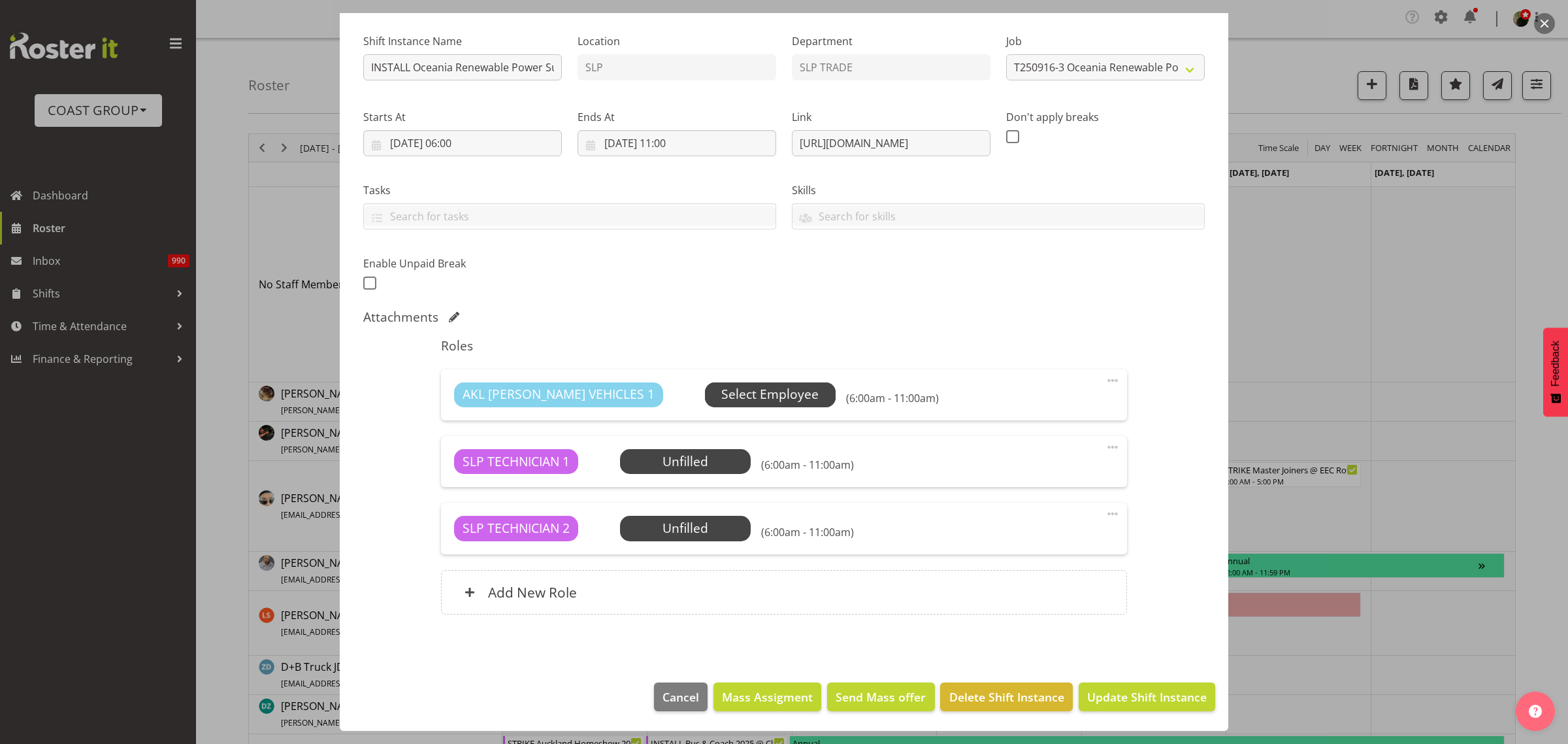
click at [732, 396] on span "Select Employee" at bounding box center [770, 395] width 98 height 19
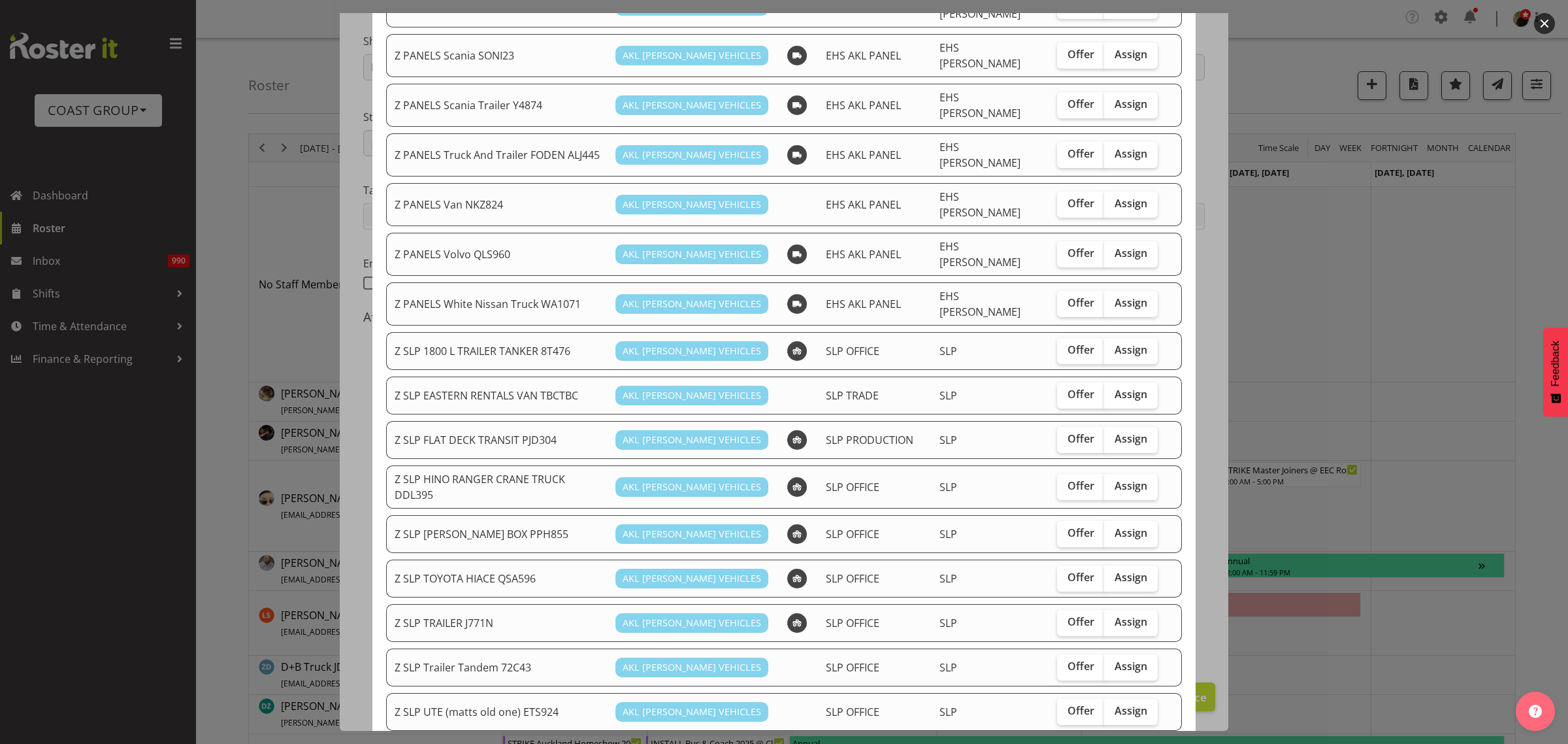
scroll to position [817, 0]
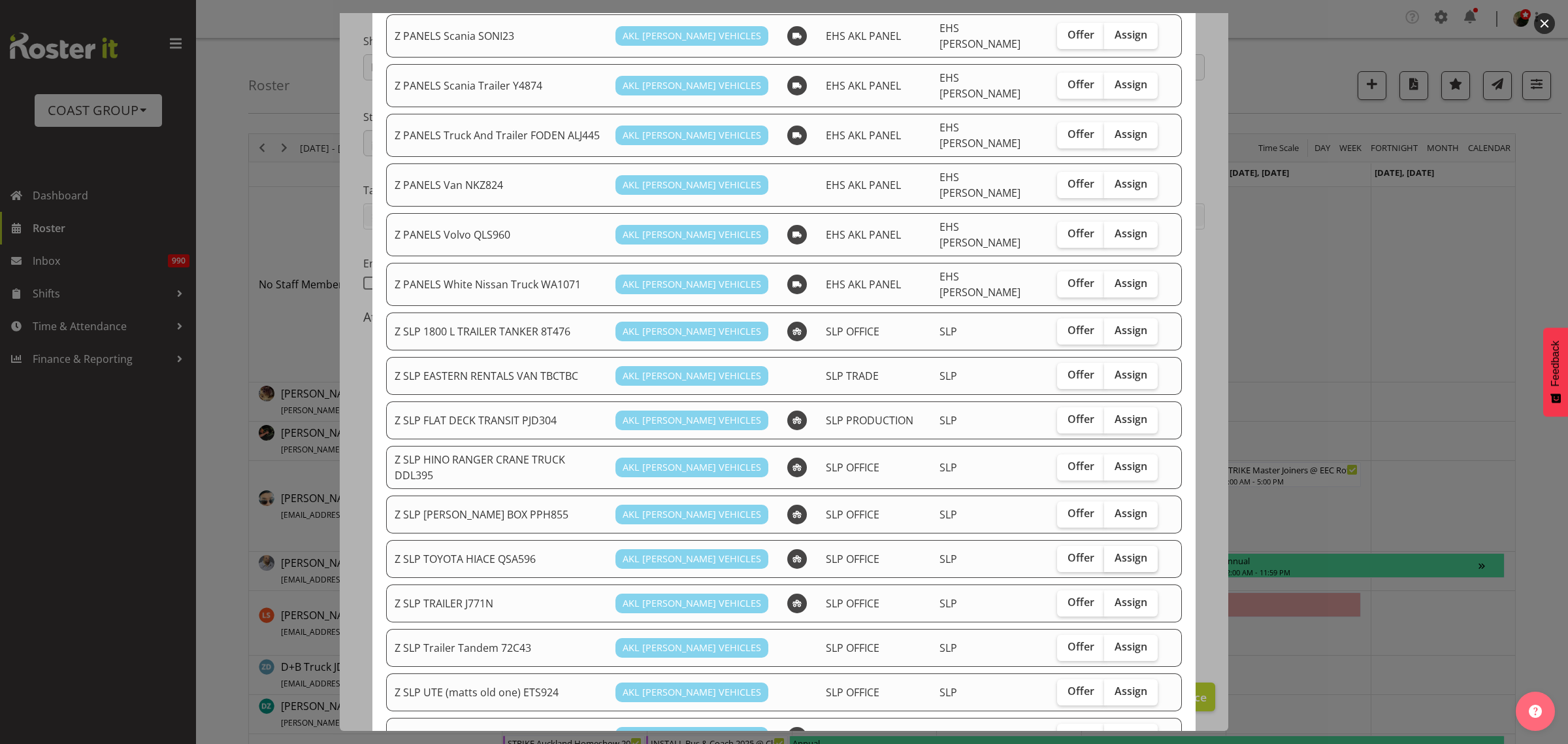
click at [1116, 551] on span "Assign" at bounding box center [1131, 558] width 33 height 13
click at [1113, 554] on input "Assign" at bounding box center [1108, 558] width 9 height 9
checkbox input "true"
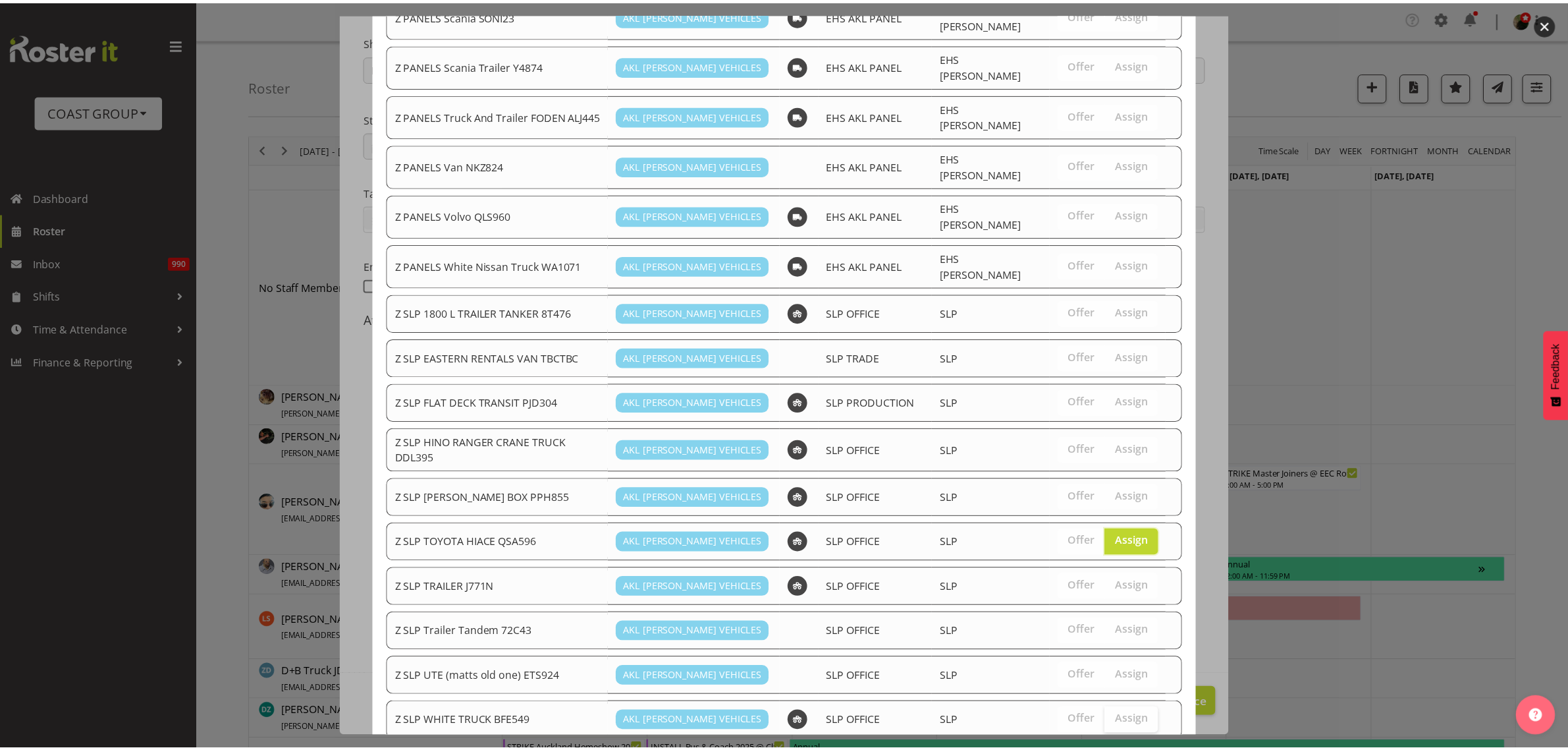
scroll to position [856, 0]
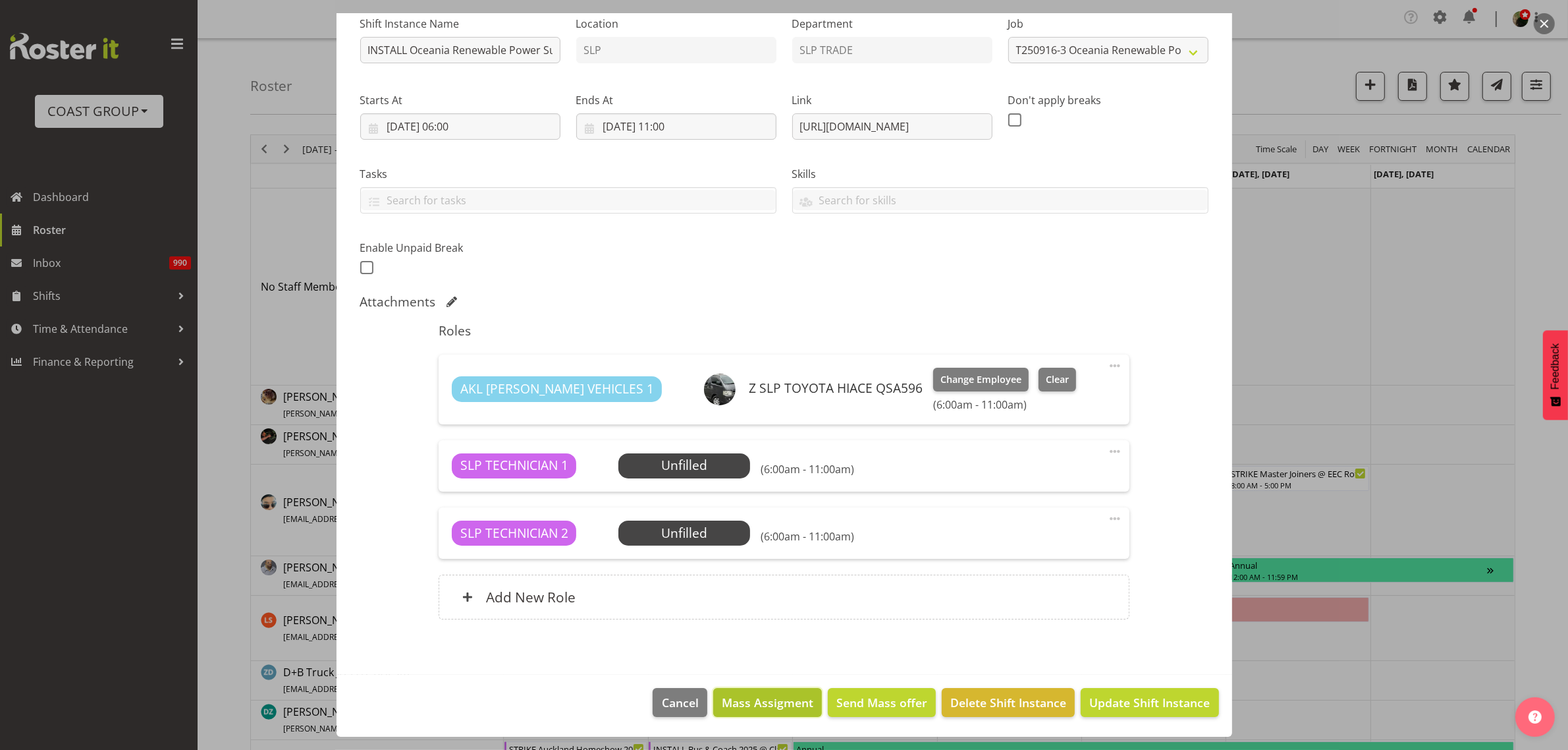
click at [768, 695] on span "Mass Assigment" at bounding box center [768, 702] width 92 height 17
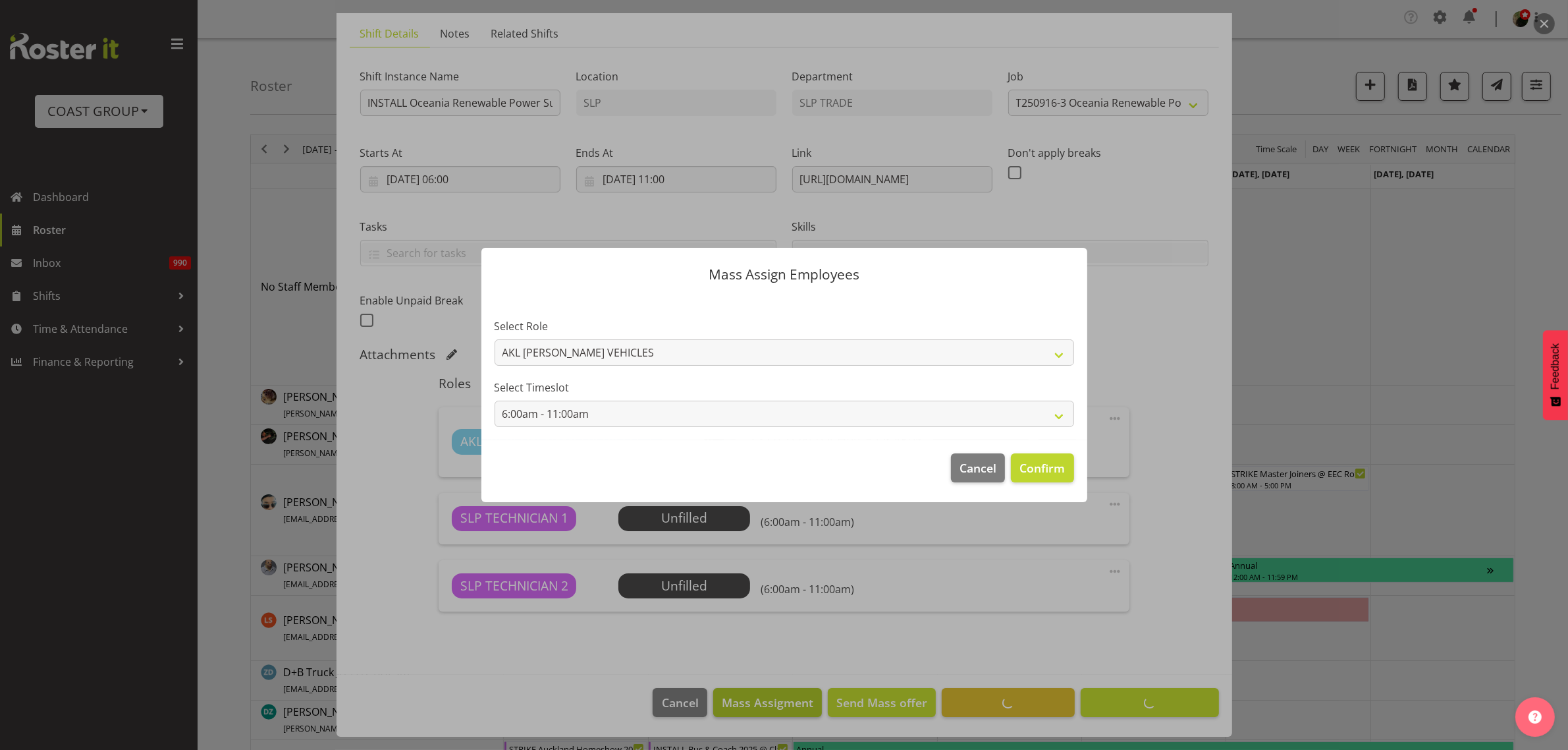
scroll to position [86, 0]
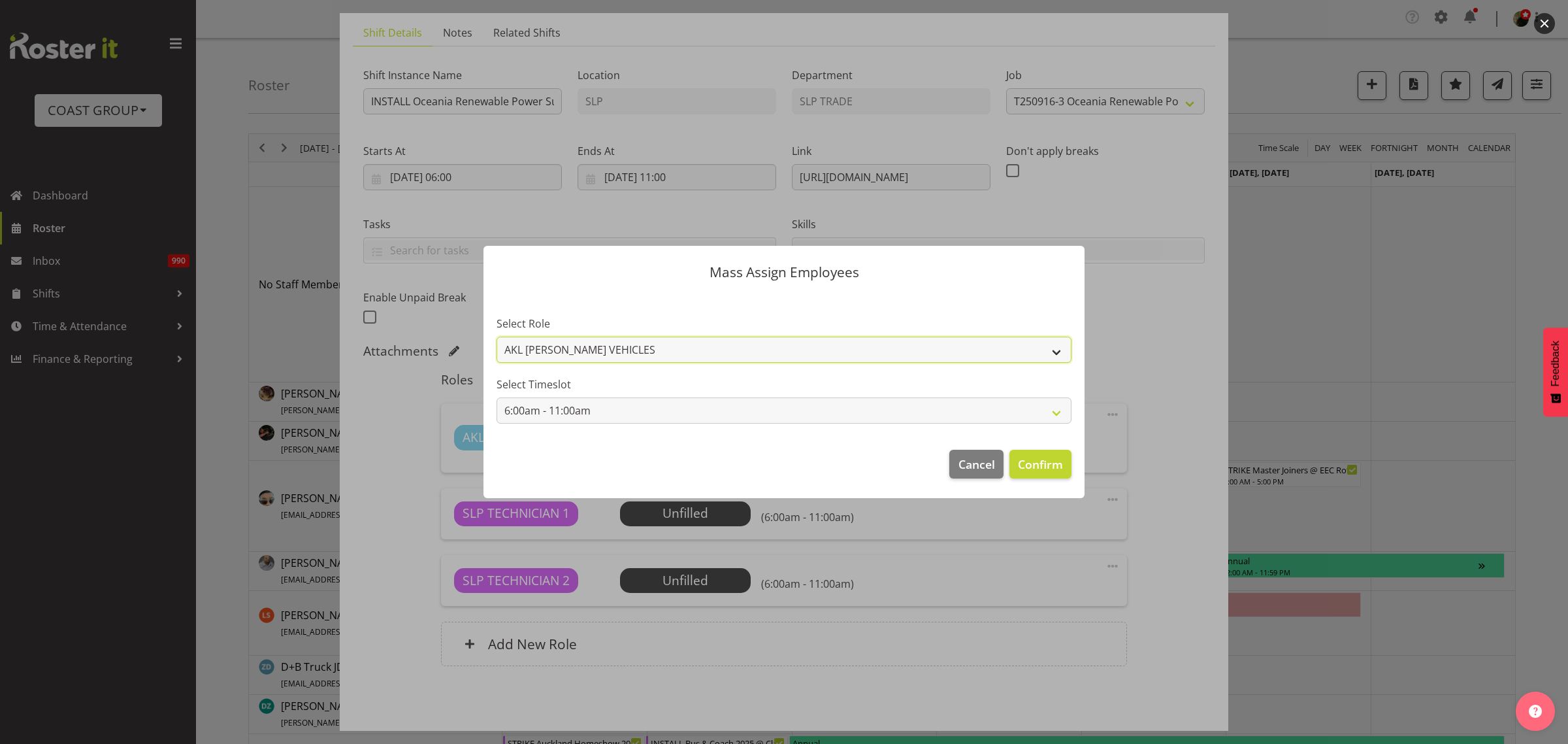
click at [867, 352] on select "AKL RYMER VEHICLES SLP TECHNICIAN" at bounding box center [784, 349] width 575 height 26
select select "123"
click at [497, 337] on select "AKL RYMER VEHICLES SLP TECHNICIAN" at bounding box center [784, 349] width 575 height 26
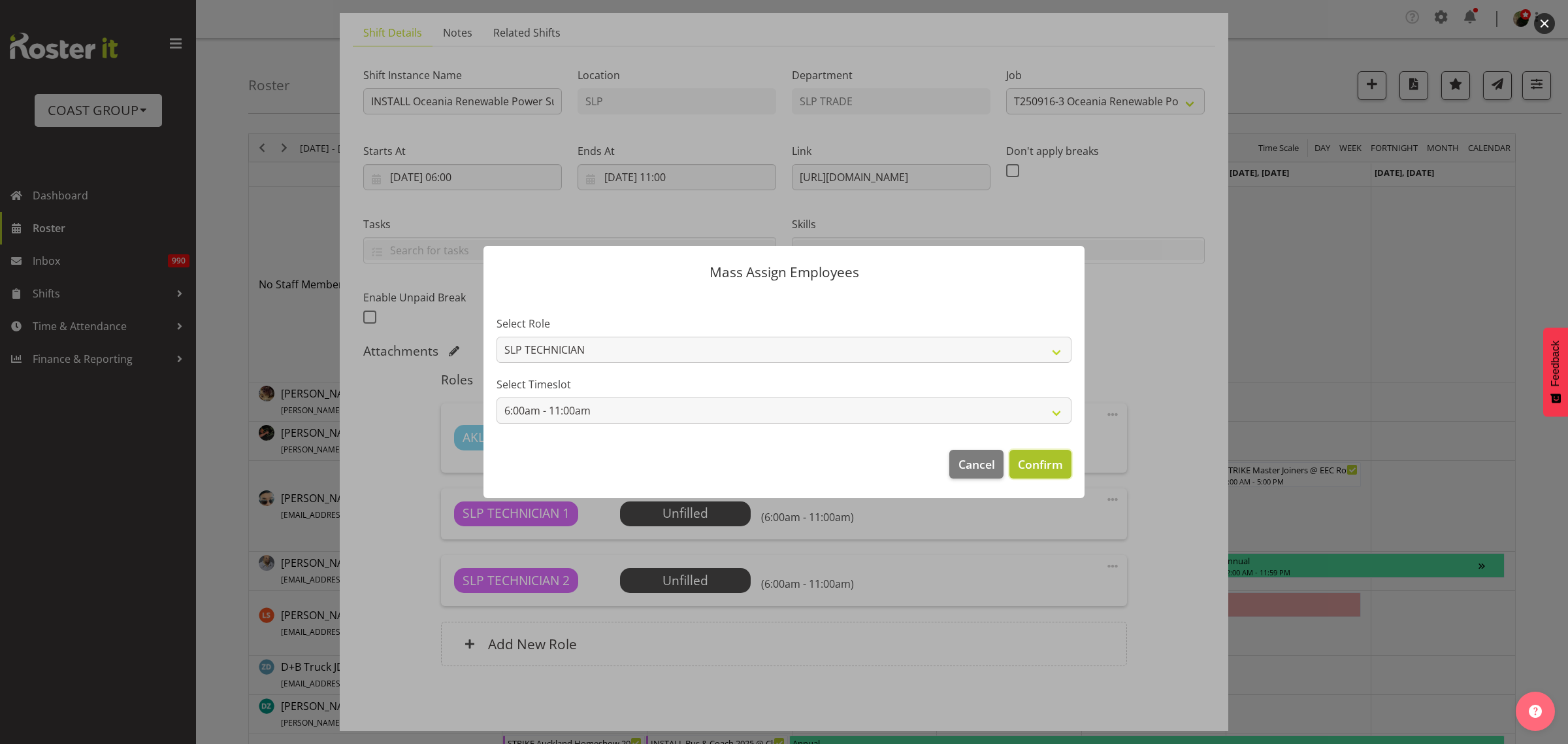
click at [1062, 469] on span "Confirm" at bounding box center [1040, 464] width 45 height 17
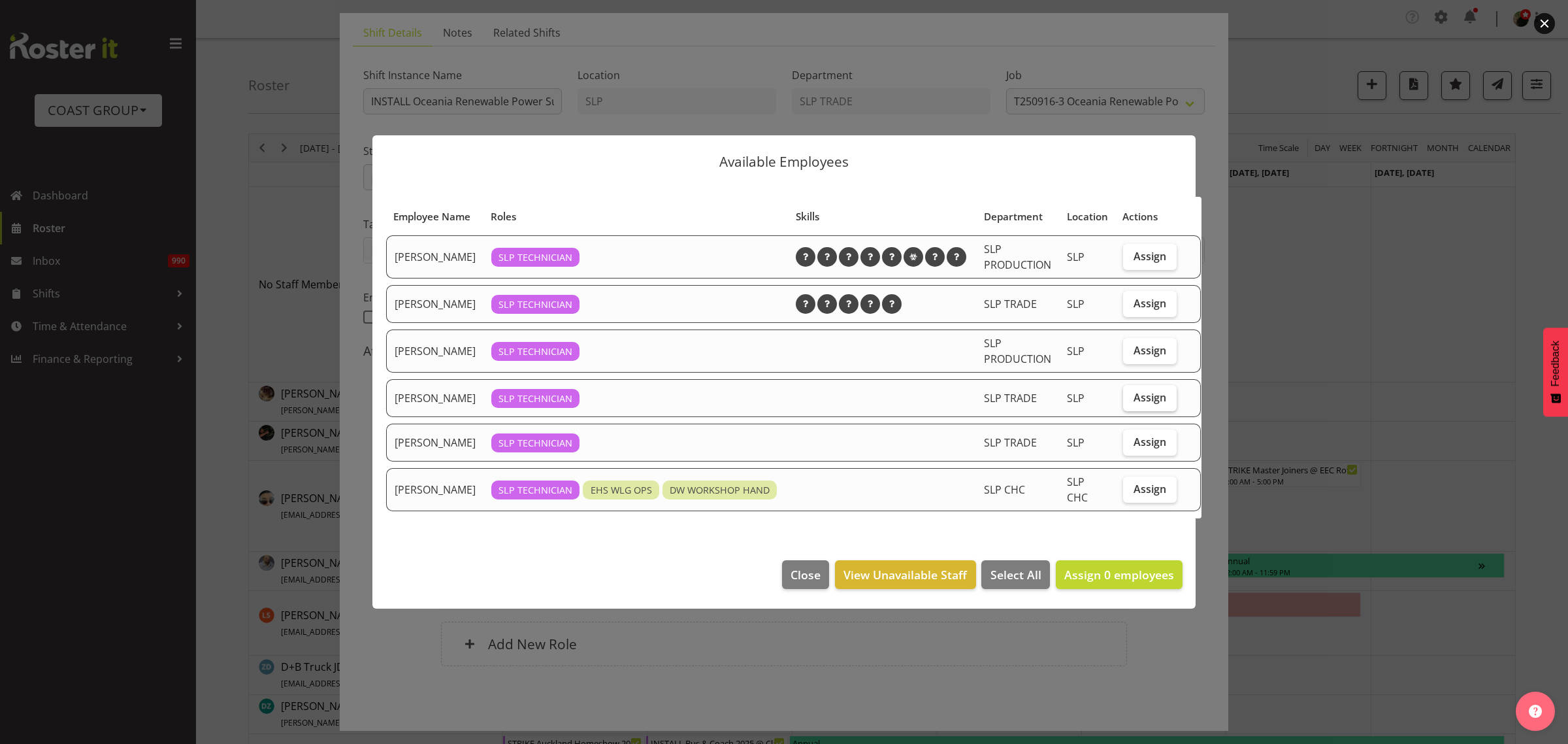
click at [1141, 403] on span "Assign" at bounding box center [1150, 398] width 33 height 13
click at [1132, 401] on input "Assign" at bounding box center [1127, 397] width 9 height 9
checkbox input "true"
click at [1134, 357] on span "Assign" at bounding box center [1150, 351] width 33 height 13
click at [1131, 354] on input "Assign" at bounding box center [1127, 350] width 9 height 9
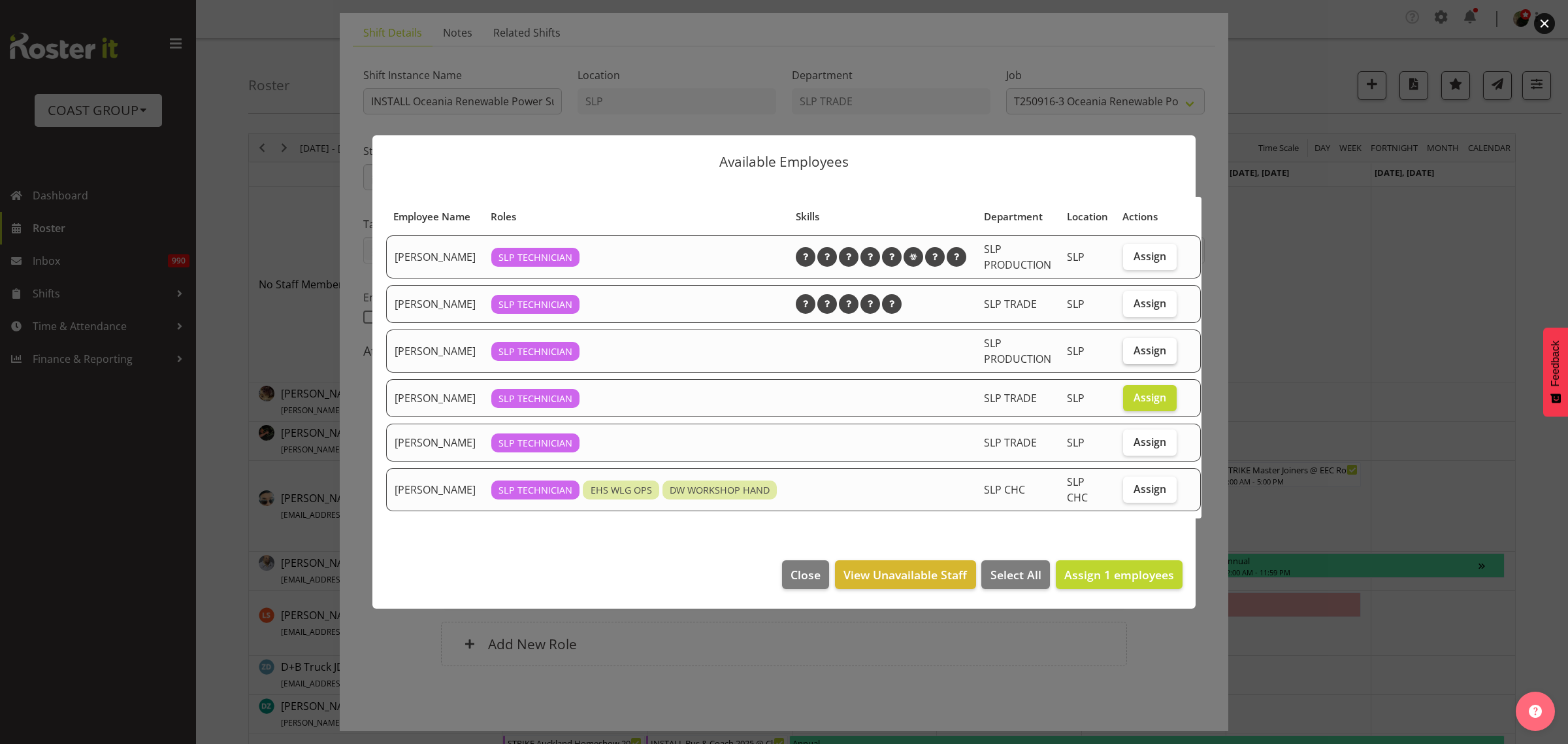
checkbox input "true"
click at [1135, 583] on span "Assign 2 employees" at bounding box center [1119, 575] width 110 height 16
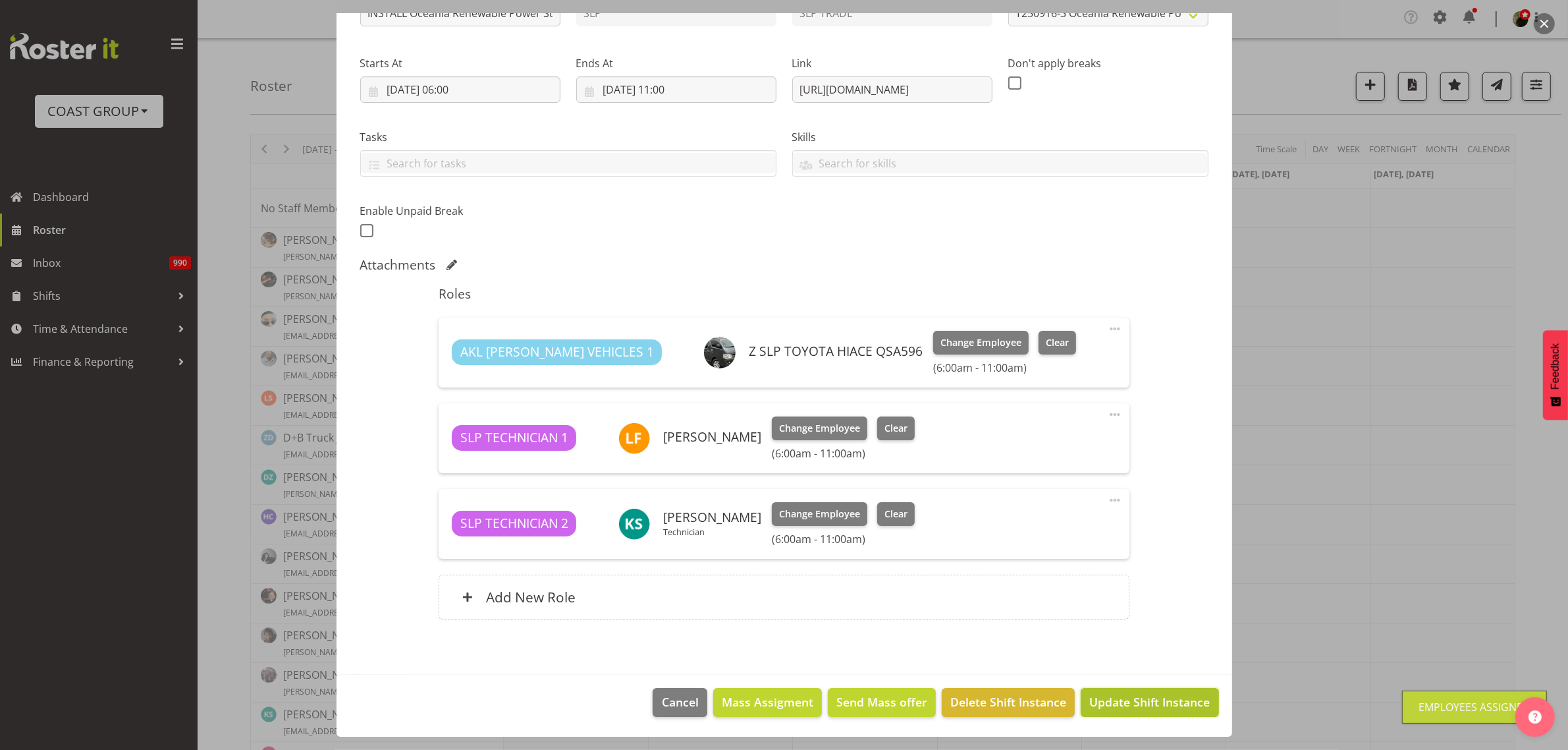
click at [1168, 702] on span "Update Shift Instance" at bounding box center [1150, 702] width 120 height 17
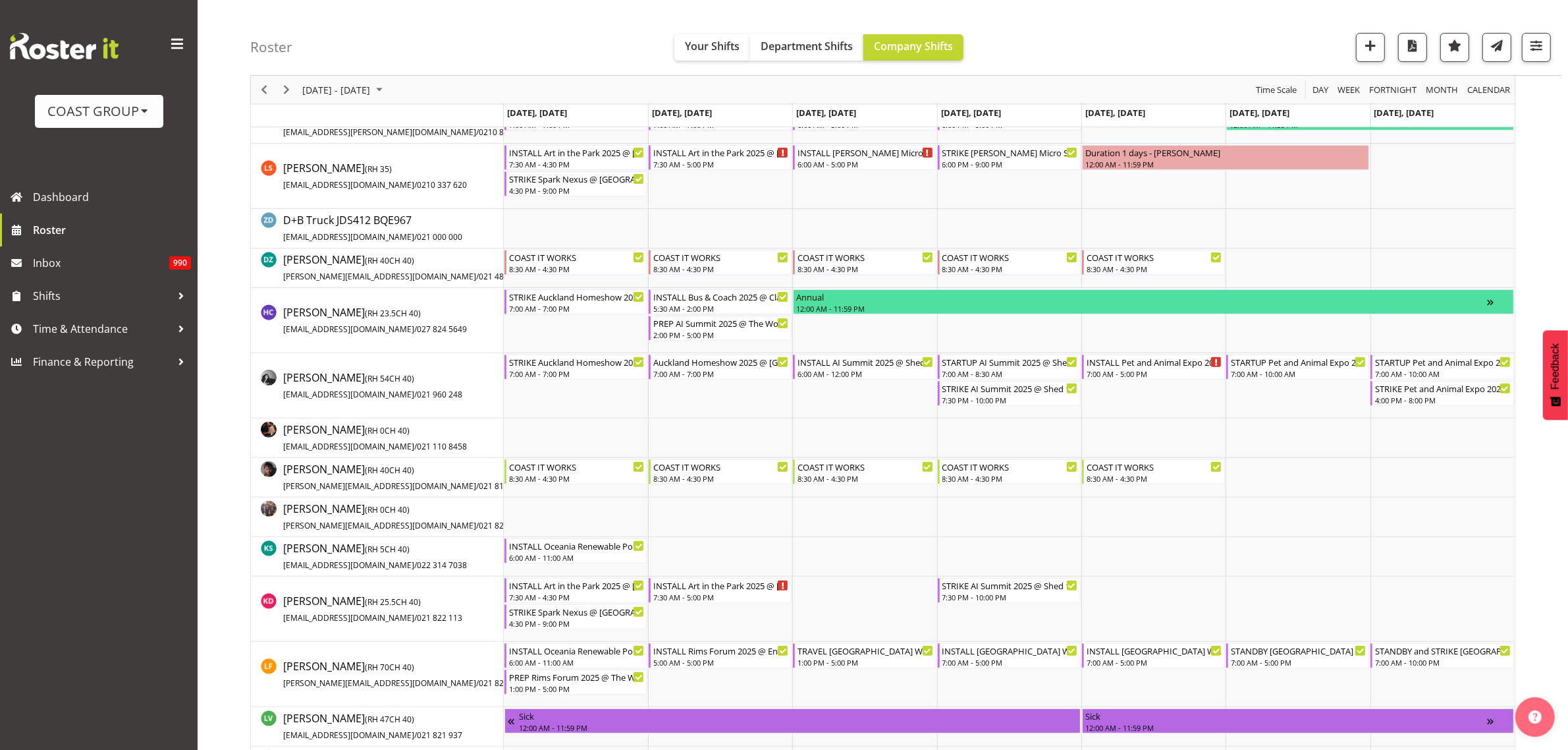
scroll to position [494, 0]
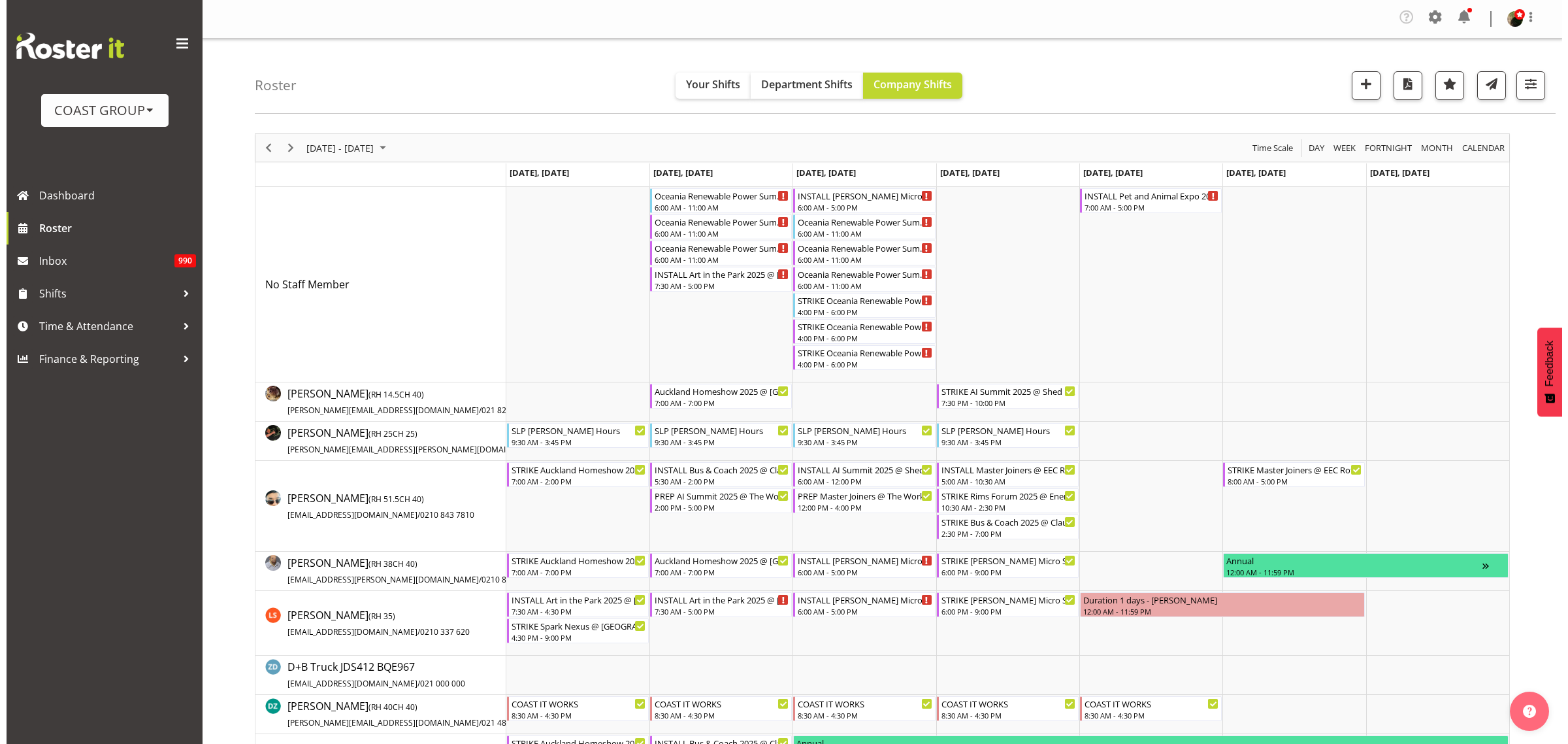
scroll to position [490, 0]
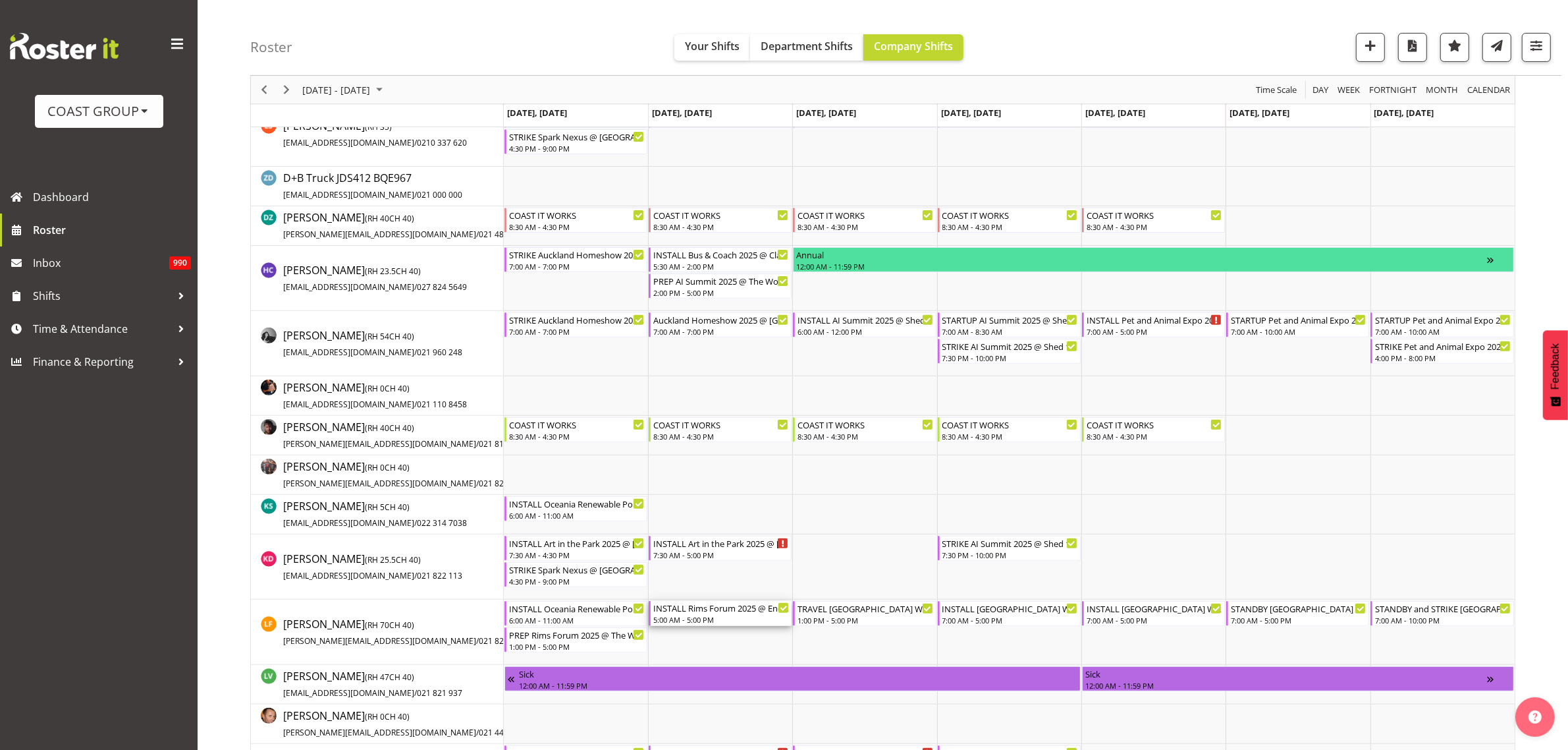
click at [733, 611] on div "INSTALL Rims Forum 2025 @ Energy Events Center On Site @ 0800" at bounding box center [721, 608] width 136 height 13
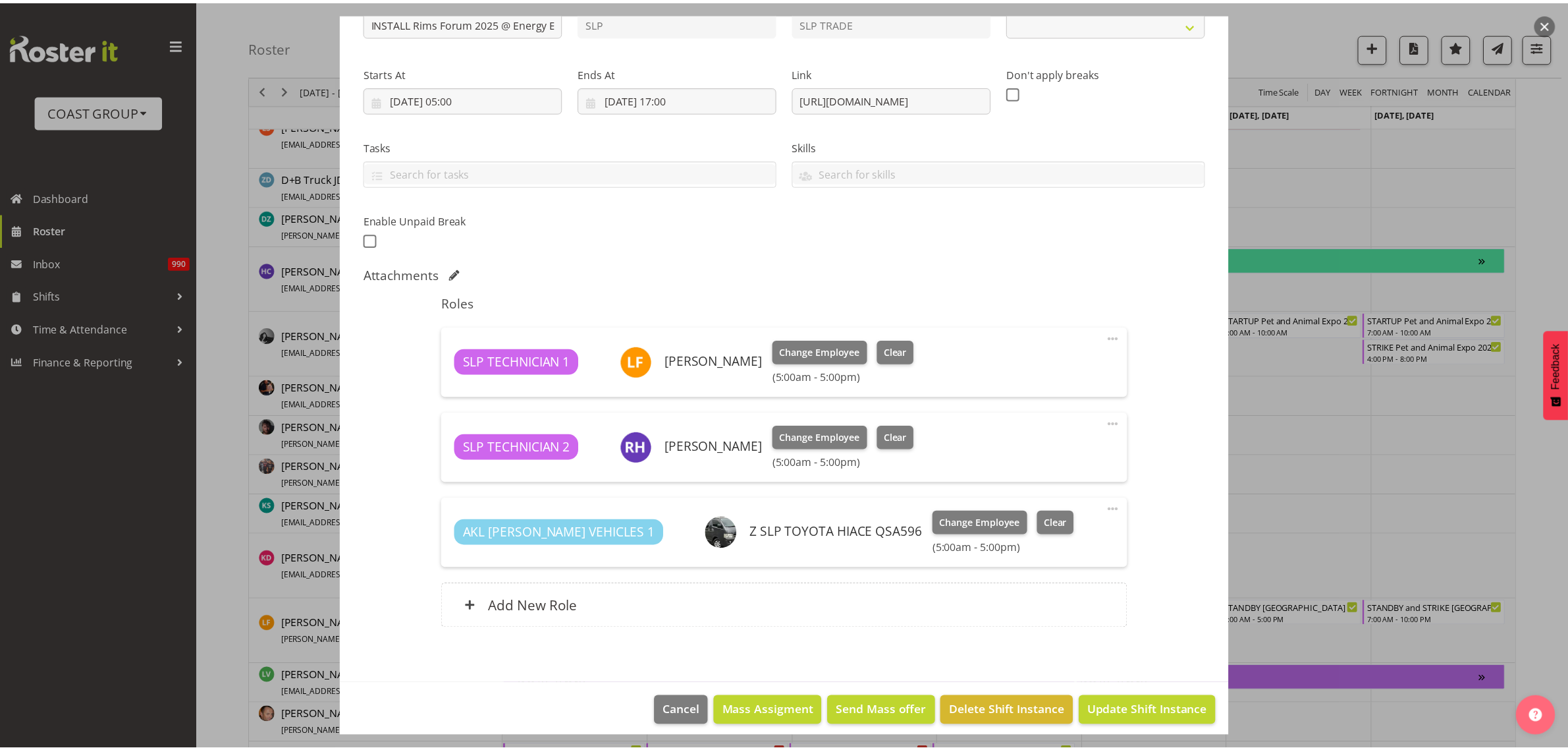
scroll to position [175, 0]
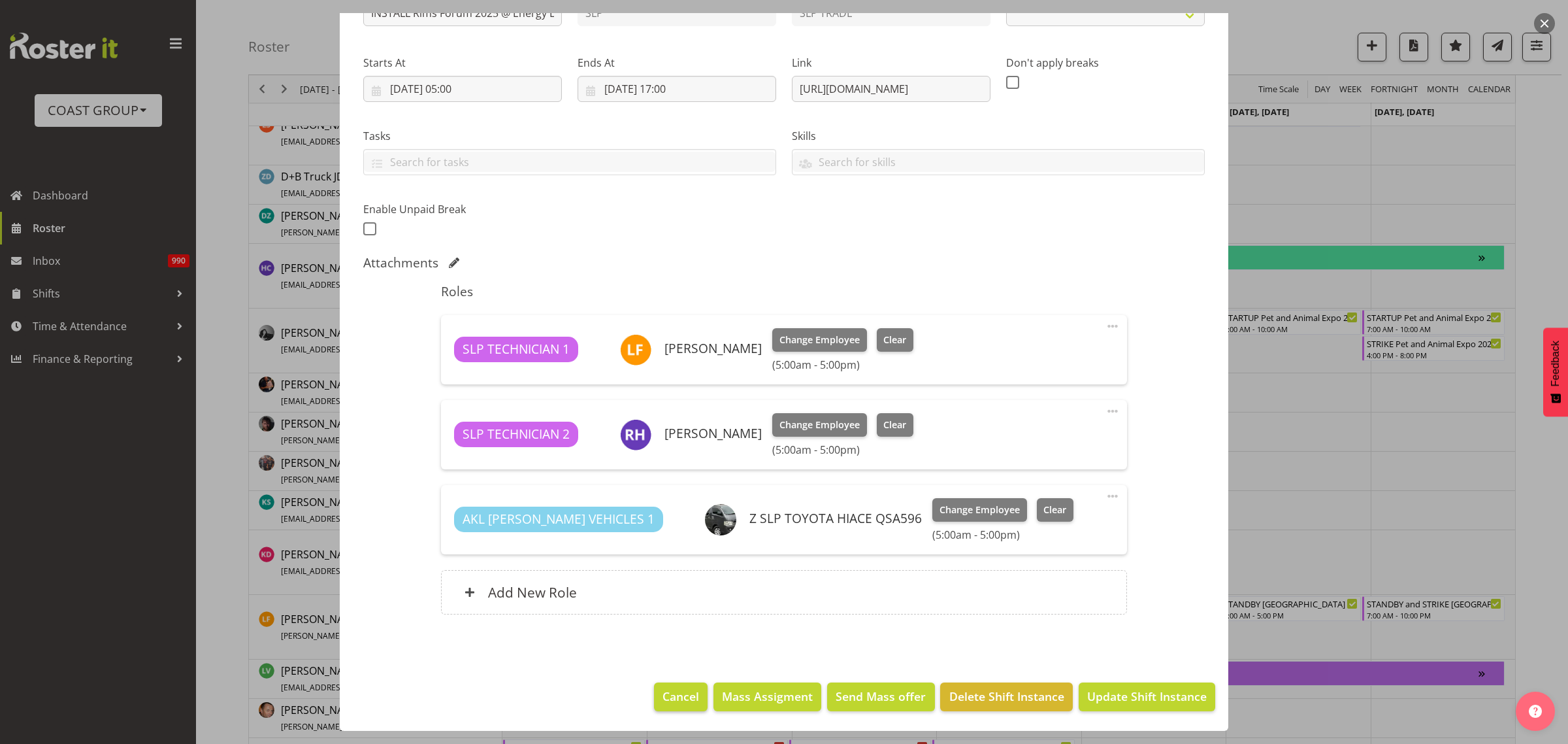
click at [663, 697] on span "Cancel" at bounding box center [680, 696] width 37 height 17
select select "9942"
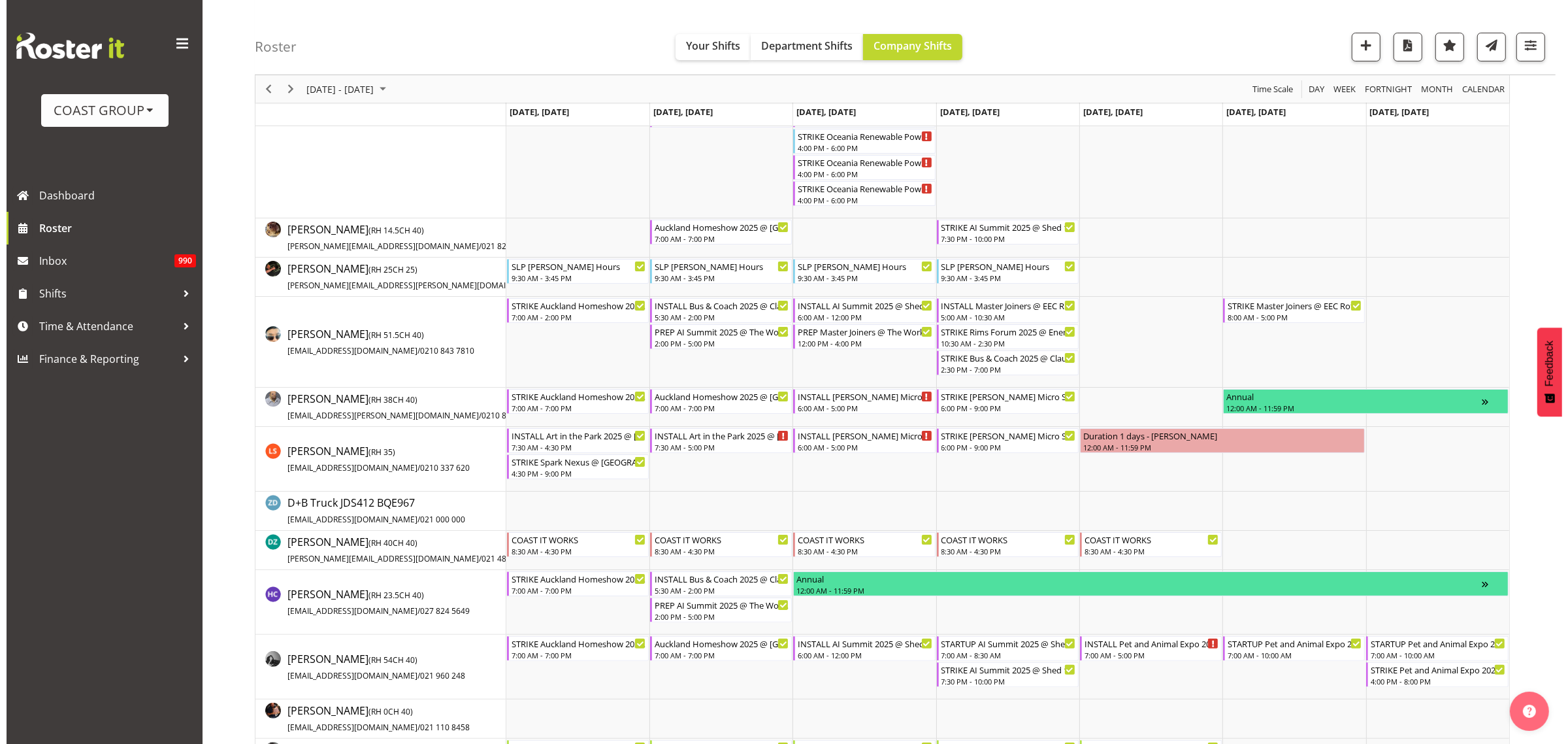
scroll to position [163, 0]
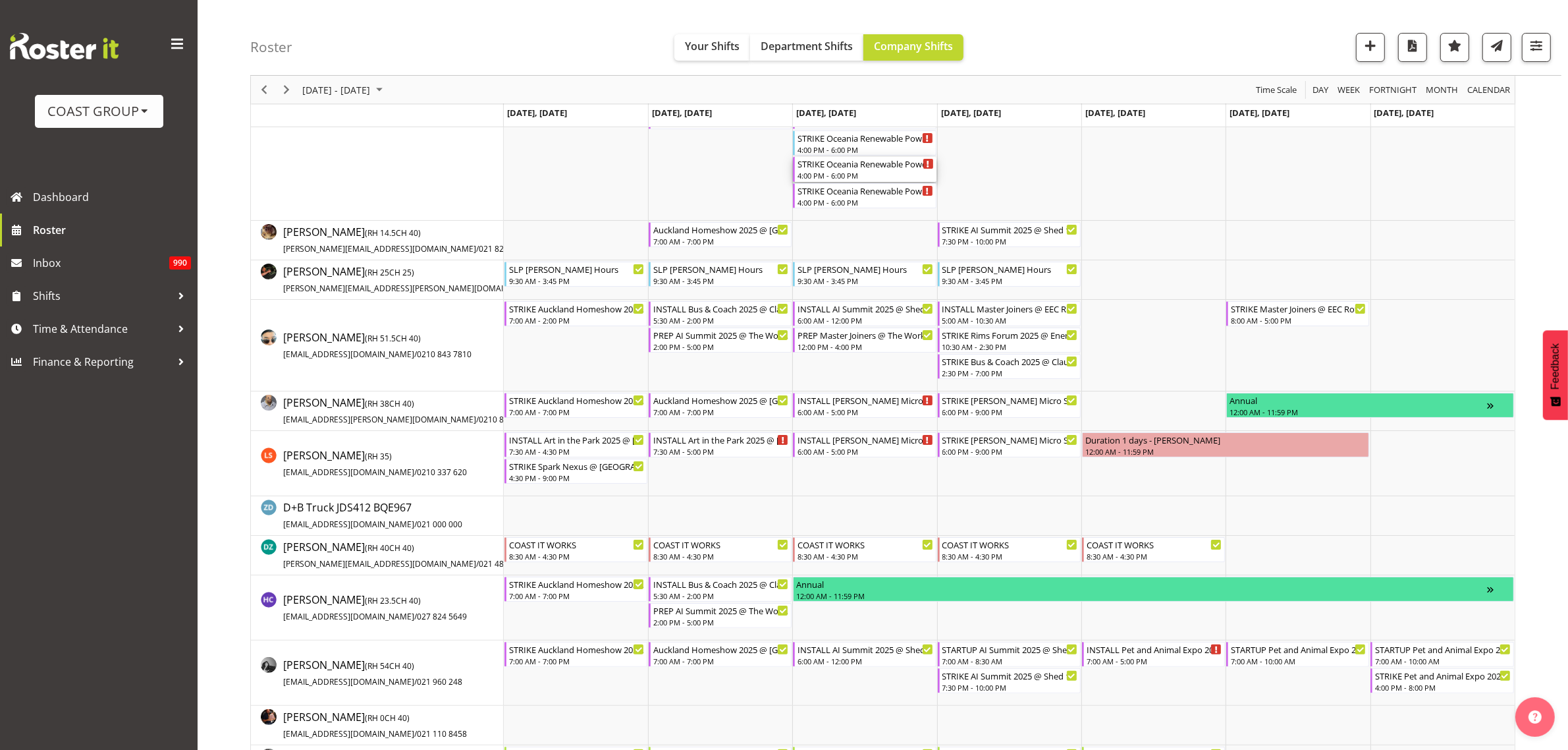
click at [845, 172] on div "4:00 PM - 6:00 PM" at bounding box center [865, 175] width 136 height 11
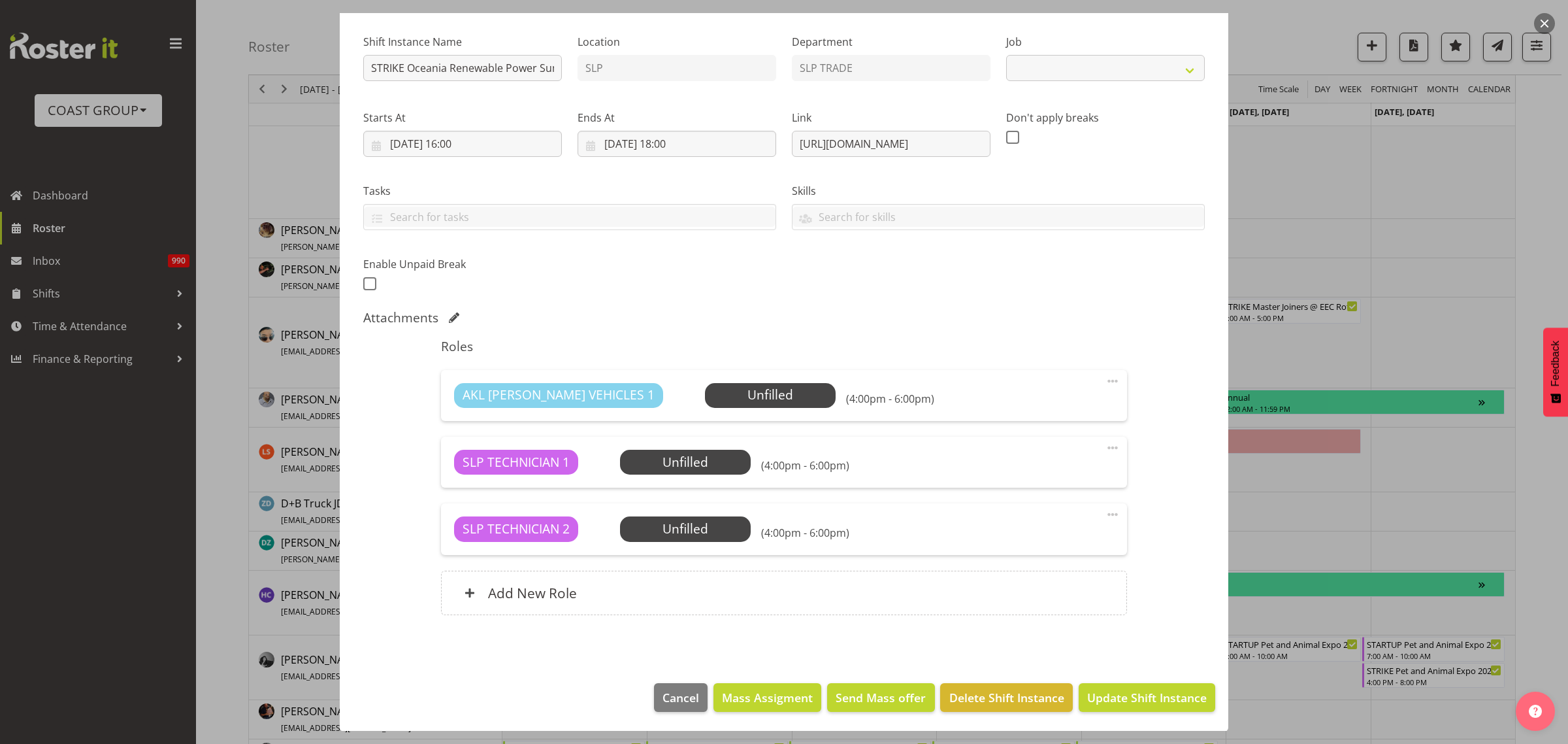
scroll to position [120, 0]
click at [772, 698] on span "Mass Assigment" at bounding box center [767, 697] width 91 height 17
select select "10547"
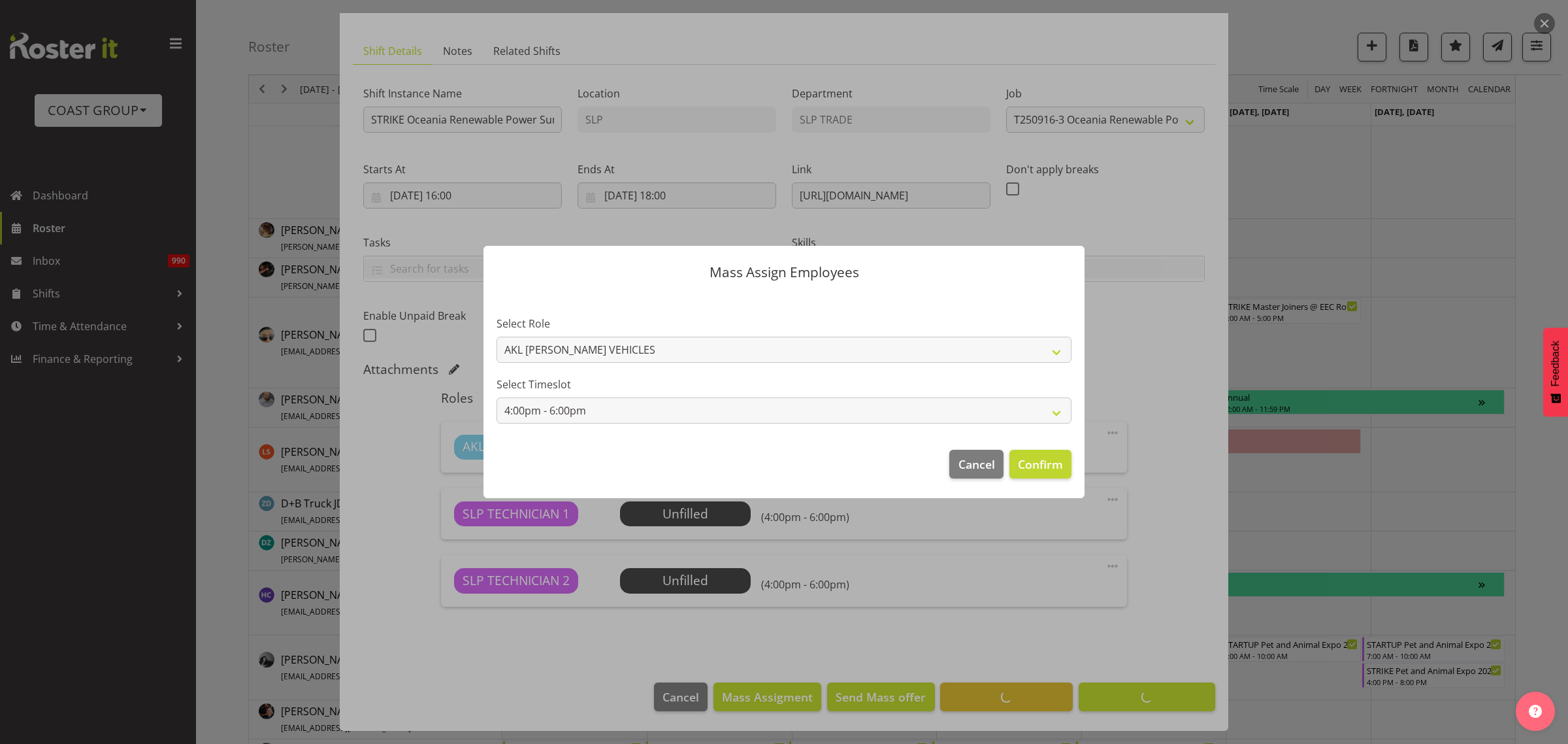
scroll to position [67, 0]
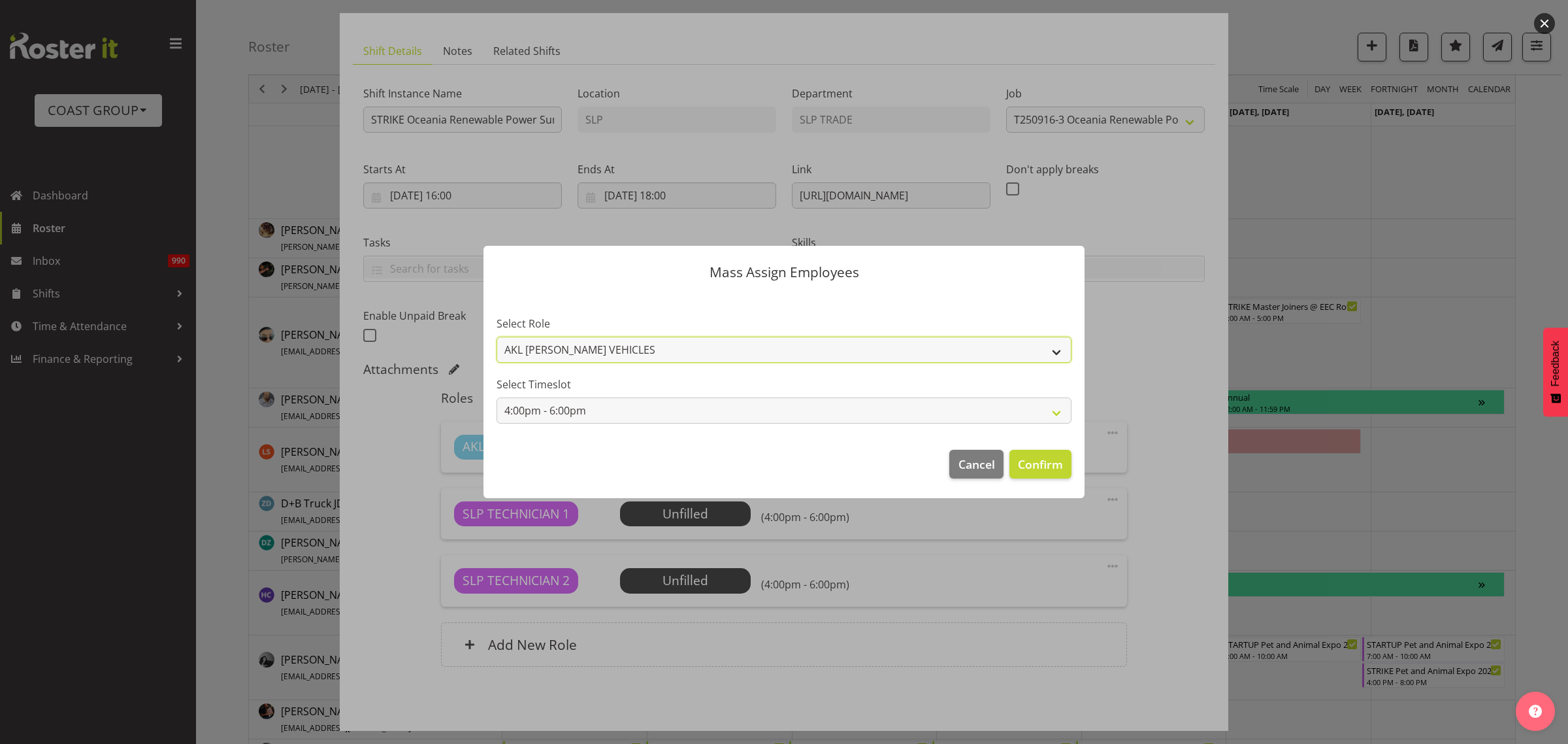
click at [951, 344] on select "AKL RYMER VEHICLES SLP TECHNICIAN" at bounding box center [784, 349] width 575 height 26
select select "123"
click at [497, 337] on select "AKL RYMER VEHICLES SLP TECHNICIAN" at bounding box center [784, 349] width 575 height 26
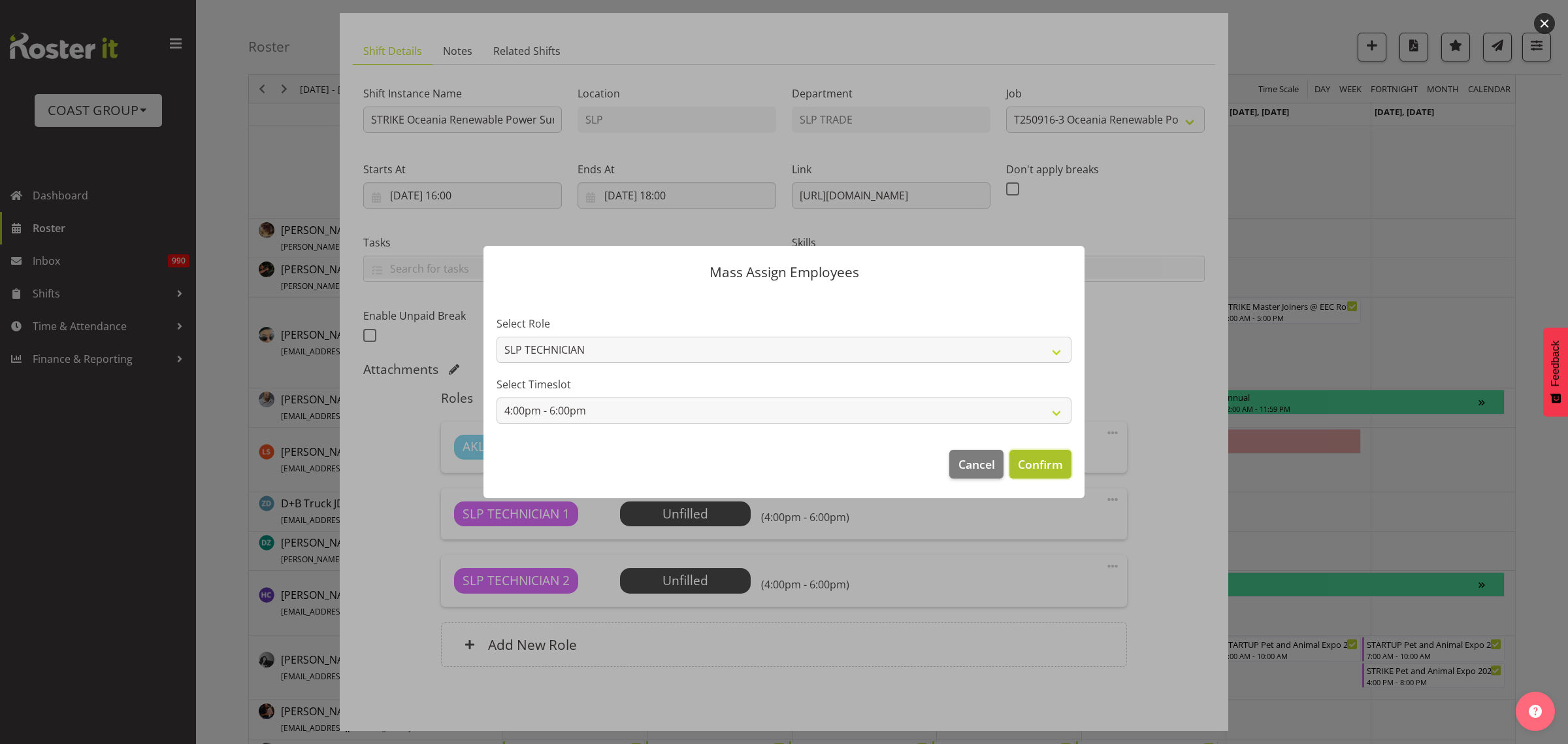
click at [1047, 471] on span "Confirm" at bounding box center [1040, 464] width 45 height 17
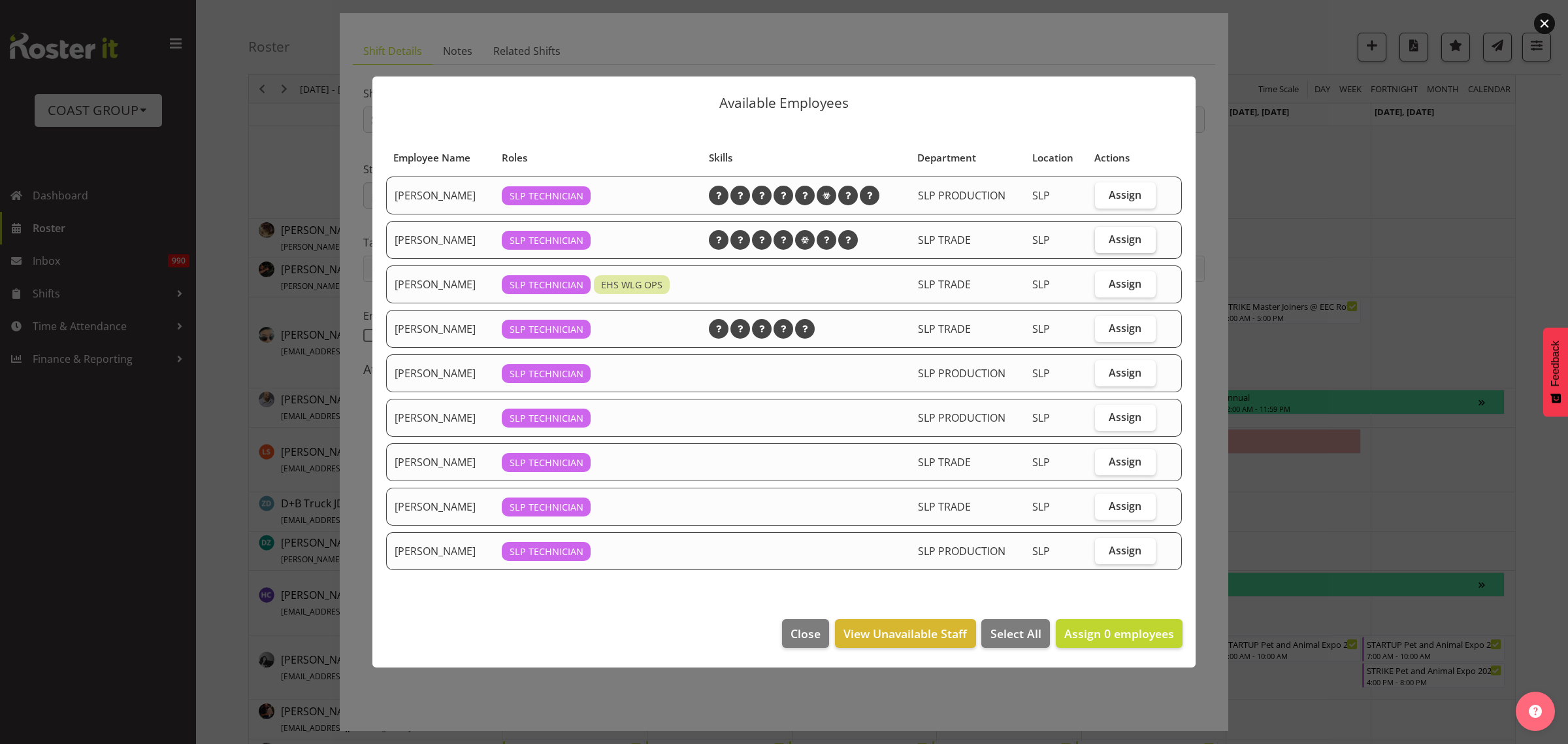
click at [1131, 239] on span "Assign" at bounding box center [1125, 239] width 33 height 13
click at [1103, 239] on input "Assign" at bounding box center [1099, 238] width 9 height 9
checkbox input "true"
click at [1118, 465] on span "Assign" at bounding box center [1125, 462] width 33 height 13
click at [1103, 465] on input "Assign" at bounding box center [1099, 461] width 9 height 9
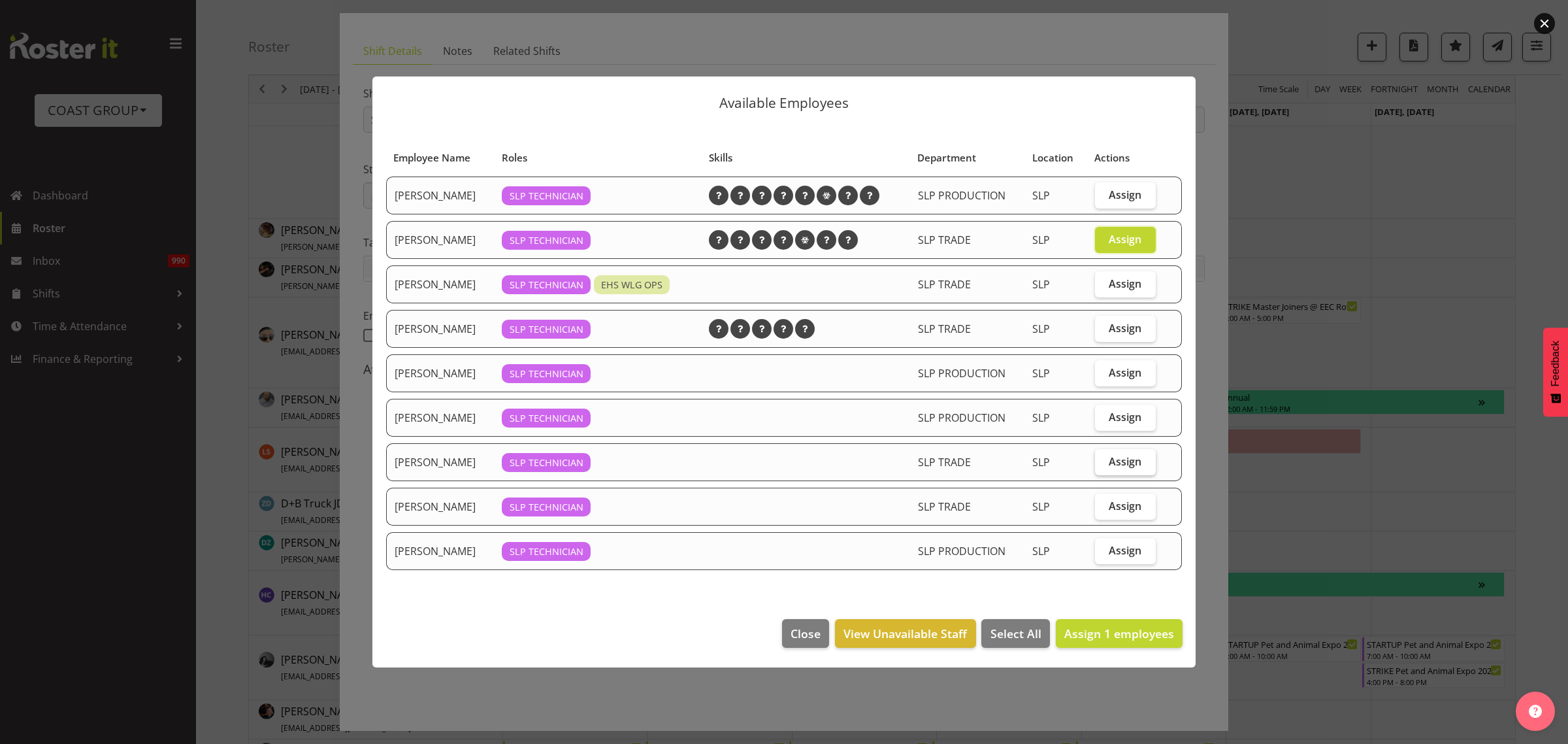
checkbox input "true"
click at [1096, 638] on span "Assign 2 employees" at bounding box center [1119, 634] width 110 height 16
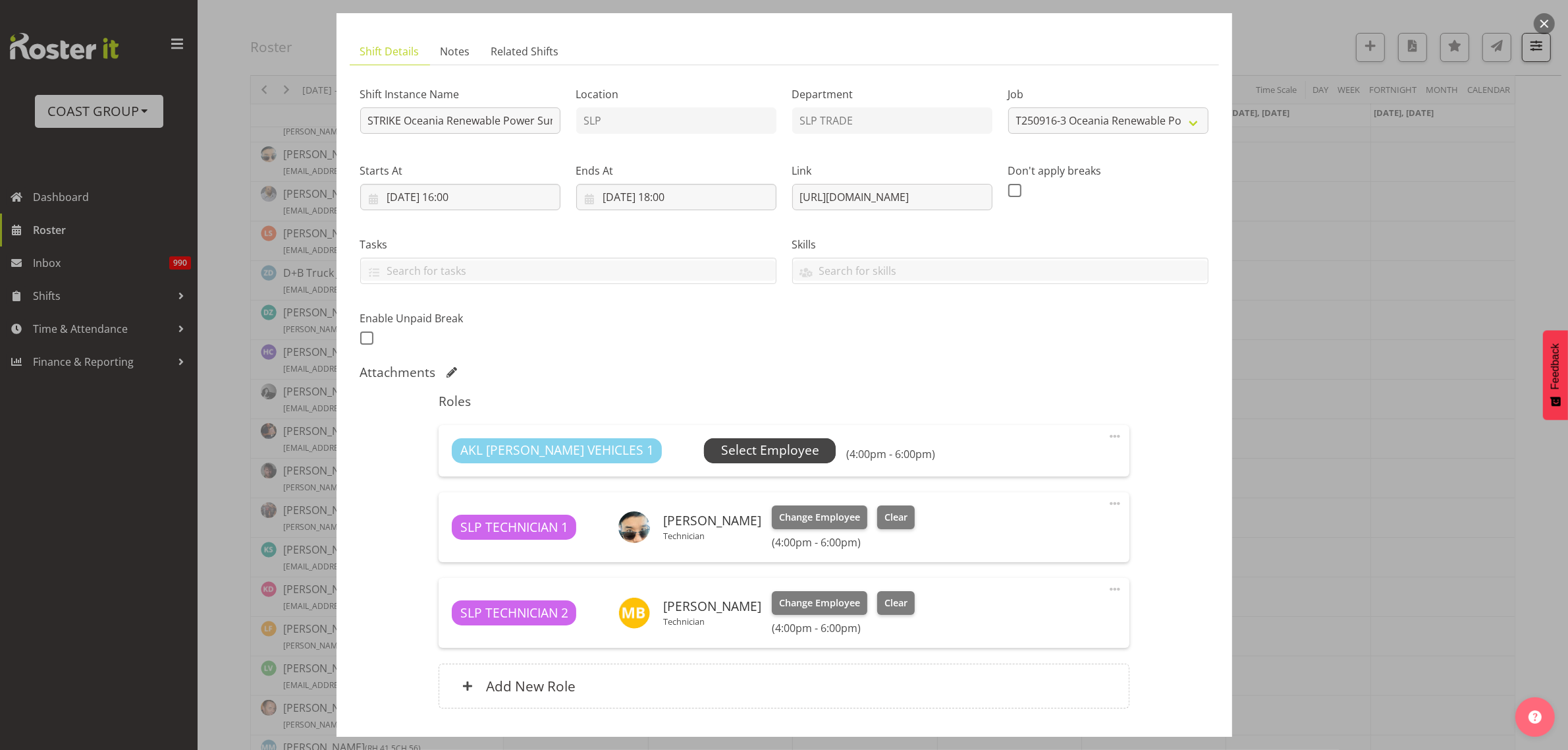
click at [721, 450] on span "Select Employee" at bounding box center [770, 450] width 98 height 19
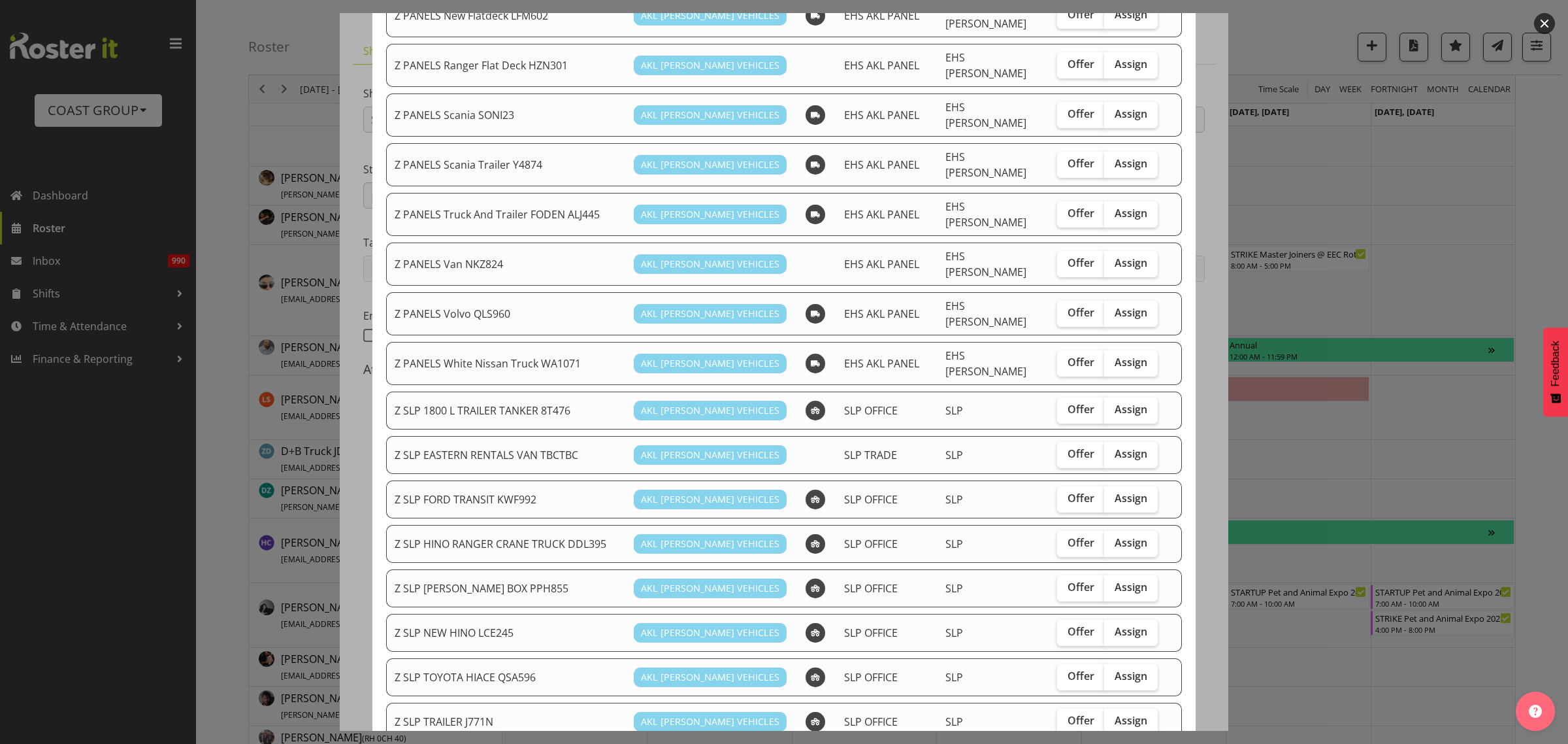
scroll to position [899, 0]
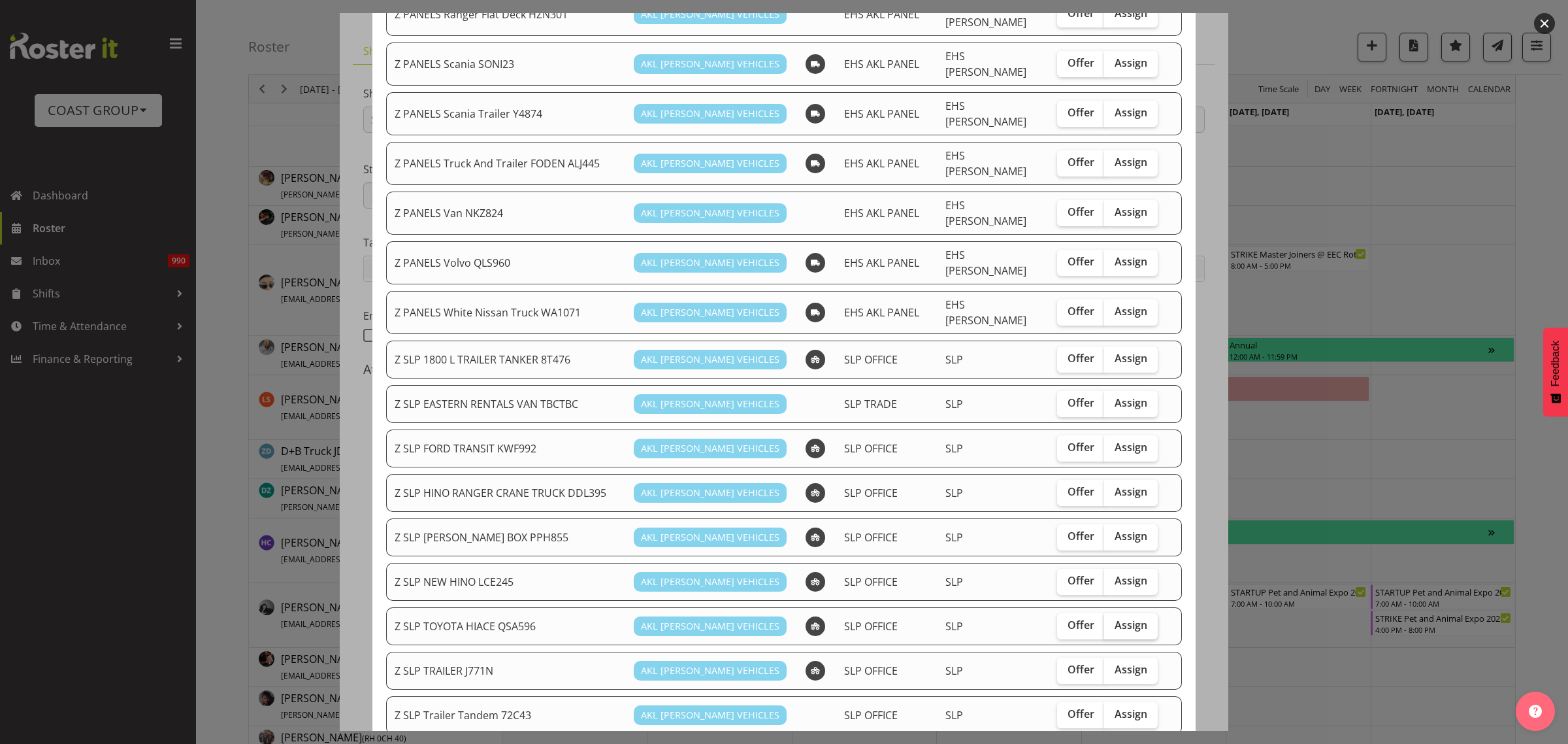
click at [1122, 618] on span "Assign" at bounding box center [1131, 625] width 33 height 13
click at [1113, 621] on input "Assign" at bounding box center [1108, 625] width 9 height 9
checkbox input "true"
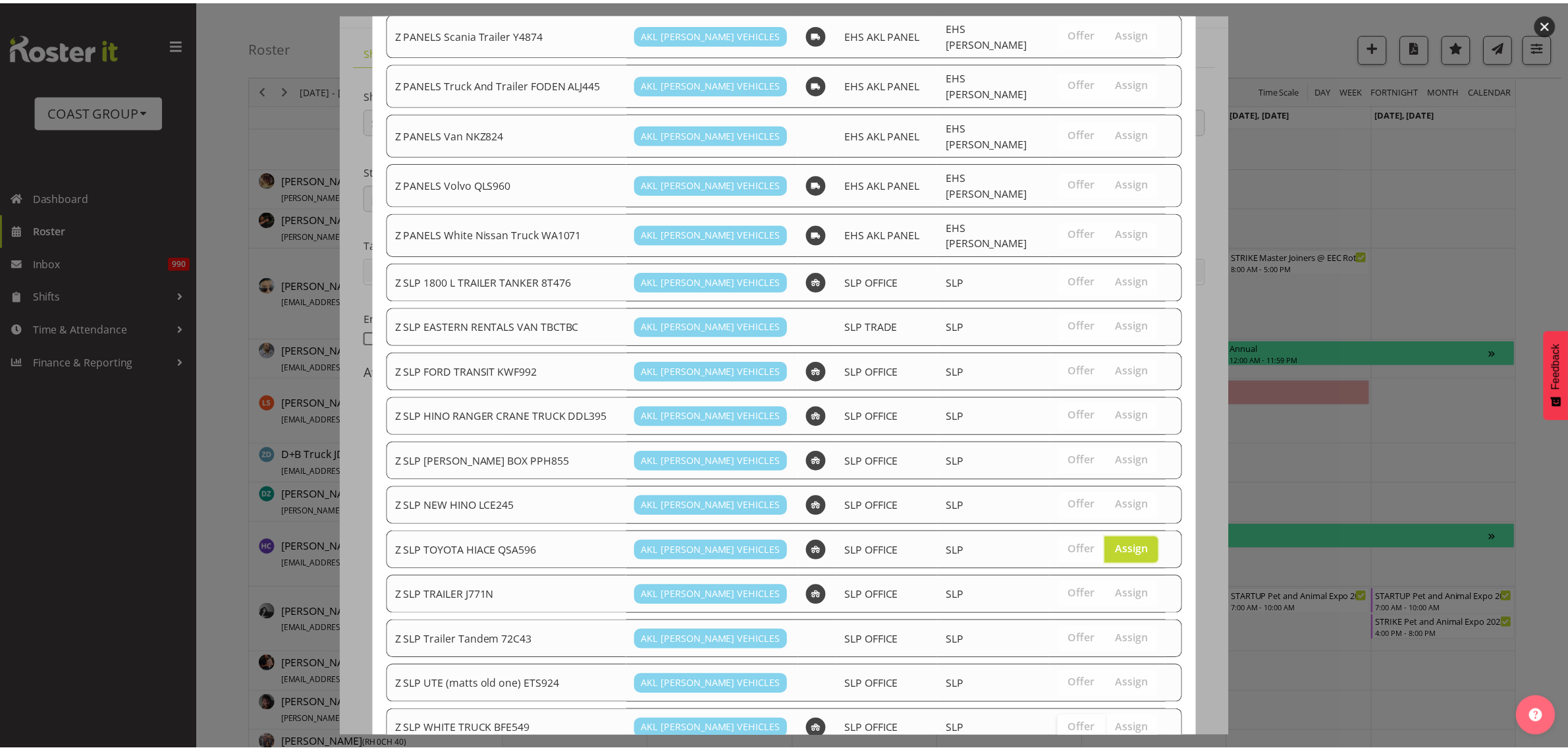
scroll to position [1023, 0]
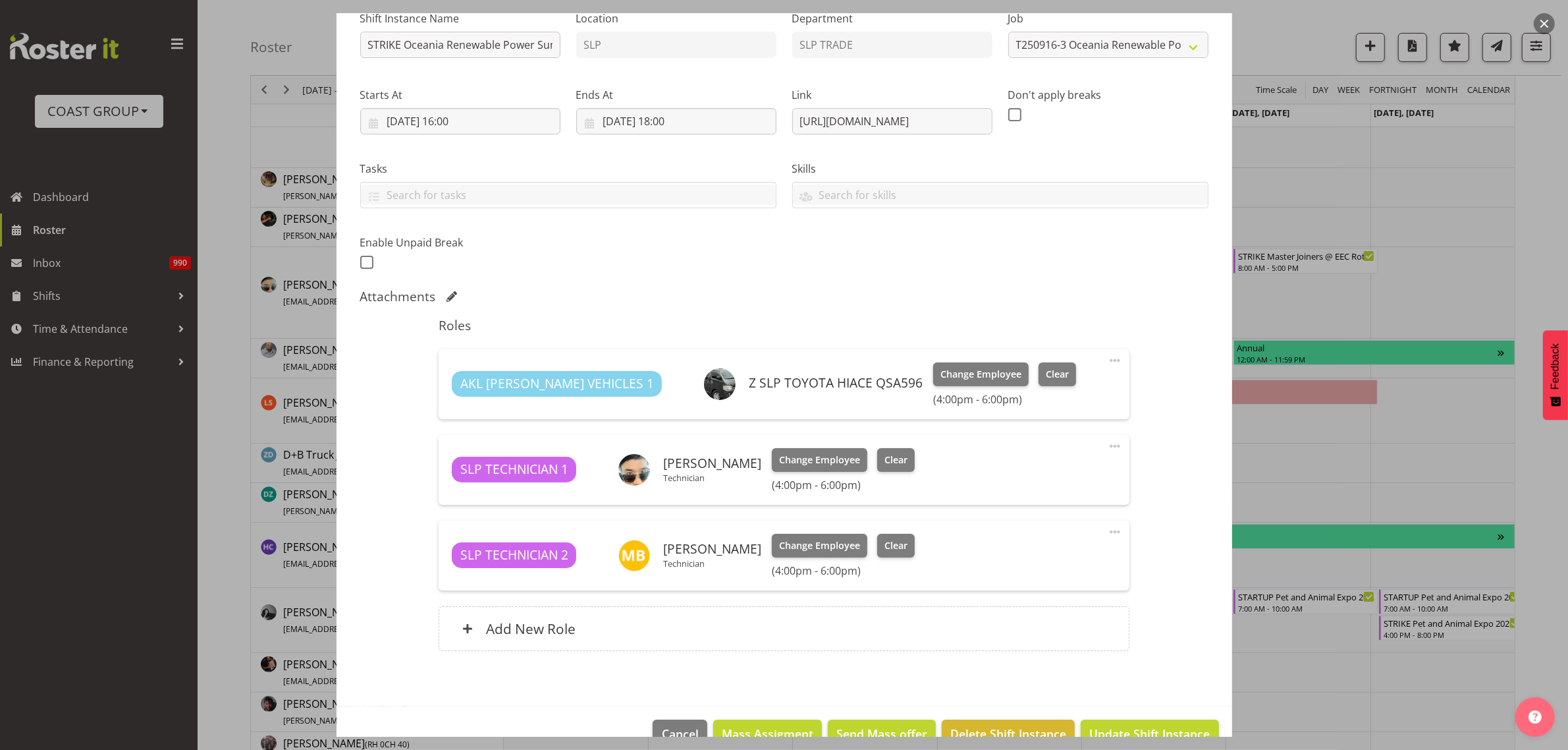
scroll to position [175, 0]
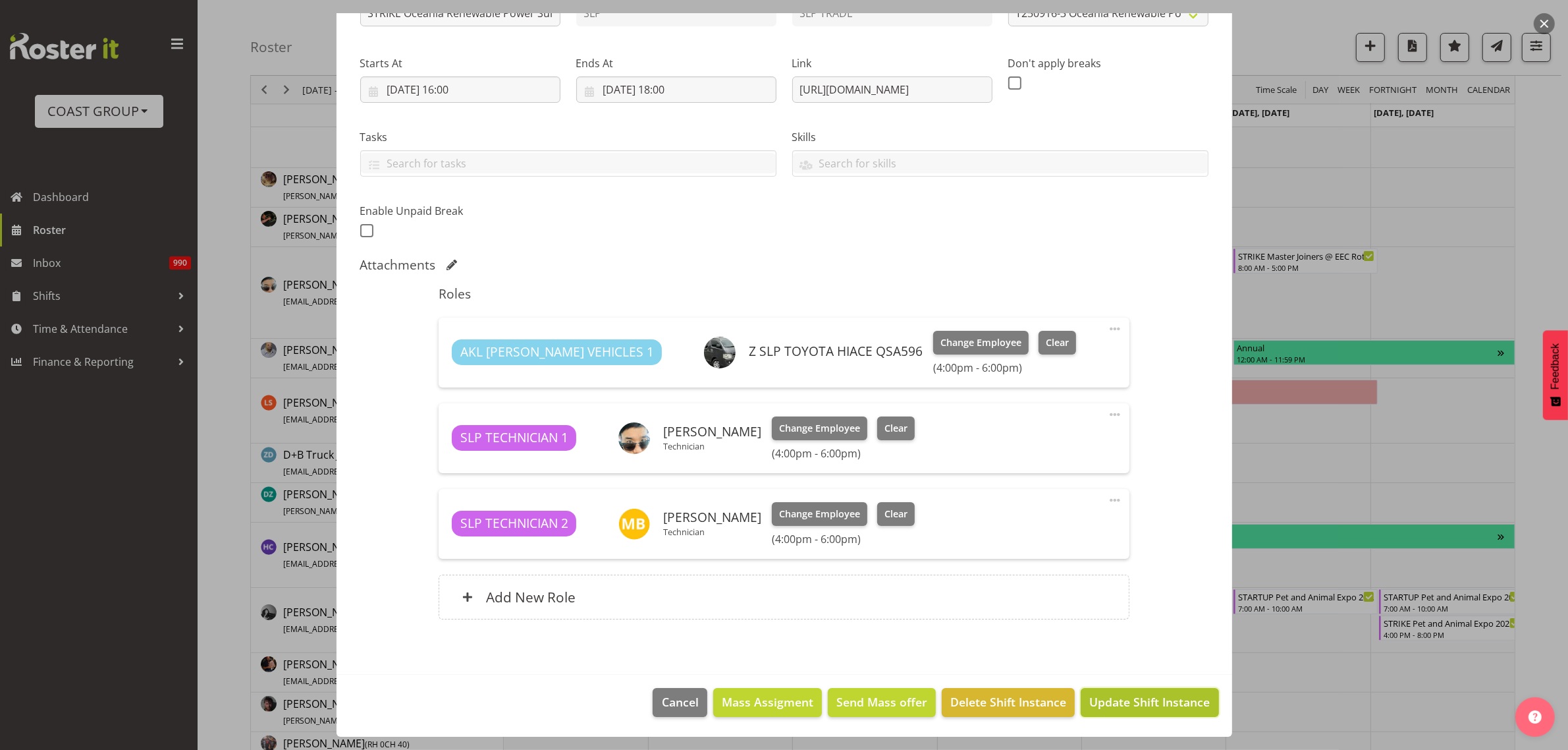
click at [1134, 698] on span "Update Shift Instance" at bounding box center [1150, 702] width 120 height 17
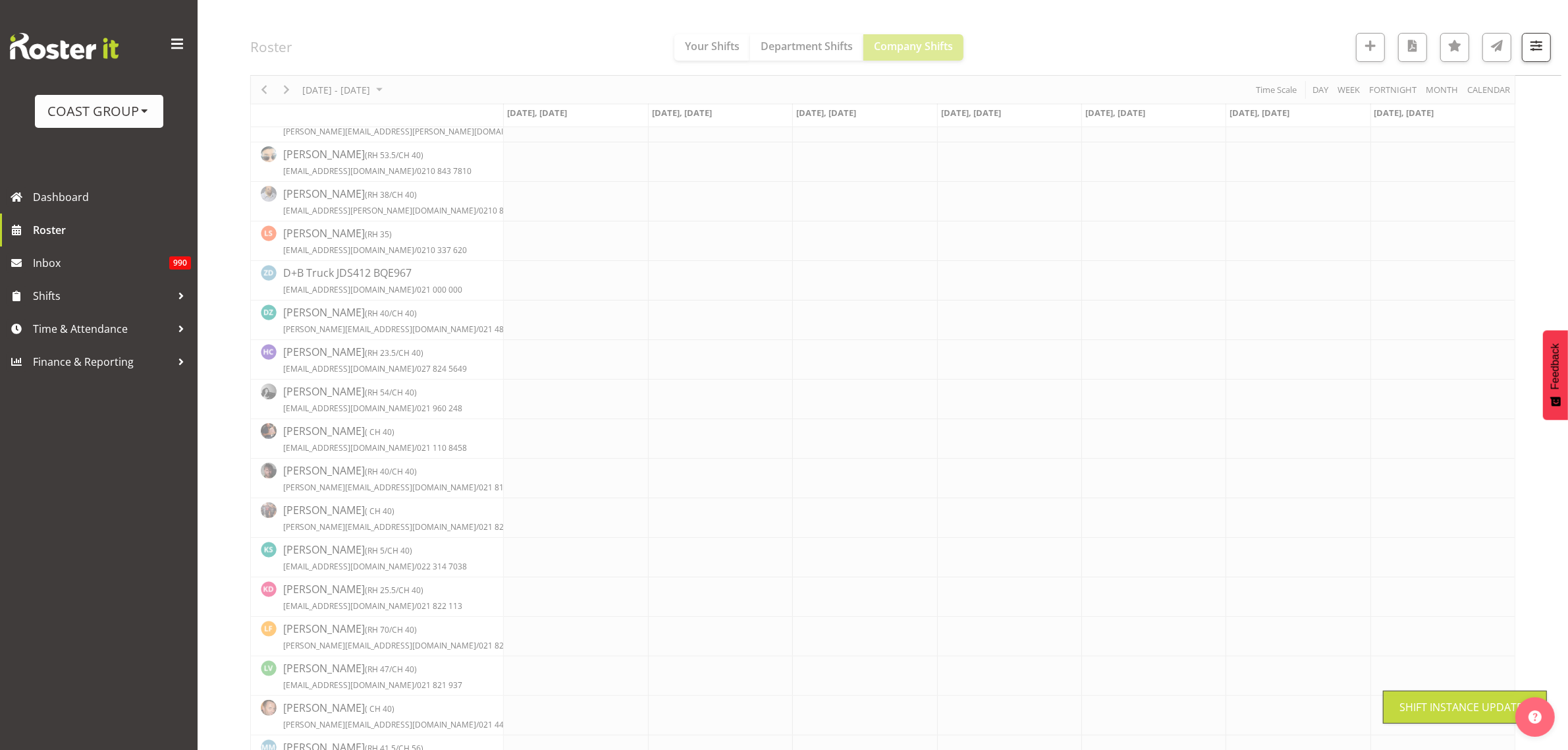
scroll to position [0, 0]
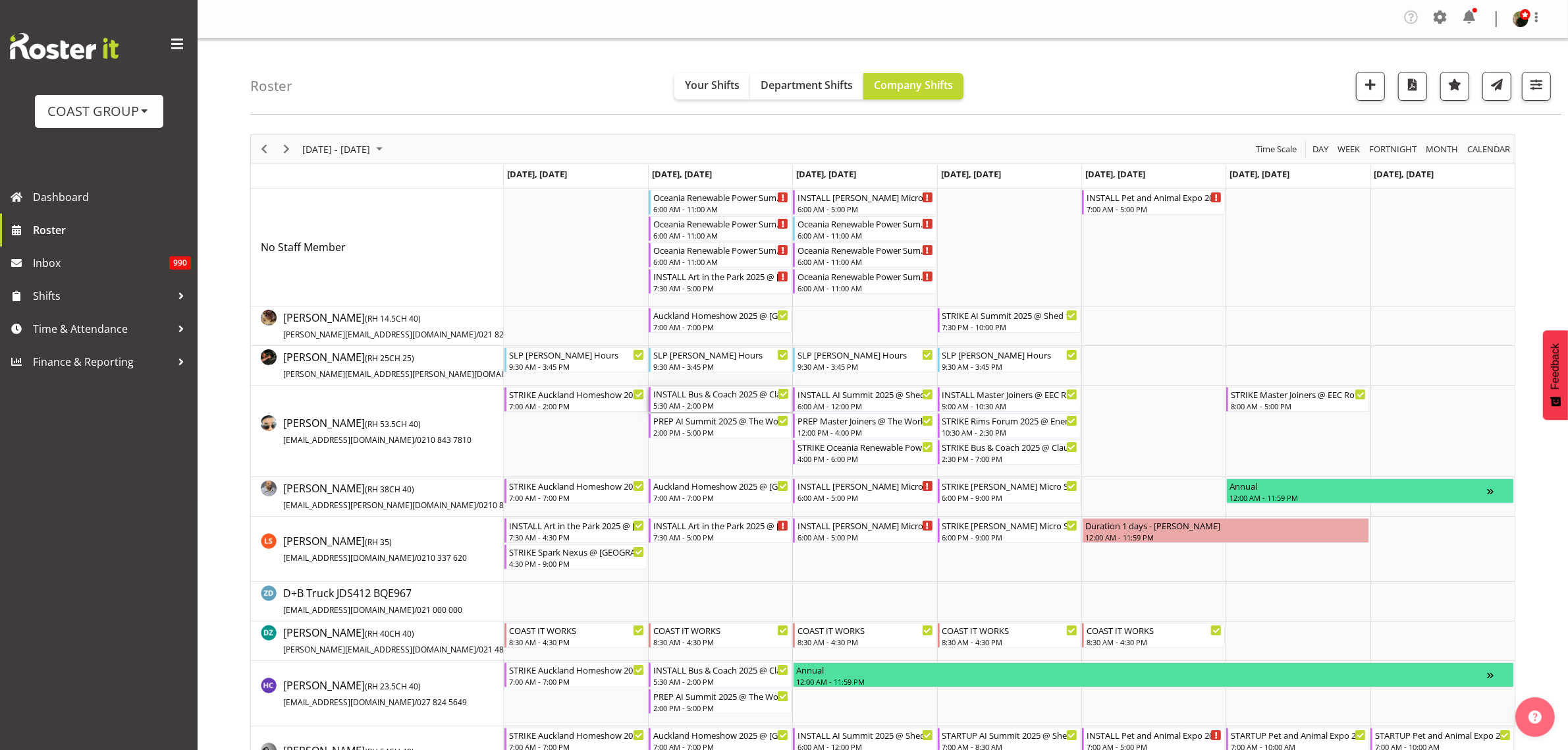
click at [722, 400] on div "INSTALL Bus & Coach 2025 @ Claudelands On Site @ 0930" at bounding box center [721, 394] width 136 height 13
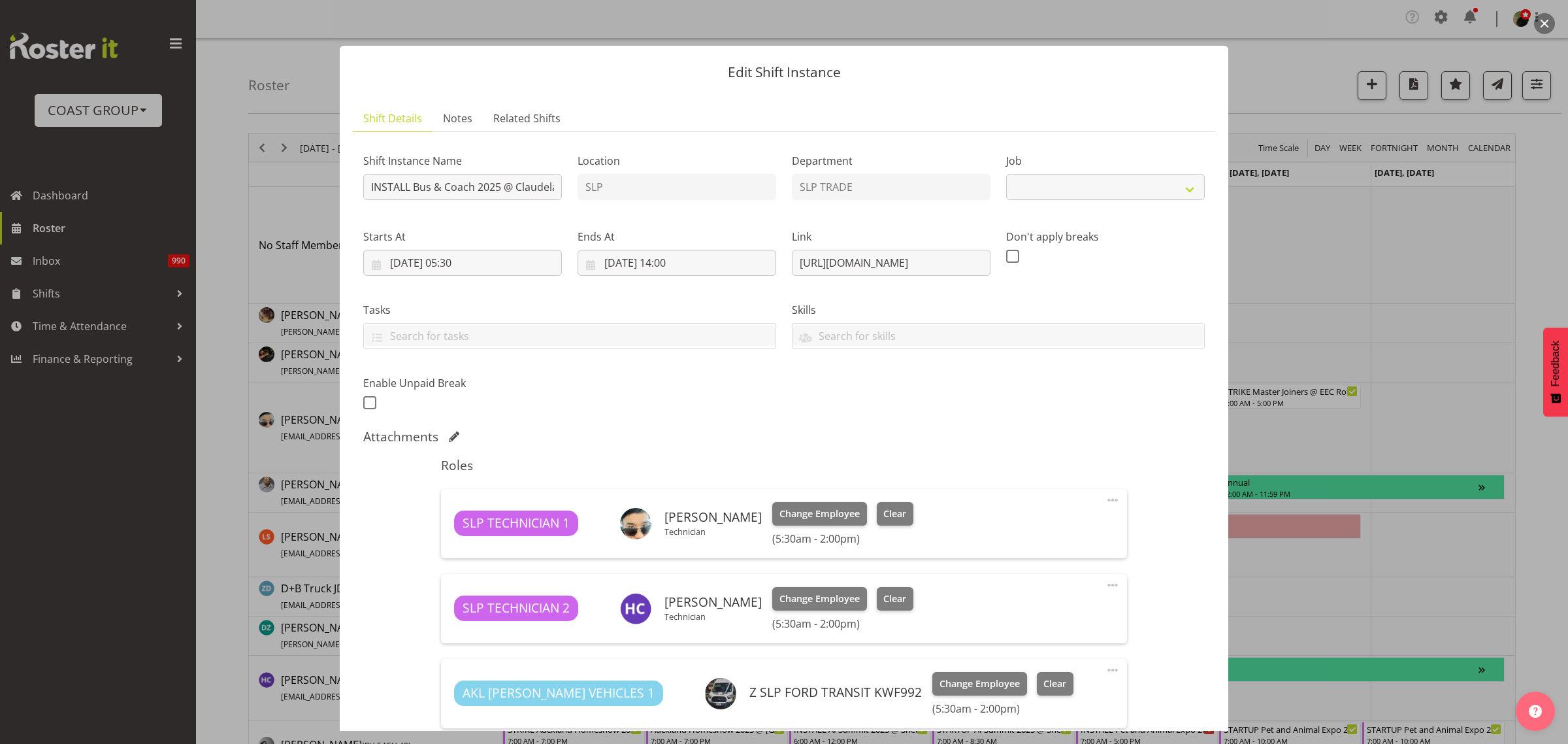
select select "10453"
click at [1546, 21] on button "button" at bounding box center [1544, 23] width 21 height 21
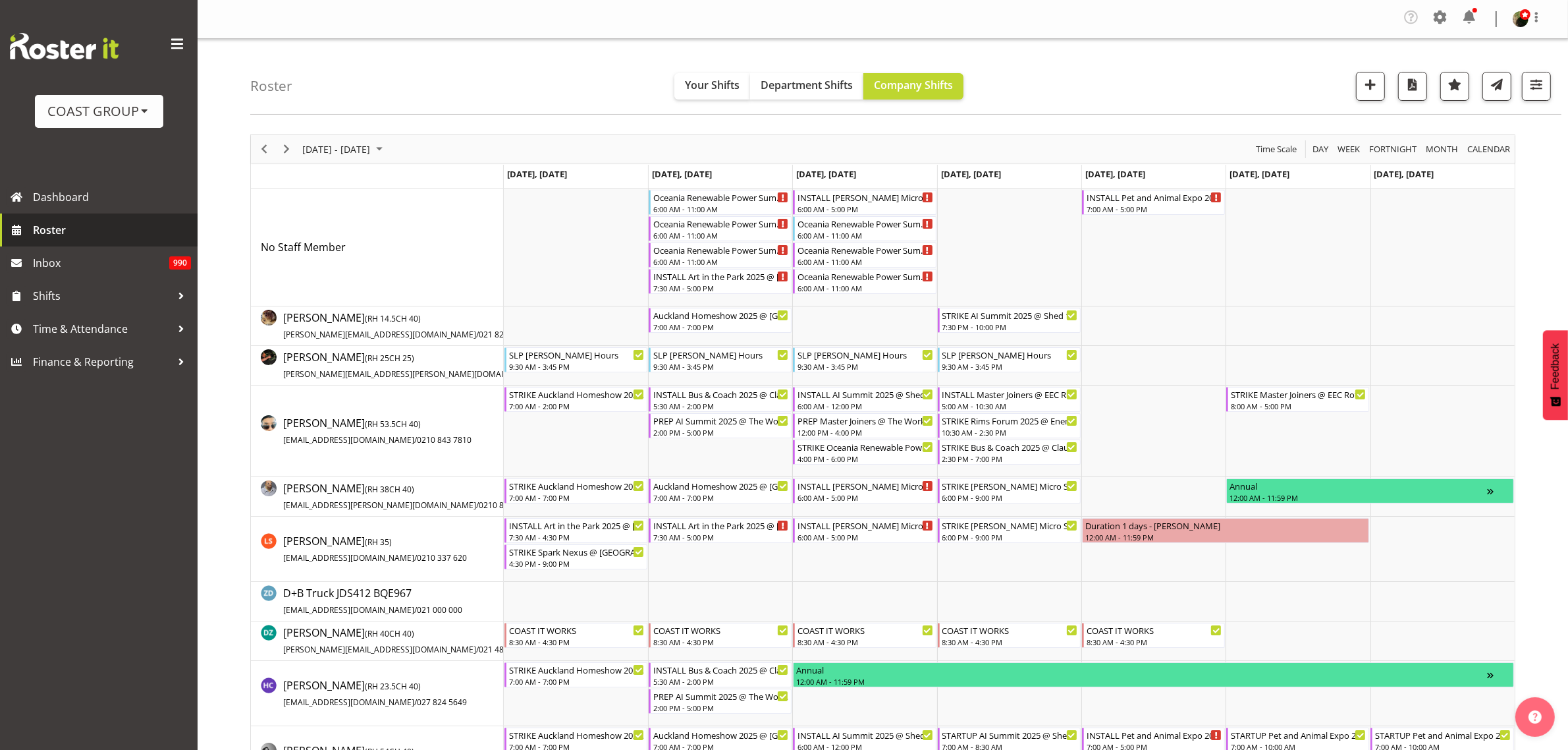
click at [70, 231] on span "Roster" at bounding box center [112, 230] width 158 height 20
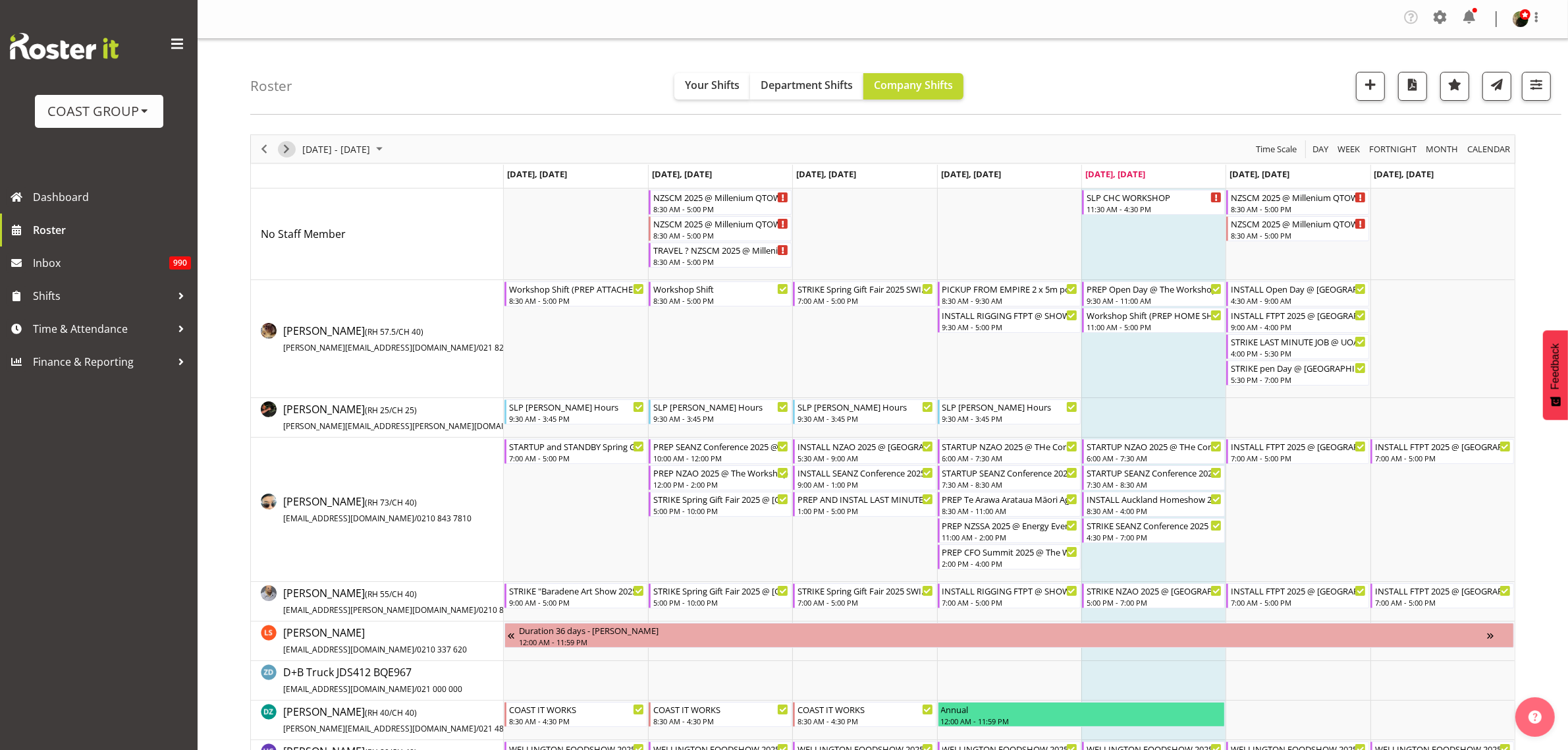
click at [290, 144] on span "Next" at bounding box center [286, 149] width 16 height 17
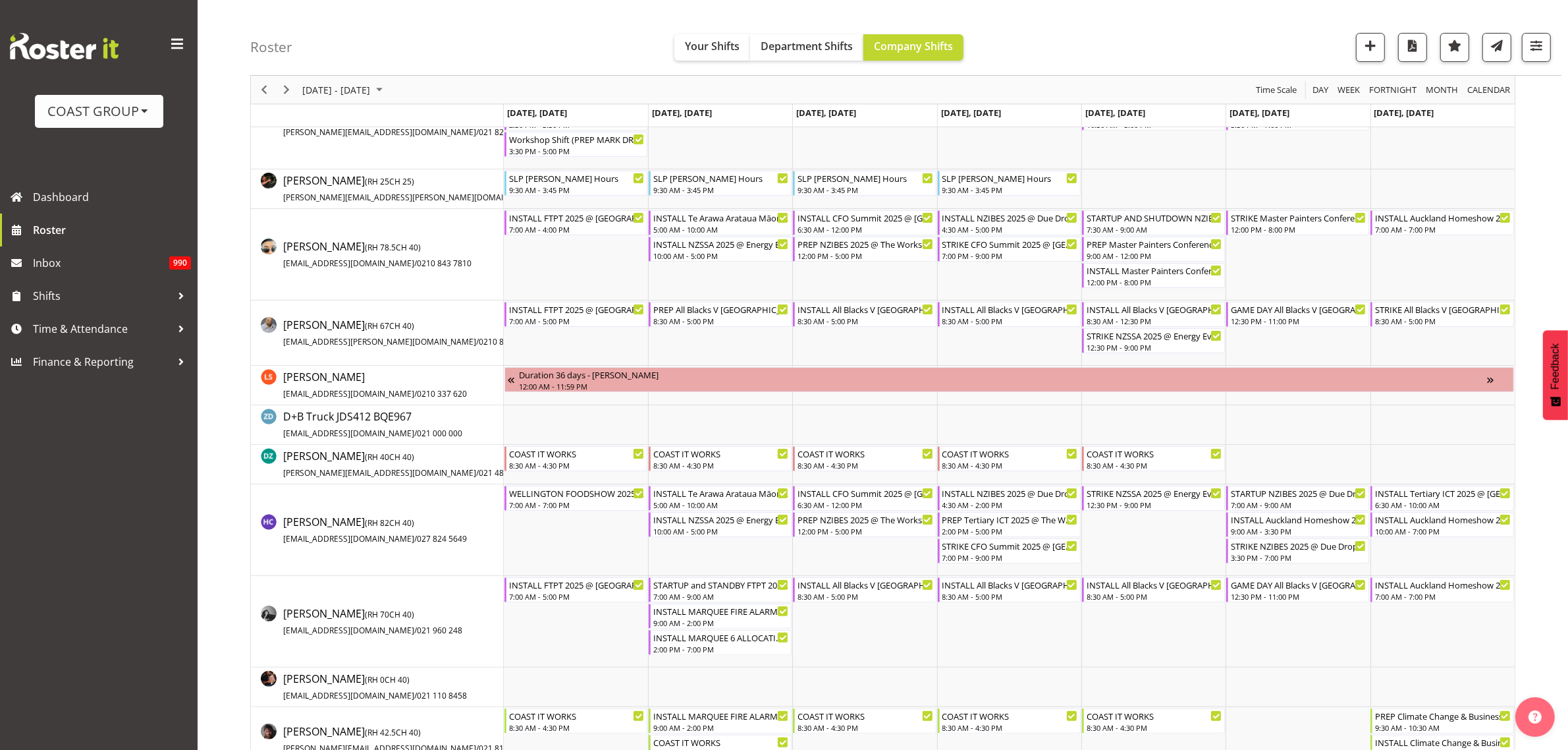
scroll to position [165, 0]
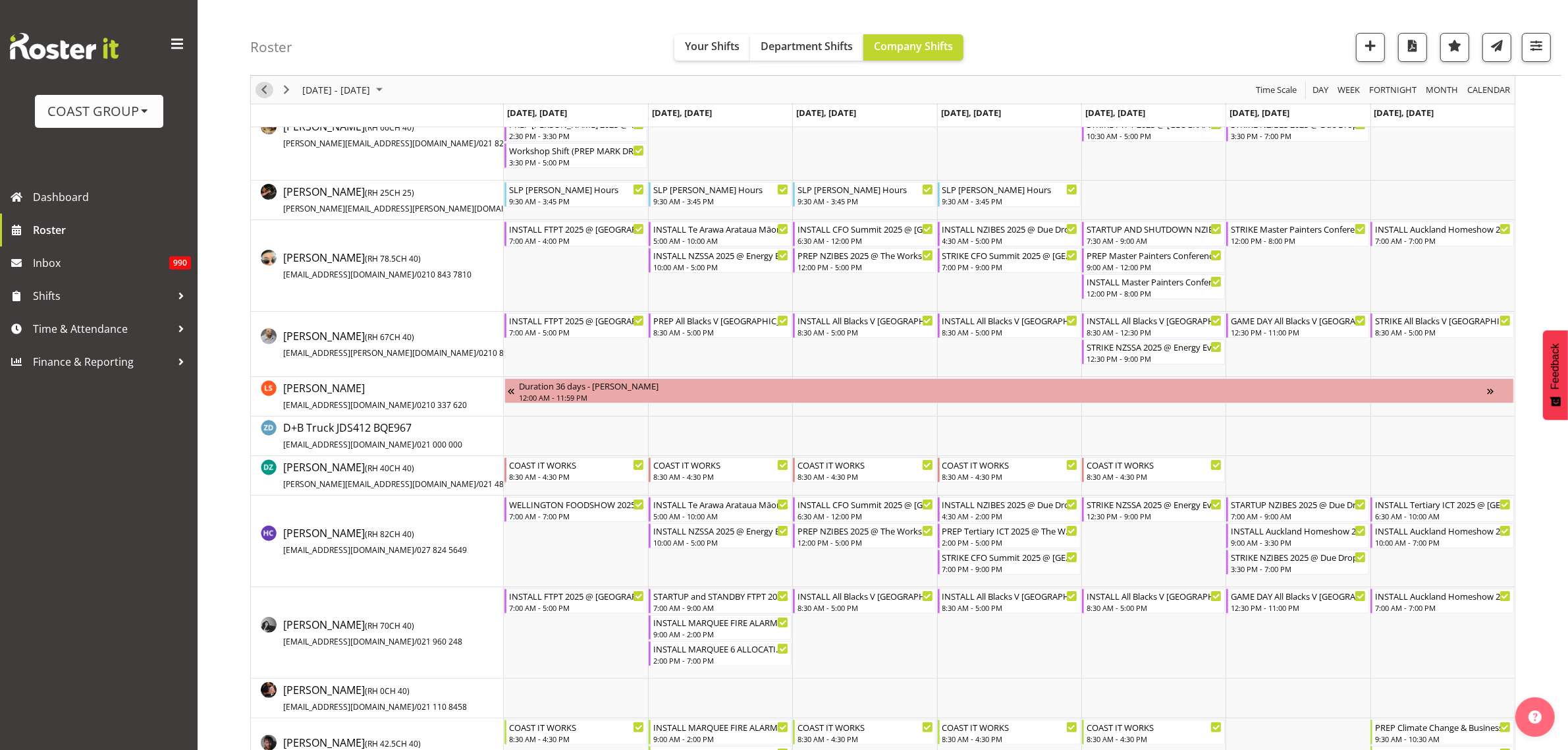
click at [261, 89] on span "Previous" at bounding box center [264, 90] width 16 height 17
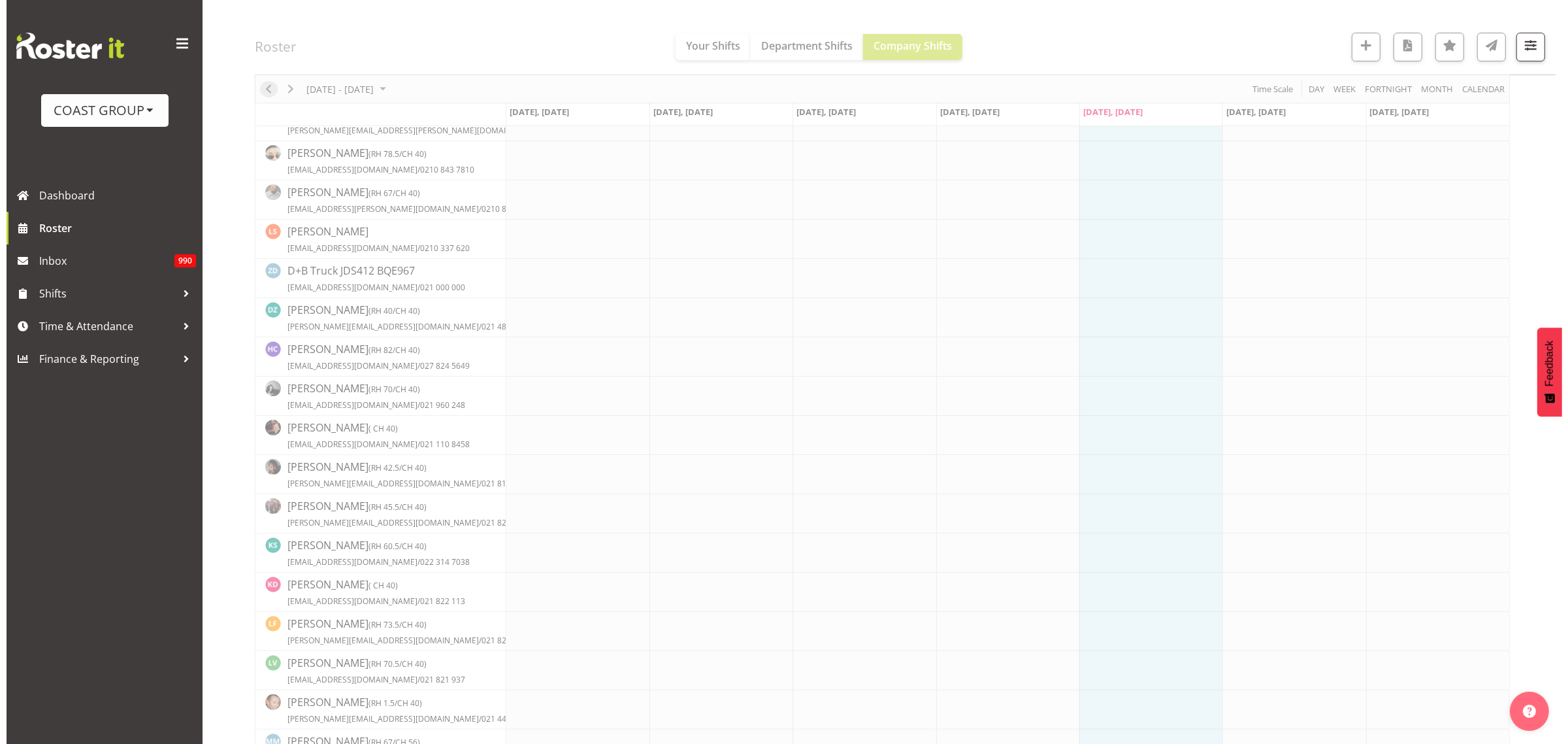
scroll to position [0, 0]
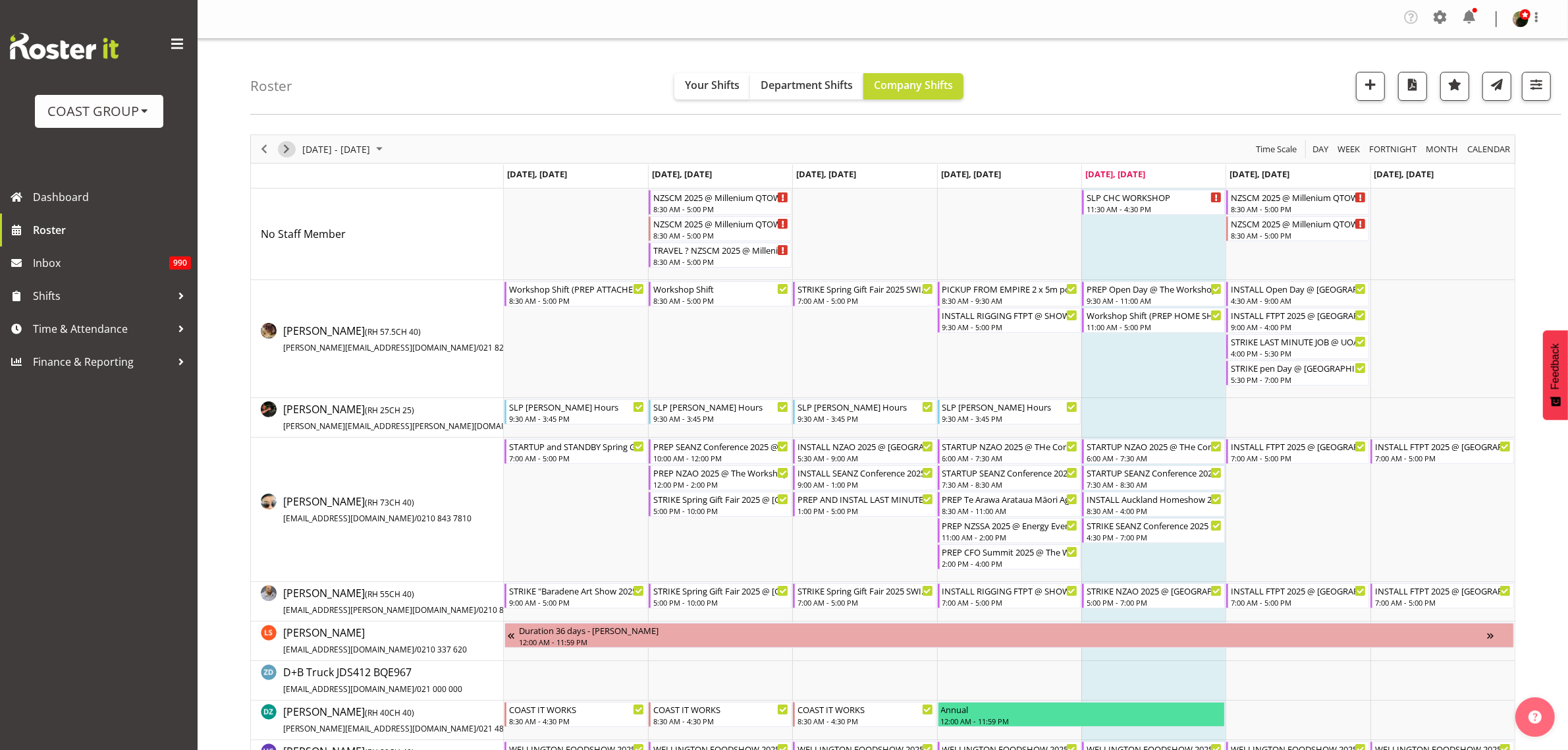
click at [285, 145] on span "Next" at bounding box center [286, 149] width 16 height 17
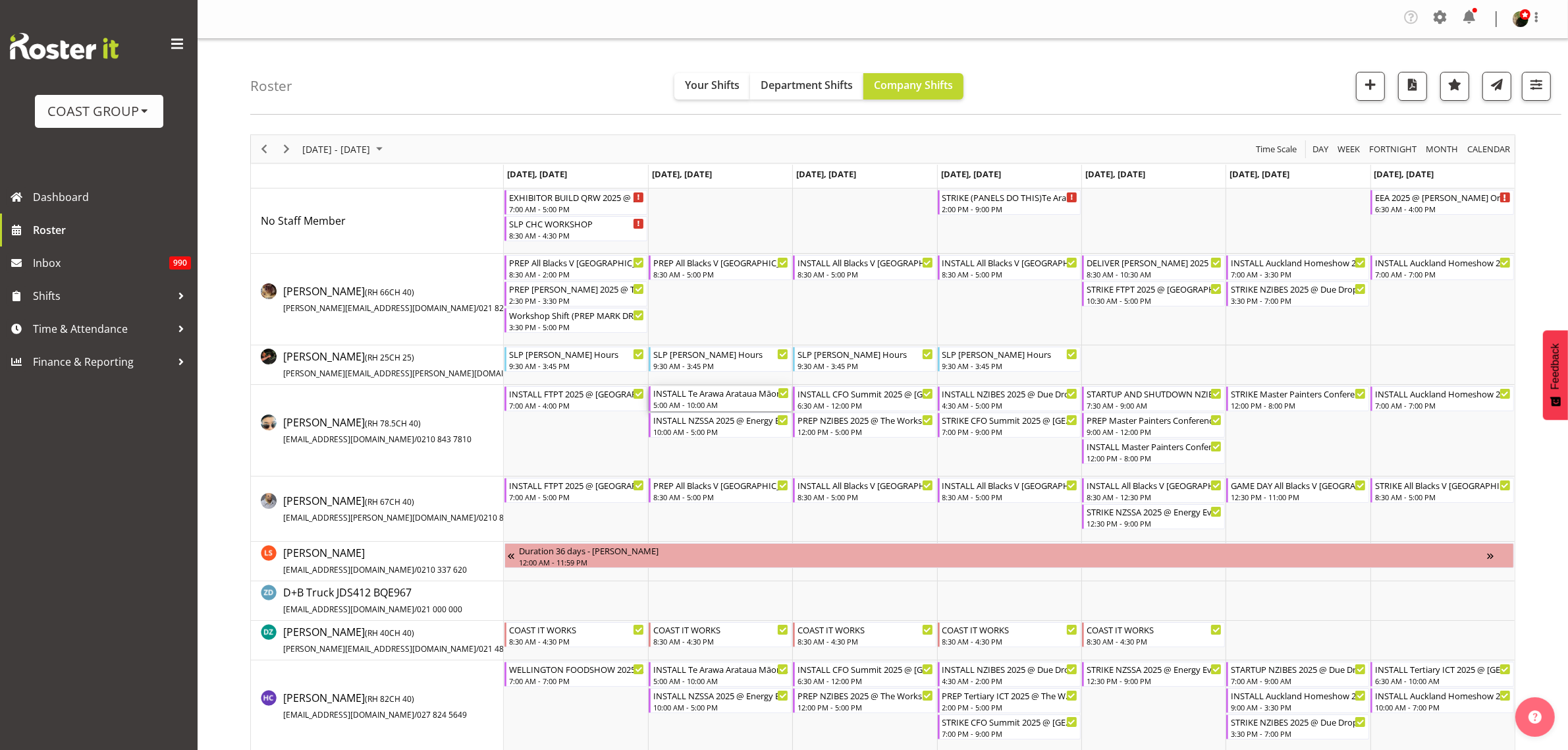
click at [709, 394] on div "INSTALL Te Arawa Arataua Māori Agribusiness Summit @ [PERSON_NAME] Cnetre Rotor…" at bounding box center [721, 393] width 136 height 13
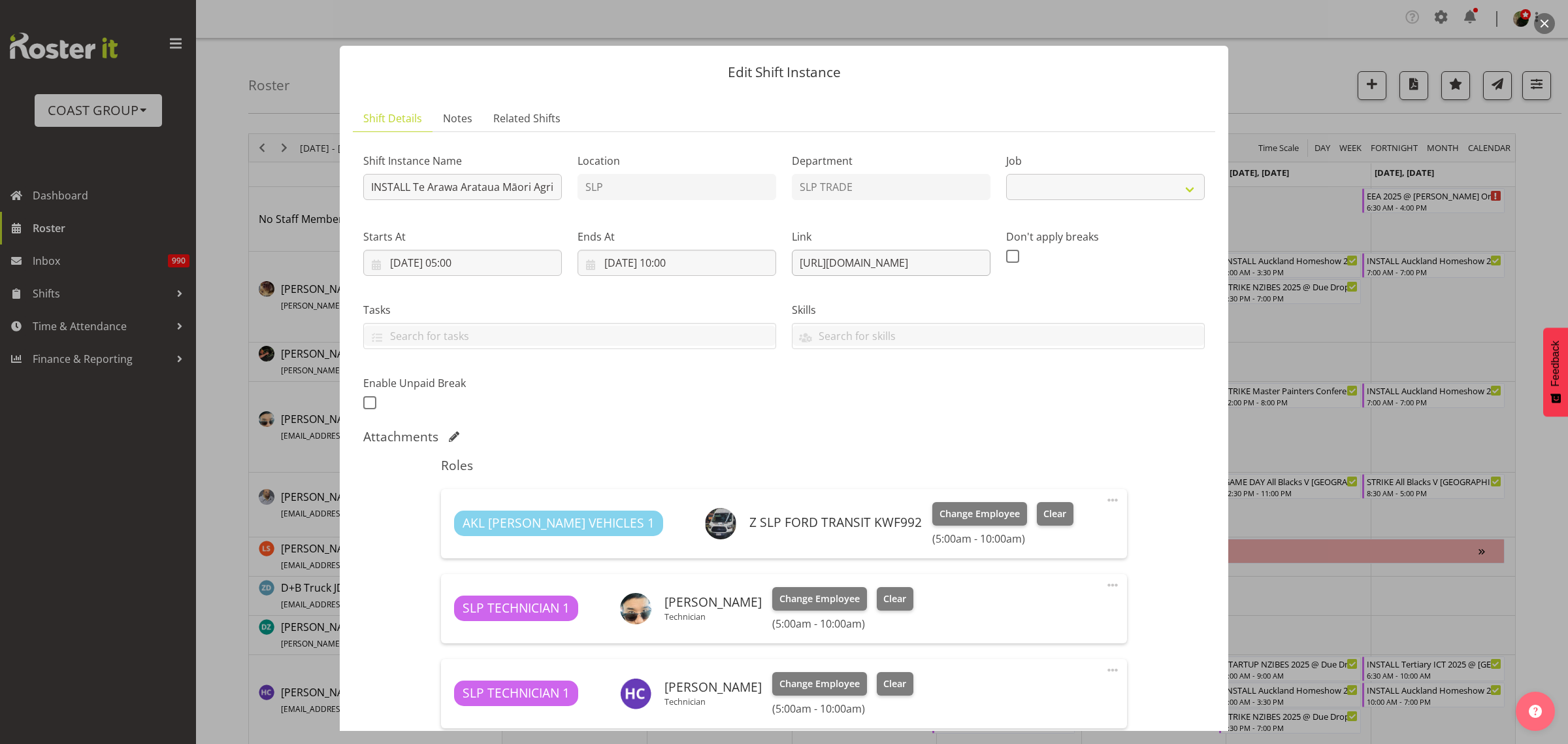
select select "10391"
drag, startPoint x: 793, startPoint y: 260, endPoint x: 1258, endPoint y: 281, distance: 465.5
click at [1258, 281] on div "Edit Shift Instance Shift Details Notes Related Shifts Shift Instance Name INST…" at bounding box center [784, 372] width 1568 height 744
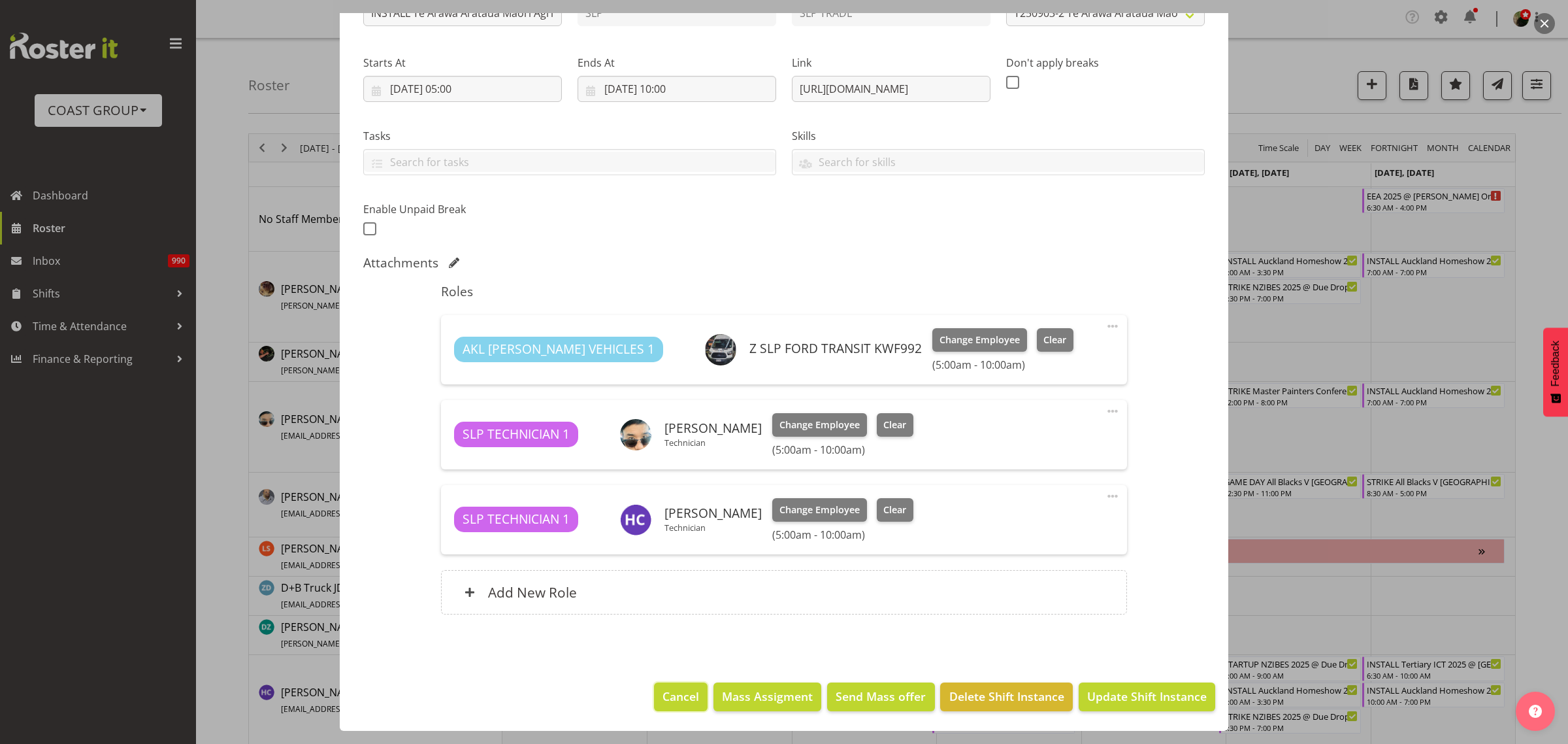
click at [681, 703] on span "Cancel" at bounding box center [680, 696] width 37 height 17
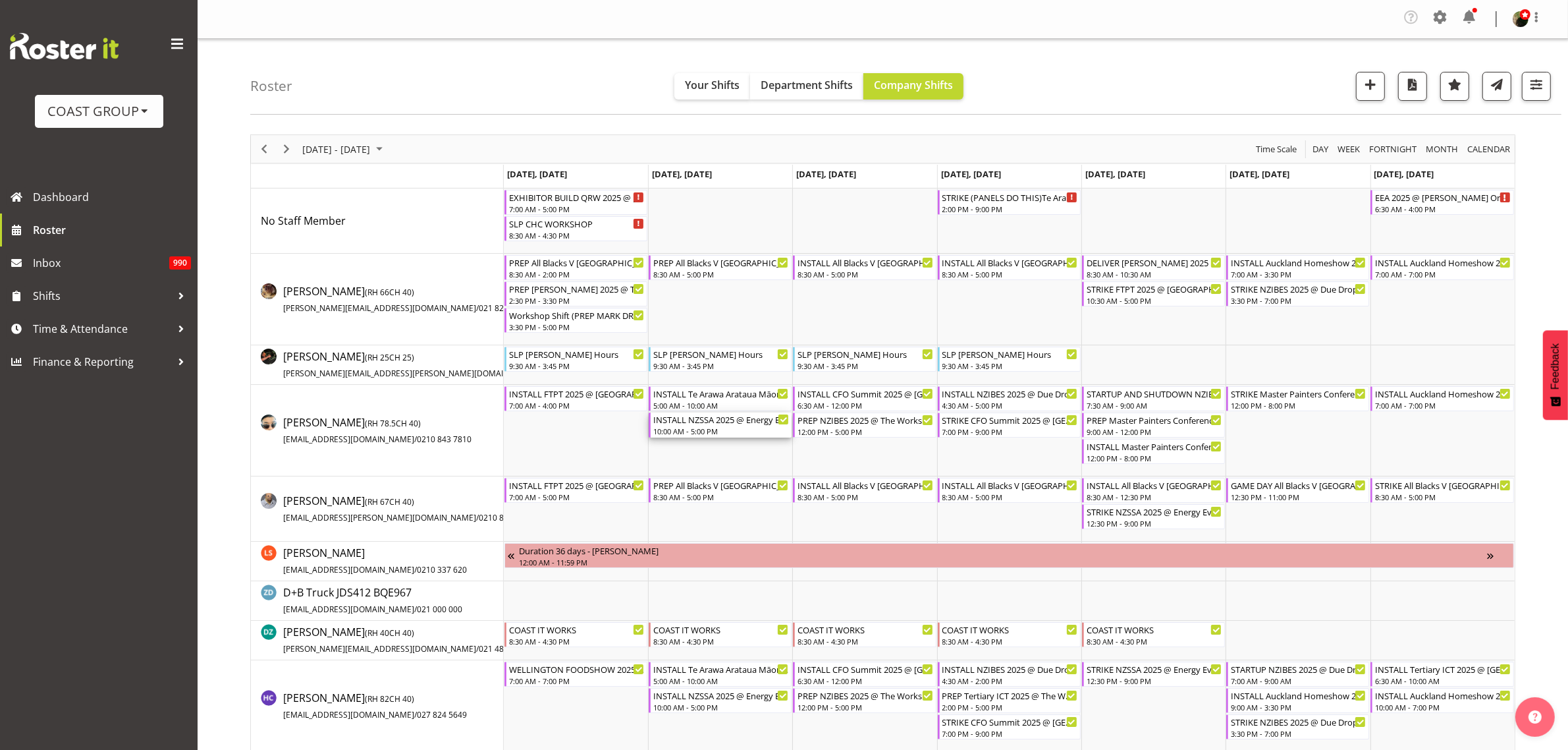
click at [711, 423] on div "INSTALL NZSSA 2025 @ Energy Events Center On SITE @ 0700" at bounding box center [721, 419] width 136 height 13
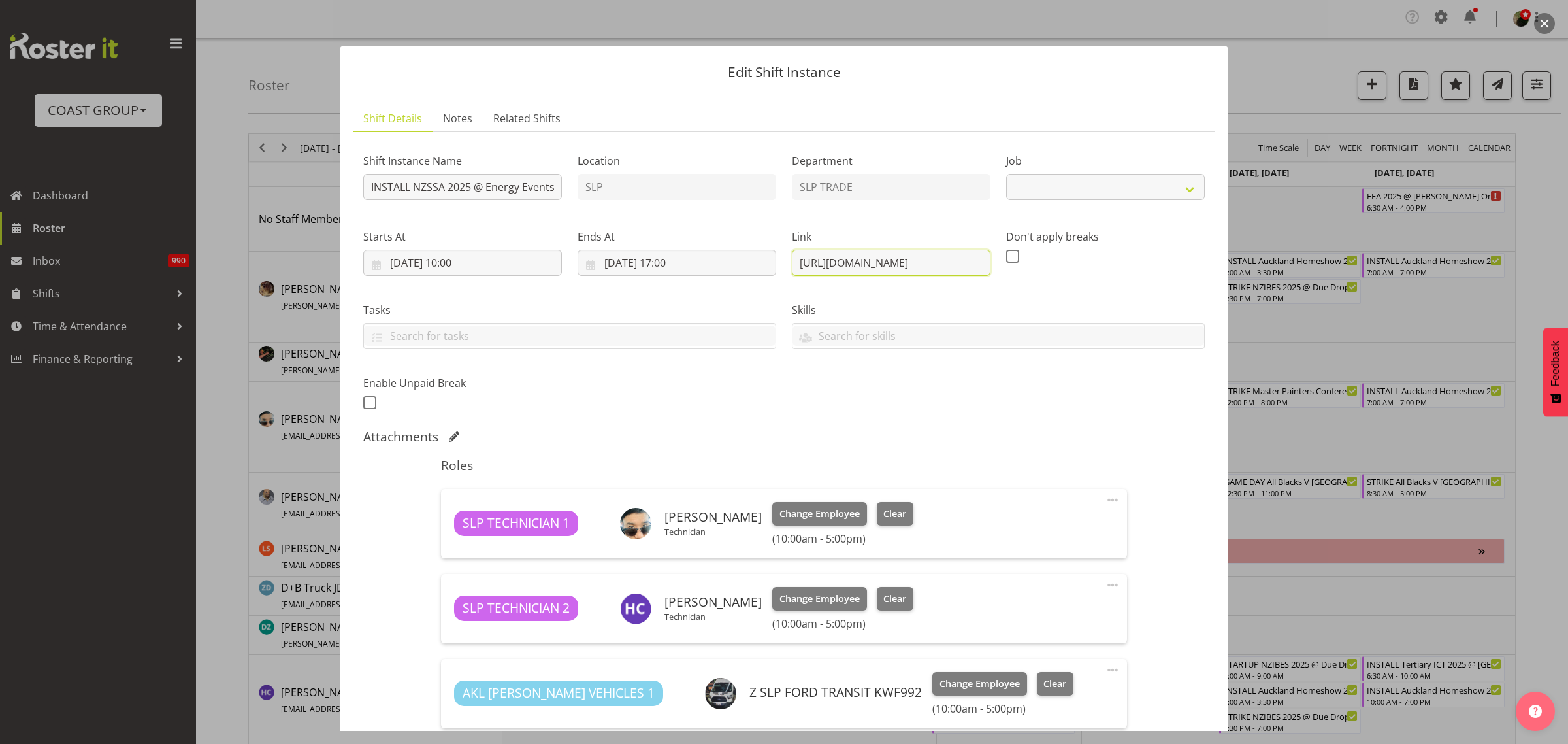
scroll to position [0, 207]
drag, startPoint x: 789, startPoint y: 260, endPoint x: 944, endPoint y: 273, distance: 155.5
click at [1314, 239] on div "Edit Shift Instance Shift Details Notes Related Shifts Shift Instance Name INST…" at bounding box center [784, 372] width 1568 height 744
select select "10495"
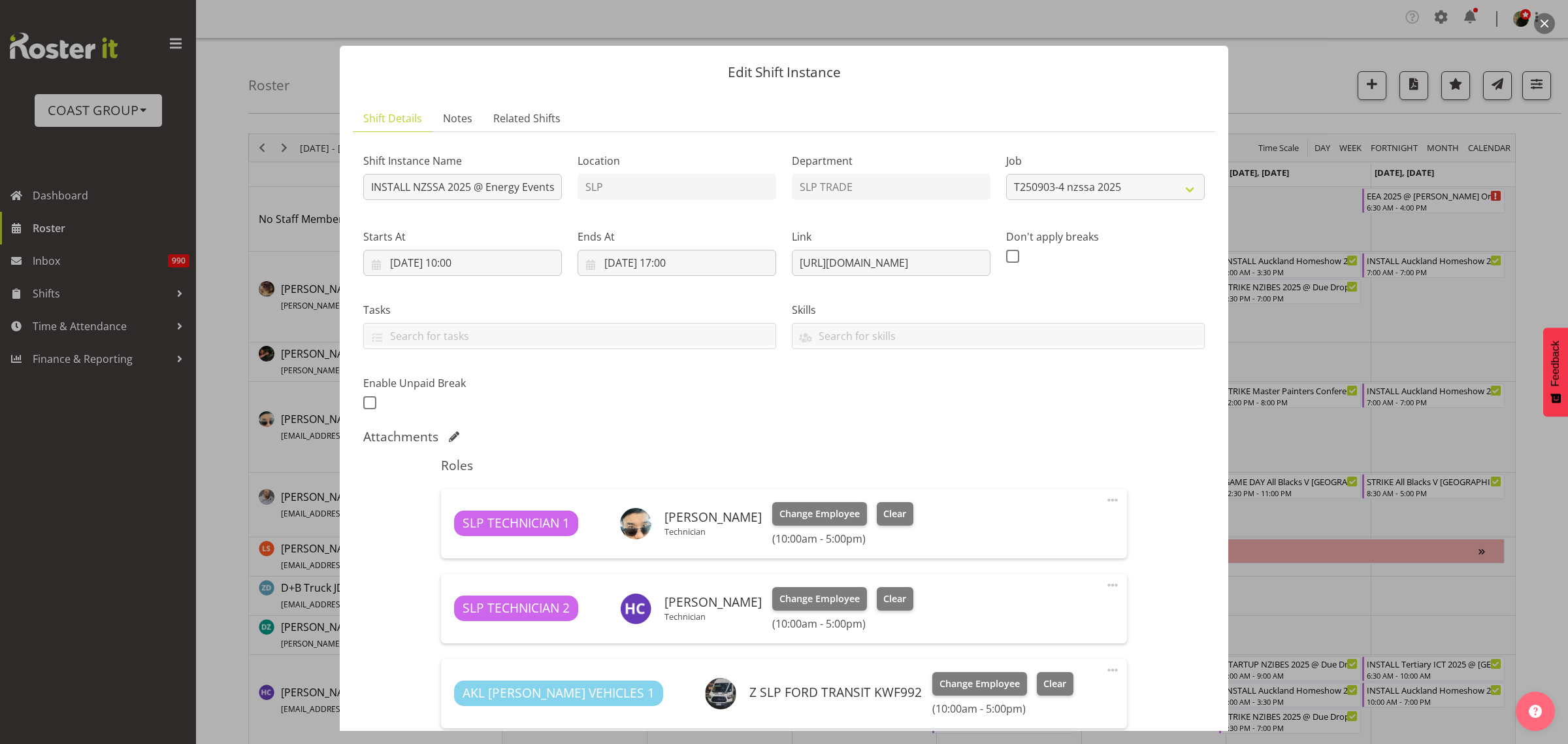
click at [1549, 23] on button "button" at bounding box center [1544, 23] width 21 height 21
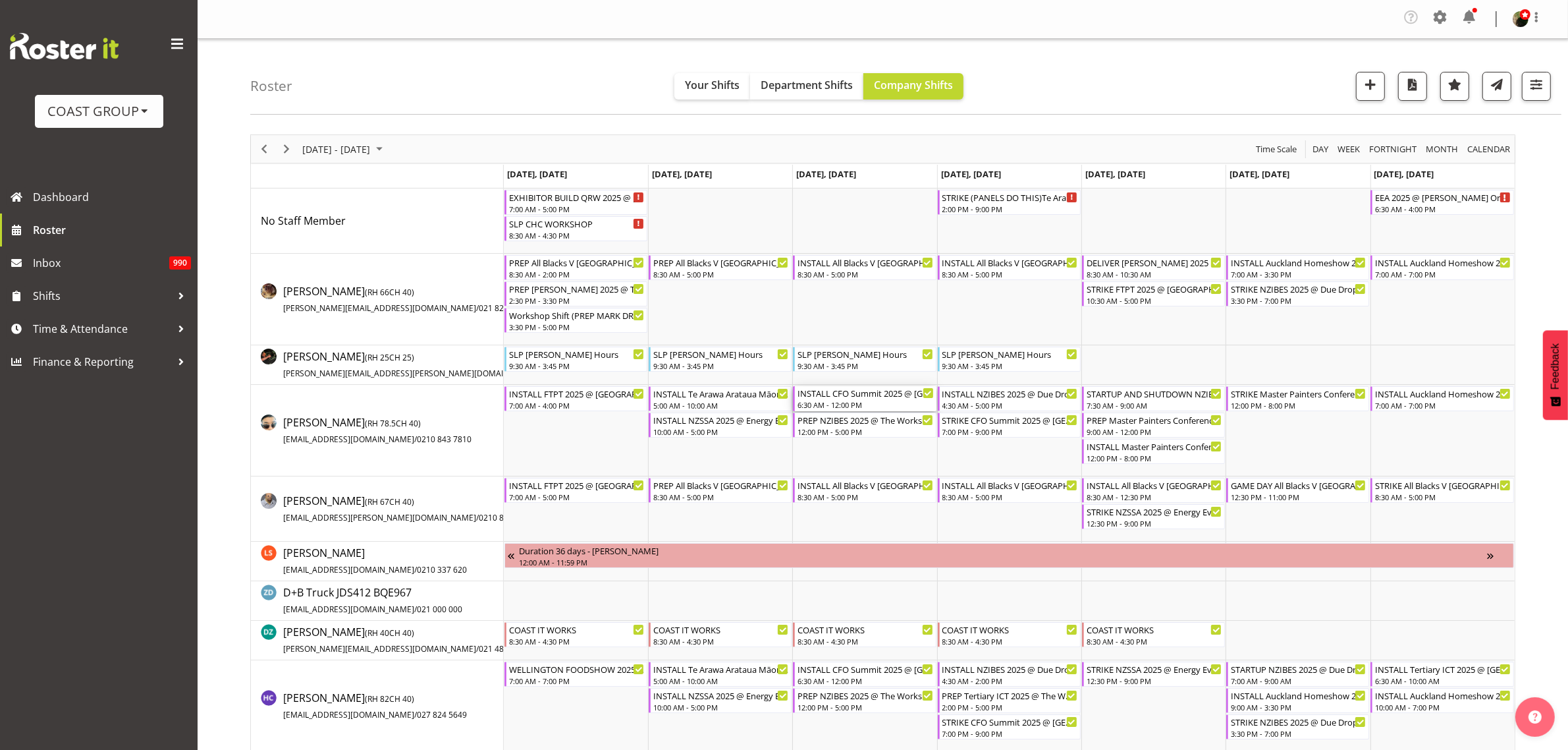
click at [850, 397] on div "INSTALL CFO Summit 2025 @ [GEOGRAPHIC_DATA] On SIte @ 0700" at bounding box center [865, 393] width 136 height 13
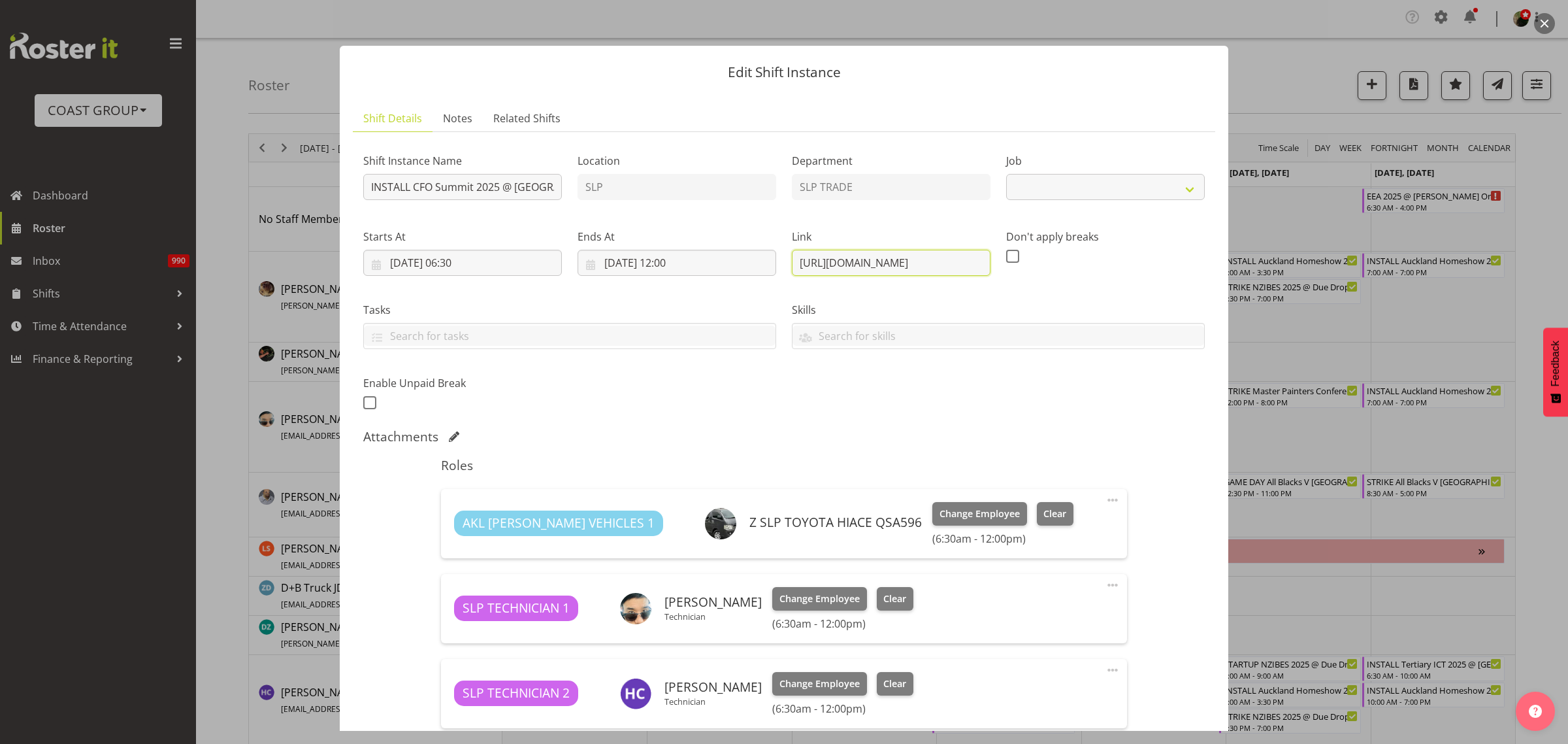
select select "10277"
drag, startPoint x: 789, startPoint y: 262, endPoint x: 1407, endPoint y: 232, distance: 618.7
click at [1410, 231] on div "Edit Shift Instance Shift Details Notes Related Shifts Shift Instance Name INST…" at bounding box center [784, 372] width 1568 height 744
click at [1546, 20] on button "button" at bounding box center [1544, 23] width 21 height 21
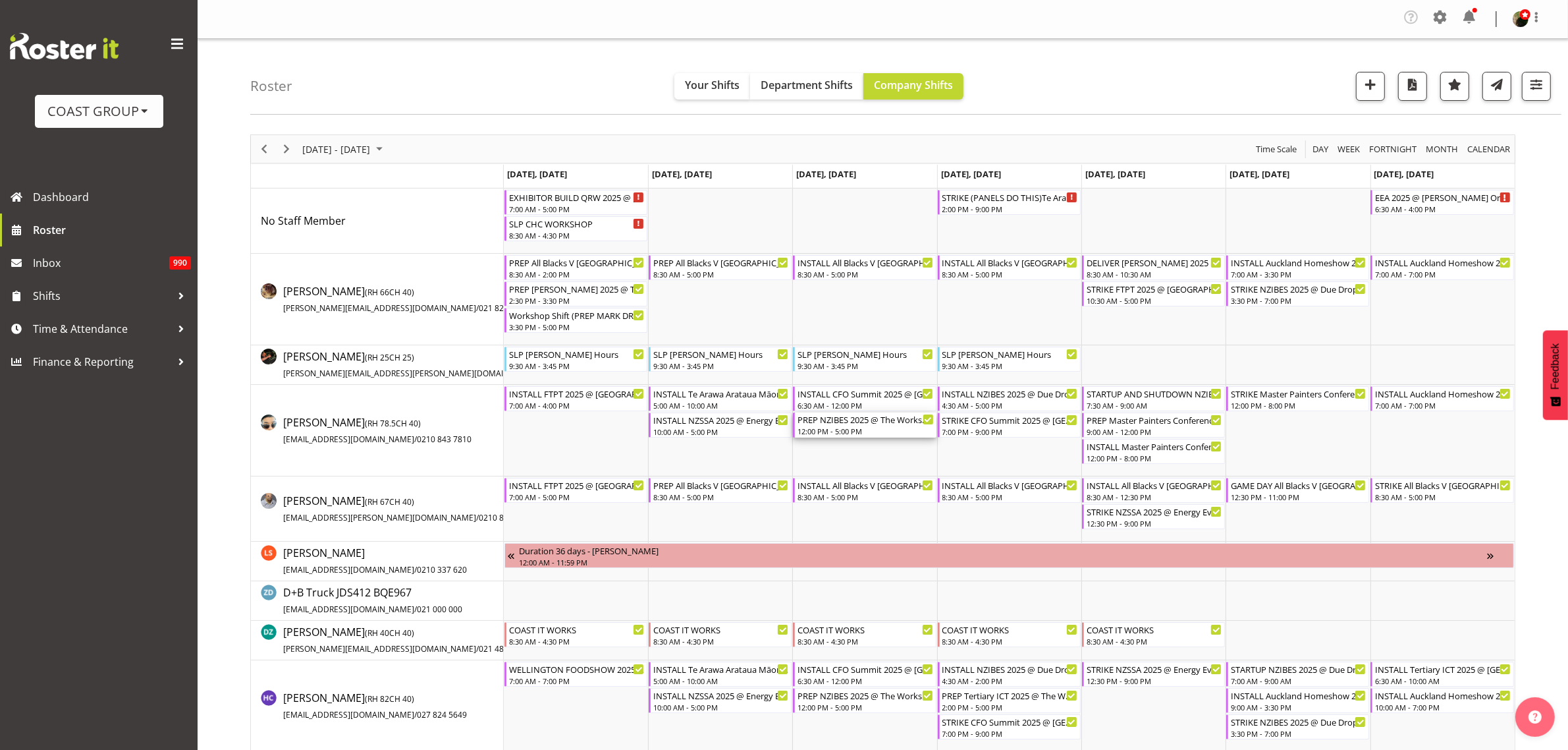
click at [814, 432] on div "12:00 PM - 5:00 PM" at bounding box center [865, 431] width 136 height 11
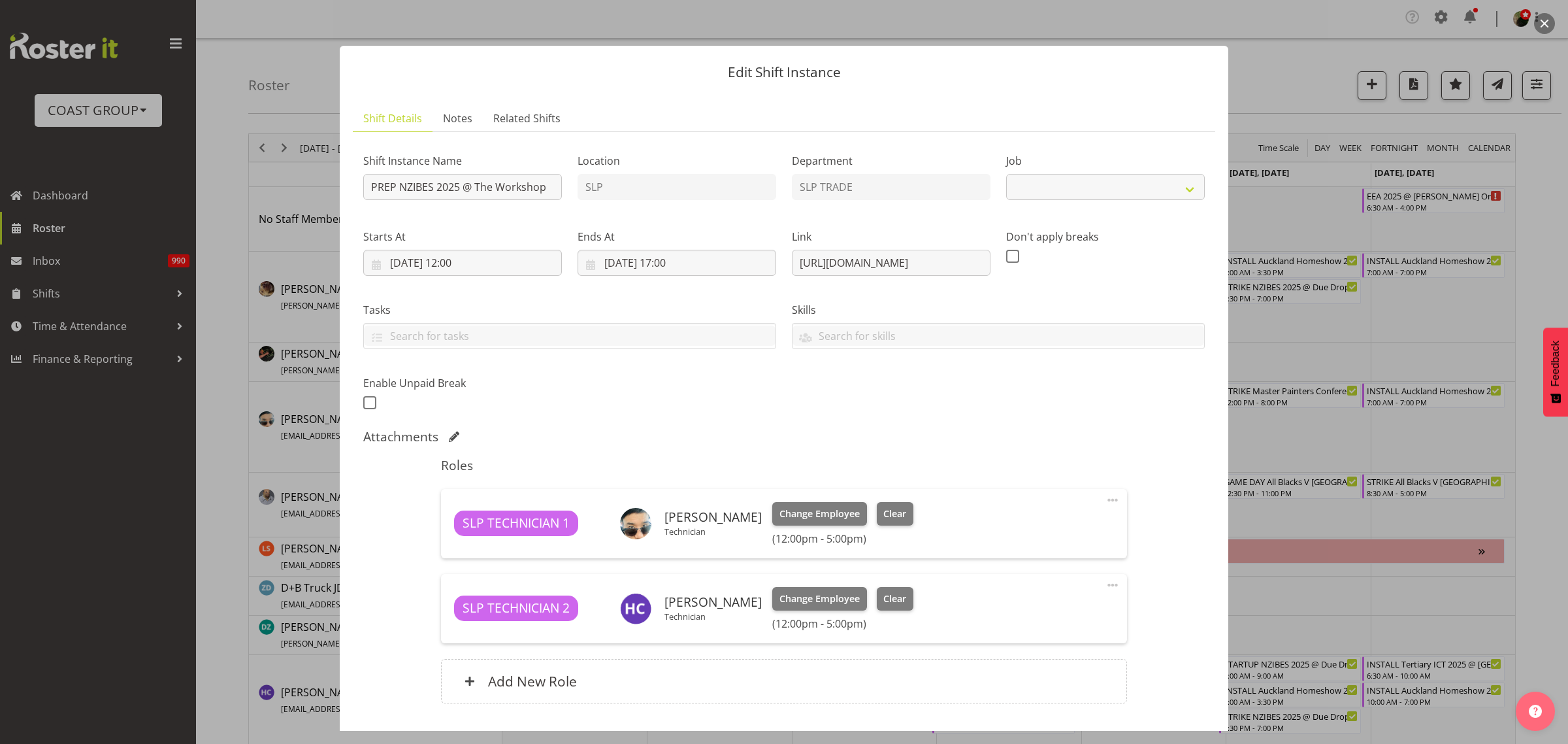
select select "10368"
click at [792, 250] on div "[URL][DOMAIN_NAME]" at bounding box center [891, 262] width 198 height 26
click at [784, 265] on div "Link [URL][DOMAIN_NAME]" at bounding box center [891, 247] width 214 height 73
drag, startPoint x: 792, startPoint y: 265, endPoint x: 1400, endPoint y: 249, distance: 608.2
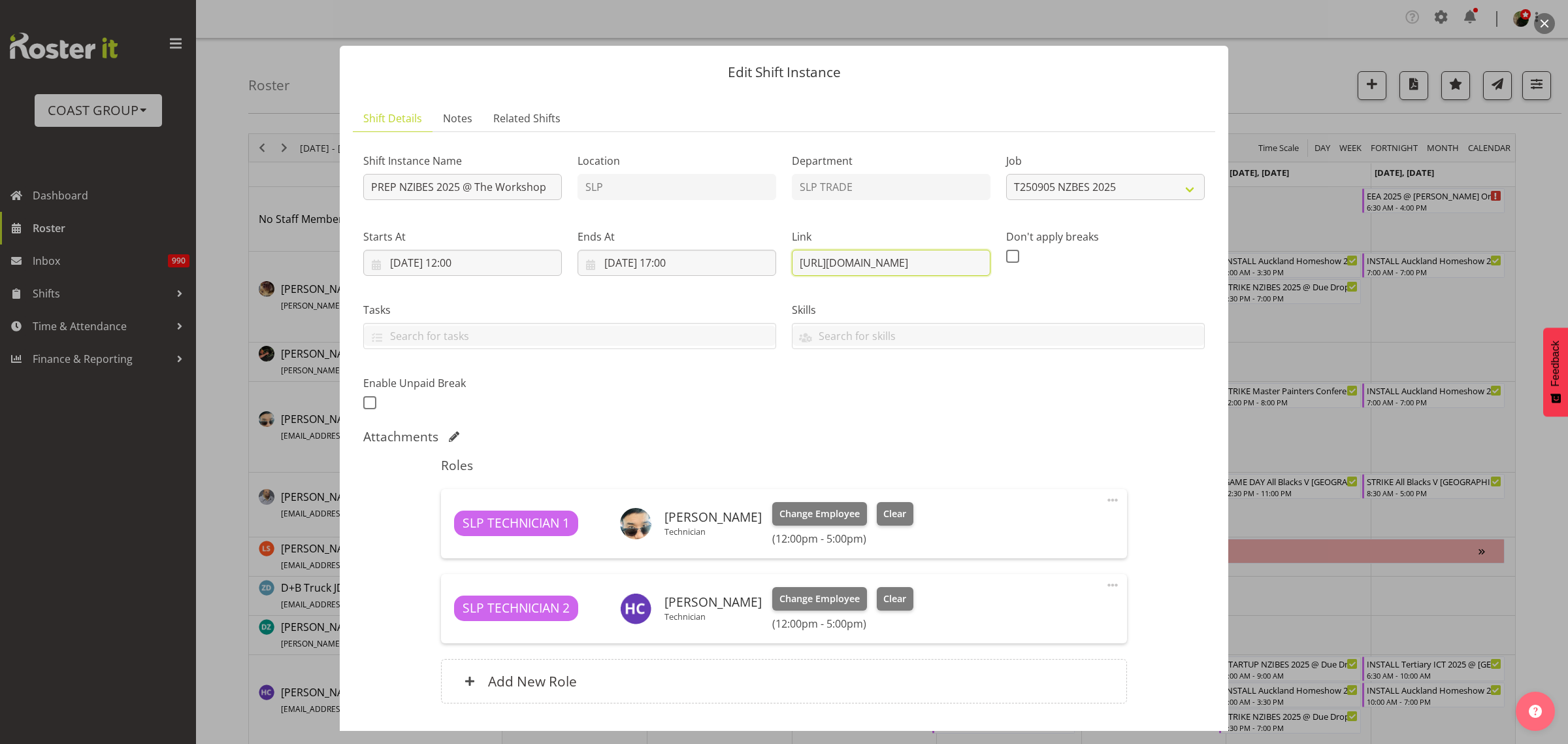
click at [1400, 249] on div "Edit Shift Instance Shift Details Notes Related Shifts Shift Instance Name PREP…" at bounding box center [784, 372] width 1568 height 744
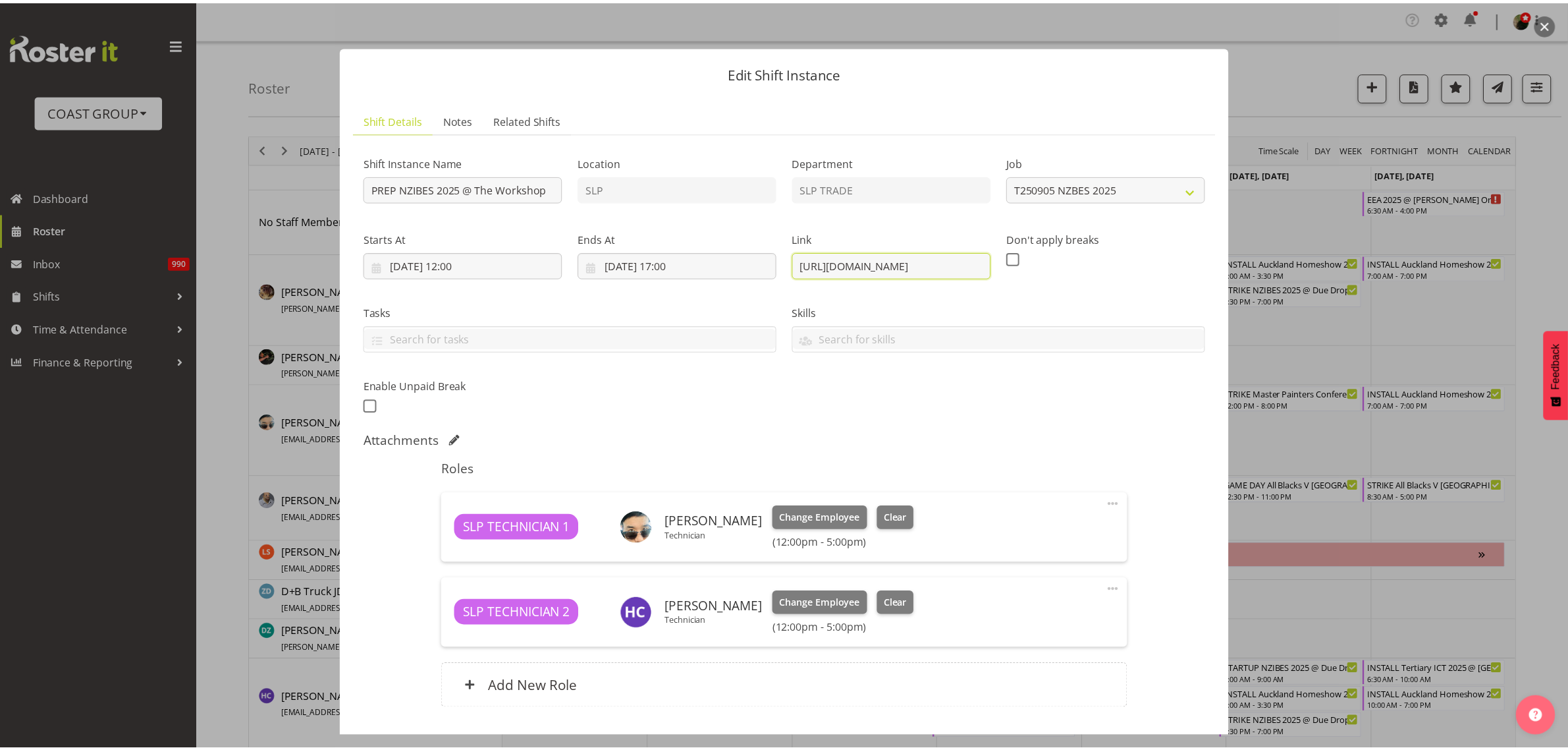
scroll to position [0, 0]
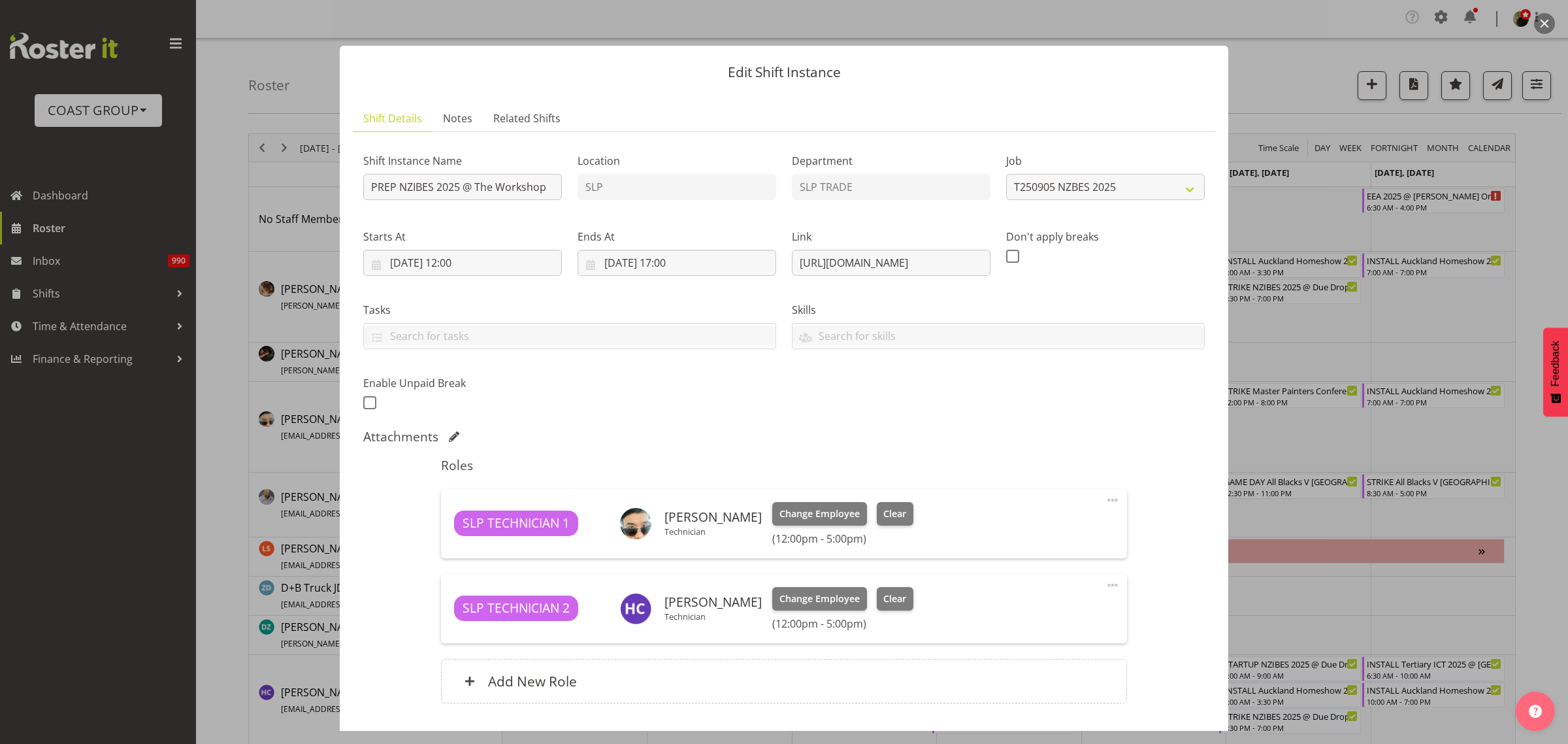
click at [1549, 23] on button "button" at bounding box center [1544, 23] width 21 height 21
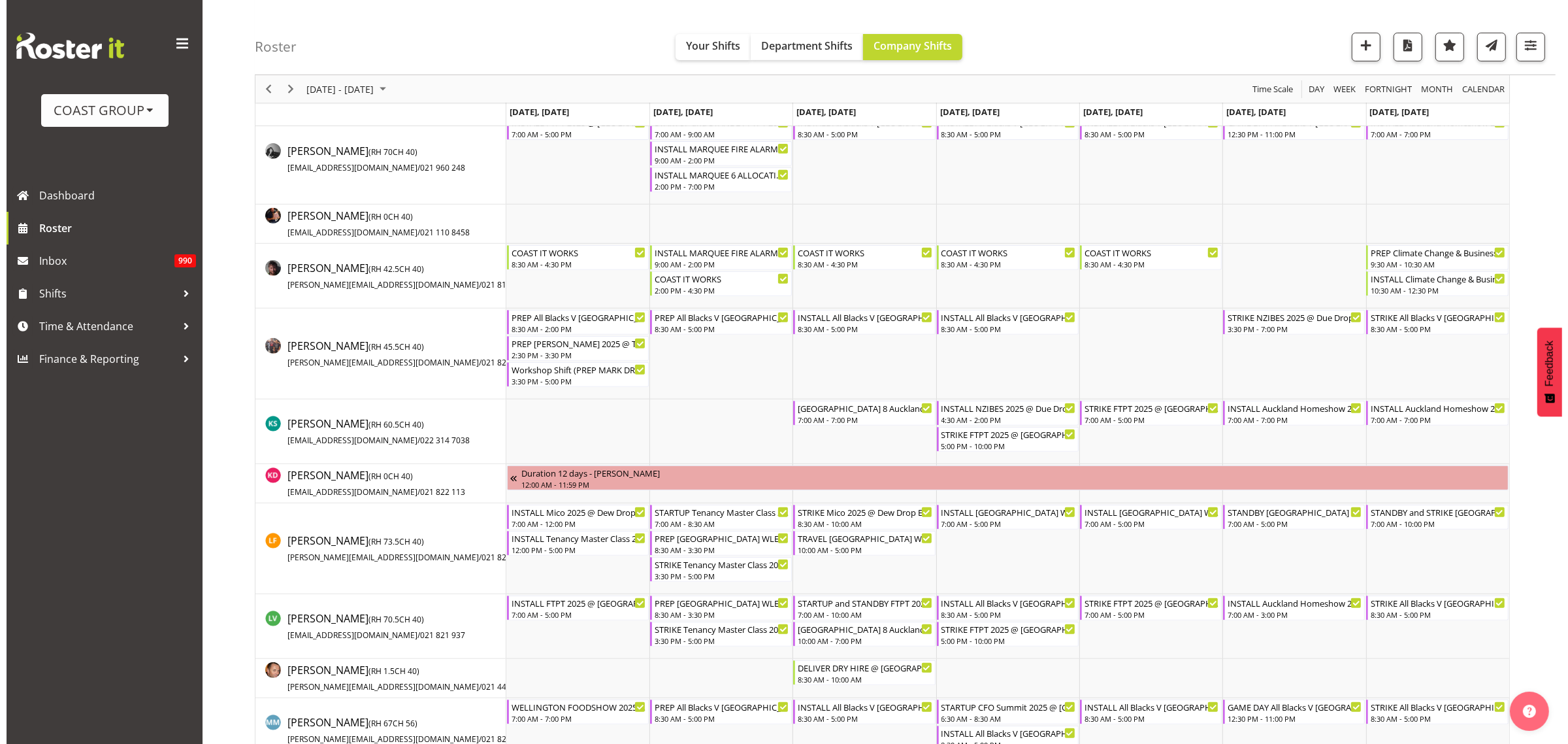
scroll to position [654, 0]
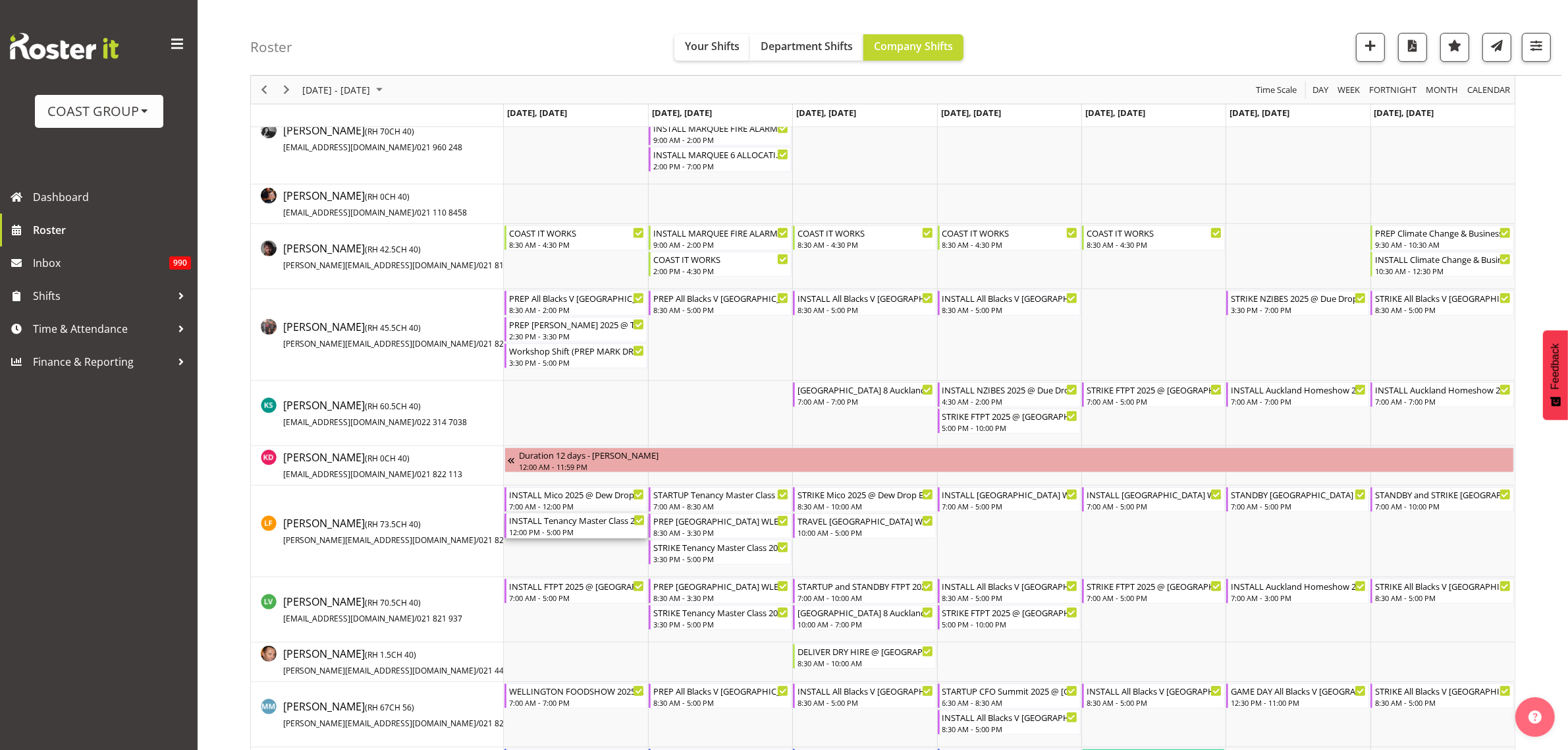
click at [555, 532] on div "12:00 PM - 5:00 PM" at bounding box center [577, 532] width 136 height 11
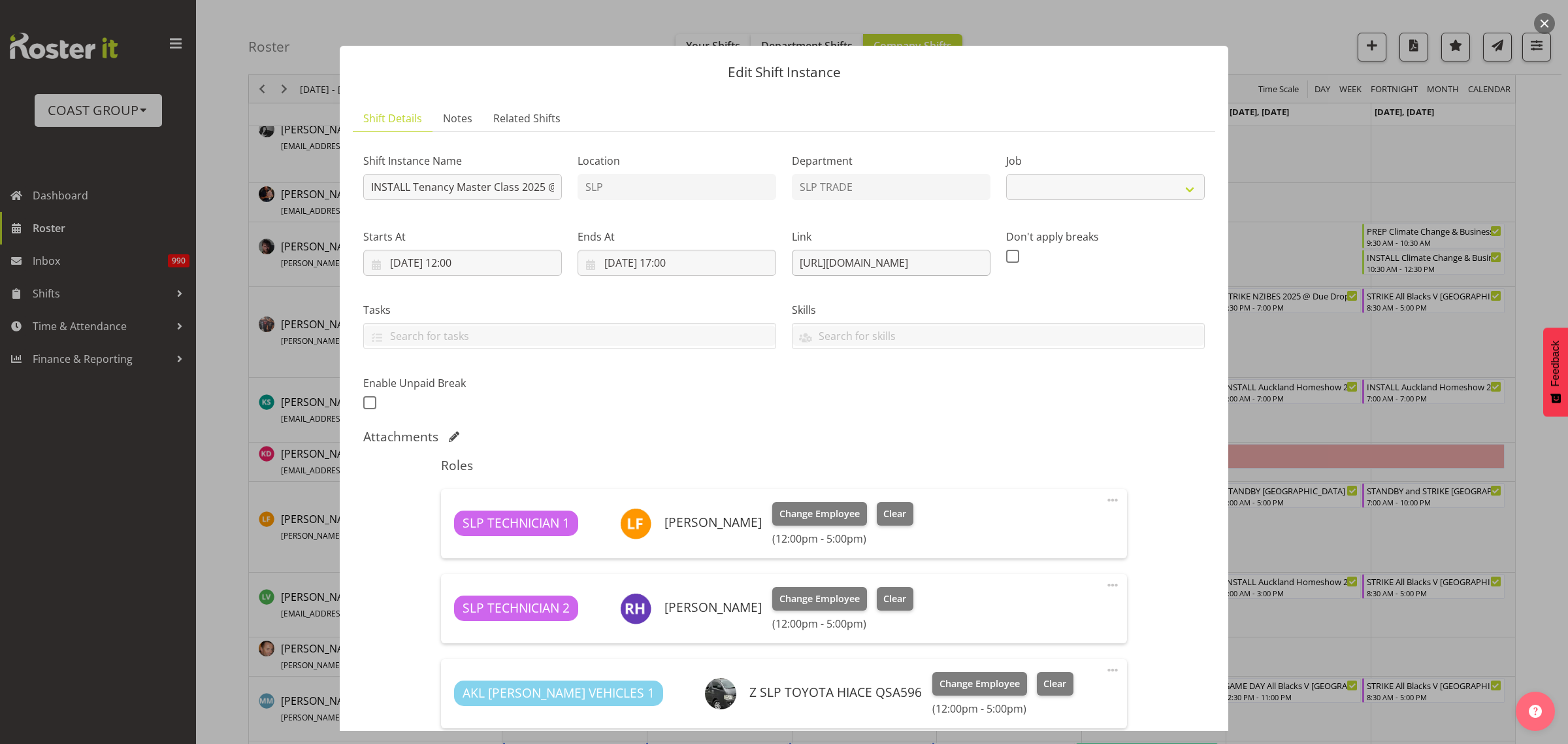
select select "10403"
drag, startPoint x: 785, startPoint y: 259, endPoint x: 1293, endPoint y: 237, distance: 508.5
click at [1293, 237] on div "Edit Shift Instance Shift Details Notes Related Shifts Shift Instance Name INST…" at bounding box center [784, 372] width 1568 height 744
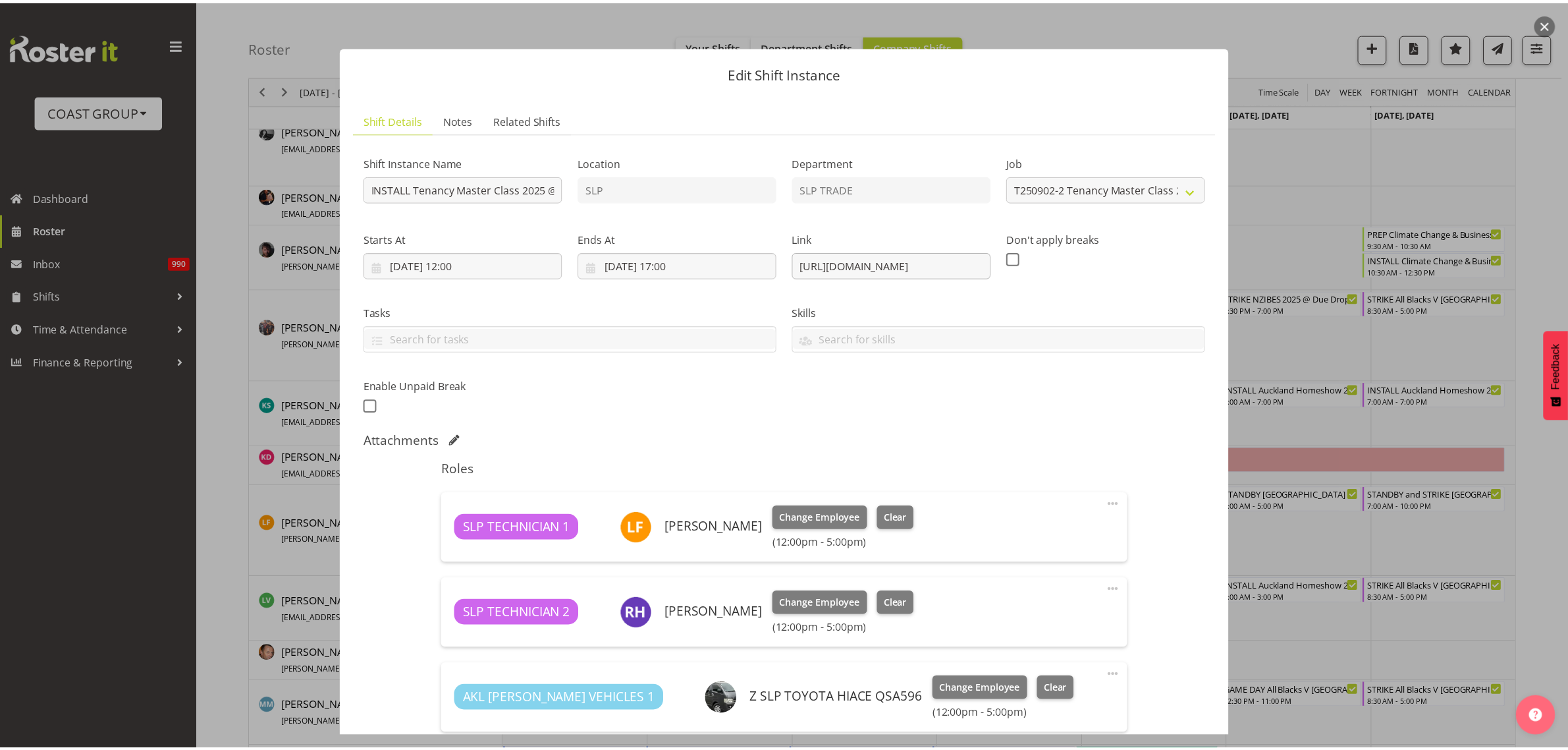
scroll to position [0, 0]
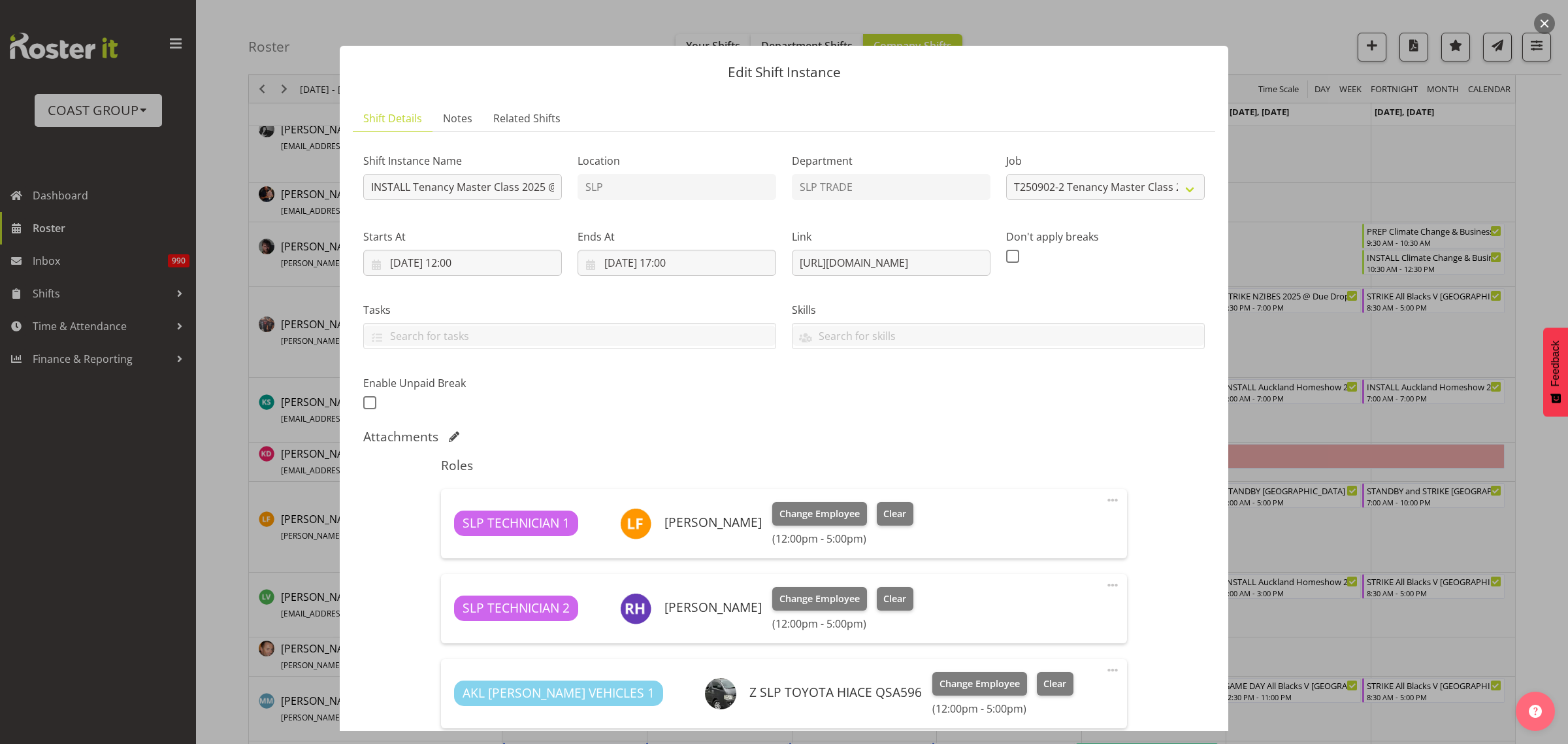
click at [1545, 24] on button "button" at bounding box center [1544, 23] width 21 height 21
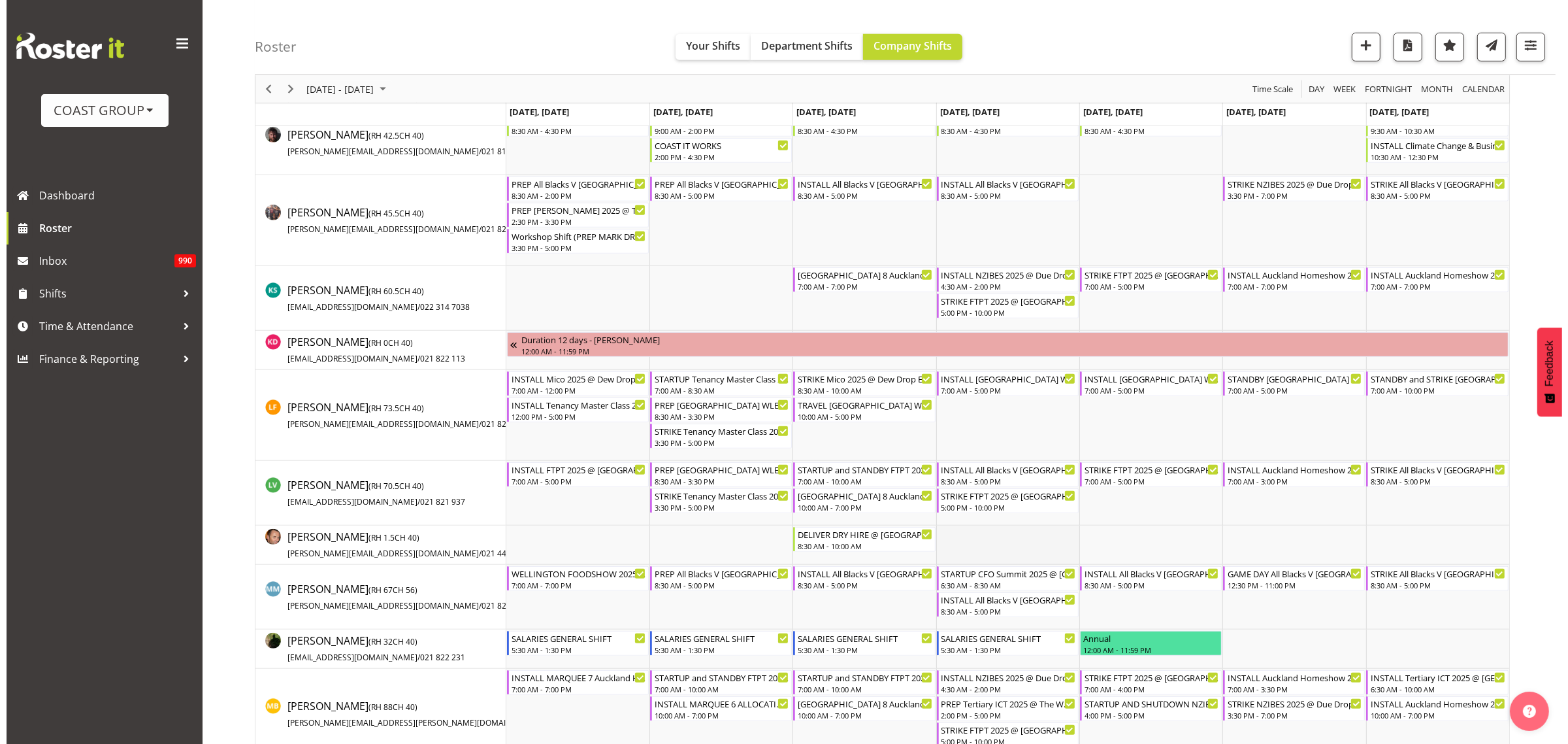
scroll to position [899, 0]
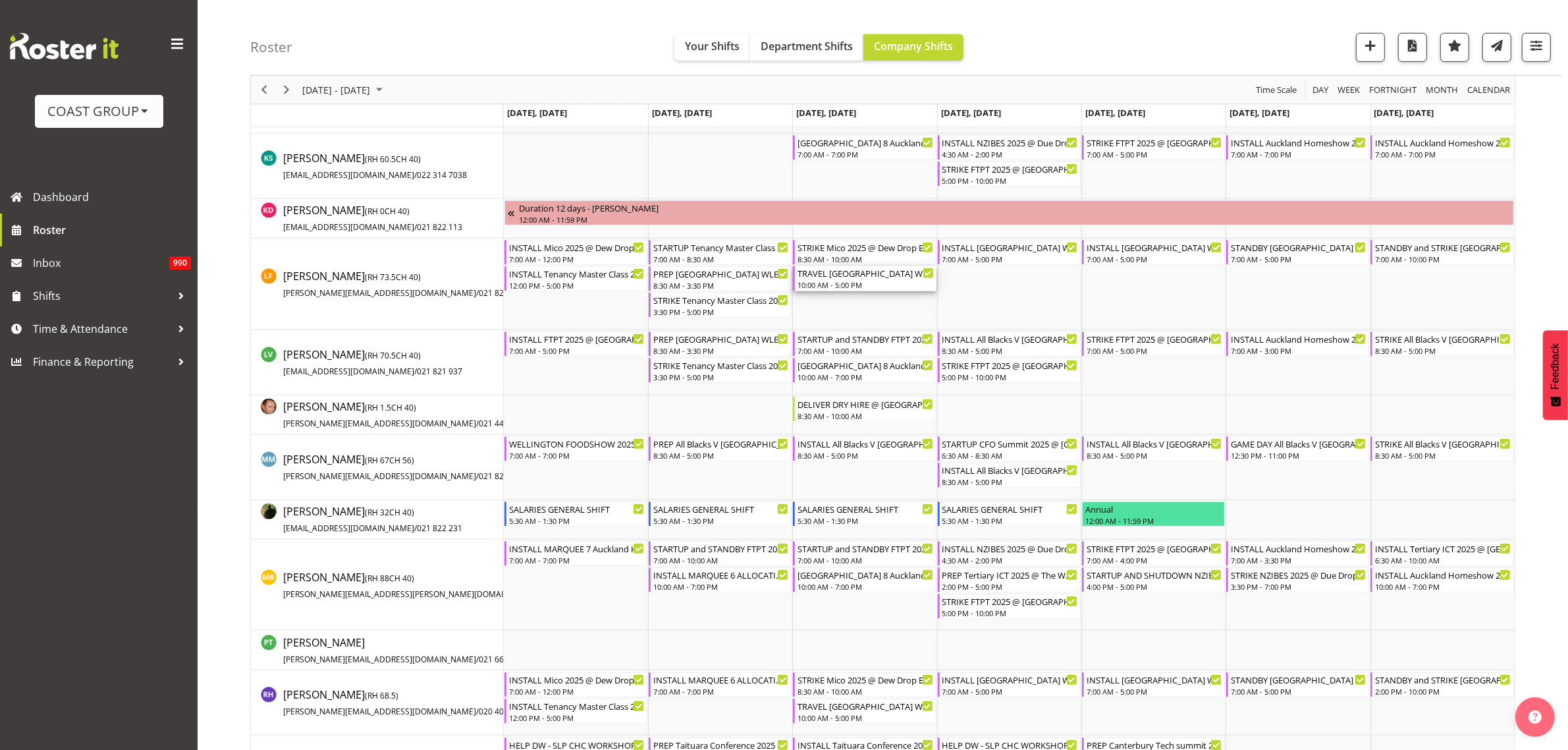
click at [826, 275] on div "TRAVEL [GEOGRAPHIC_DATA] WLE 2025 @ [GEOGRAPHIC_DATA]" at bounding box center [865, 273] width 136 height 13
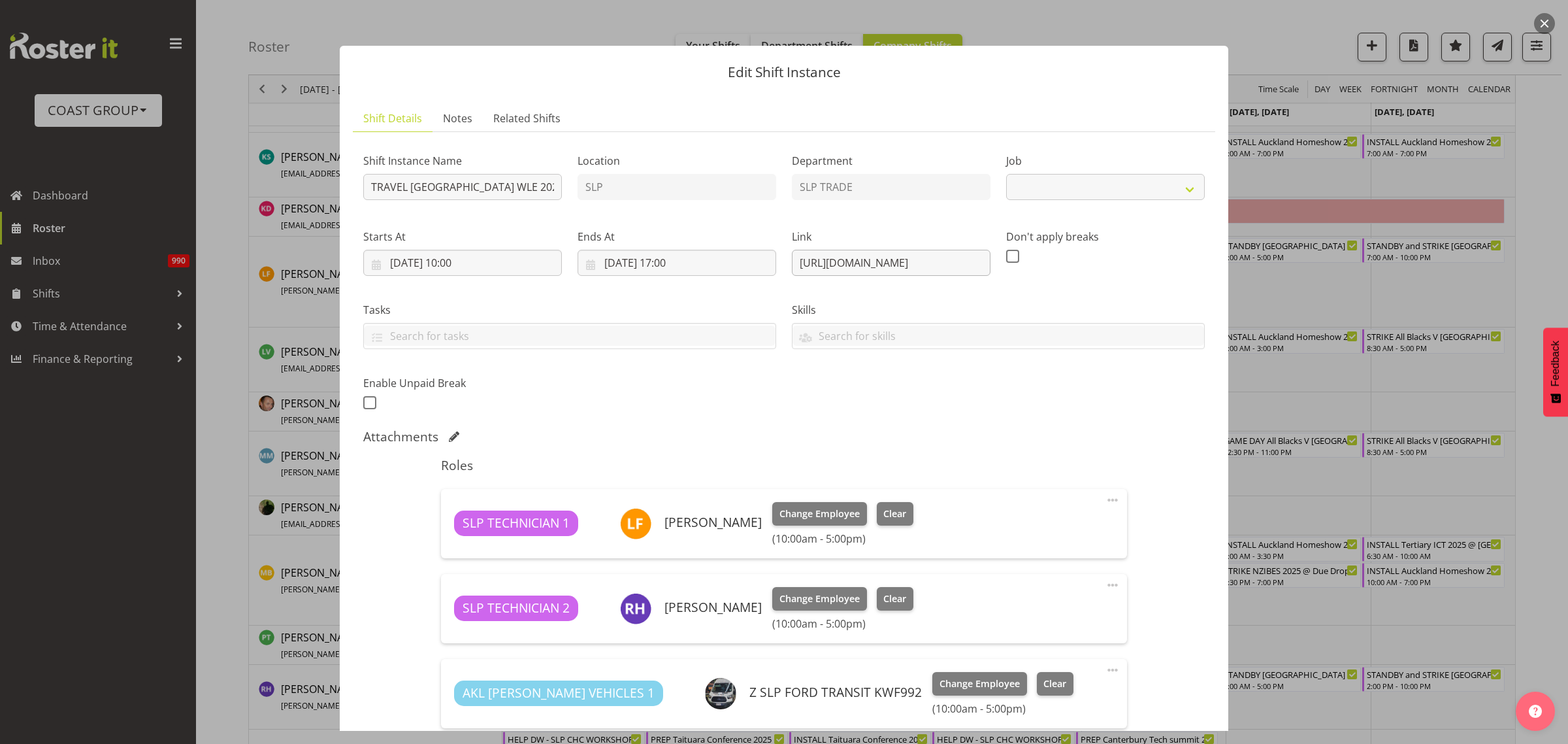
select select "9226"
drag, startPoint x: 789, startPoint y: 260, endPoint x: 1294, endPoint y: 267, distance: 505.0
click at [1294, 267] on div "Edit Shift Instance Shift Details Notes Related Shifts Shift Instance Name TRAV…" at bounding box center [784, 372] width 1568 height 744
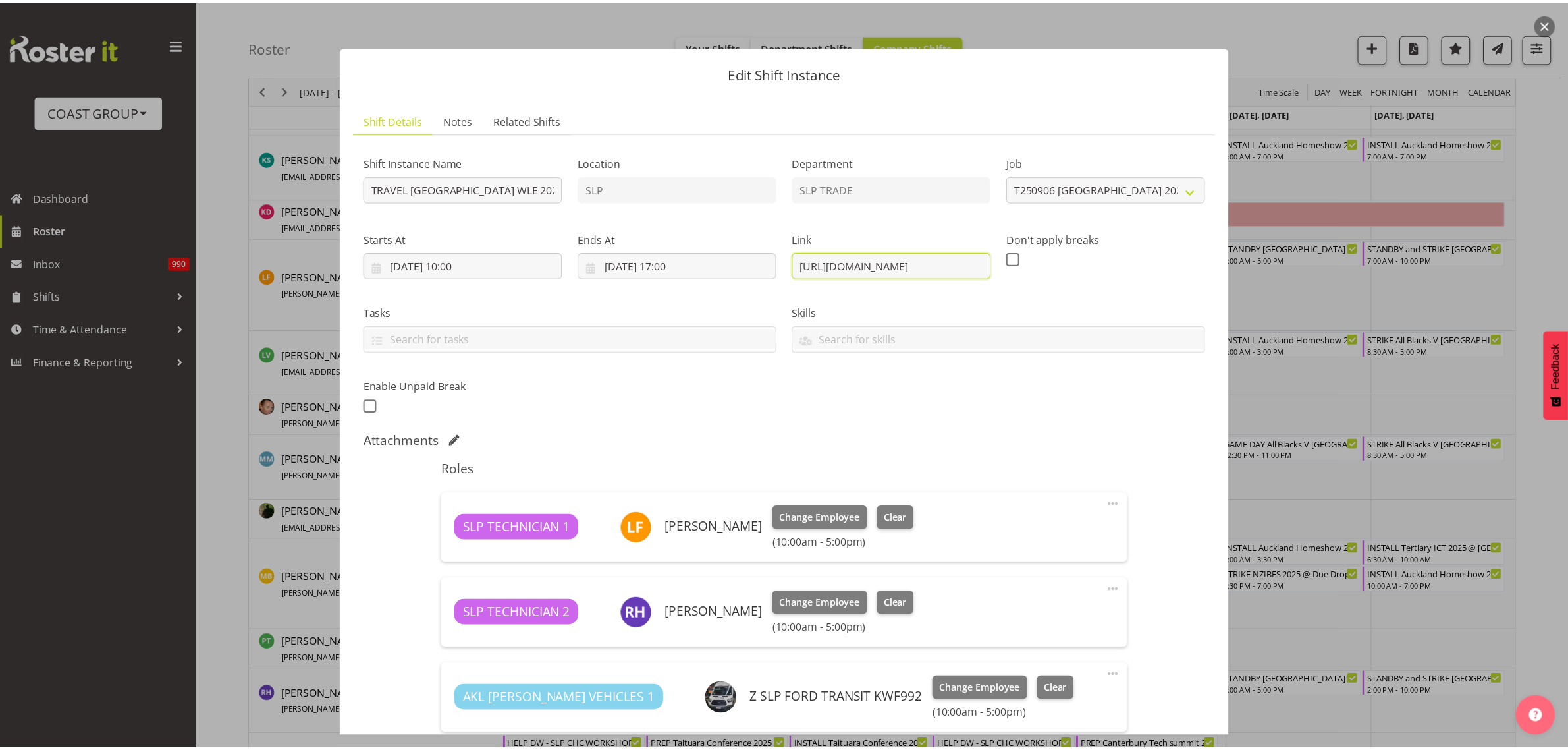
scroll to position [0, 0]
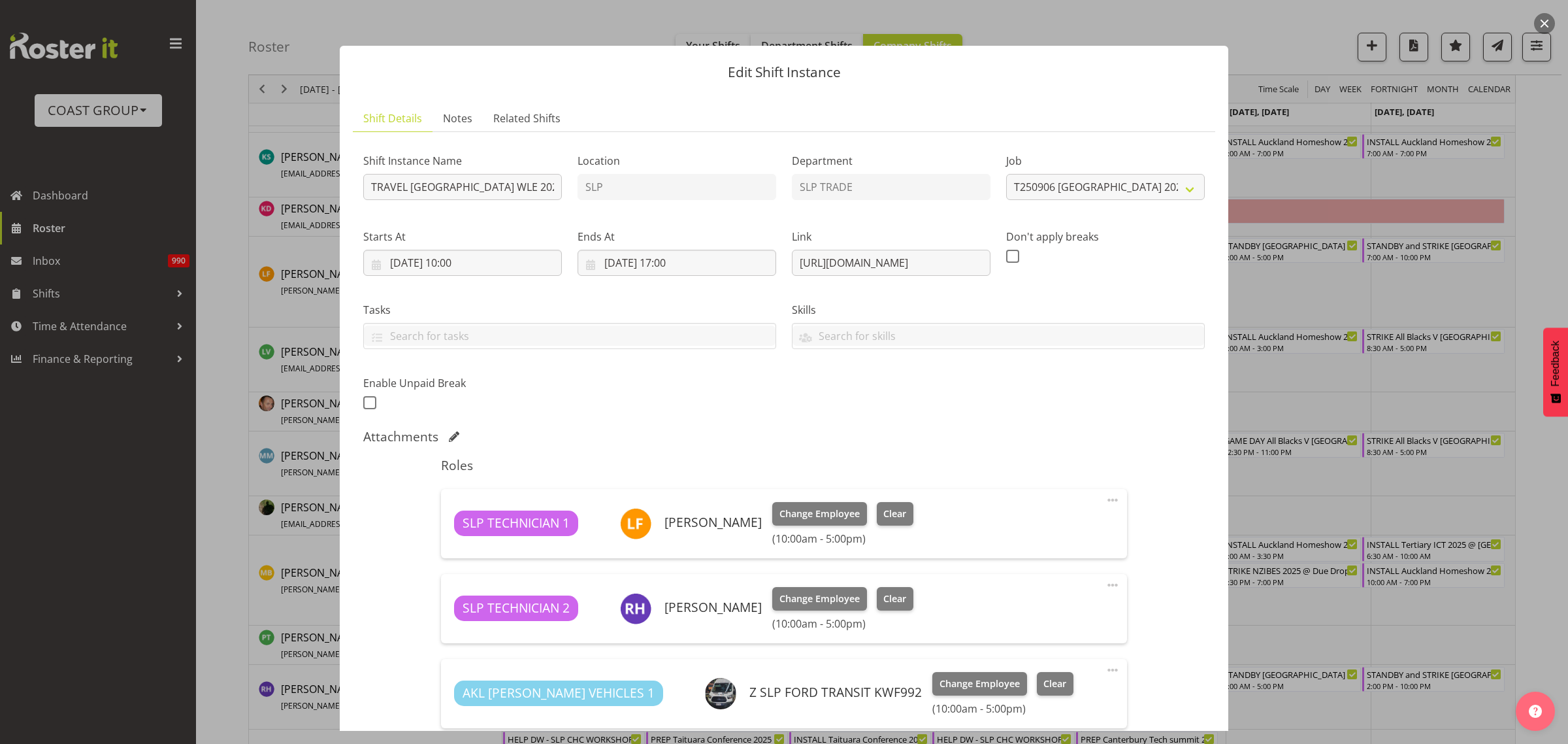
click at [1546, 28] on button "button" at bounding box center [1544, 23] width 21 height 21
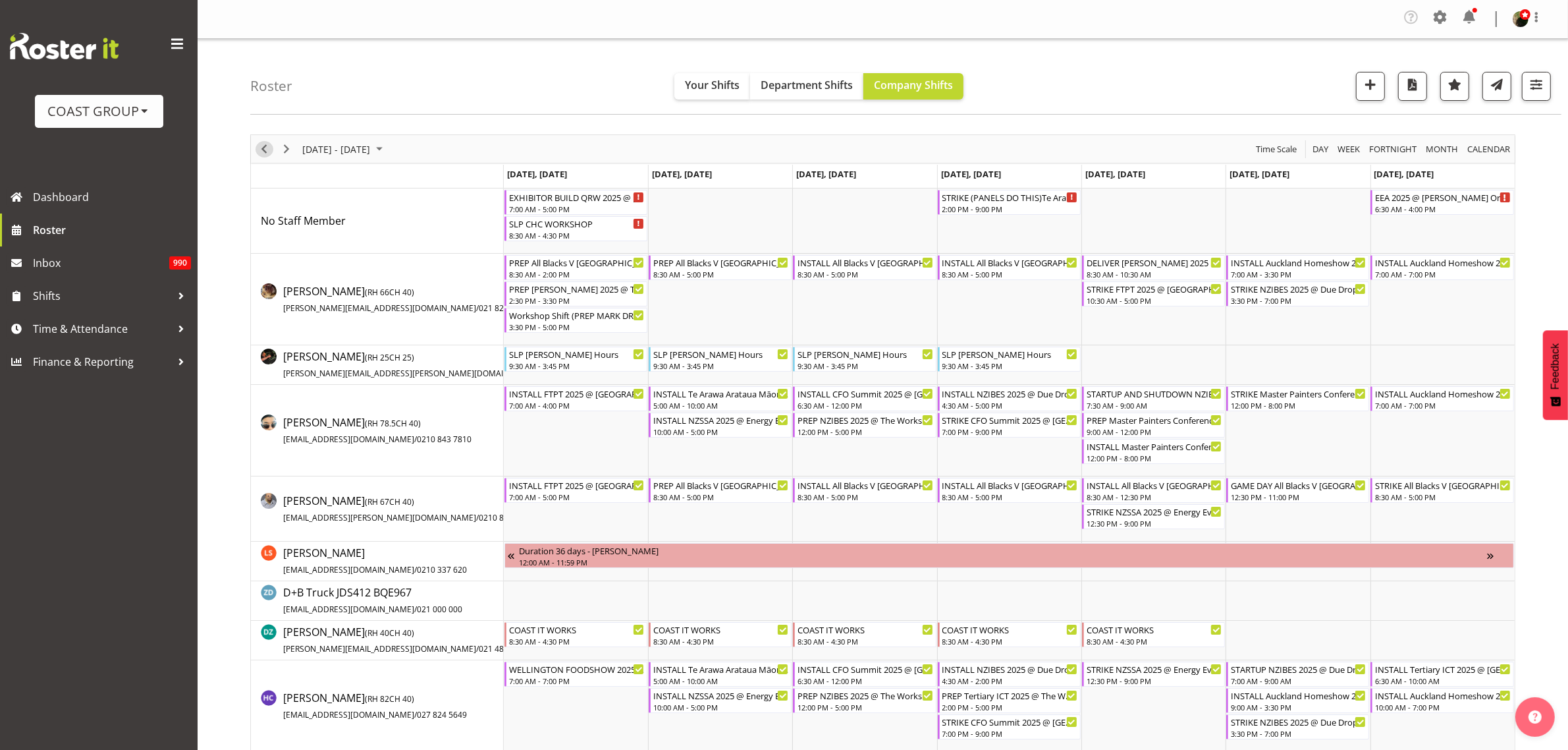
drag, startPoint x: 262, startPoint y: 146, endPoint x: 994, endPoint y: 226, distance: 736.4
click at [262, 146] on span "Previous" at bounding box center [264, 149] width 16 height 17
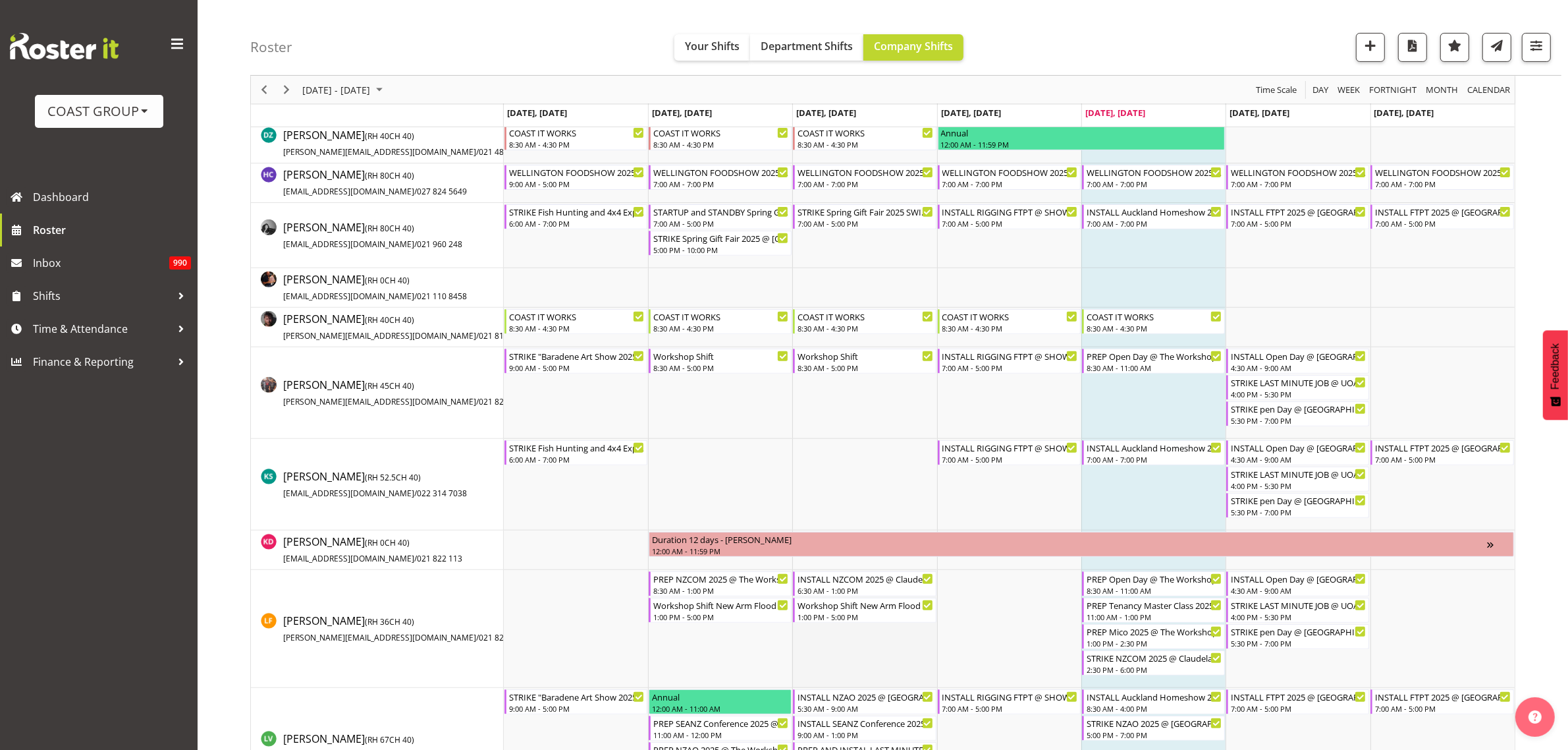
scroll to position [247, 0]
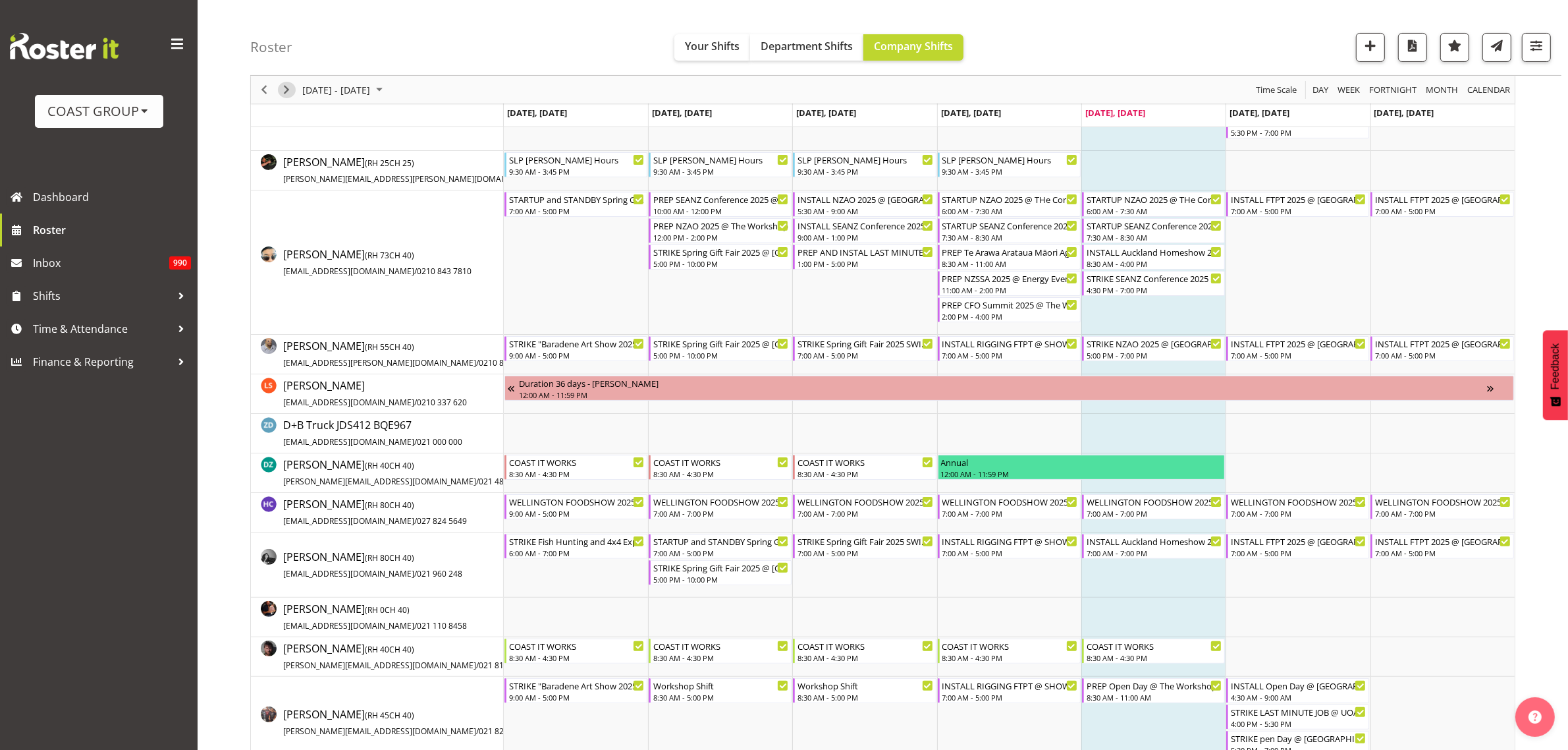
click at [288, 90] on span "Next" at bounding box center [286, 90] width 16 height 17
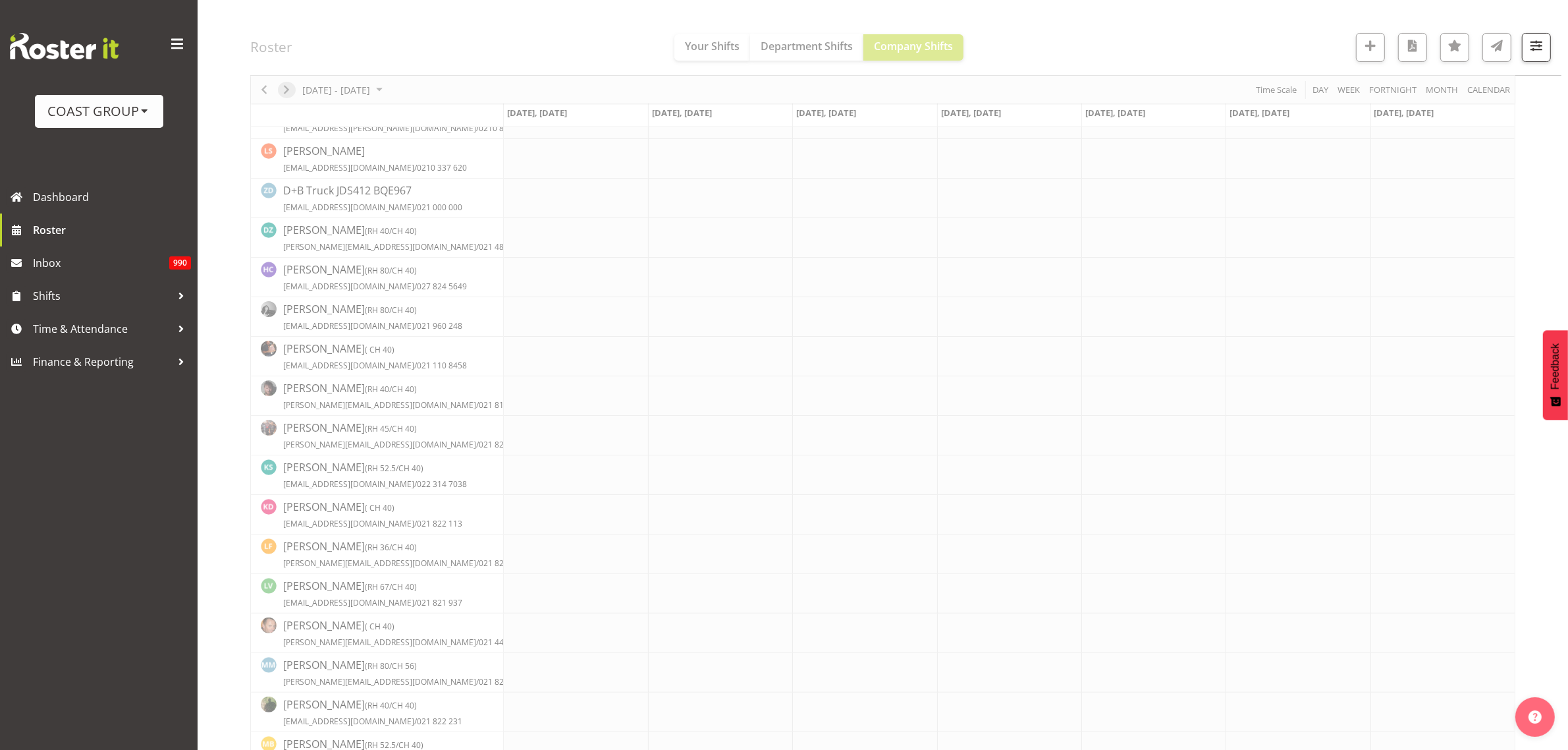
scroll to position [0, 0]
